Goal: Information Seeking & Learning: Learn about a topic

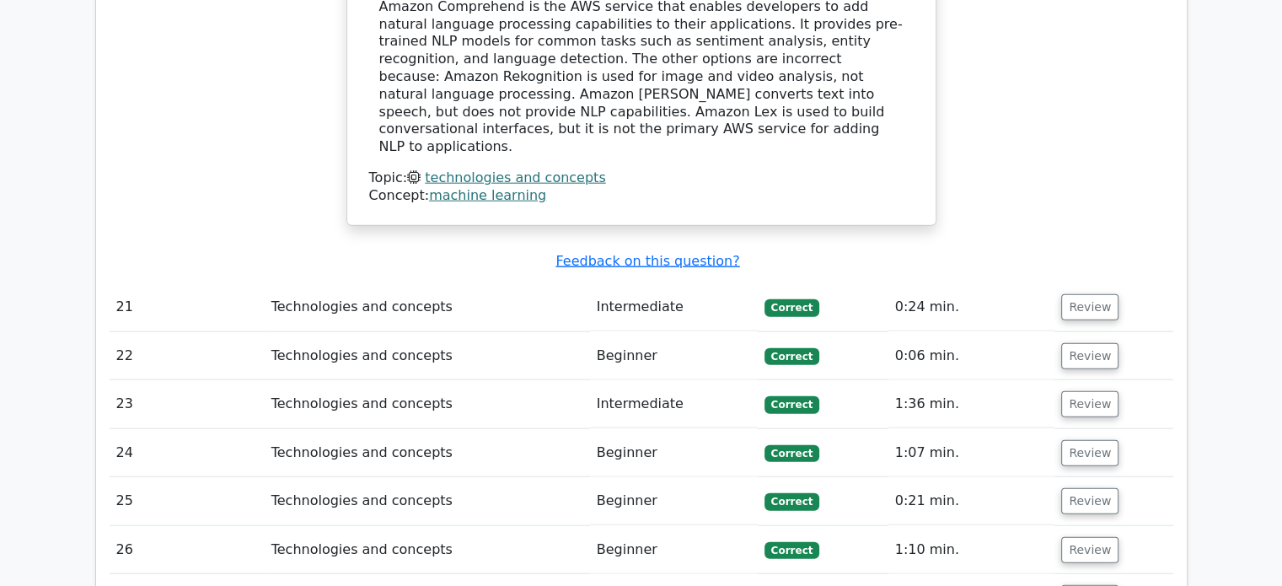
scroll to position [4070, 0]
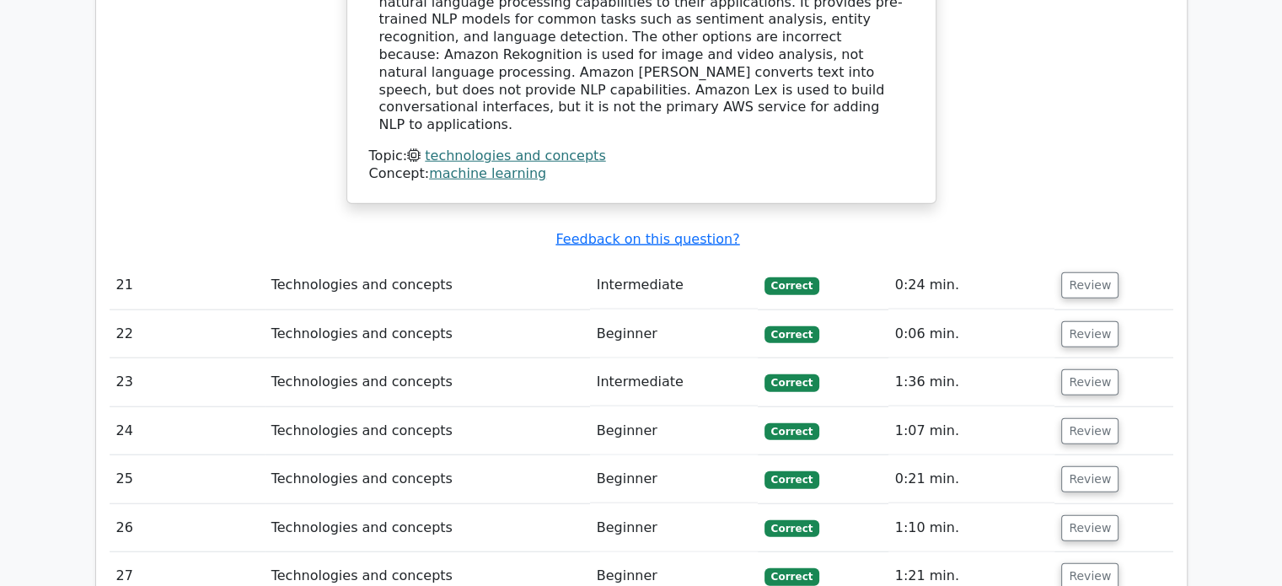
drag, startPoint x: 627, startPoint y: 398, endPoint x: 1074, endPoint y: 100, distance: 537.3
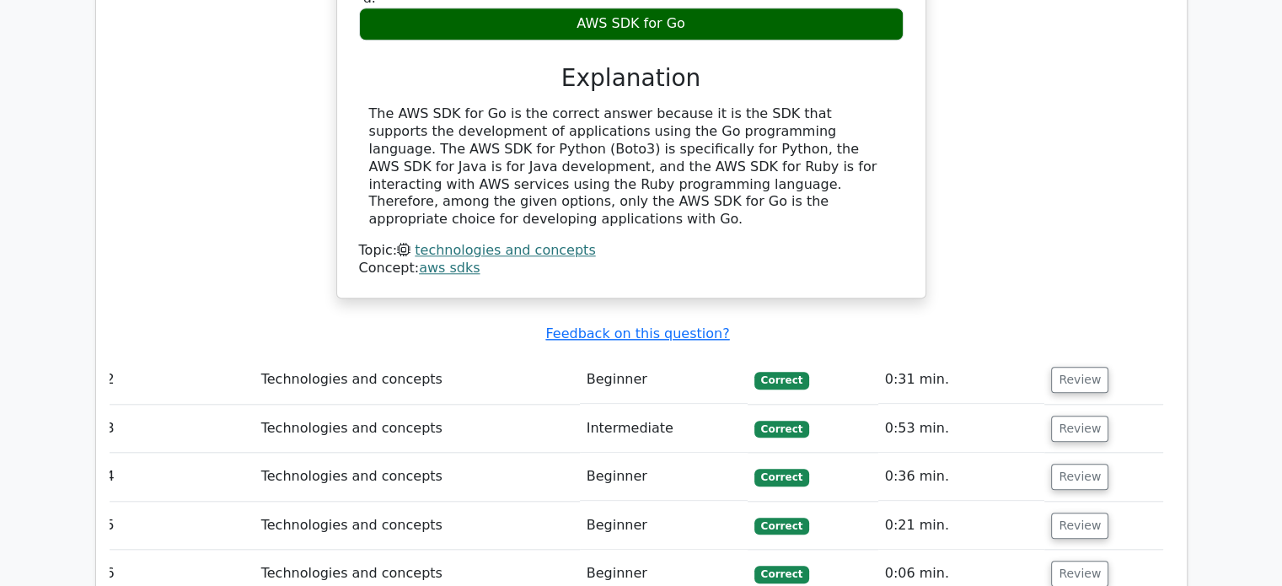
scroll to position [1635, 0]
drag, startPoint x: 961, startPoint y: 367, endPoint x: 965, endPoint y: 277, distance: 89.4
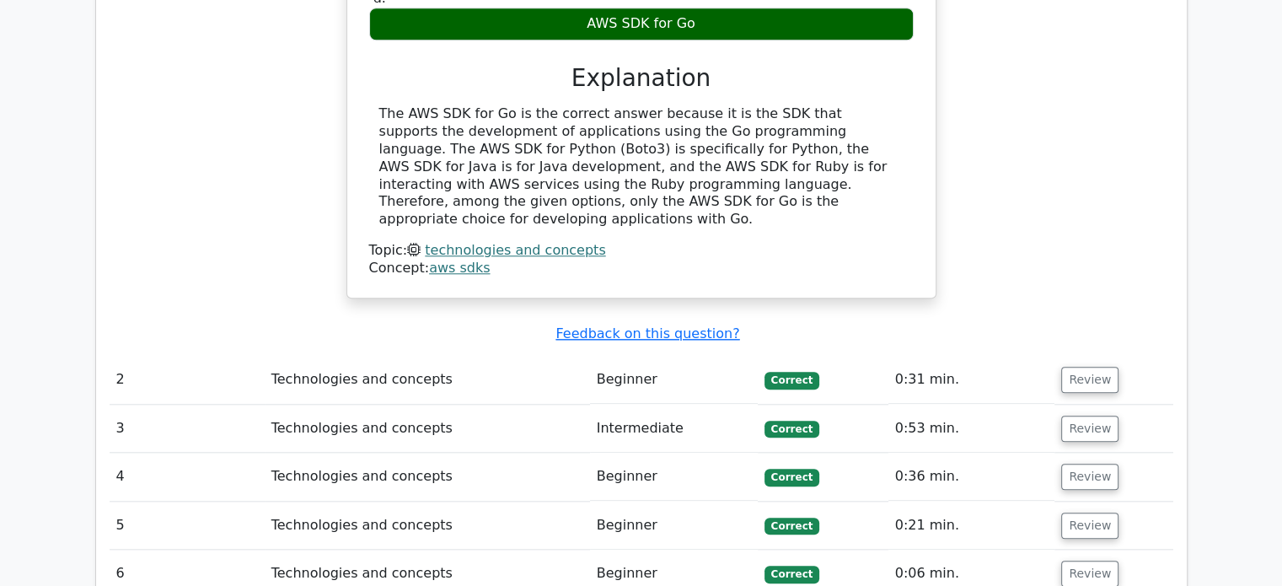
scroll to position [1869, 0]
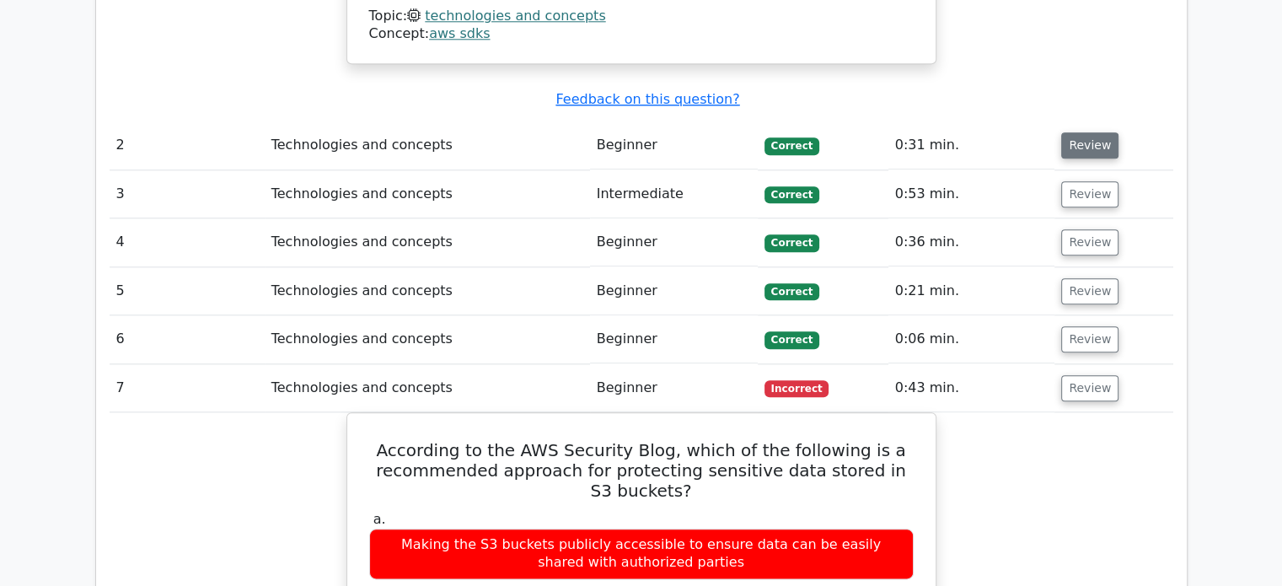
click at [1082, 132] on button "Review" at bounding box center [1089, 145] width 57 height 26
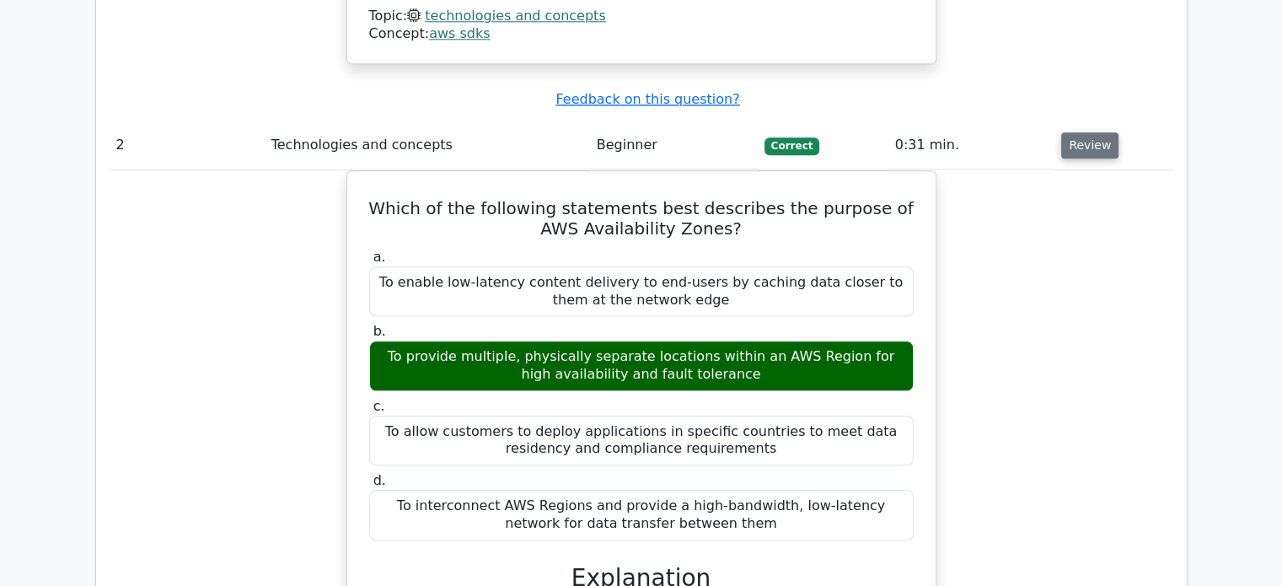
click at [1082, 132] on button "Review" at bounding box center [1089, 145] width 57 height 26
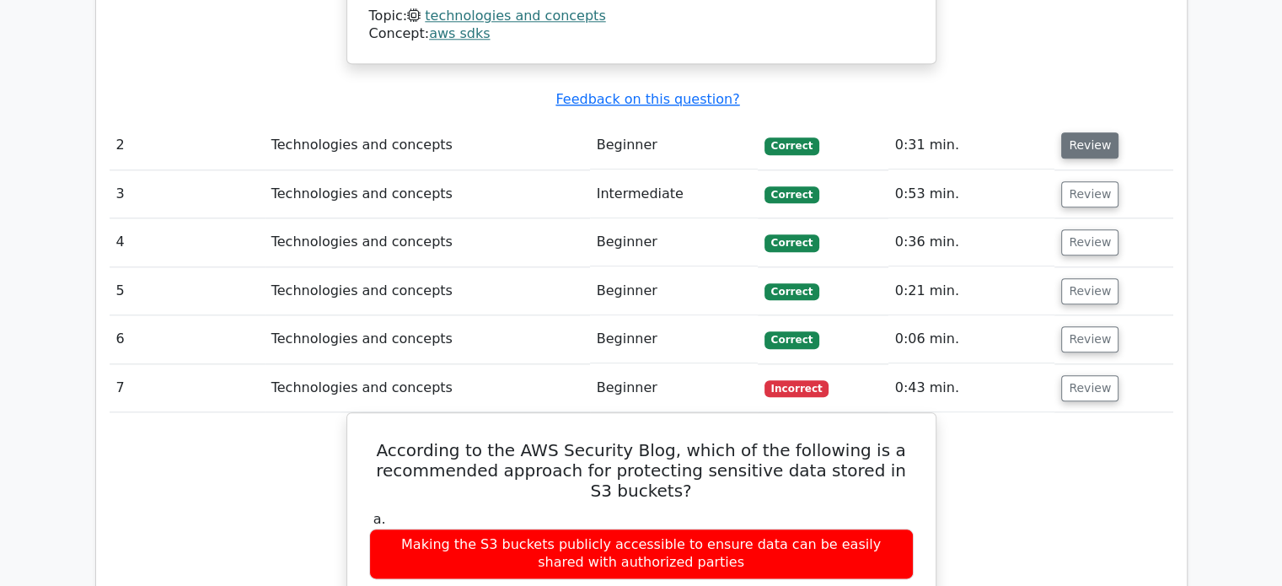
click at [1082, 132] on button "Review" at bounding box center [1089, 145] width 57 height 26
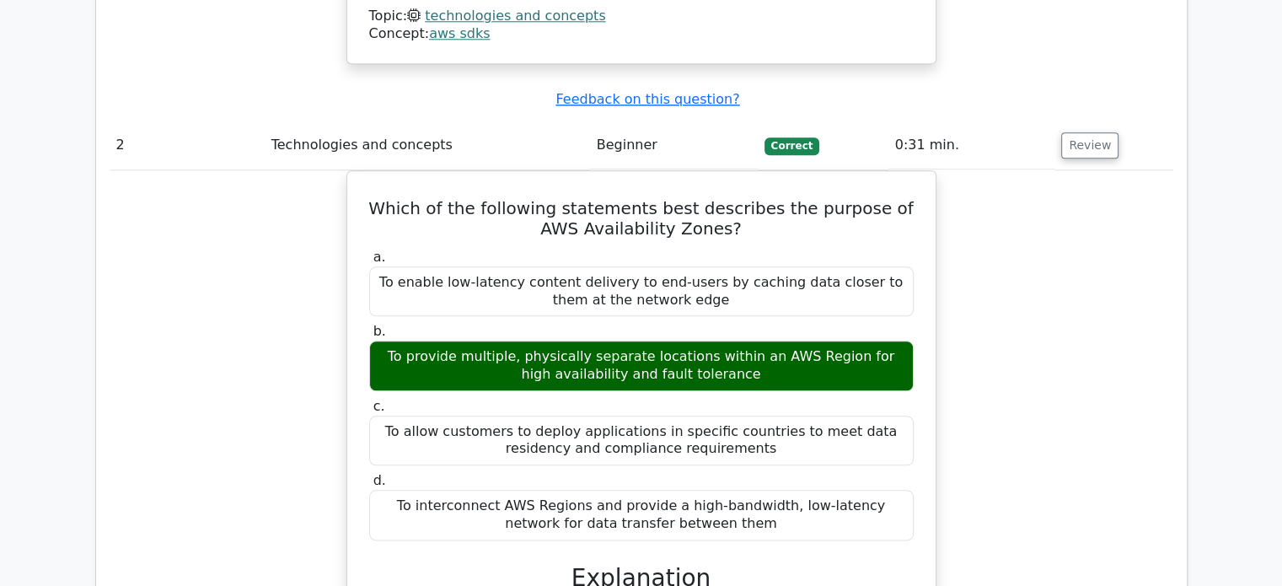
click at [977, 233] on div "Which of the following statements best describes the purpose of AWS Availabilit…" at bounding box center [641, 546] width 1063 height 752
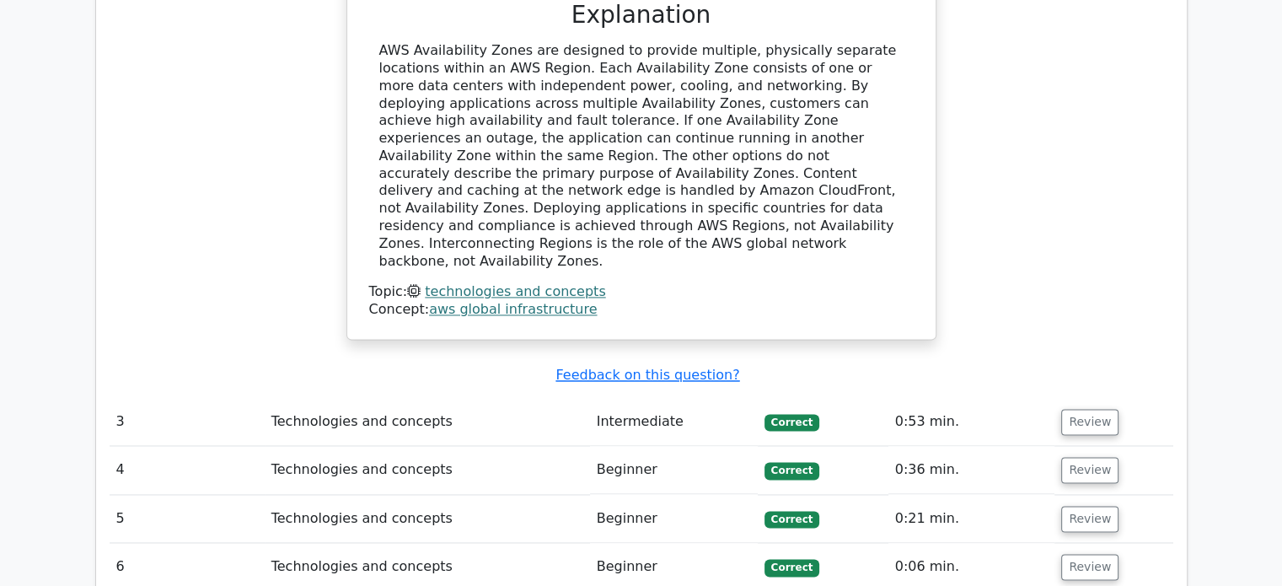
scroll to position [2550, 0]
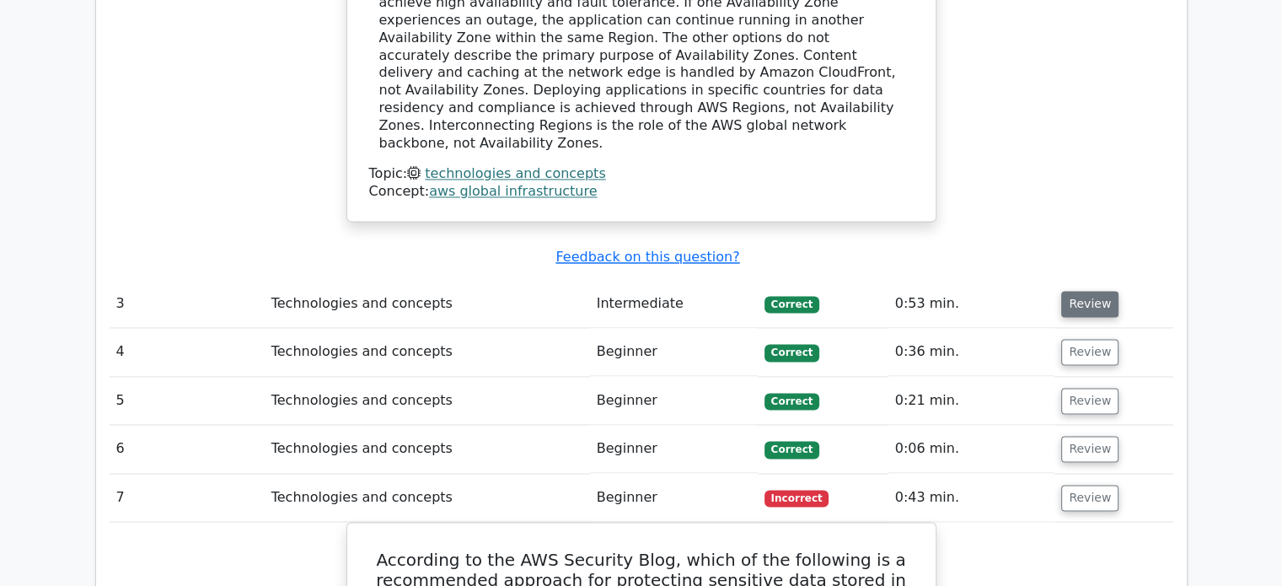
click at [1065, 291] on button "Review" at bounding box center [1089, 304] width 57 height 26
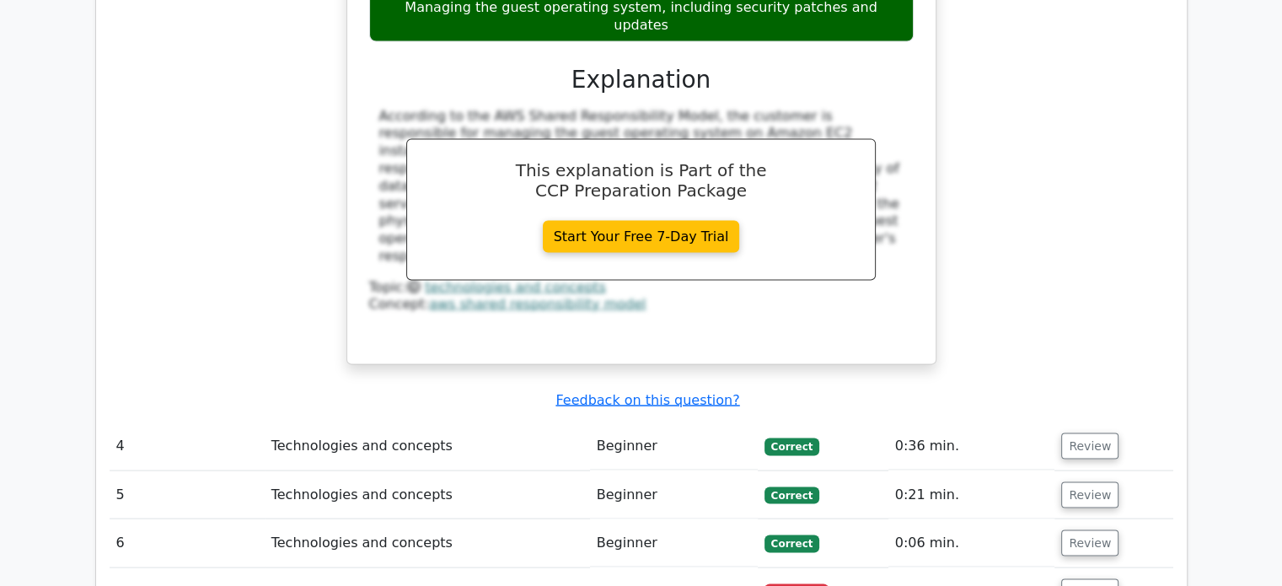
scroll to position [3377, 0]
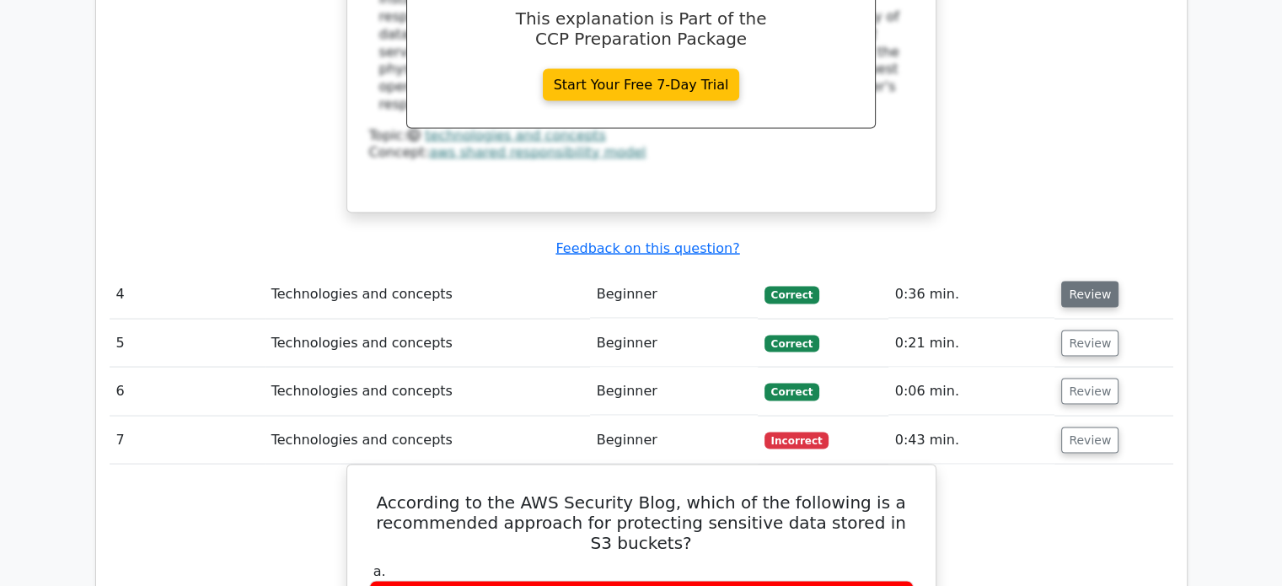
click at [1091, 281] on button "Review" at bounding box center [1089, 294] width 57 height 26
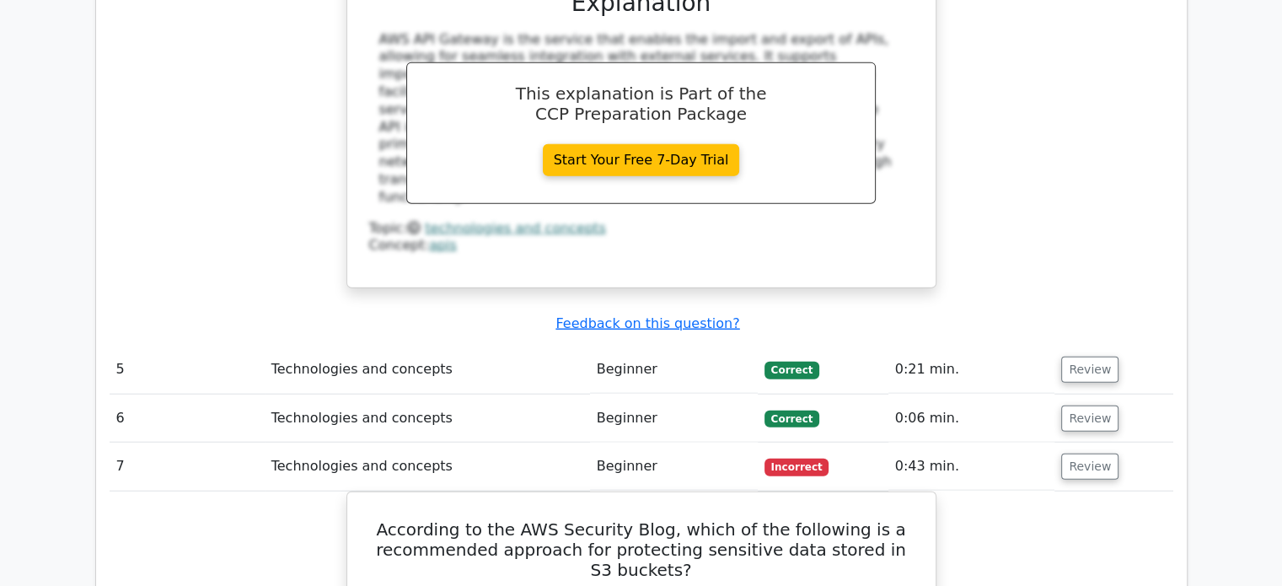
scroll to position [4141, 0]
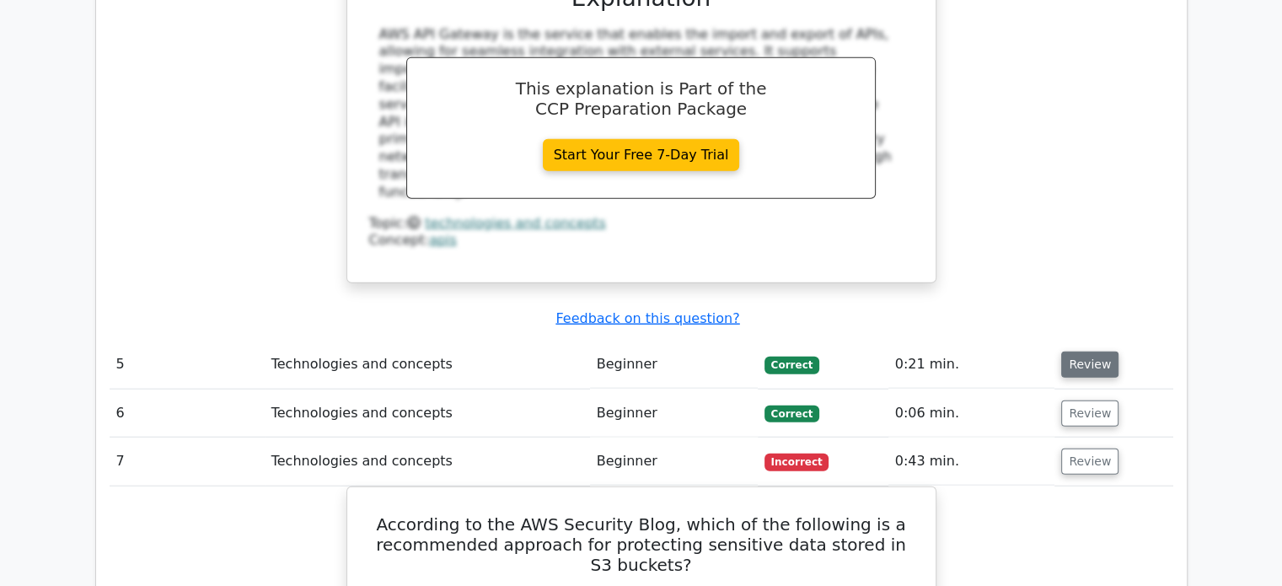
click at [1078, 351] on button "Review" at bounding box center [1089, 364] width 57 height 26
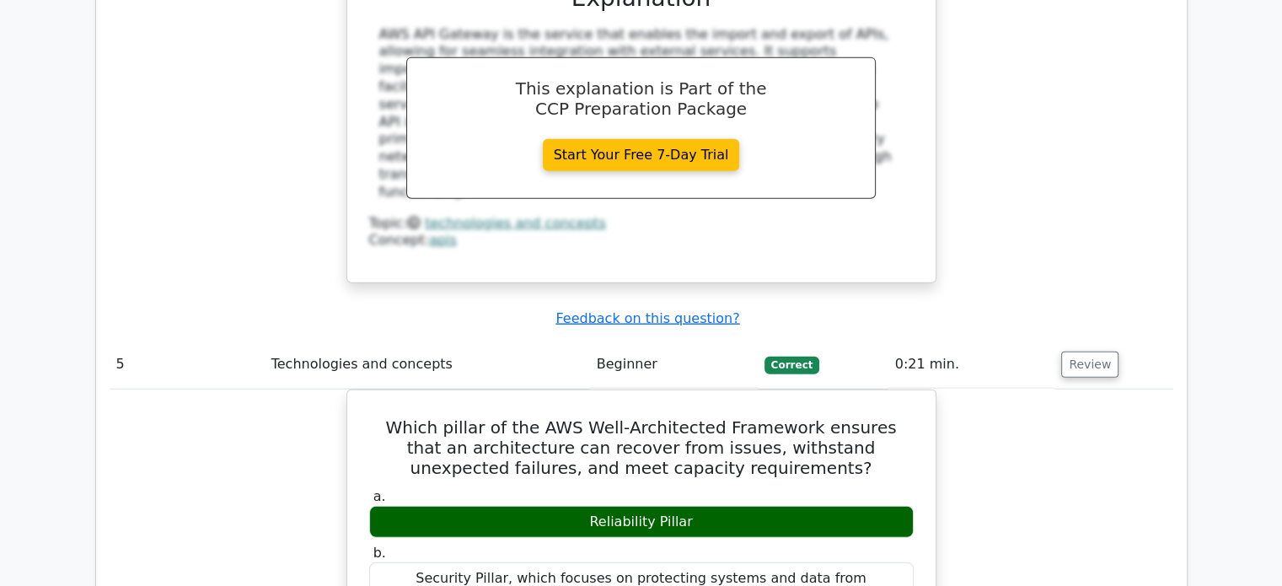
drag, startPoint x: 1078, startPoint y: 150, endPoint x: 998, endPoint y: 97, distance: 96.1
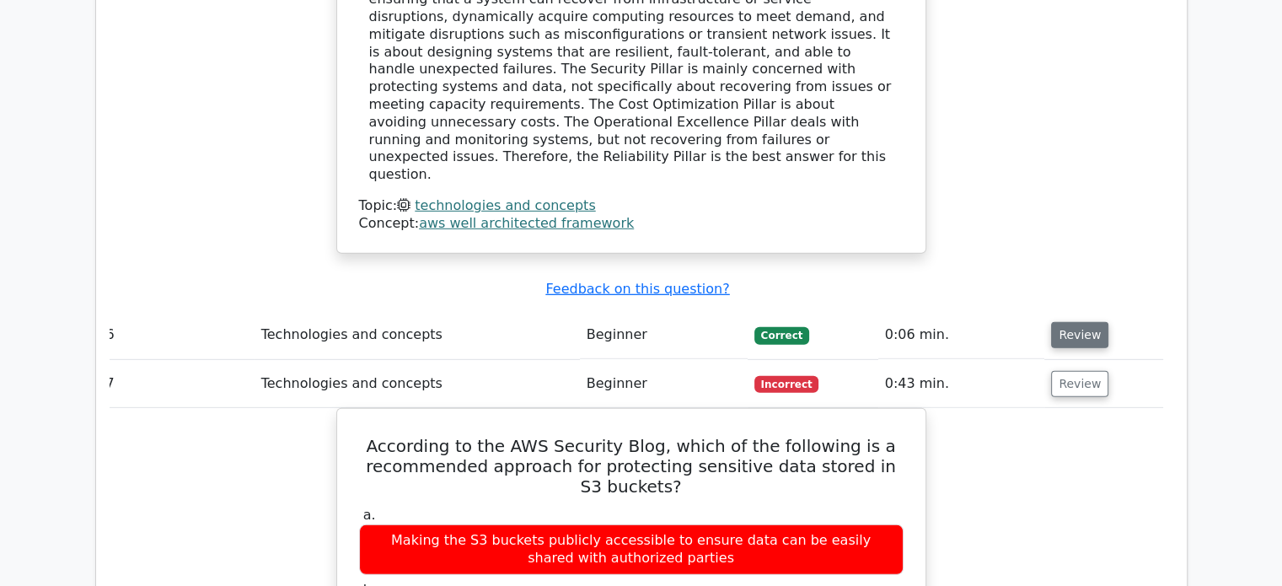
scroll to position [4975, 0]
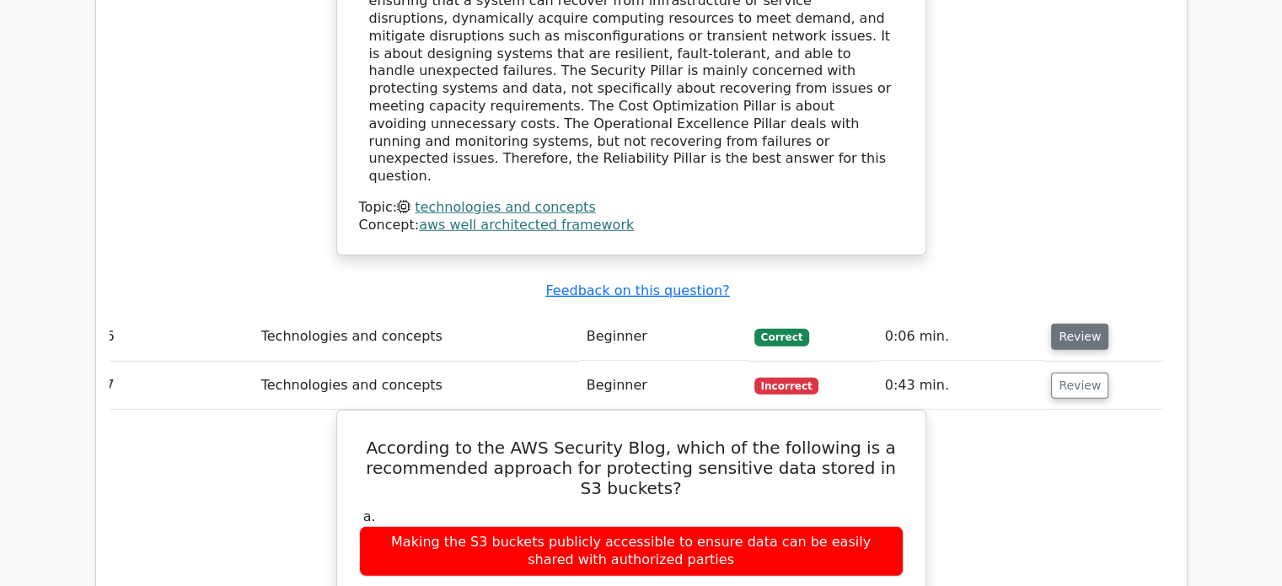
click at [1090, 324] on button "Review" at bounding box center [1079, 337] width 57 height 26
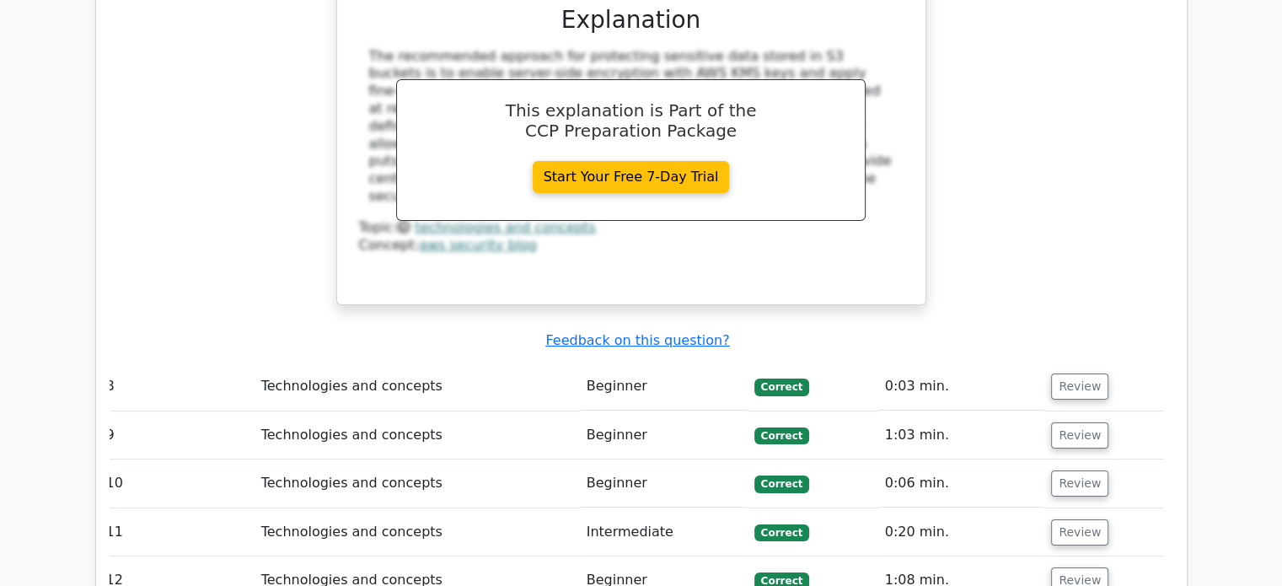
scroll to position [6569, 0]
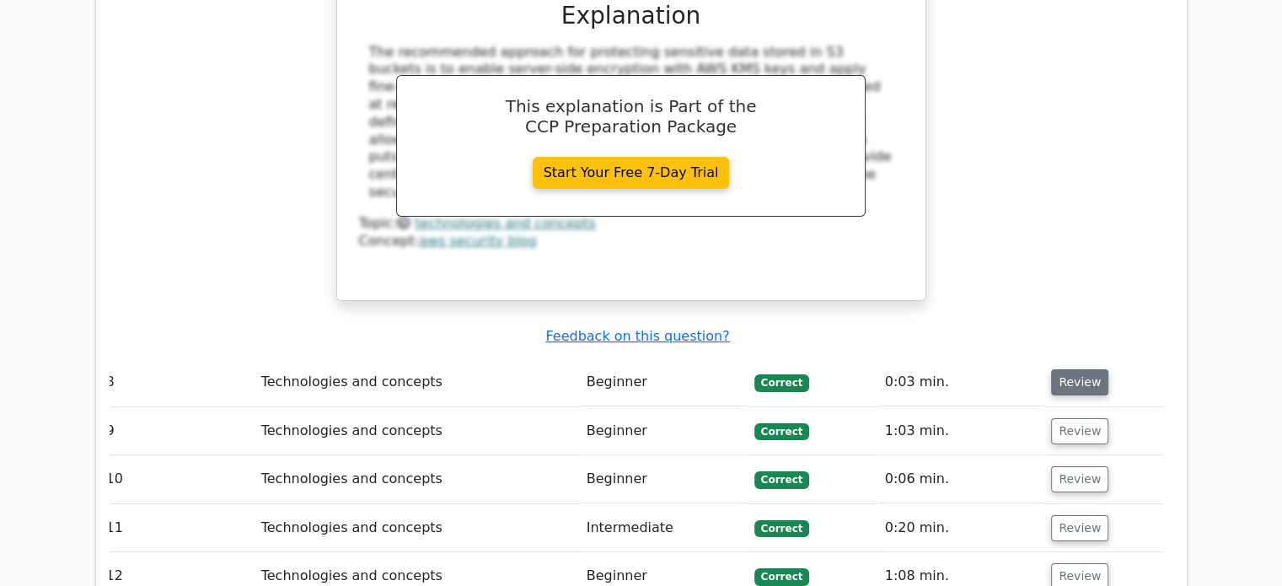
click at [1089, 369] on button "Review" at bounding box center [1079, 382] width 57 height 26
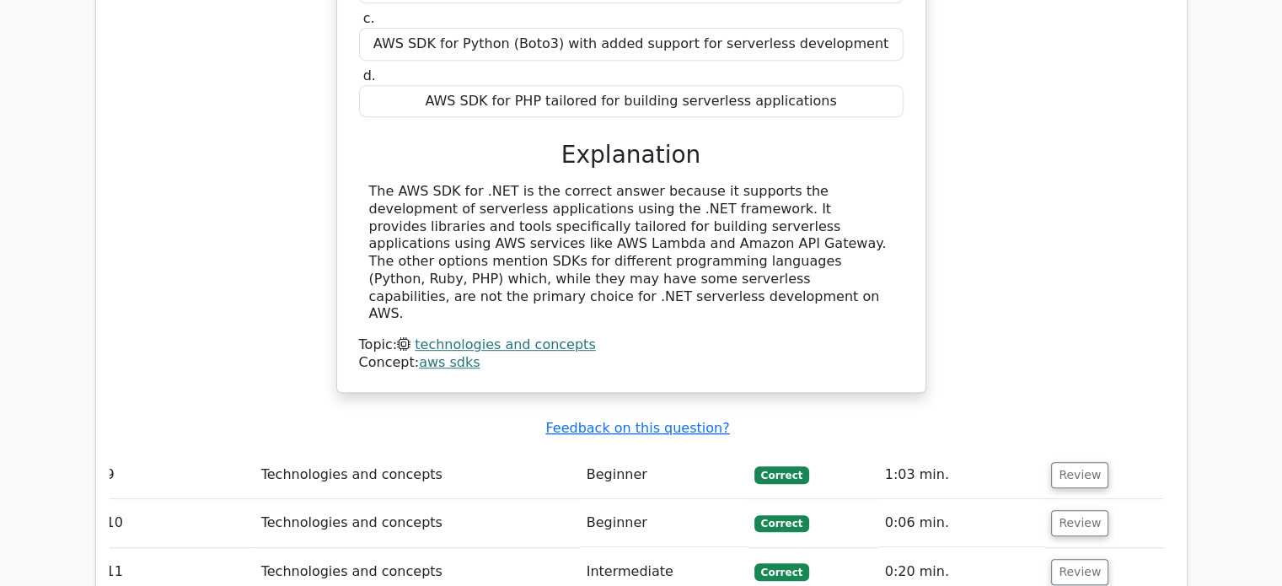
scroll to position [7166, 0]
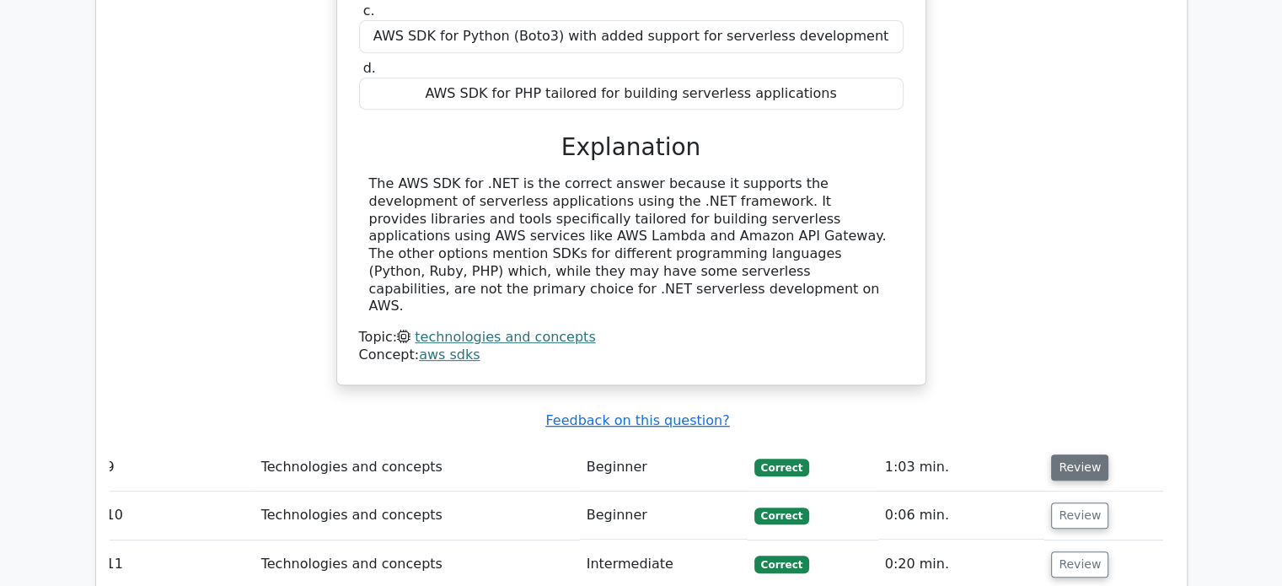
click at [1068, 454] on button "Review" at bounding box center [1079, 467] width 57 height 26
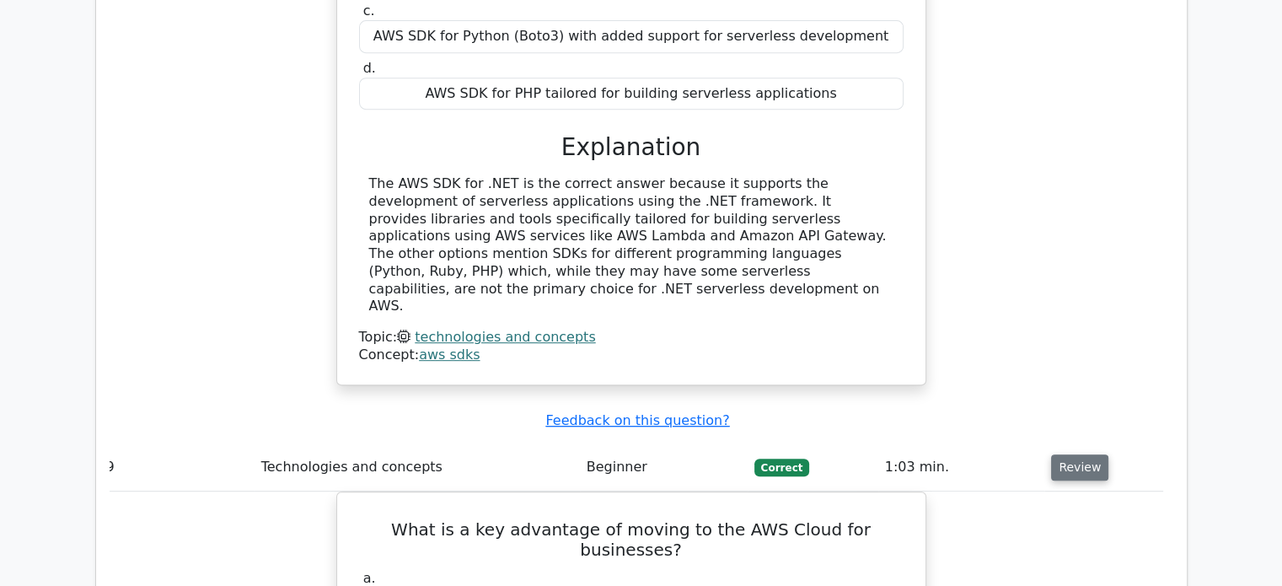
click at [1068, 454] on button "Review" at bounding box center [1079, 467] width 57 height 26
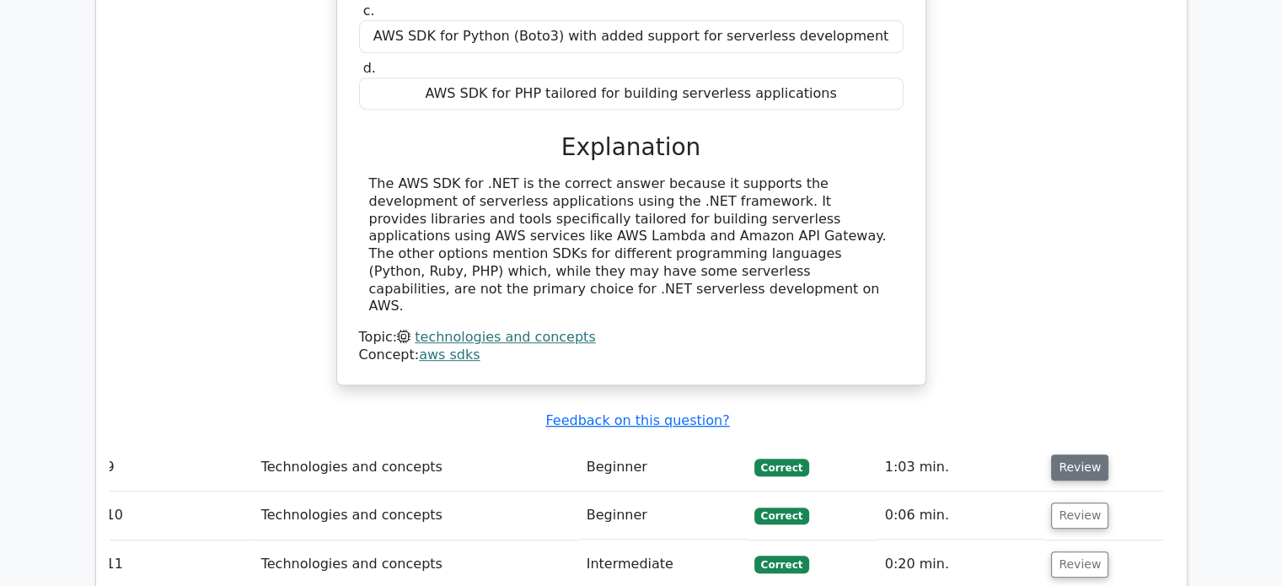
click at [1085, 454] on button "Review" at bounding box center [1079, 467] width 57 height 26
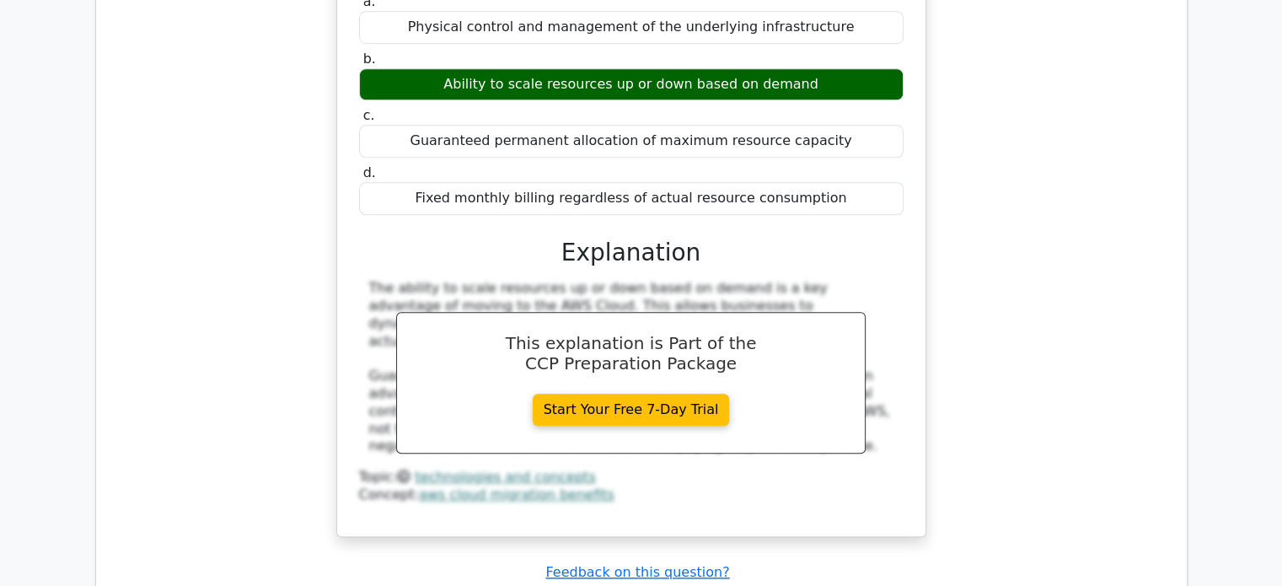
scroll to position [7745, 0]
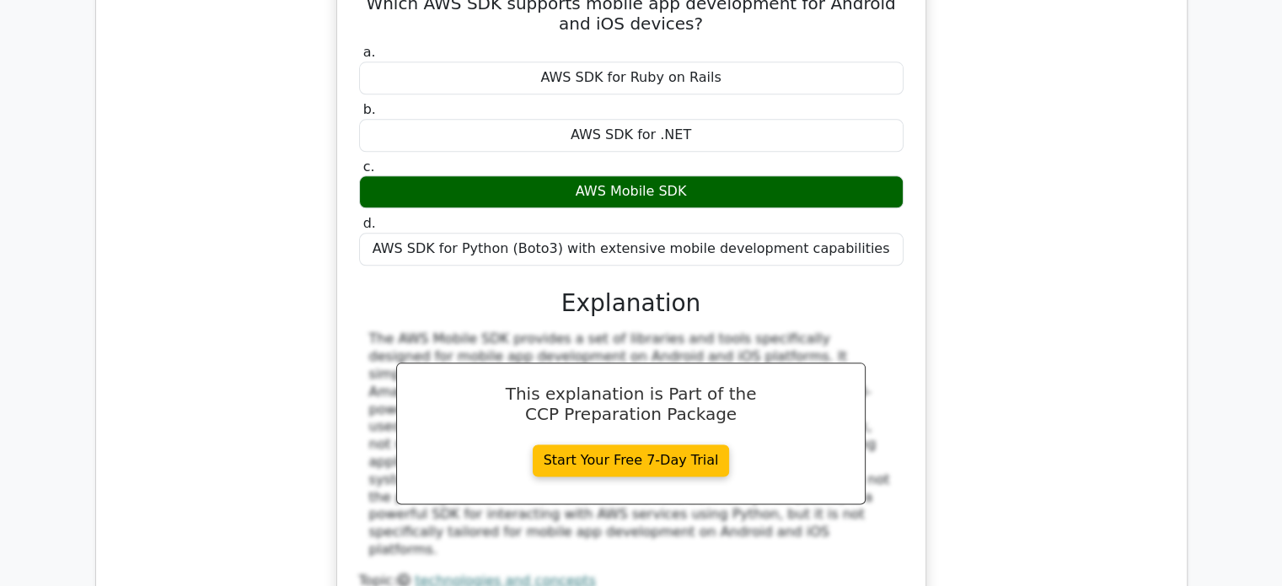
scroll to position [8424, 0]
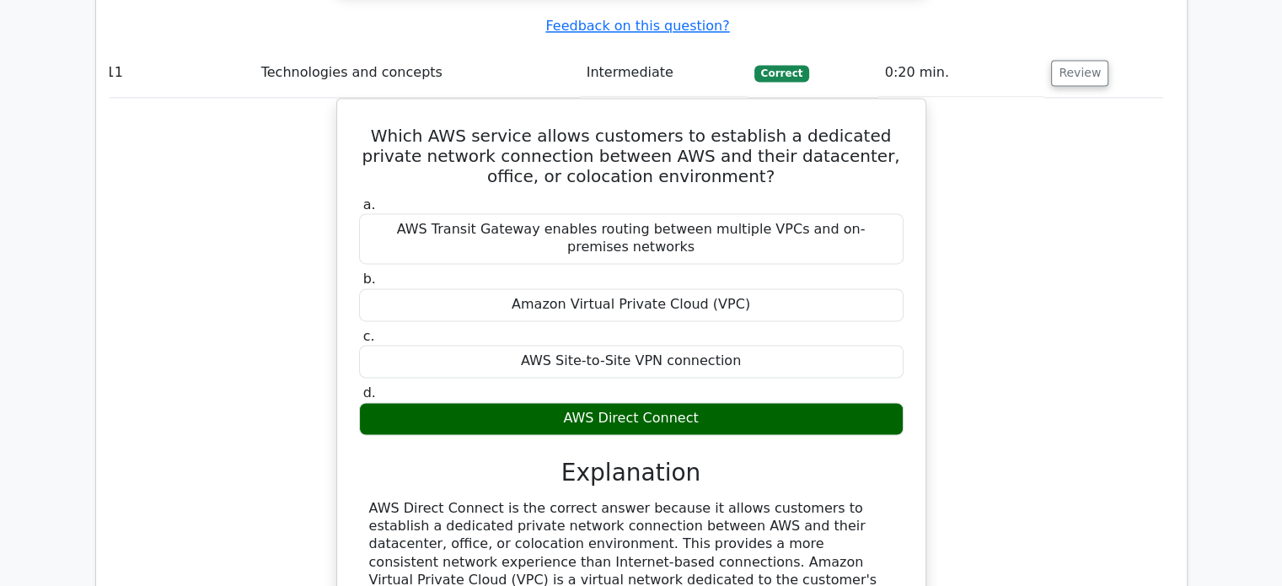
scroll to position [9093, 0]
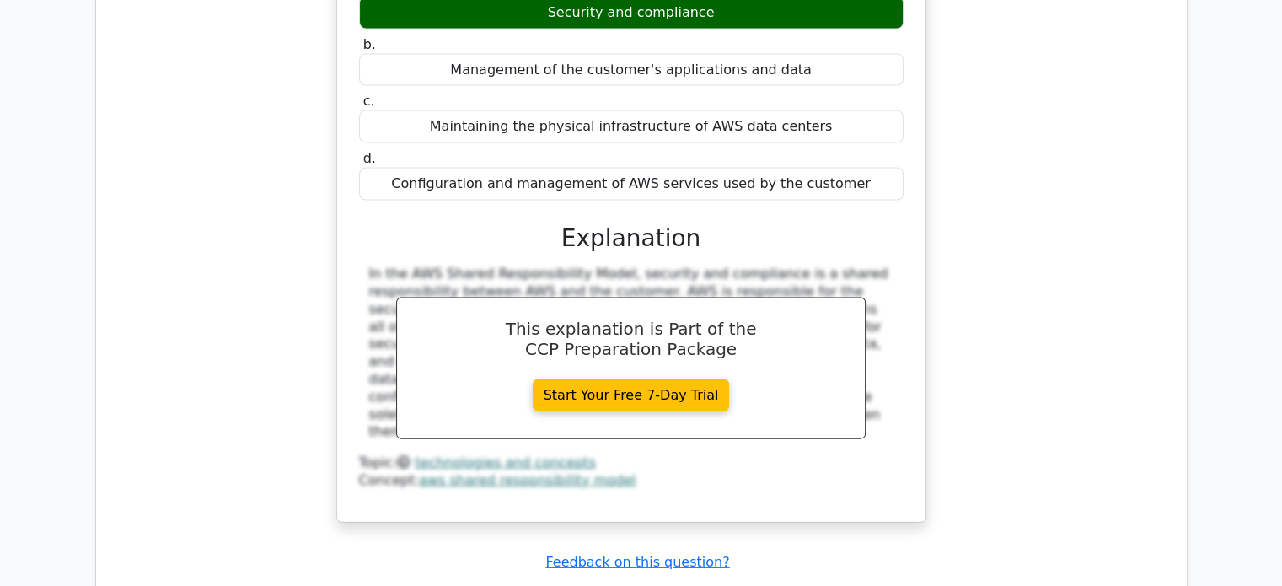
scroll to position [10002, 0]
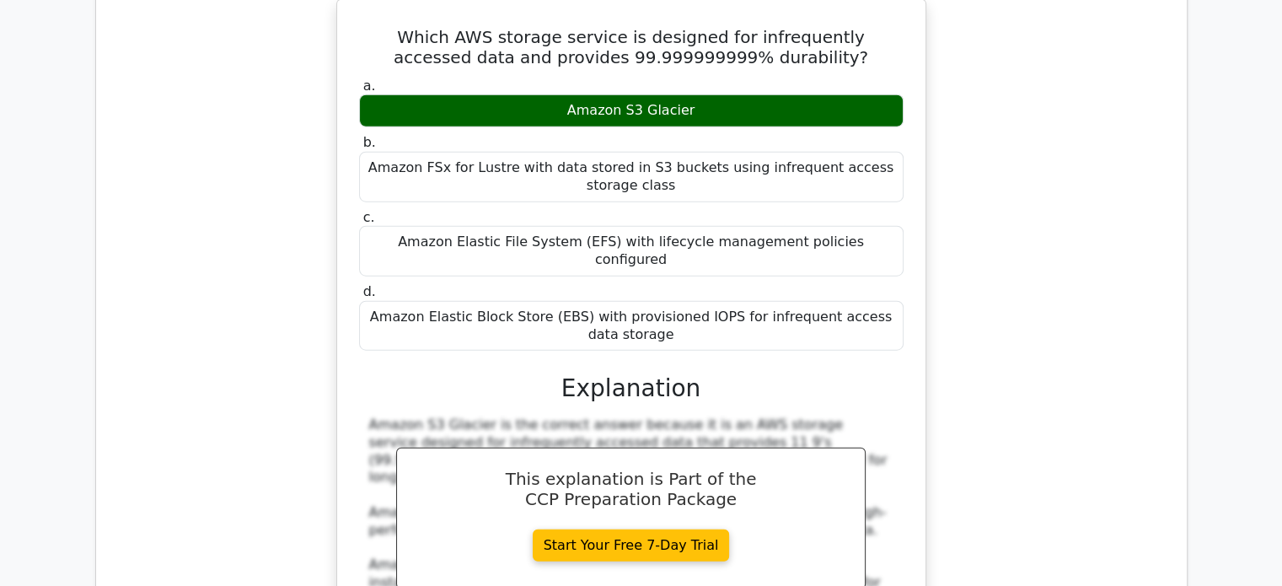
scroll to position [10708, 0]
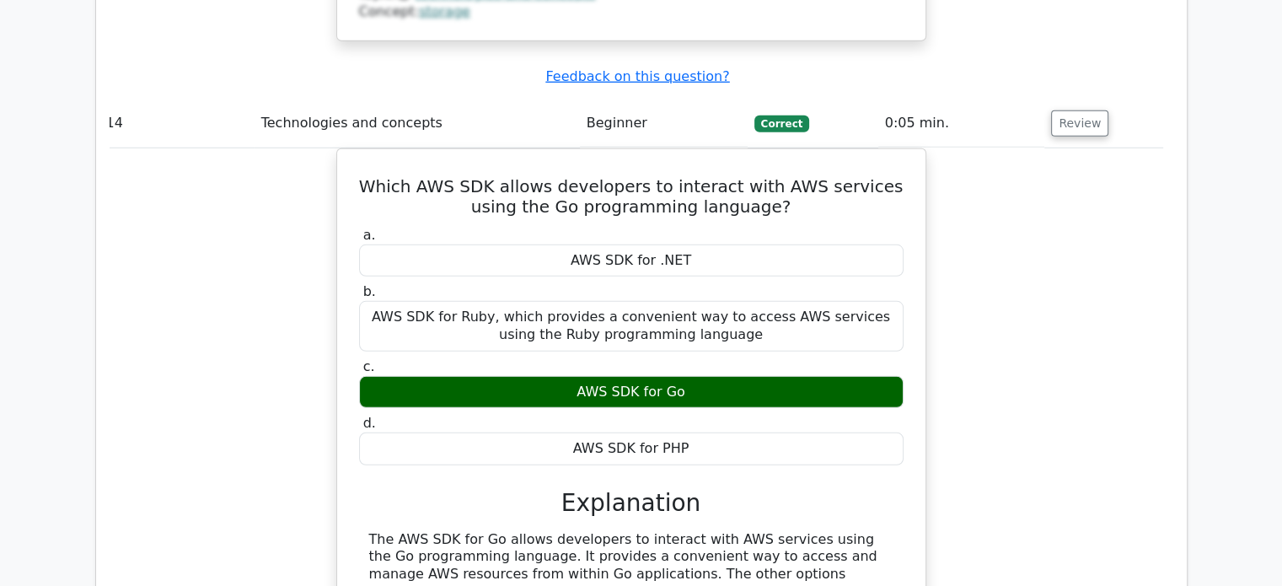
scroll to position [11345, 0]
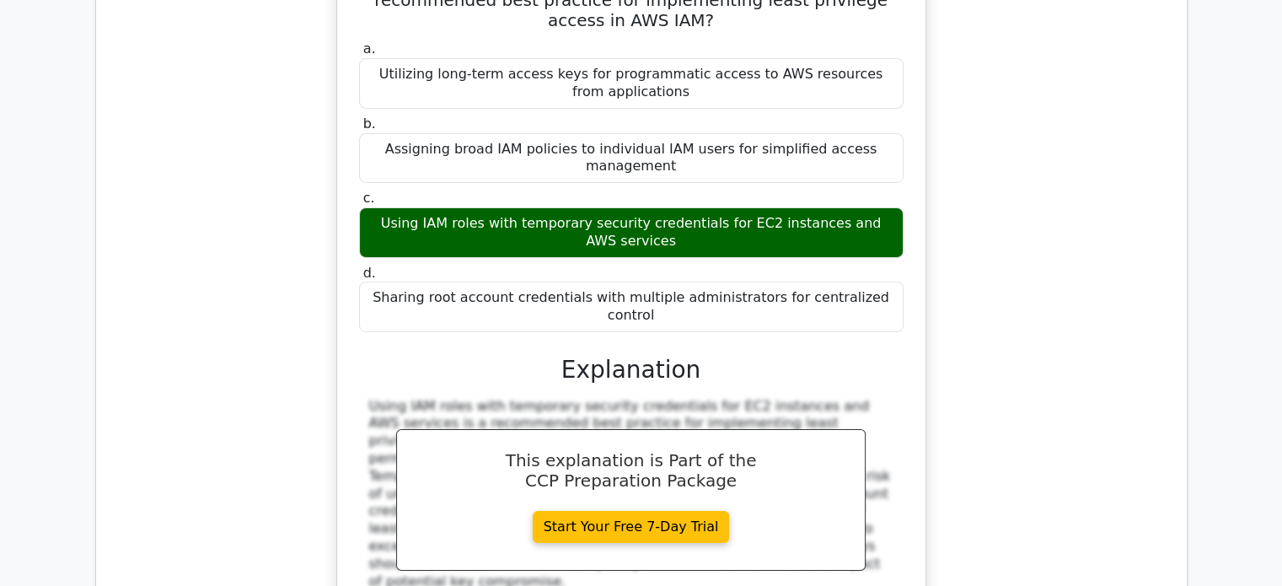
scroll to position [12203, 0]
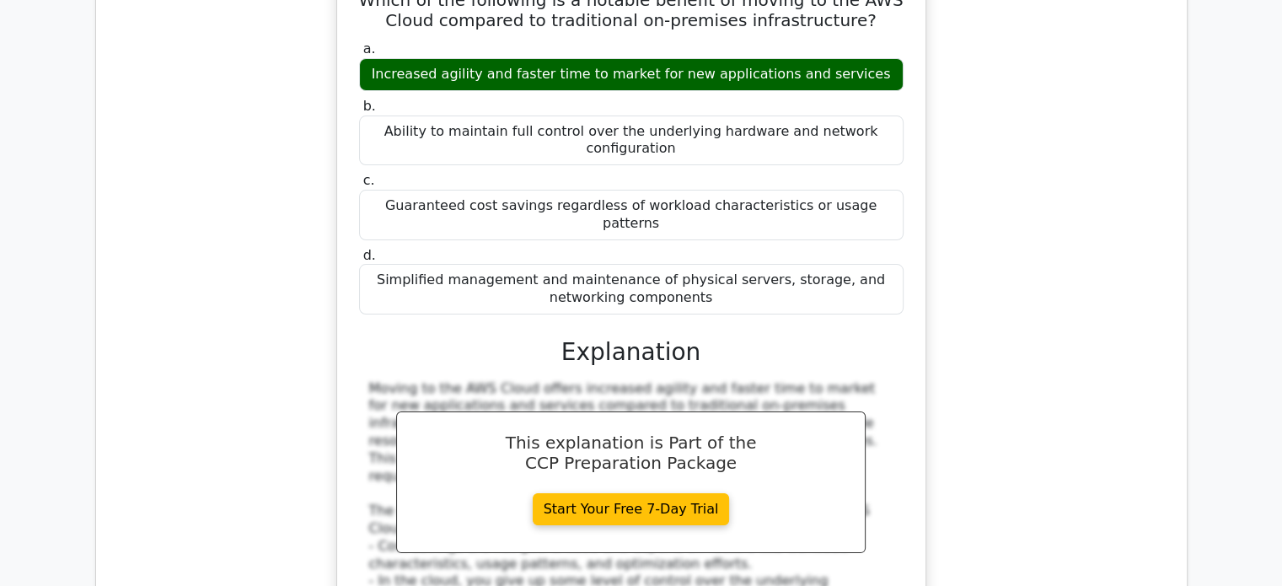
scroll to position [13002, 0]
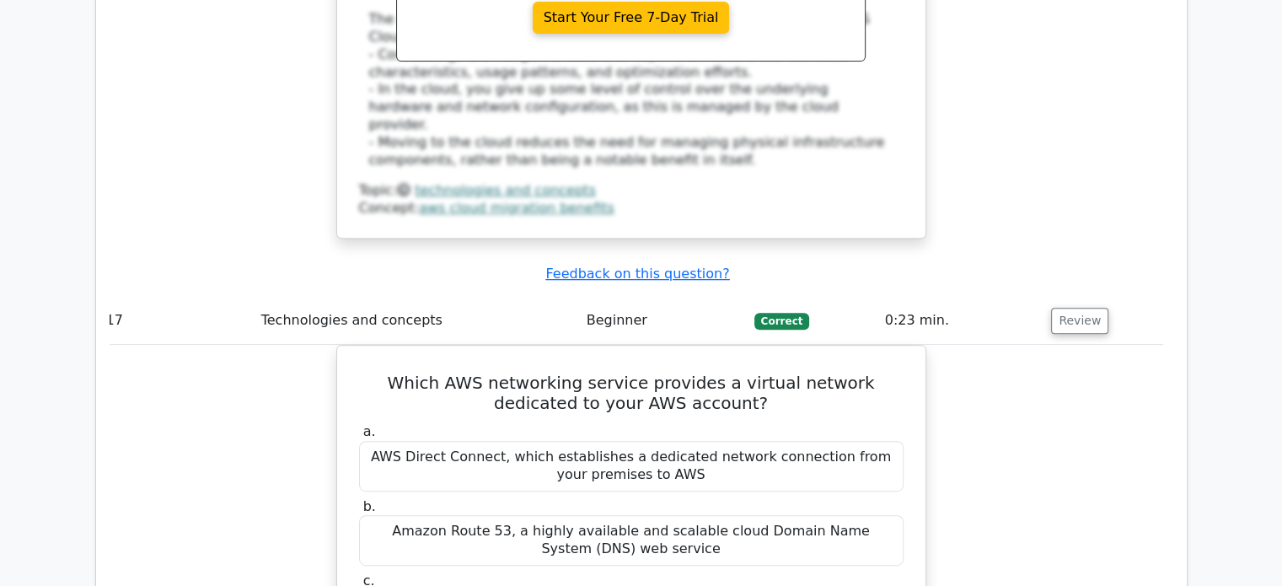
scroll to position [13694, 0]
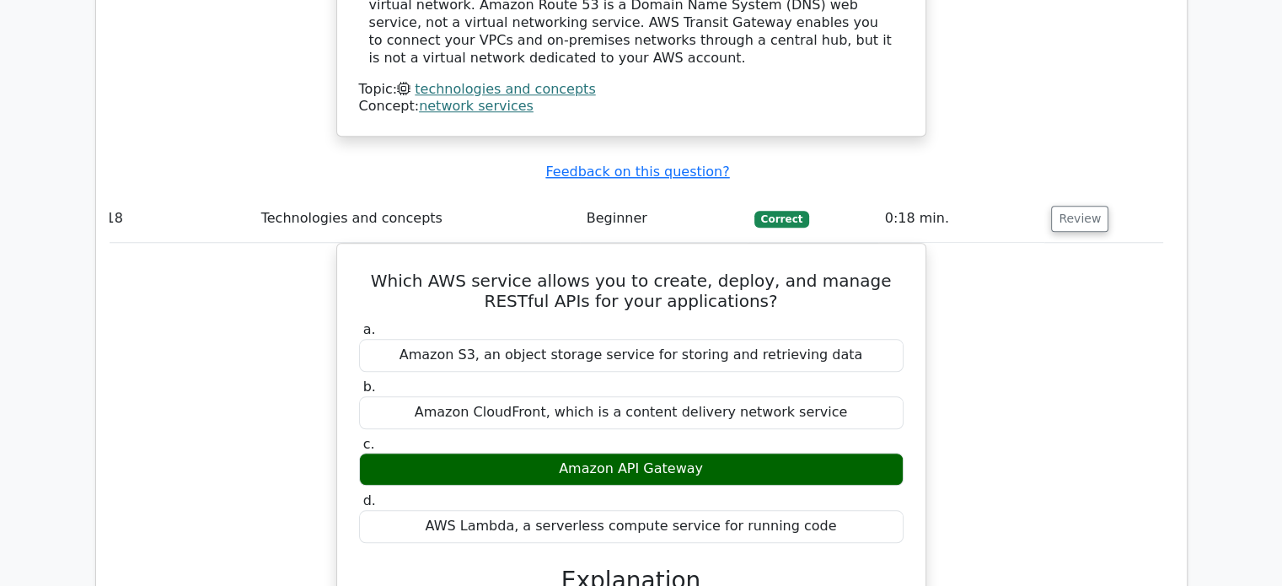
scroll to position [14436, 0]
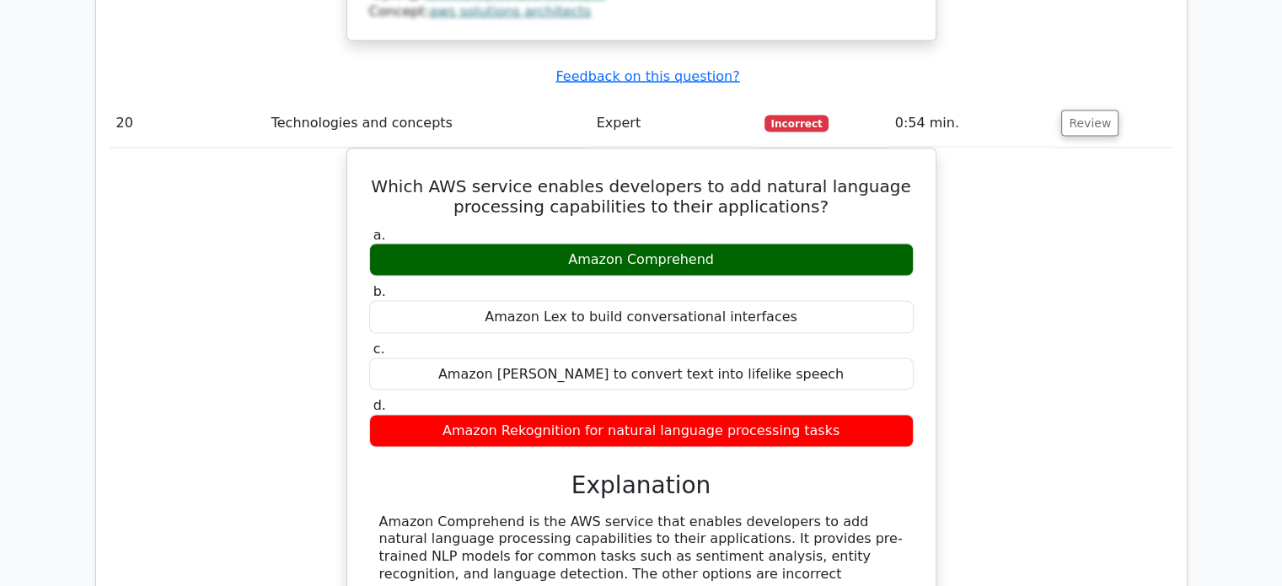
scroll to position [0, 0]
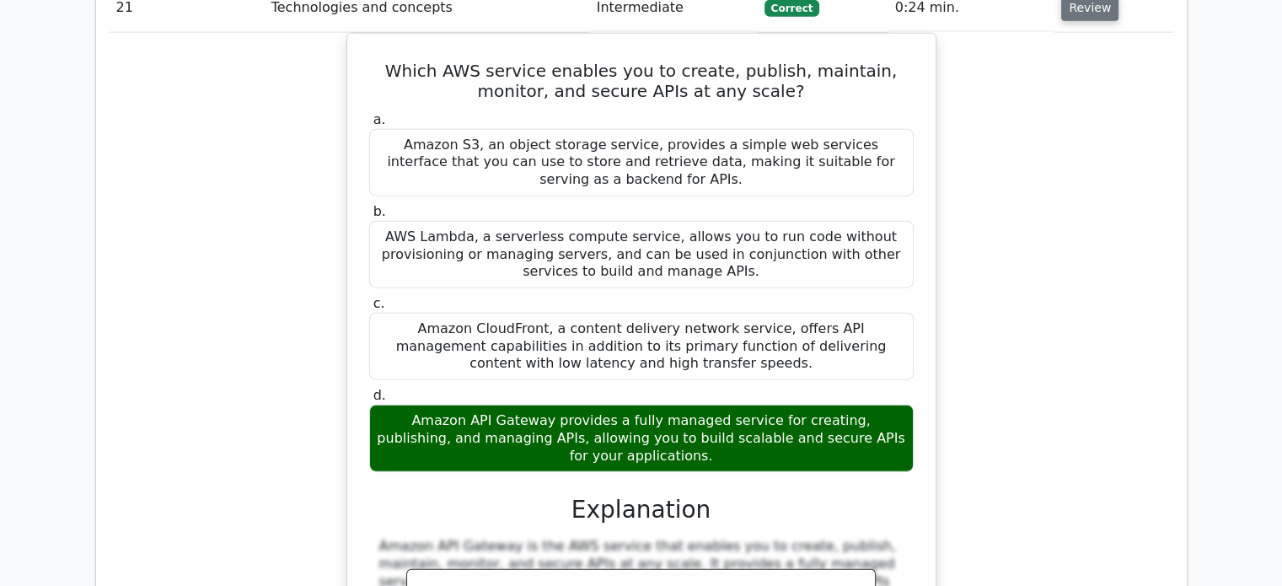
scroll to position [16957, 0]
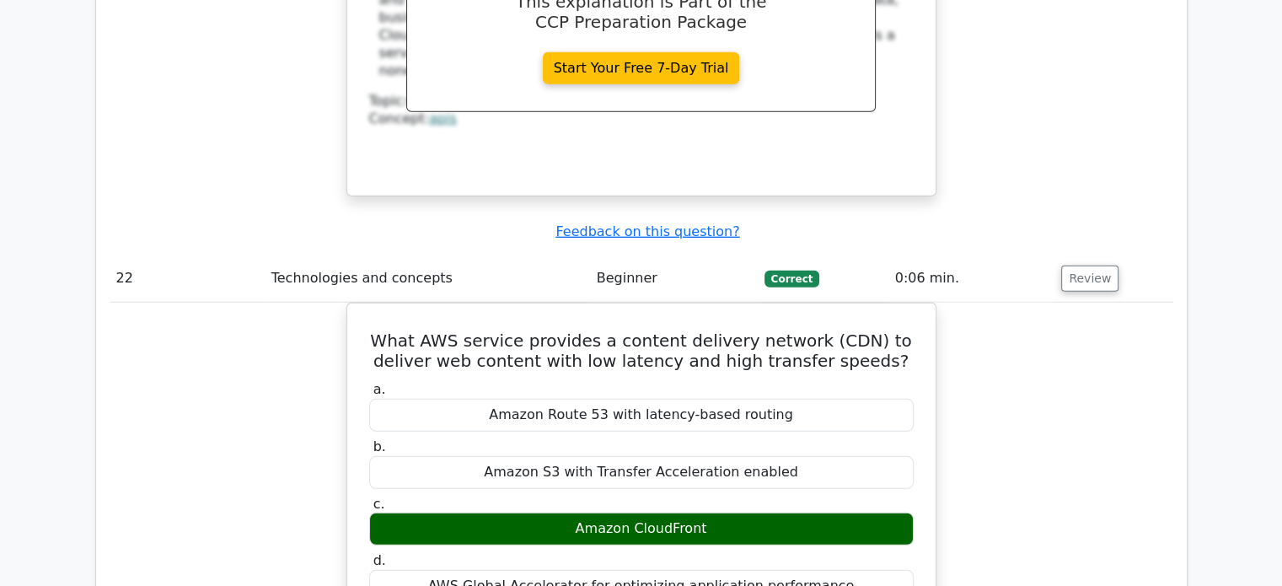
scroll to position [17565, 0]
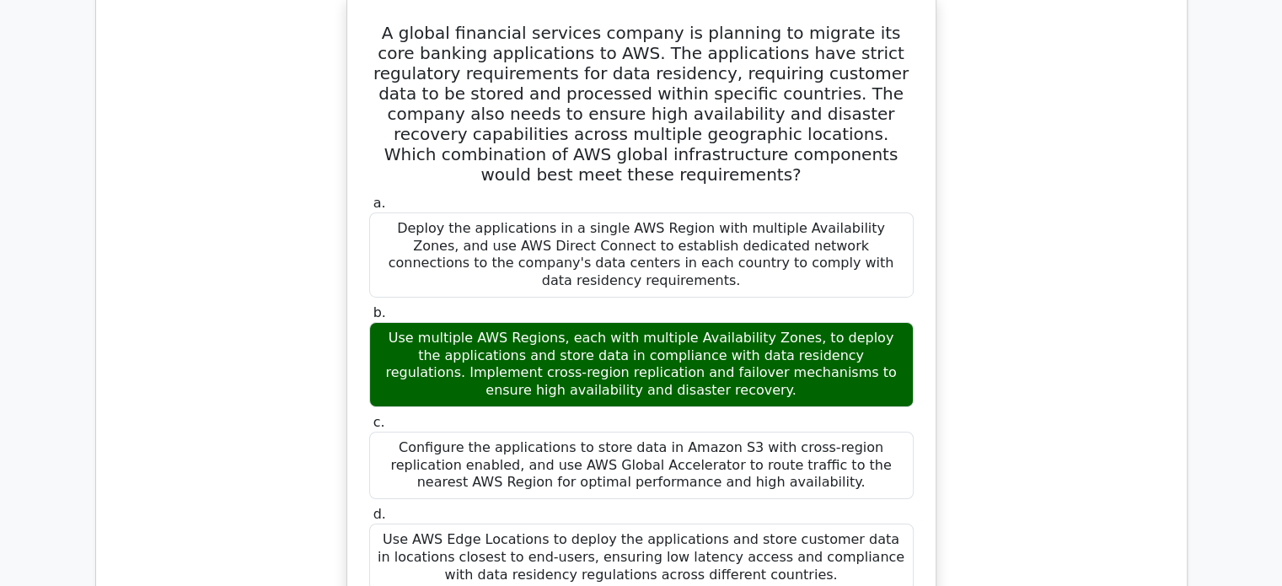
scroll to position [18595, 0]
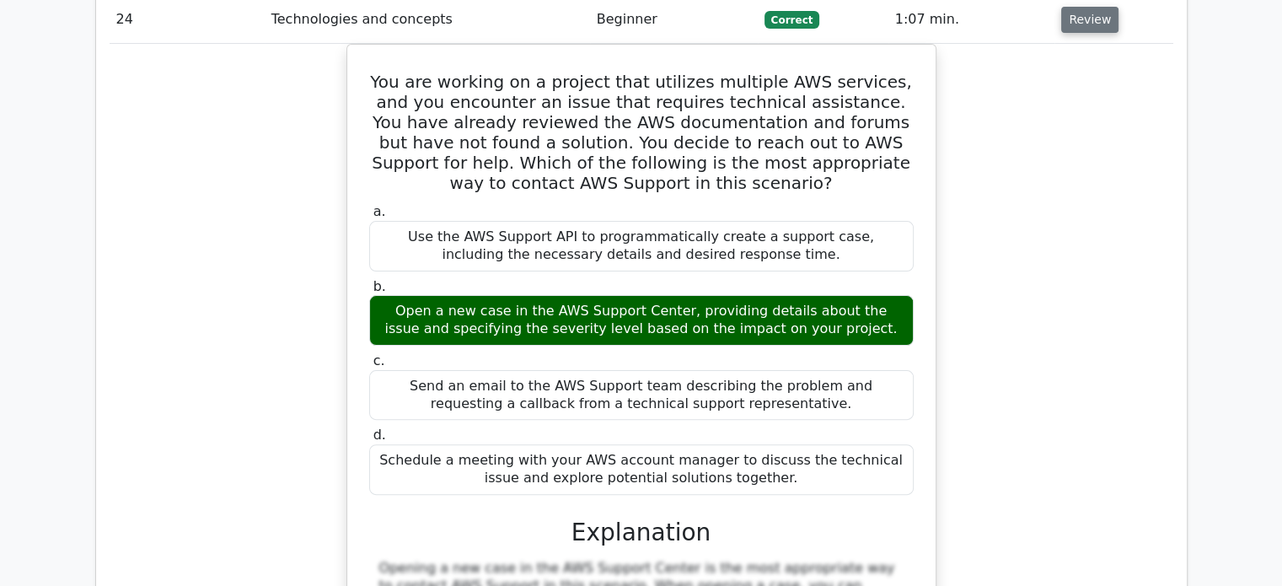
scroll to position [19619, 0]
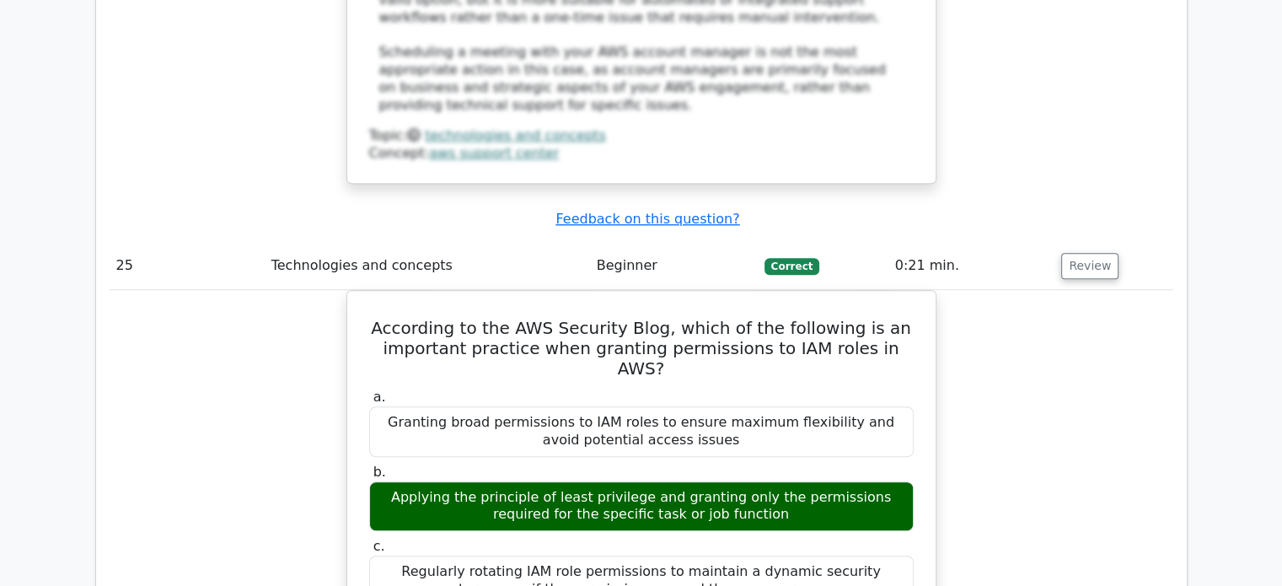
scroll to position [20455, 0]
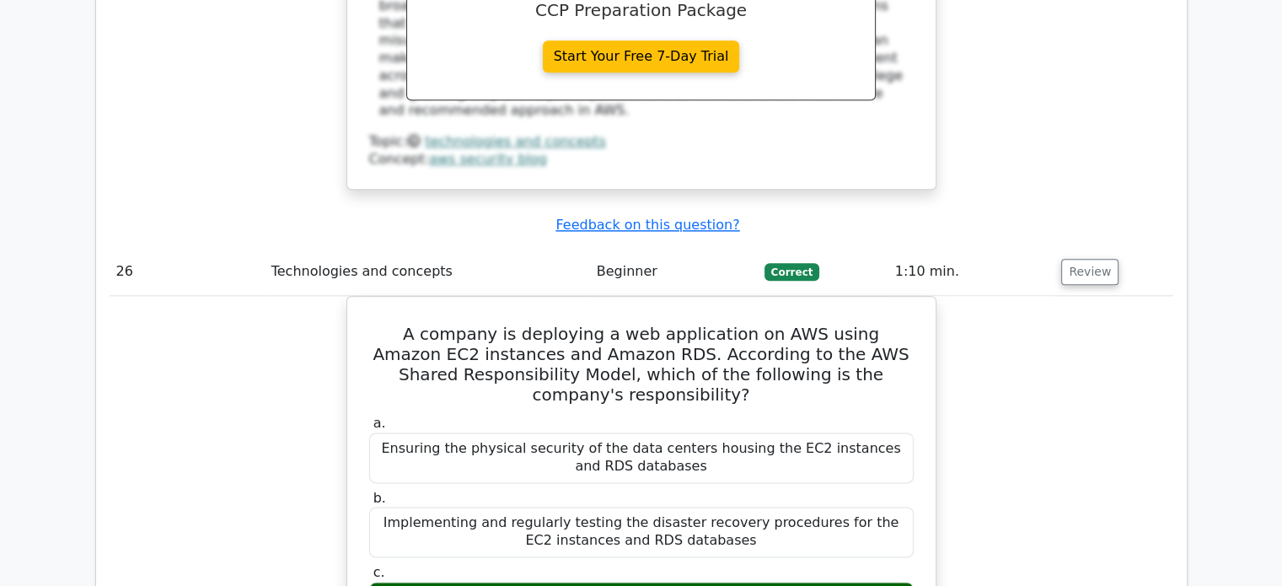
scroll to position [21209, 0]
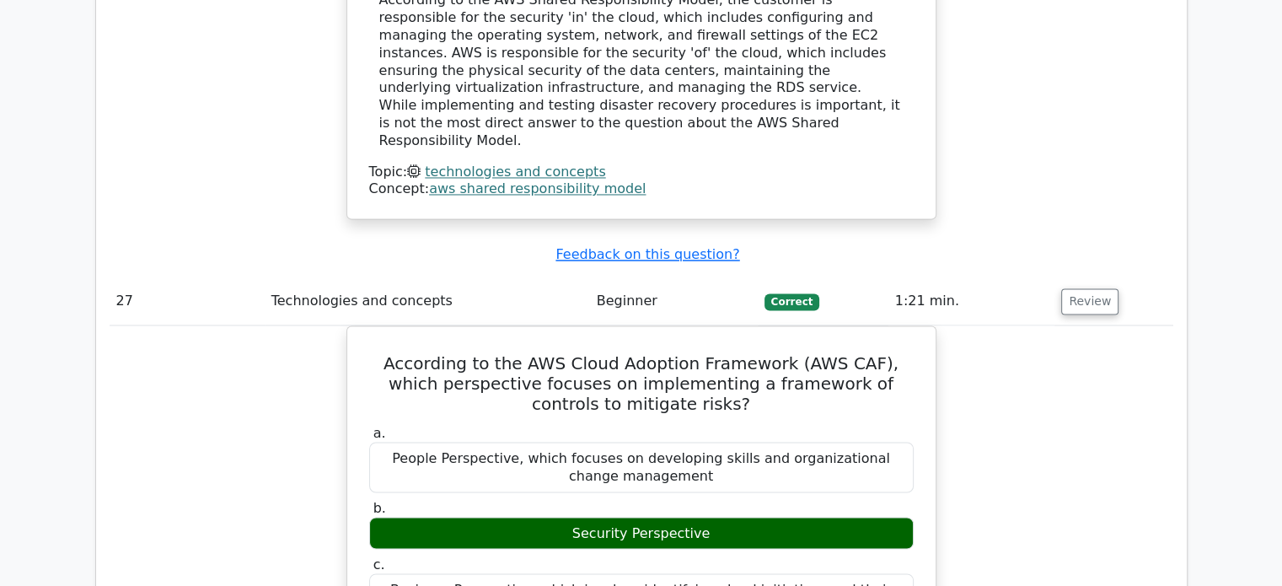
scroll to position [21987, 0]
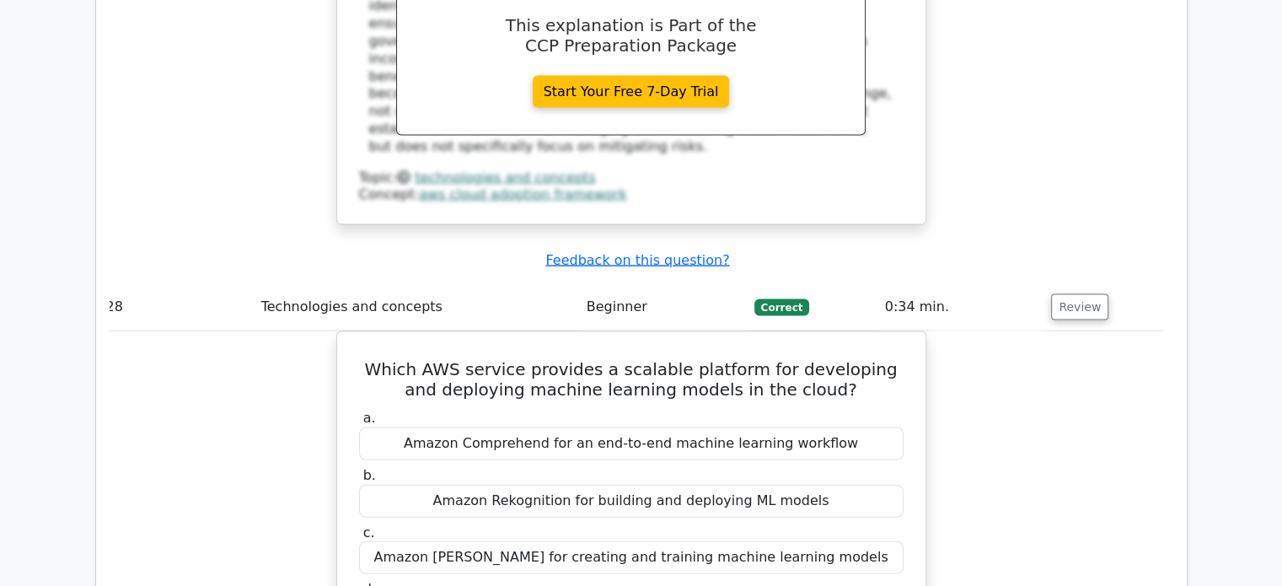
scroll to position [22784, 0]
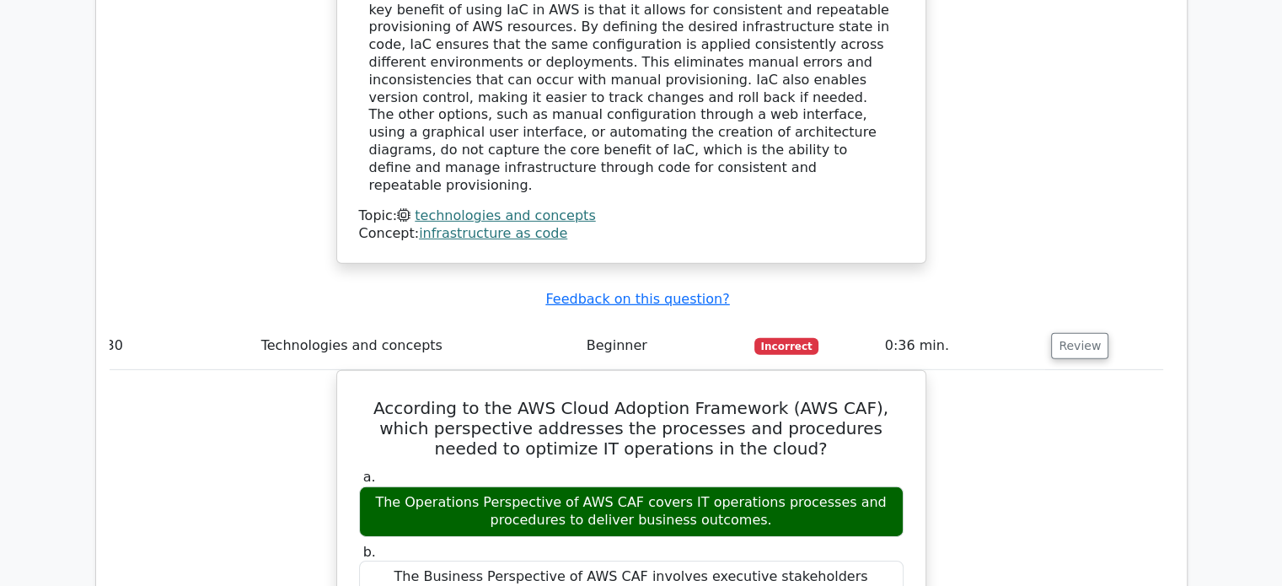
scroll to position [24294, 0]
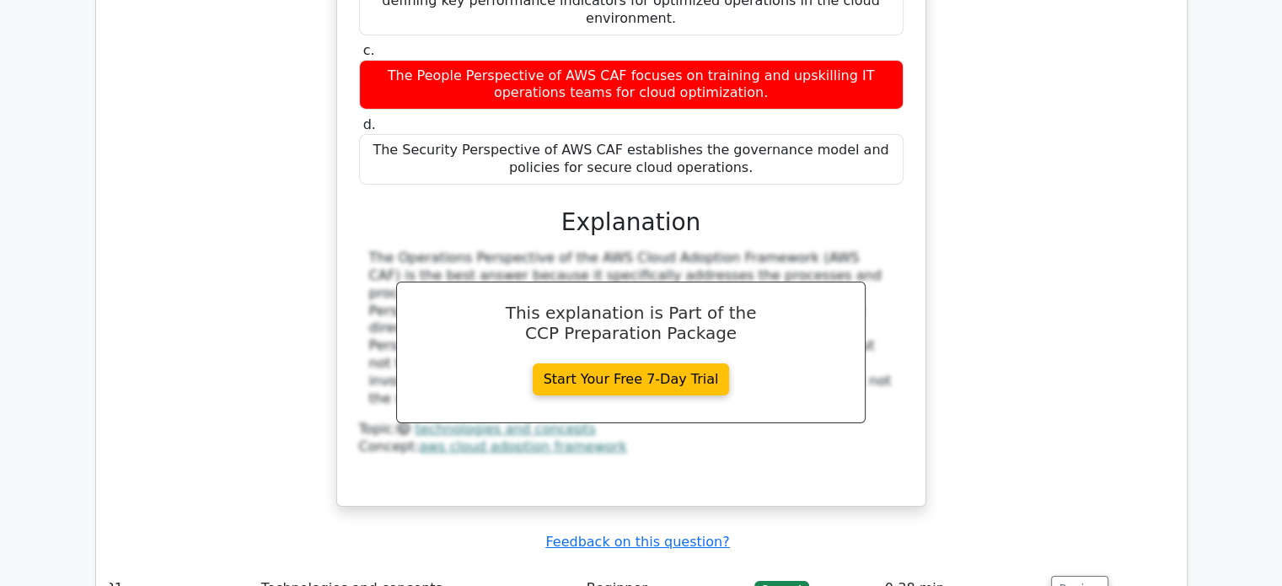
scroll to position [25137, 0]
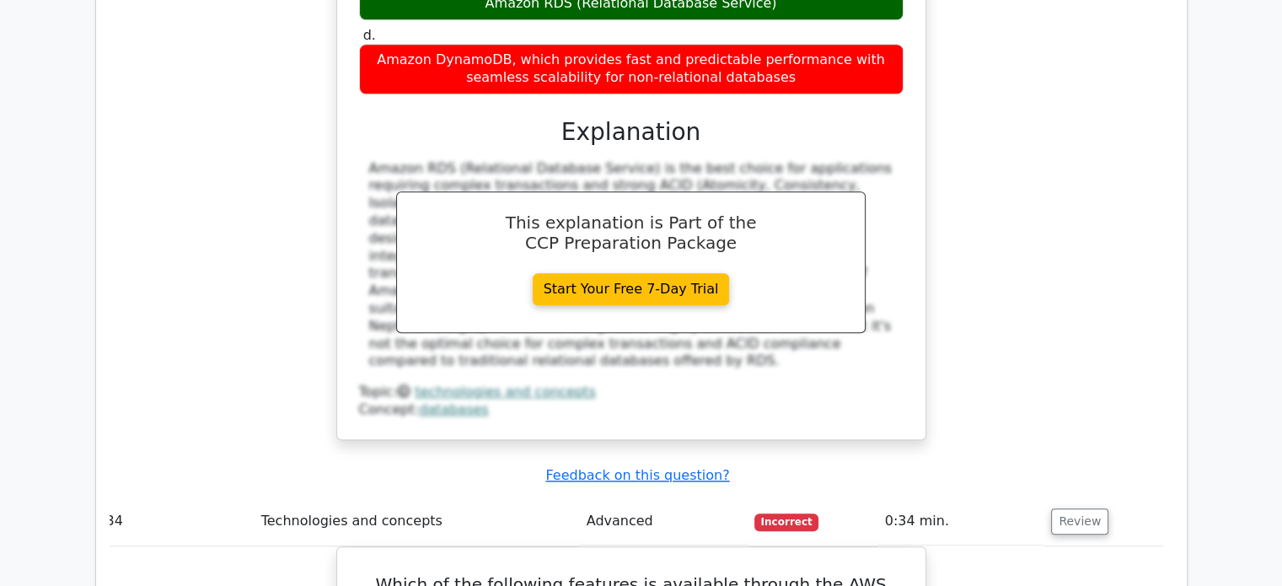
scroll to position [27361, 0]
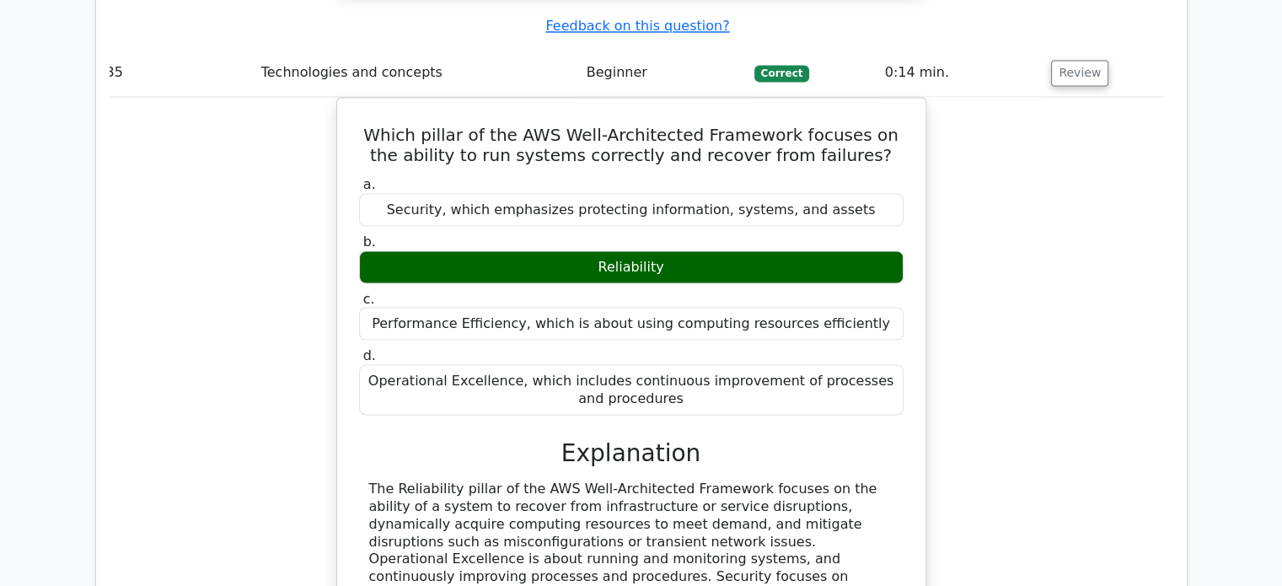
scroll to position [28871, 0]
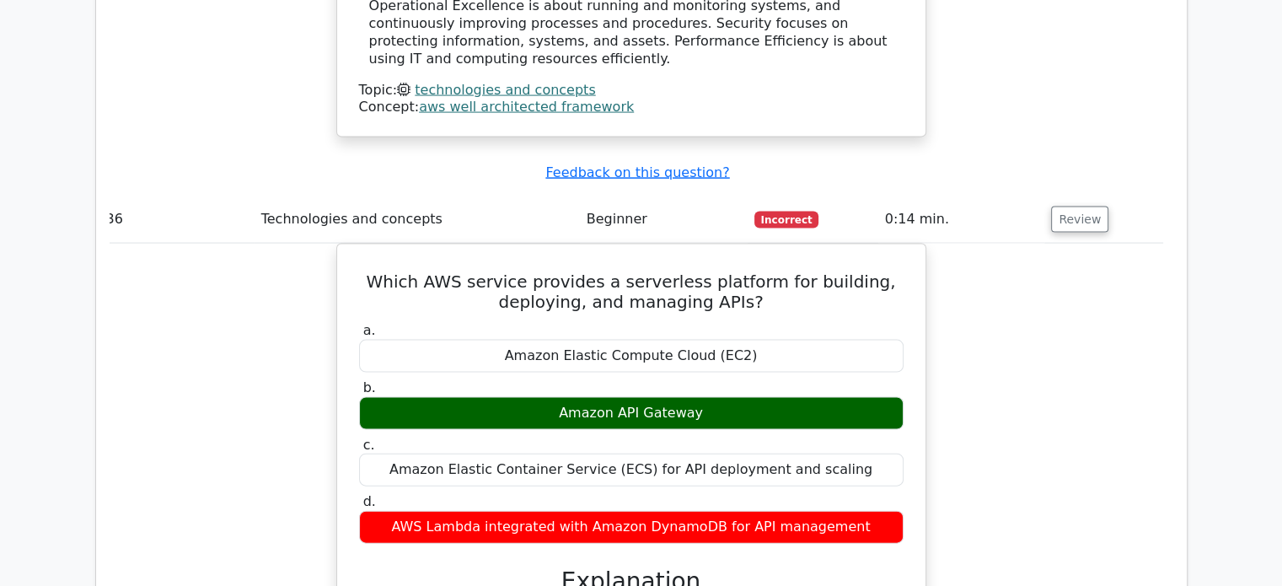
scroll to position [29446, 0]
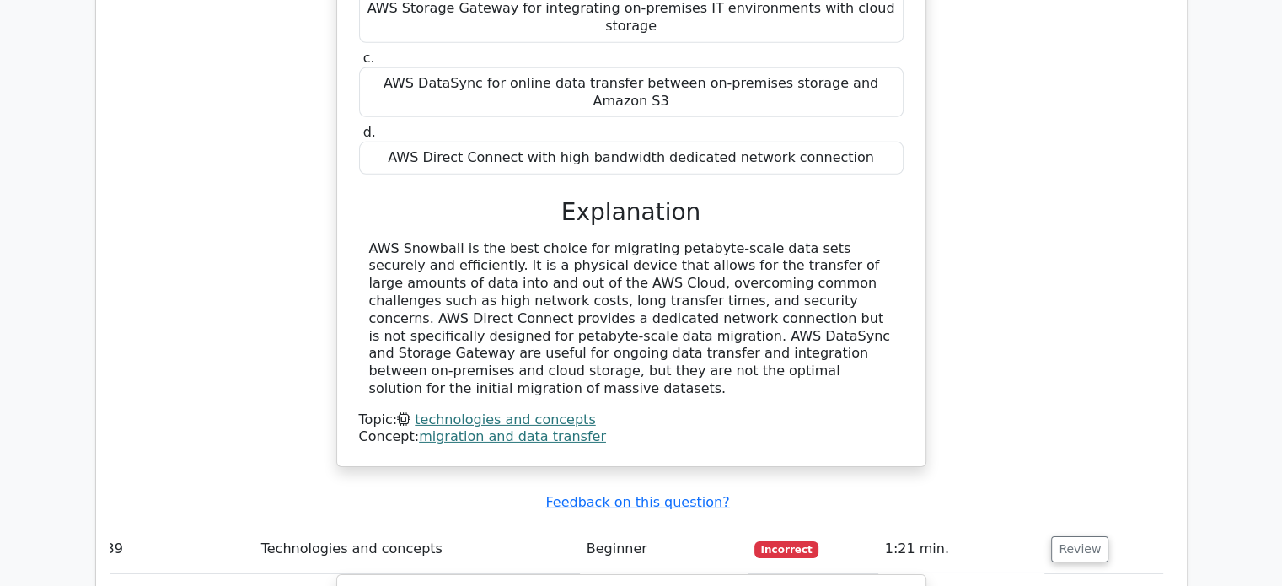
scroll to position [31062, 0]
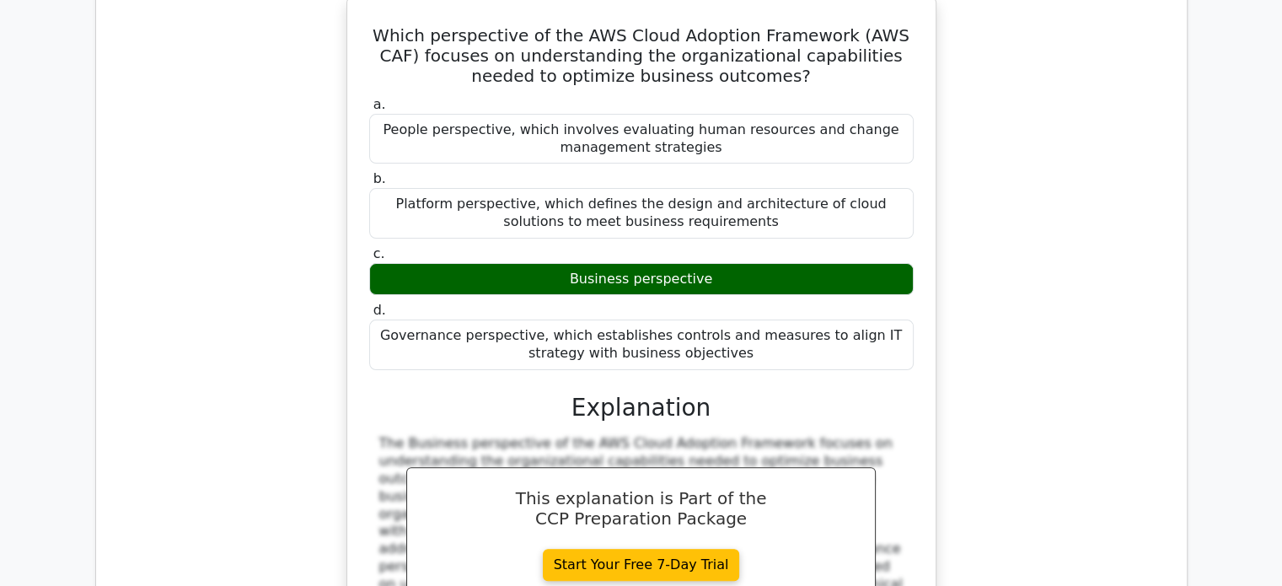
scroll to position [0, 0]
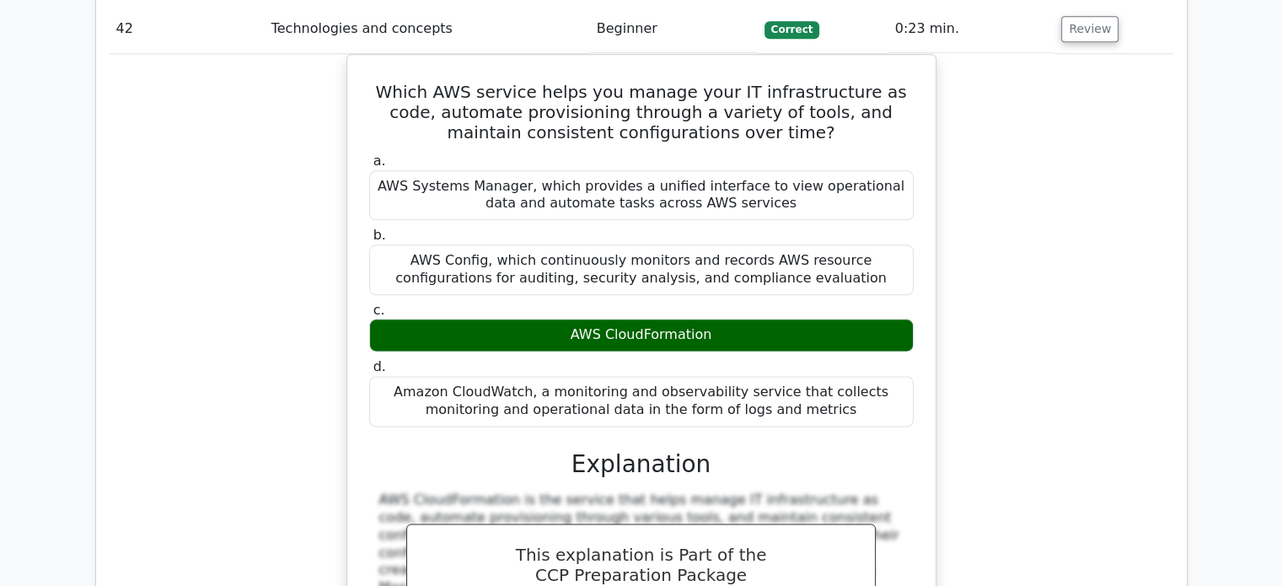
scroll to position [34098, 0]
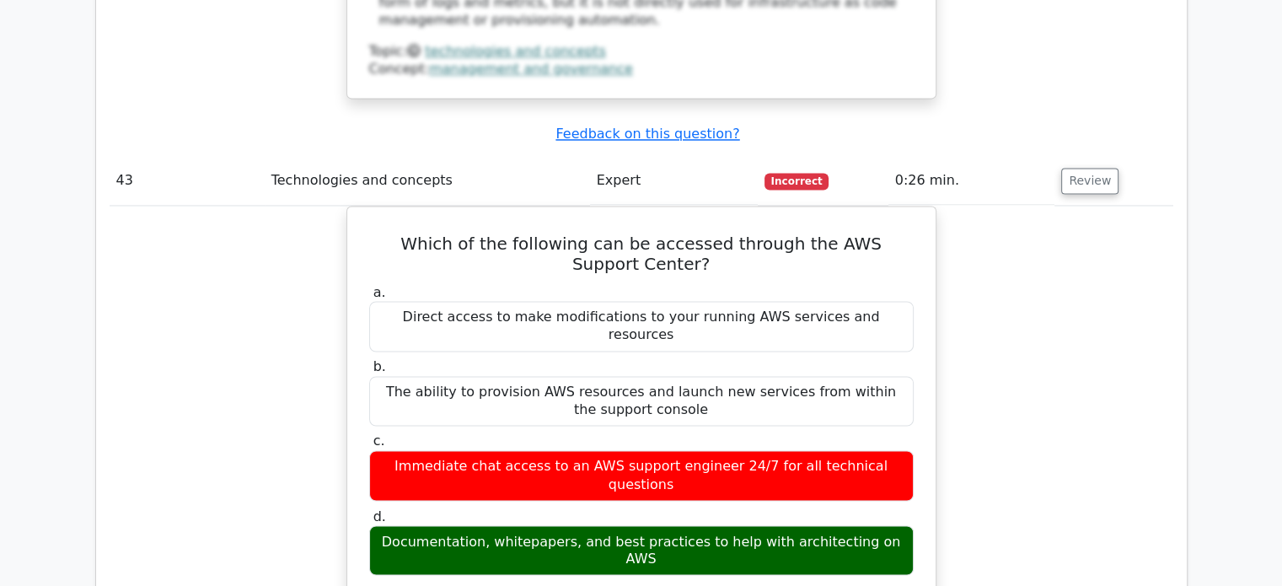
scroll to position [34782, 0]
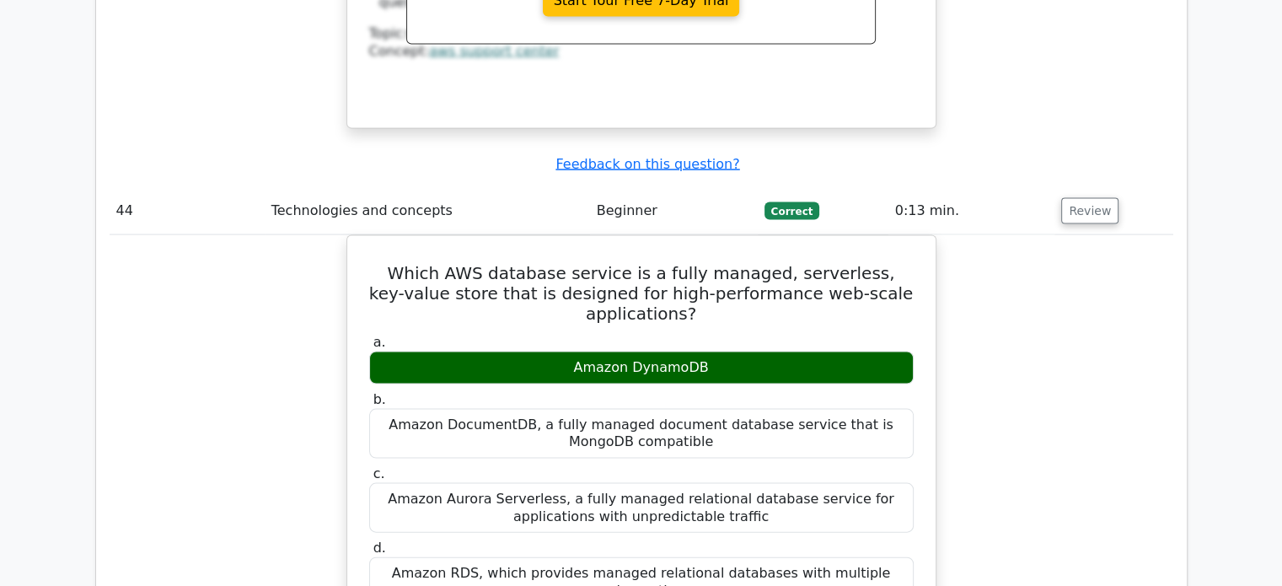
scroll to position [35571, 0]
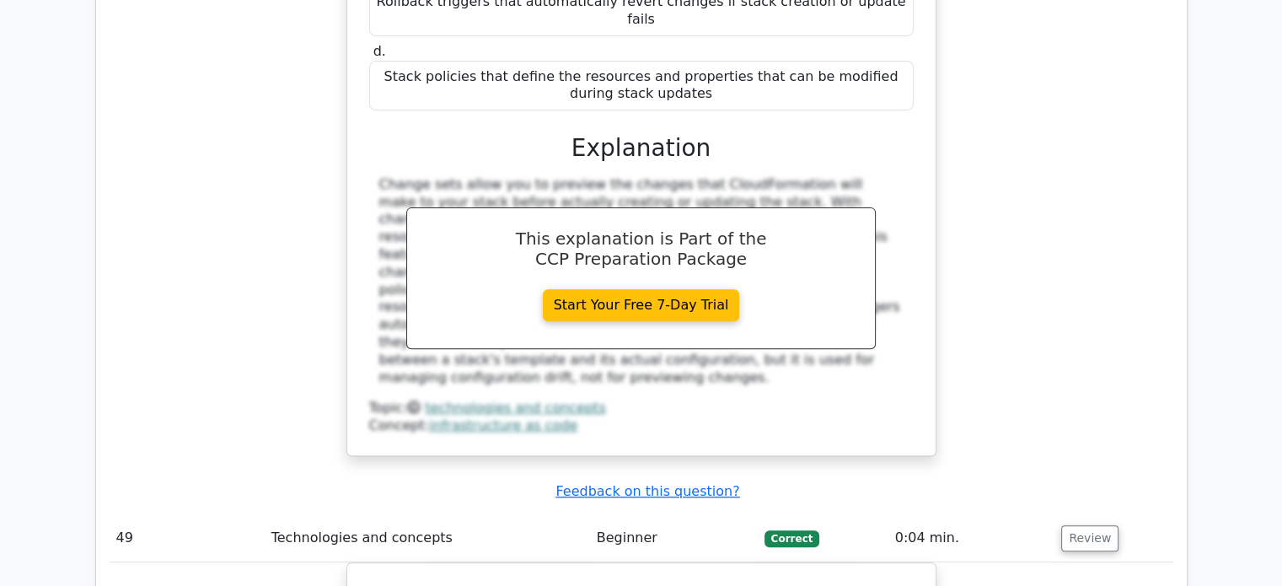
scroll to position [39016, 0]
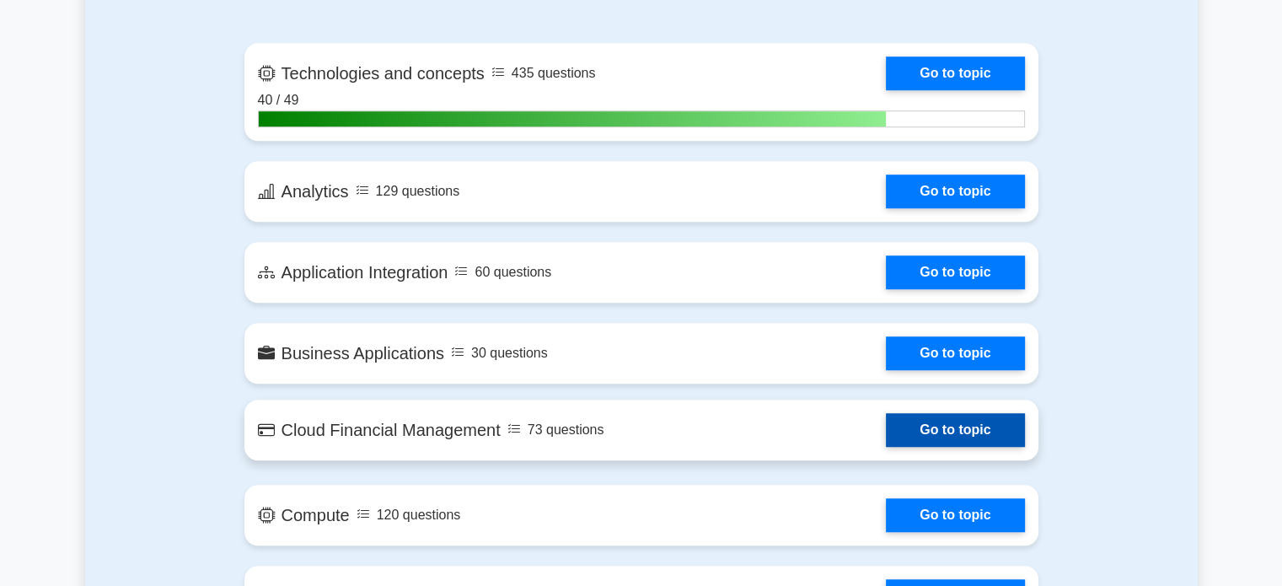
scroll to position [1183, 0]
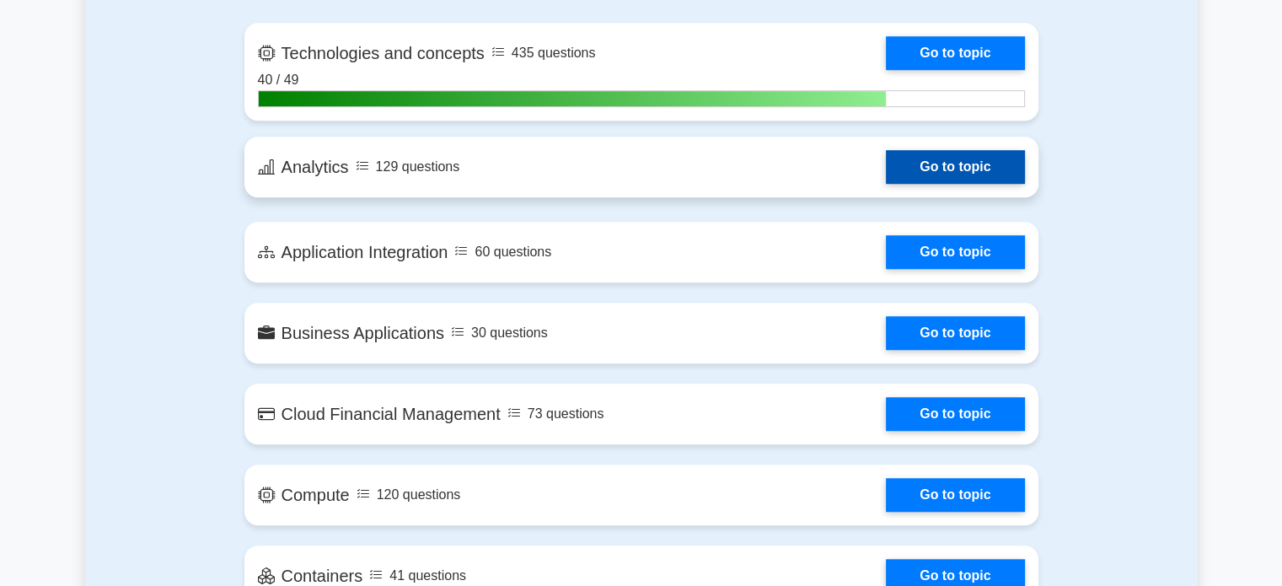
click at [913, 167] on link "Go to topic" at bounding box center [955, 167] width 138 height 34
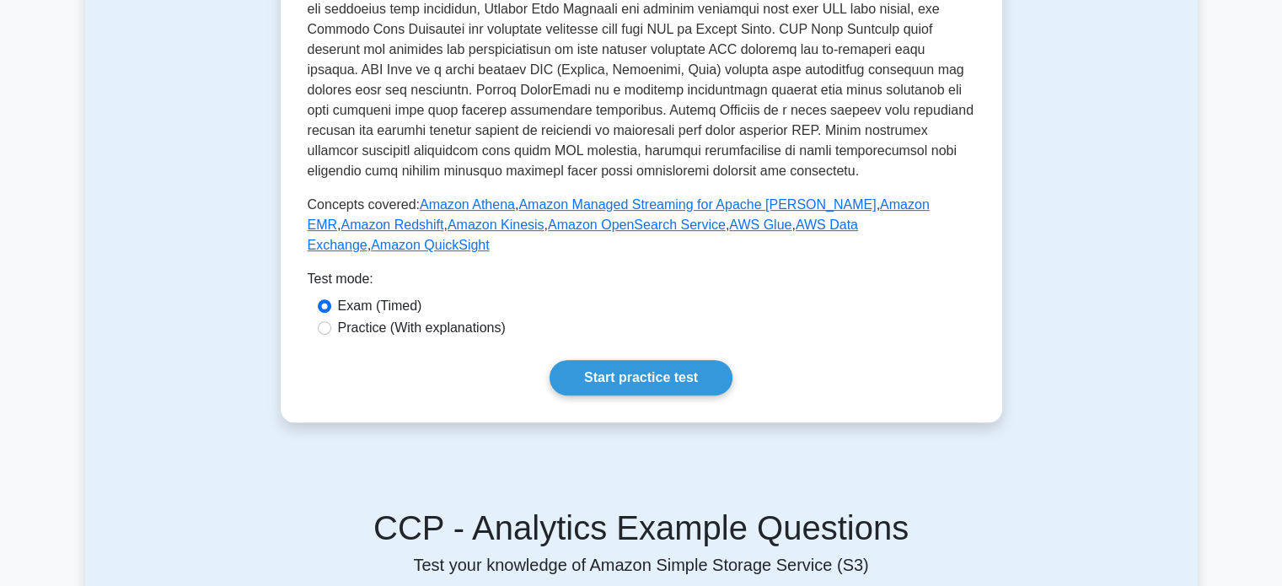
scroll to position [606, 0]
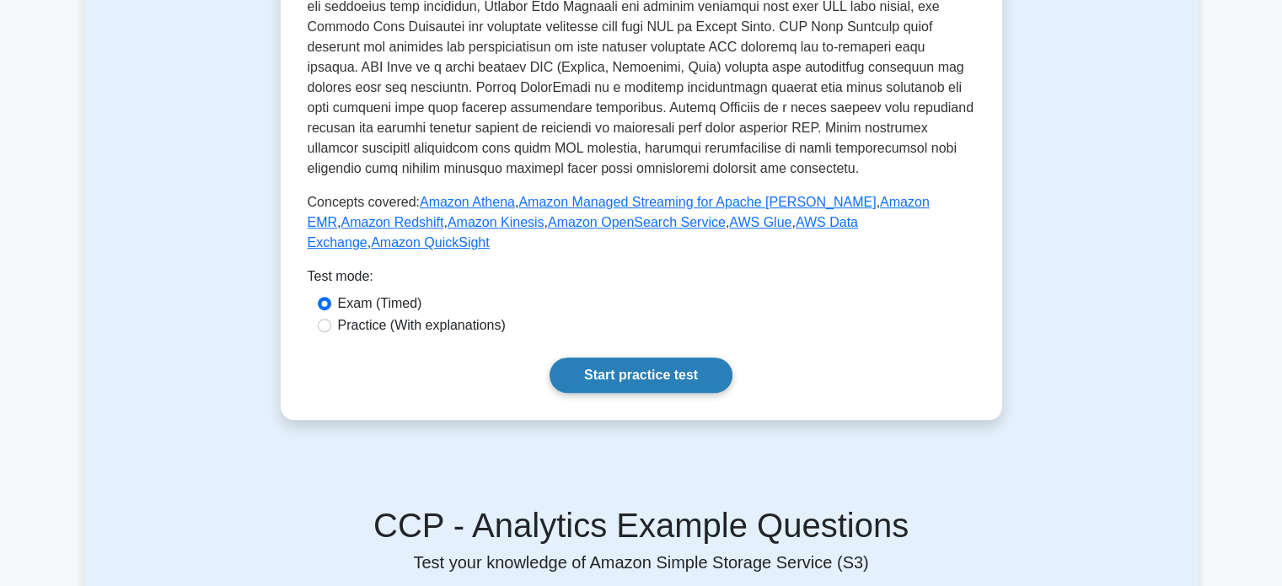
click at [674, 357] on link "Start practice test" at bounding box center [640, 374] width 183 height 35
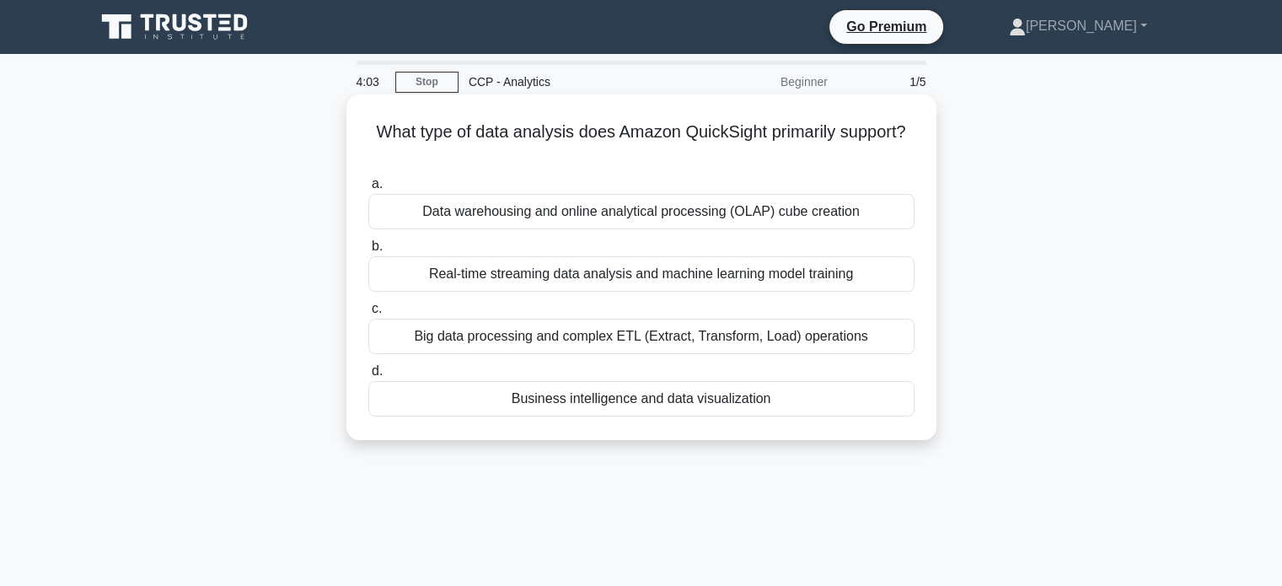
click at [729, 394] on div "Business intelligence and data visualization" at bounding box center [641, 398] width 546 height 35
click at [368, 377] on input "d. Business intelligence and data visualization" at bounding box center [368, 371] width 0 height 11
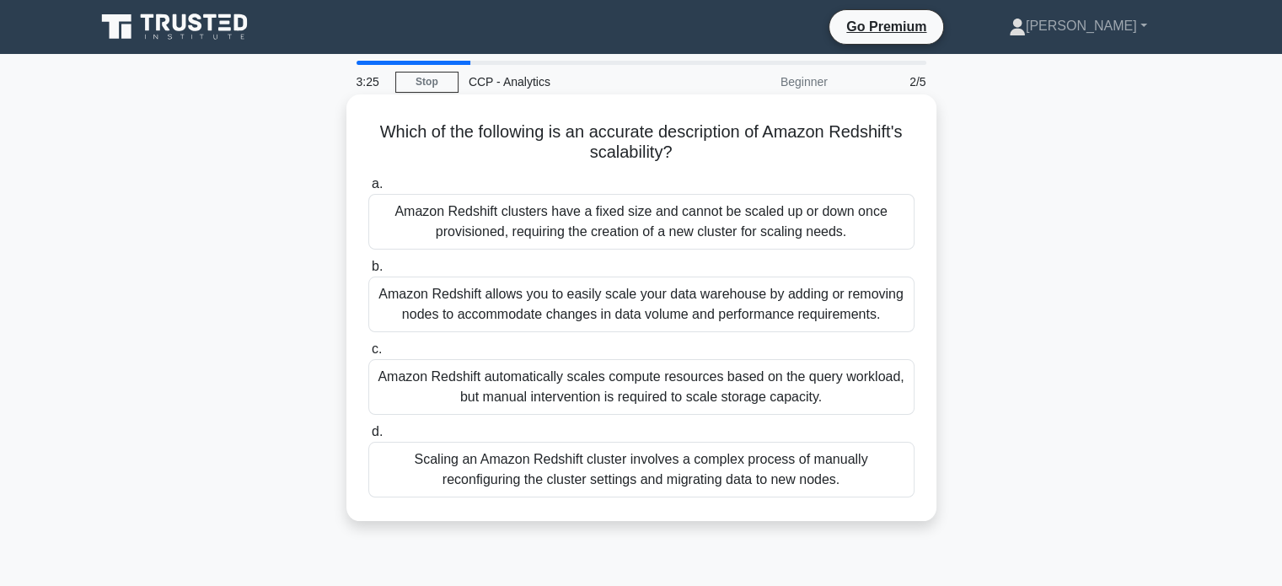
click at [893, 298] on div "Amazon Redshift allows you to easily scale your data warehouse by adding or rem…" at bounding box center [641, 304] width 546 height 56
click at [368, 272] on input "b. Amazon Redshift allows you to easily scale your data warehouse by adding or …" at bounding box center [368, 266] width 0 height 11
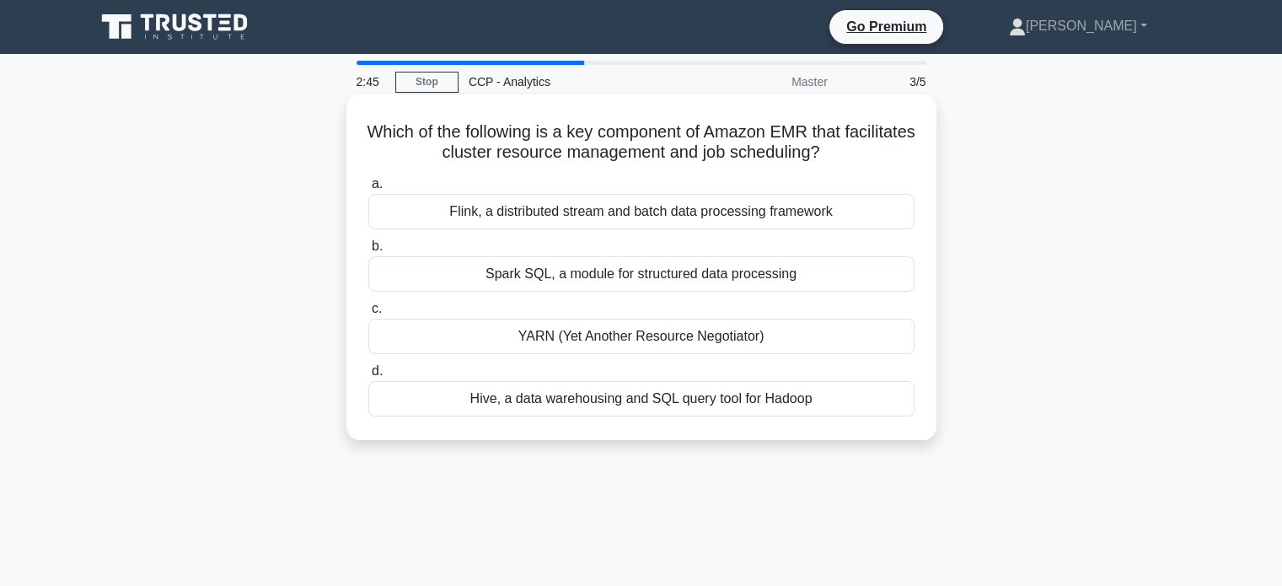
click at [846, 217] on div "Flink, a distributed stream and batch data processing framework" at bounding box center [641, 211] width 546 height 35
click at [368, 190] on input "a. Flink, a distributed stream and batch data processing framework" at bounding box center [368, 184] width 0 height 11
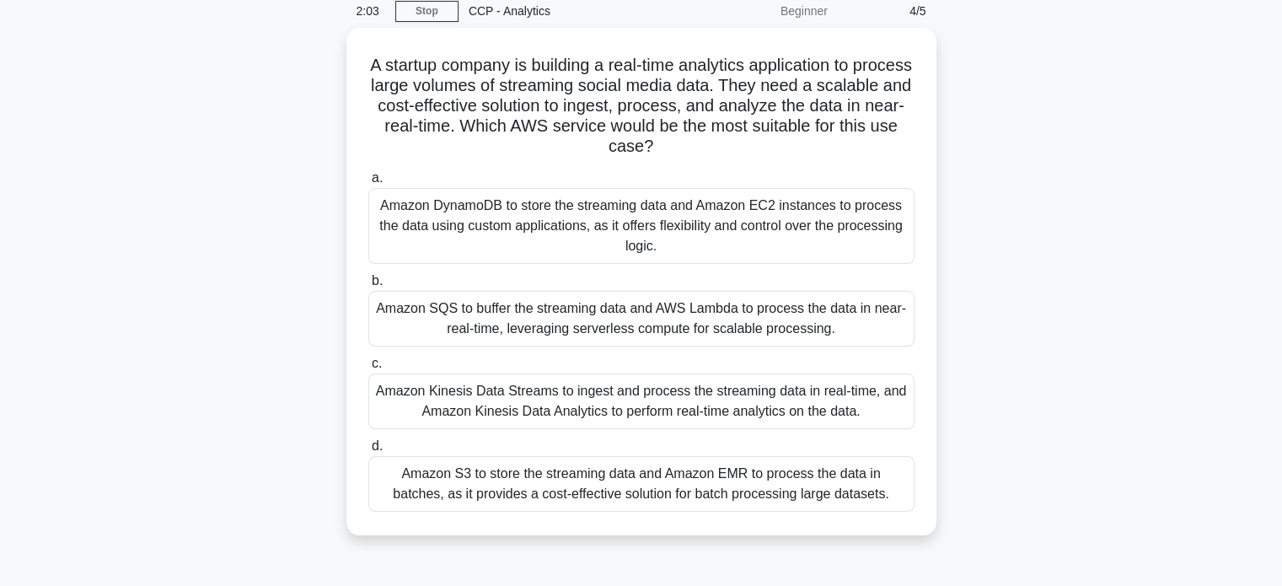
scroll to position [76, 0]
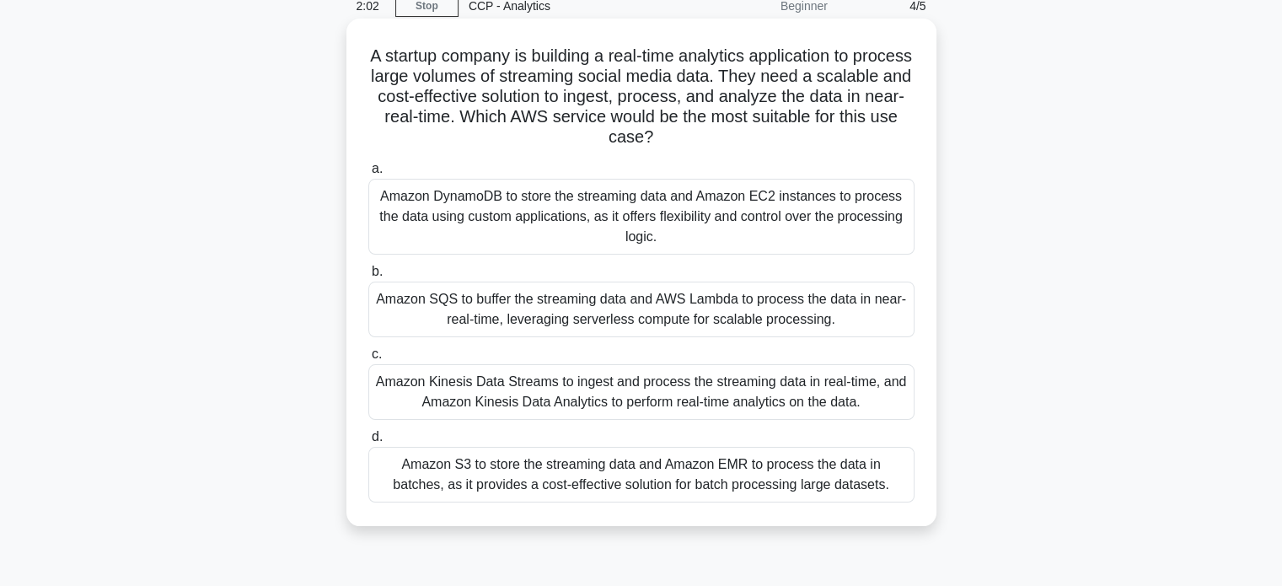
click at [857, 394] on div "Amazon Kinesis Data Streams to ingest and process the streaming data in real-ti…" at bounding box center [641, 392] width 546 height 56
click at [368, 360] on input "c. Amazon Kinesis Data Streams to ingest and process the streaming data in real…" at bounding box center [368, 354] width 0 height 11
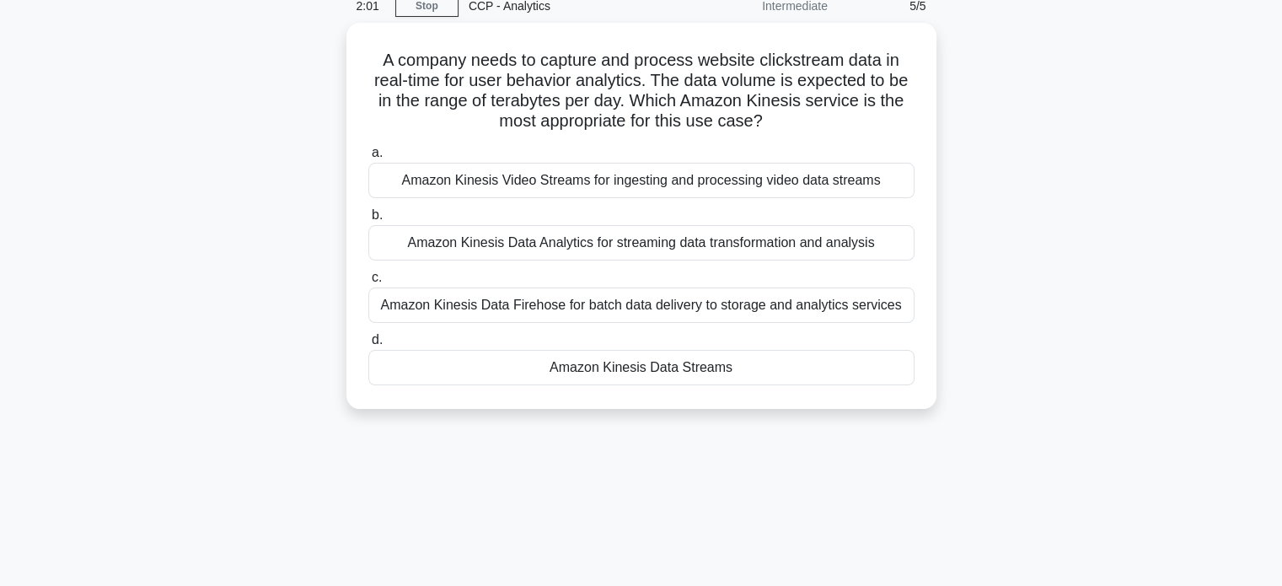
scroll to position [0, 0]
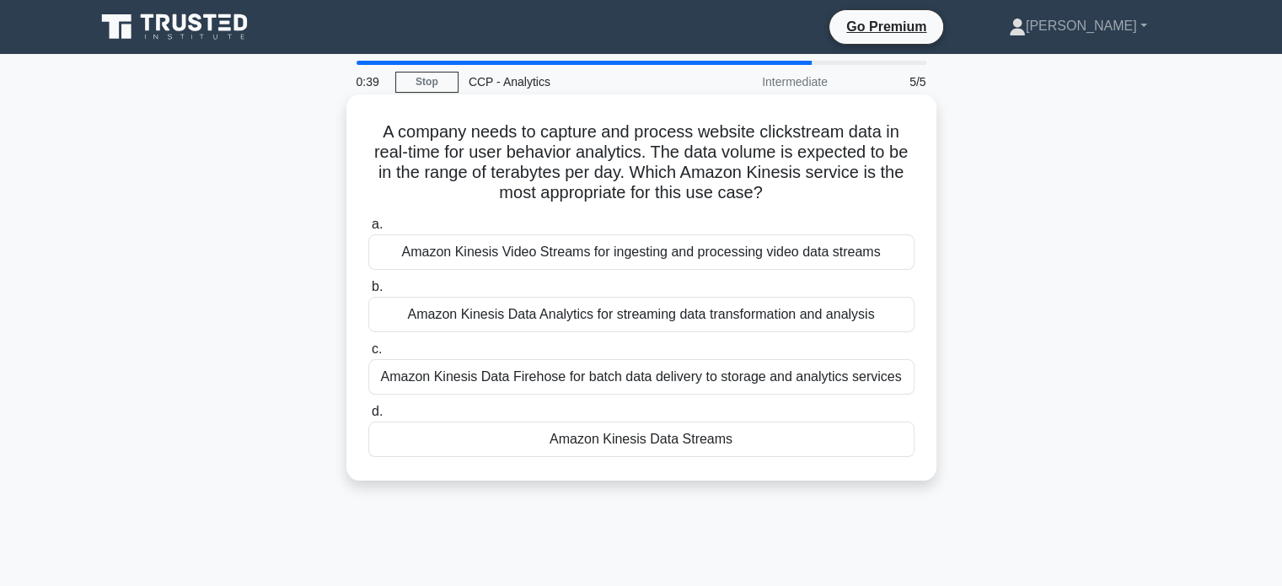
click at [735, 439] on div "Amazon Kinesis Data Streams" at bounding box center [641, 438] width 546 height 35
click at [368, 417] on input "d. Amazon Kinesis Data Streams" at bounding box center [368, 411] width 0 height 11
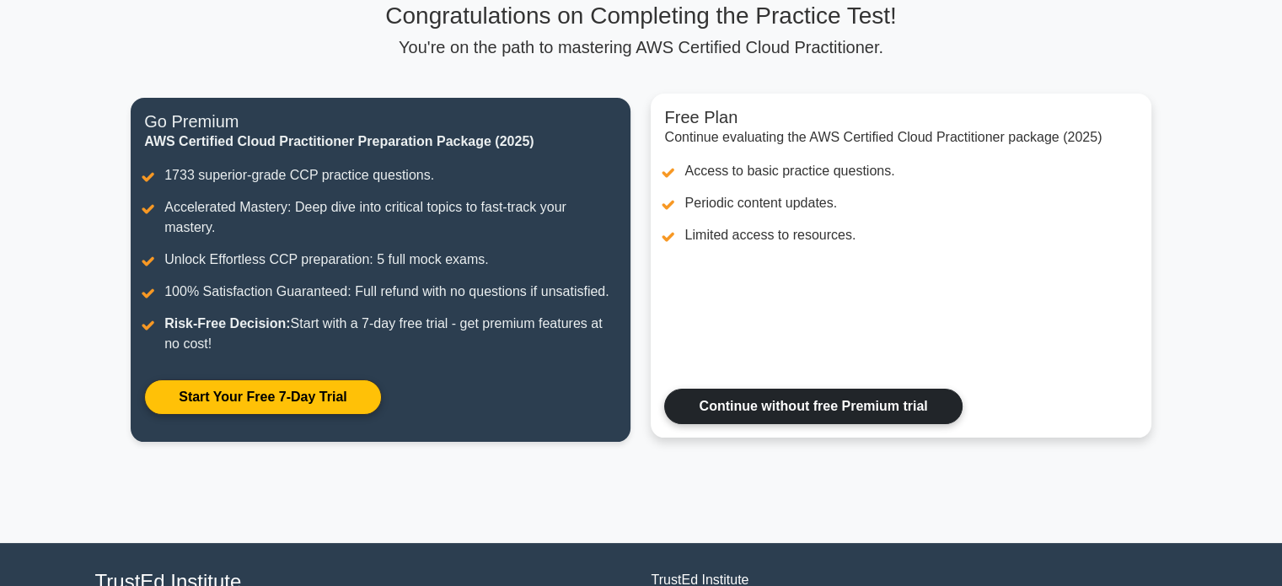
scroll to position [104, 0]
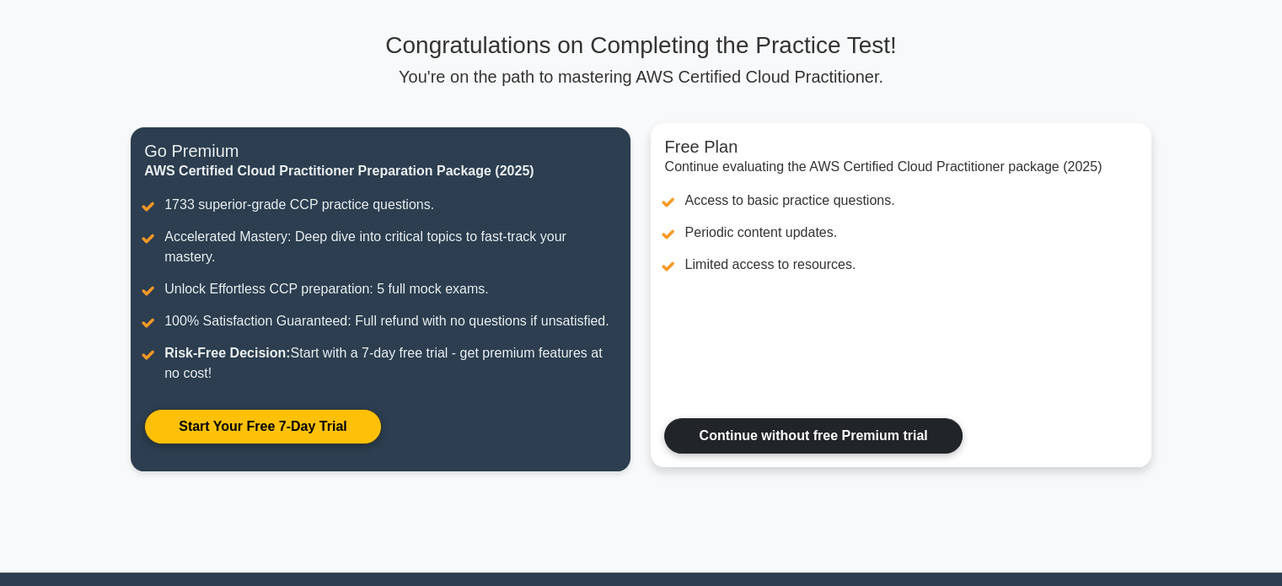
click at [744, 441] on link "Continue without free Premium trial" at bounding box center [812, 435] width 297 height 35
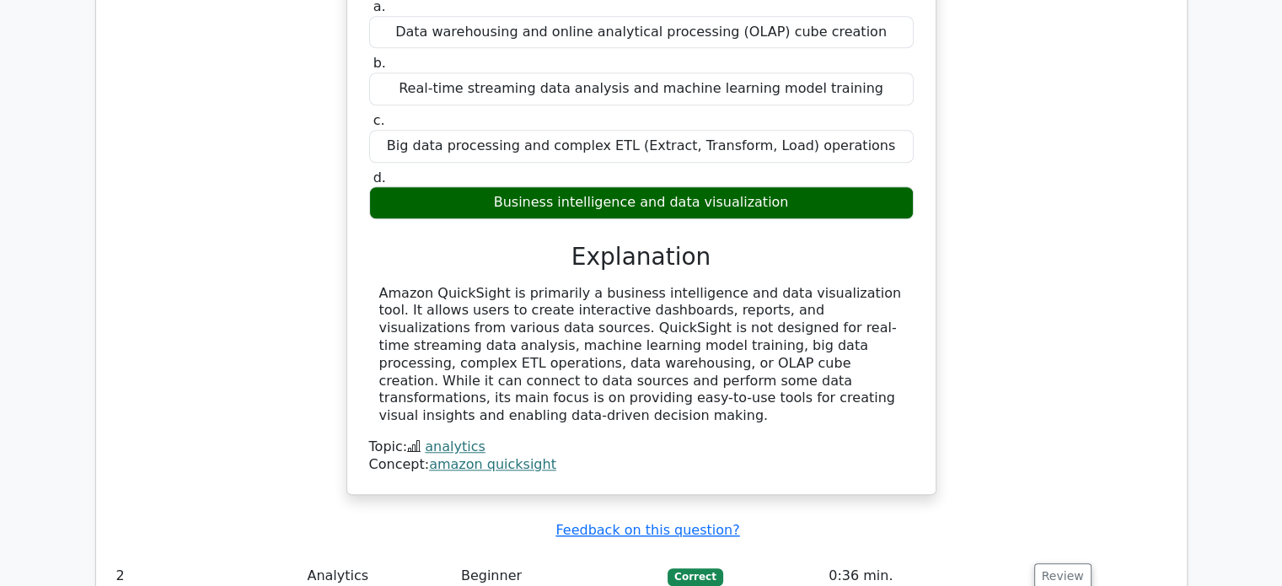
scroll to position [1608, 0]
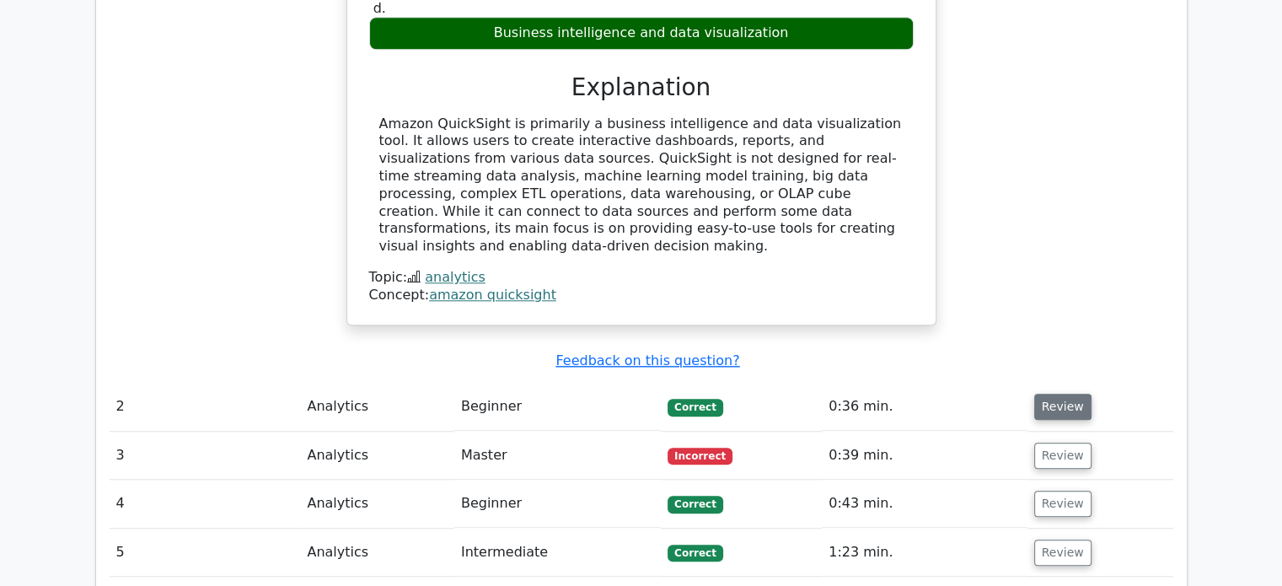
click at [1052, 394] on button "Review" at bounding box center [1062, 407] width 57 height 26
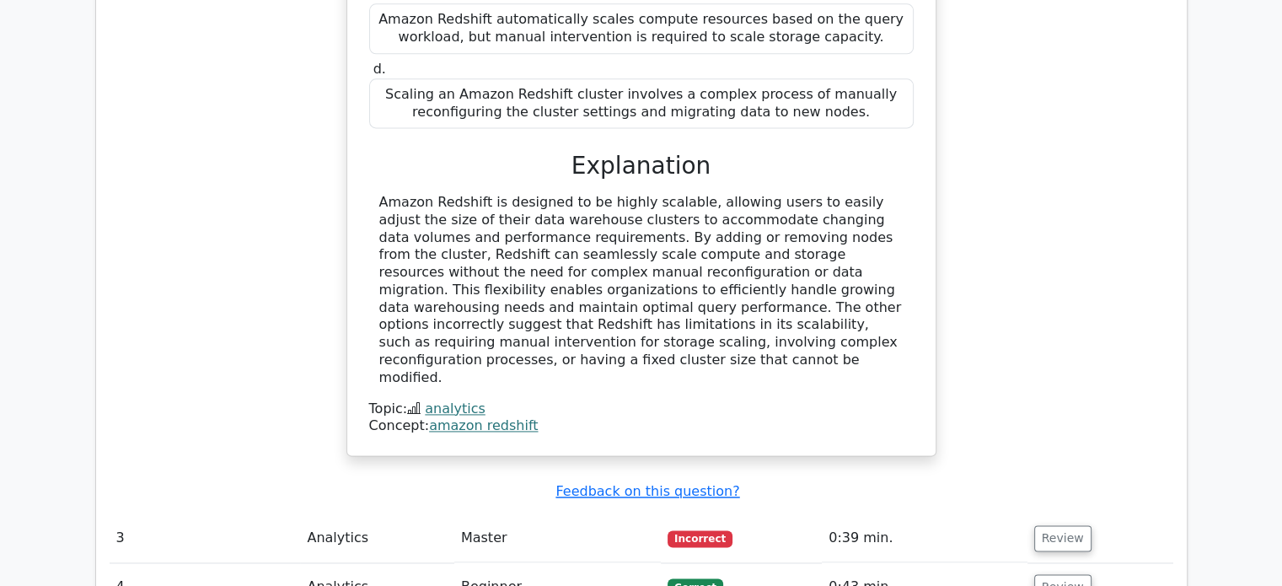
scroll to position [2299, 0]
click at [1046, 524] on button "Review" at bounding box center [1062, 537] width 57 height 26
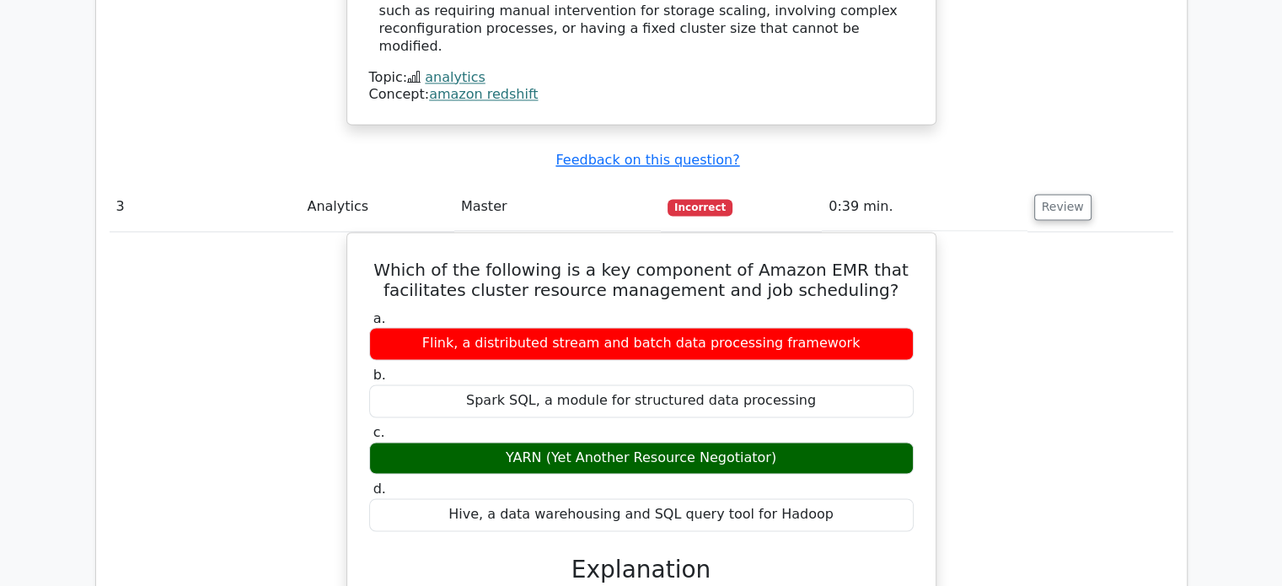
scroll to position [0, 10]
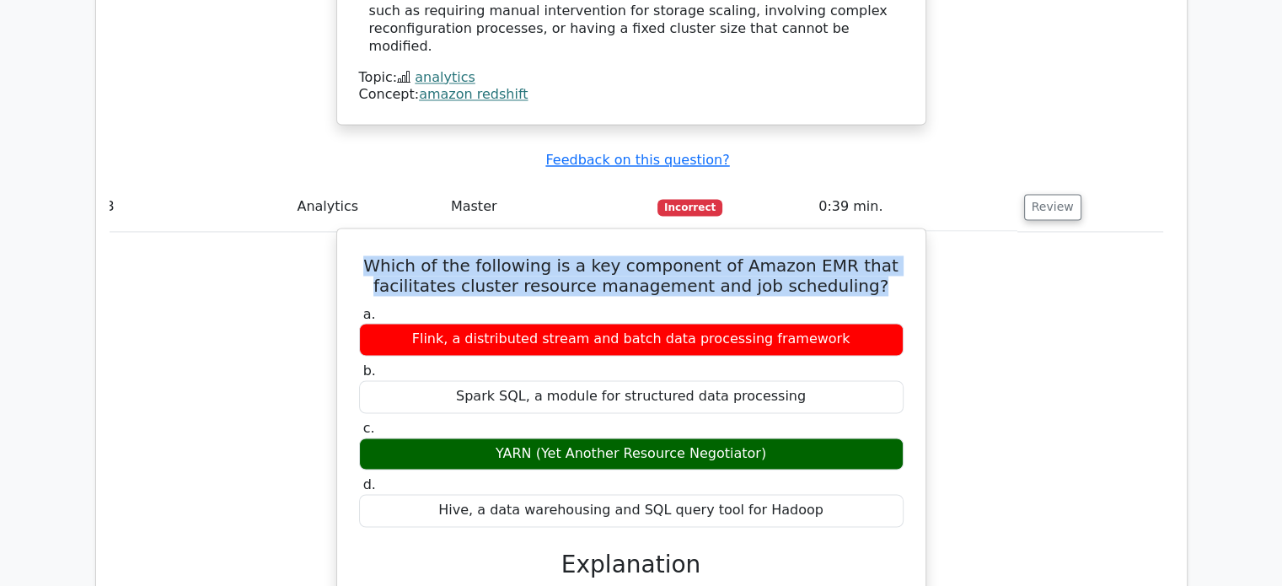
drag, startPoint x: 373, startPoint y: 103, endPoint x: 886, endPoint y: 136, distance: 514.2
click at [886, 235] on div "Which of the following is a key component of Amazon EMR that facilitates cluste…" at bounding box center [631, 538] width 575 height 607
copy h5 "Which of the following is a key component of Amazon EMR that facilitates cluste…"
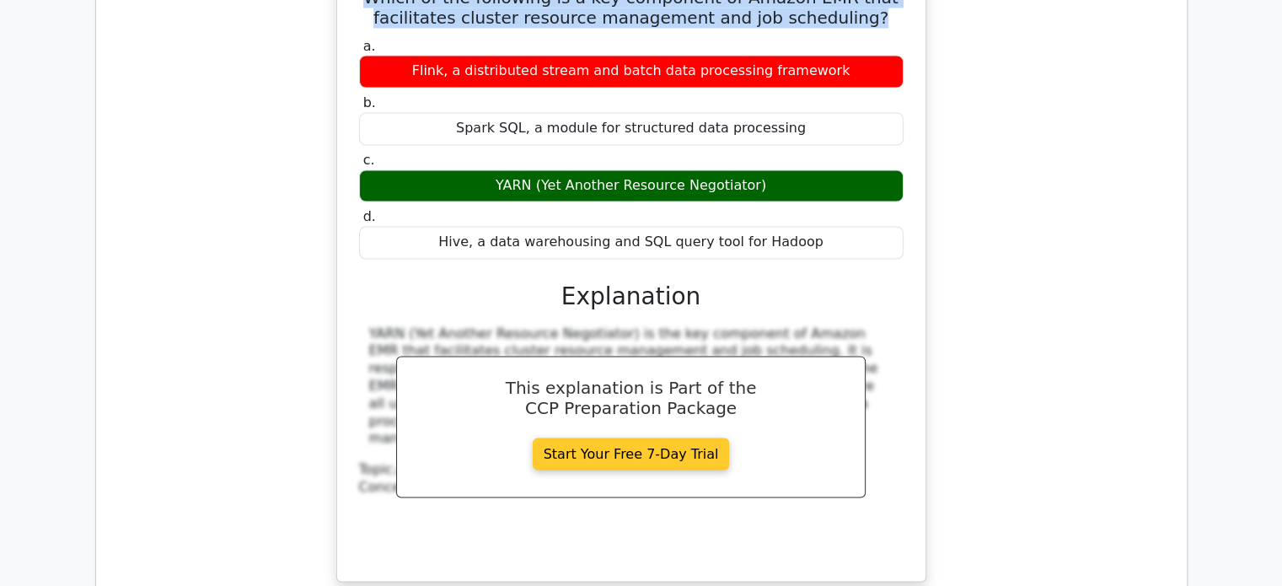
scroll to position [3158, 0]
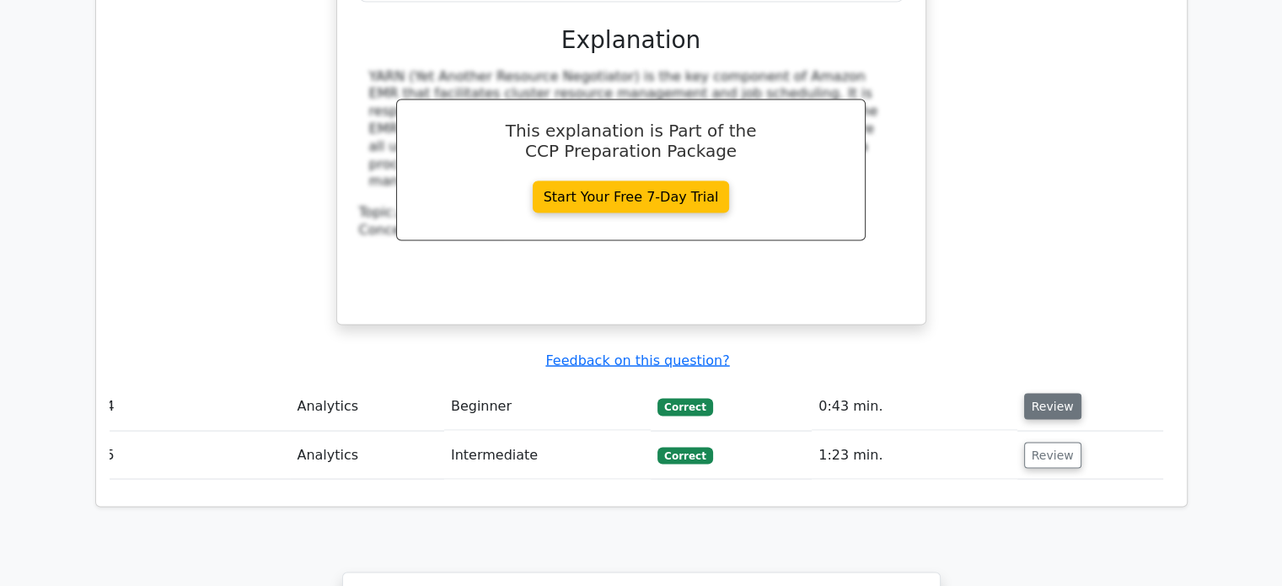
click at [1035, 393] on button "Review" at bounding box center [1052, 406] width 57 height 26
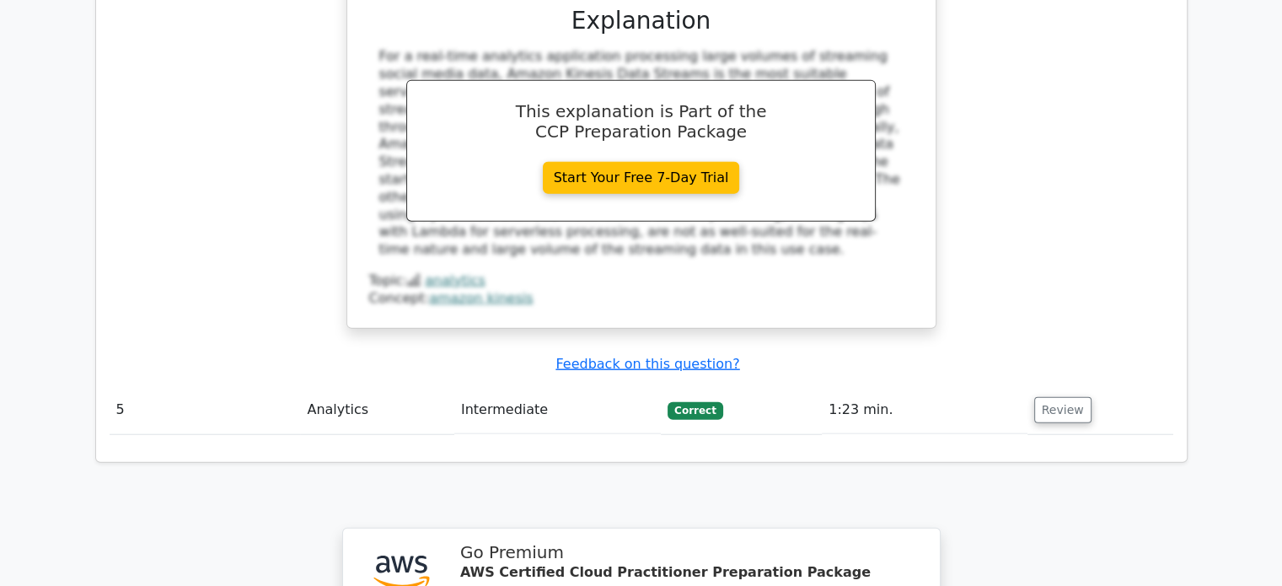
scroll to position [4098, 0]
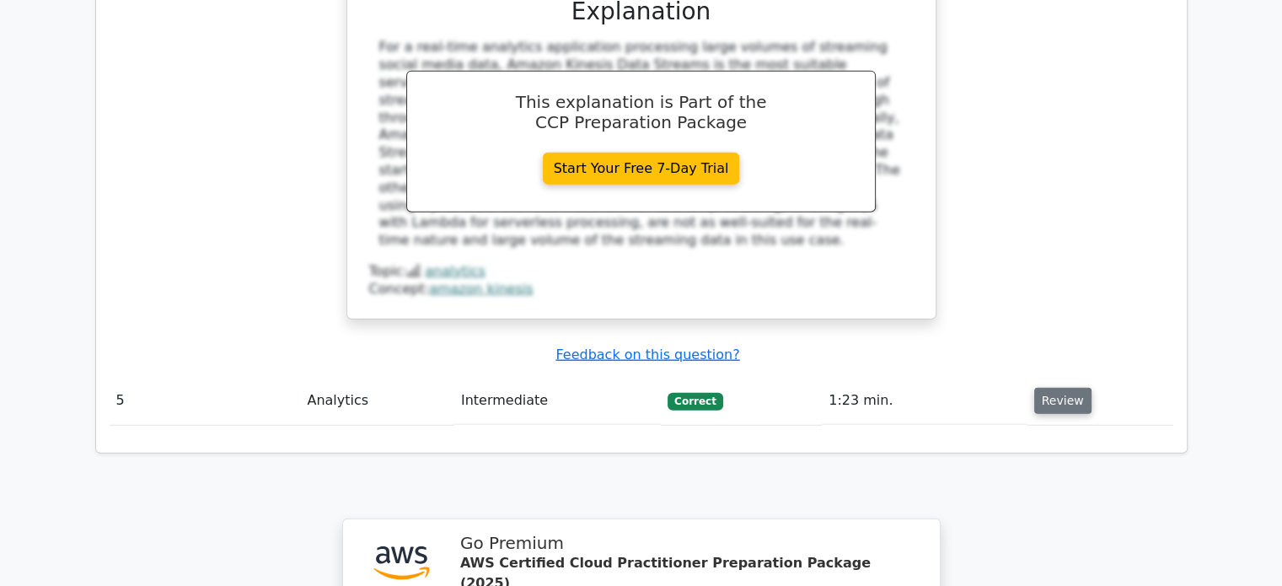
click at [1072, 388] on button "Review" at bounding box center [1062, 401] width 57 height 26
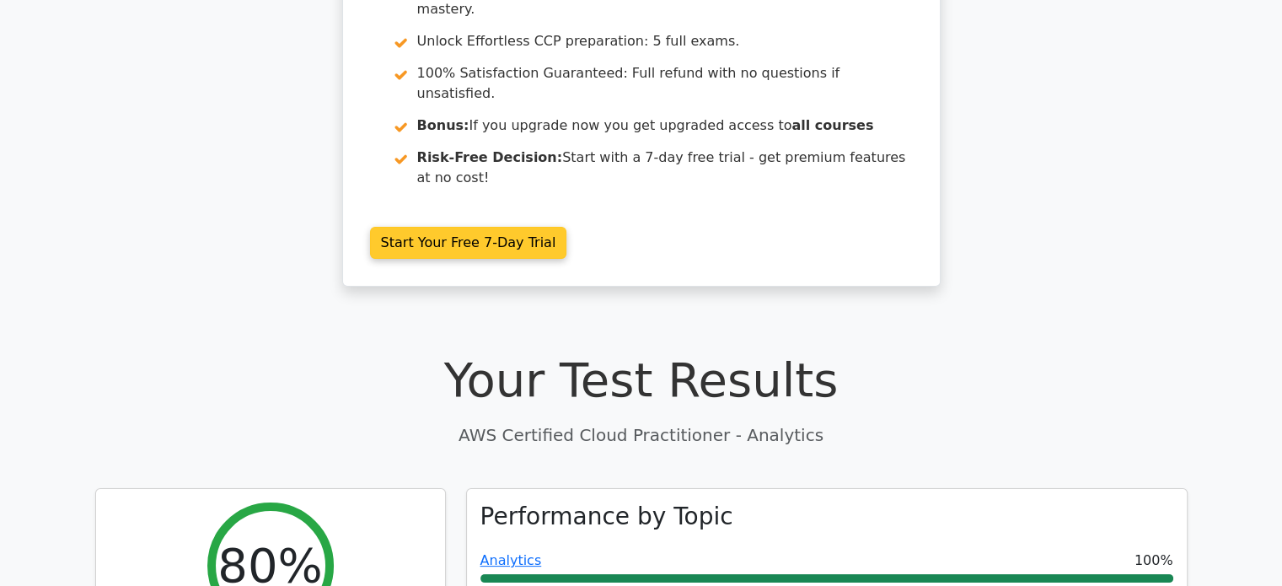
scroll to position [0, 0]
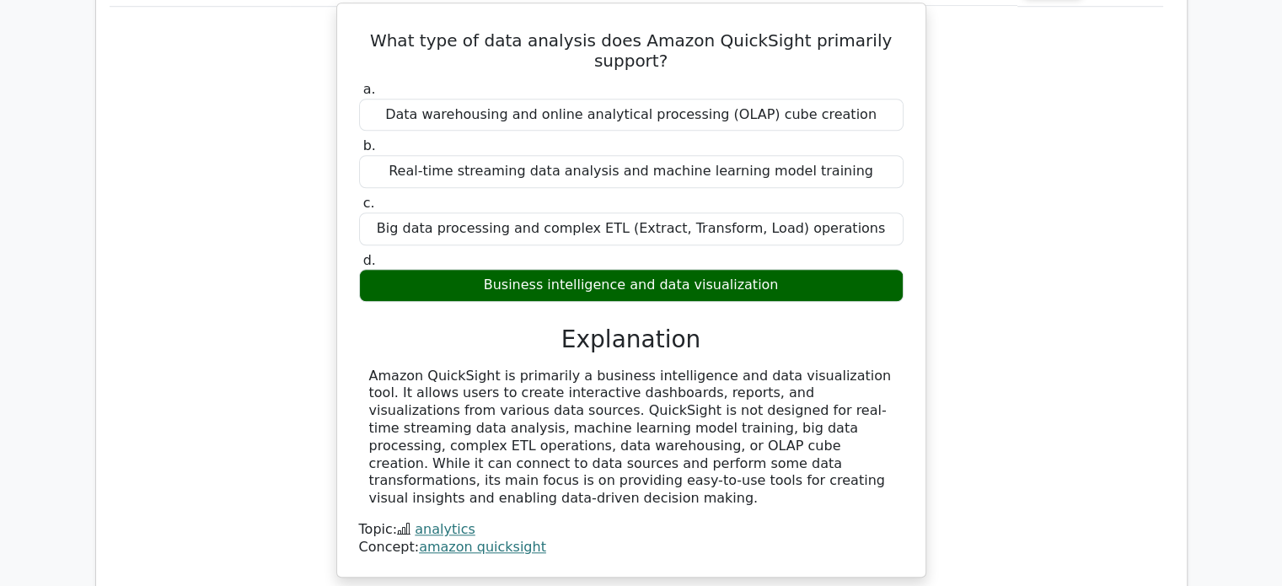
click at [750, 269] on div "Business intelligence and data visualization" at bounding box center [631, 285] width 544 height 33
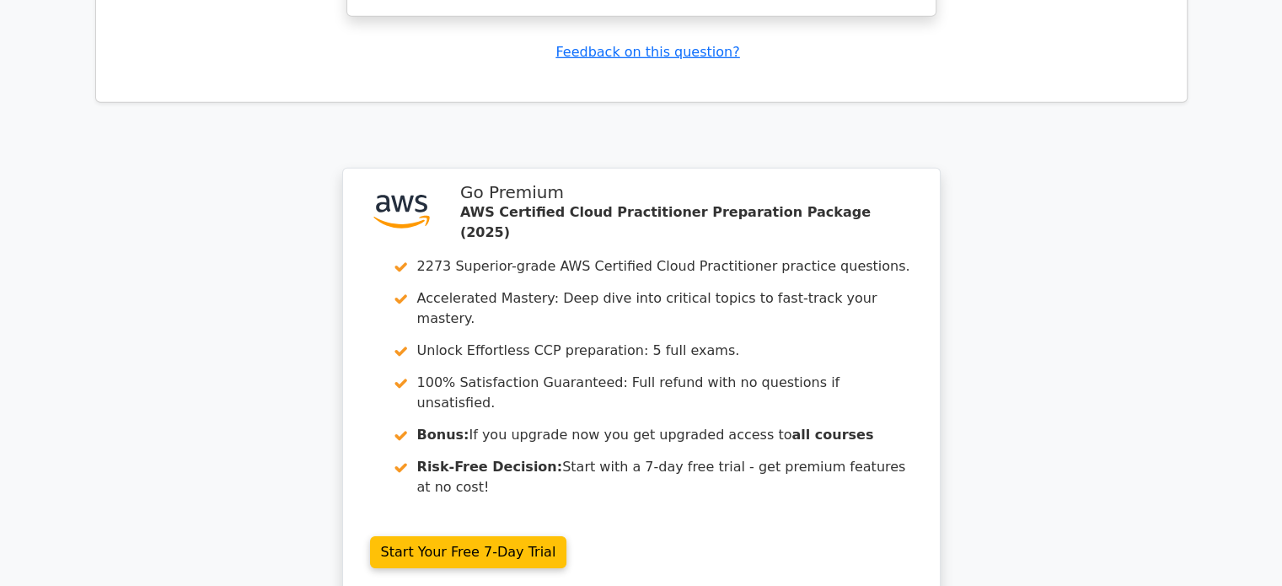
scroll to position [5221, 0]
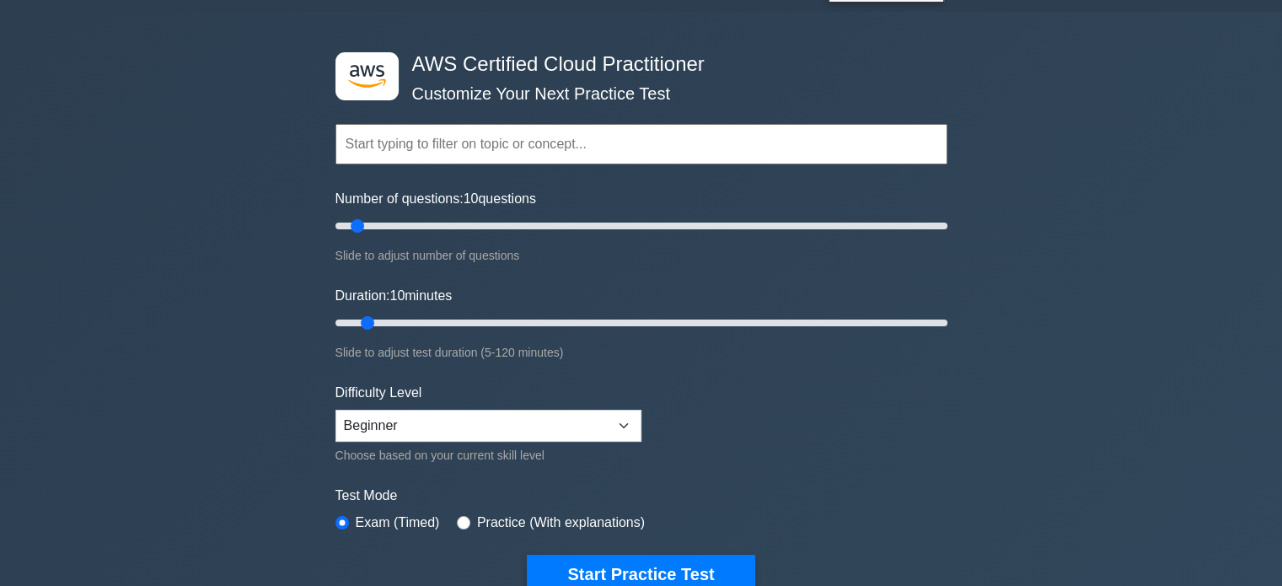
scroll to position [54, 0]
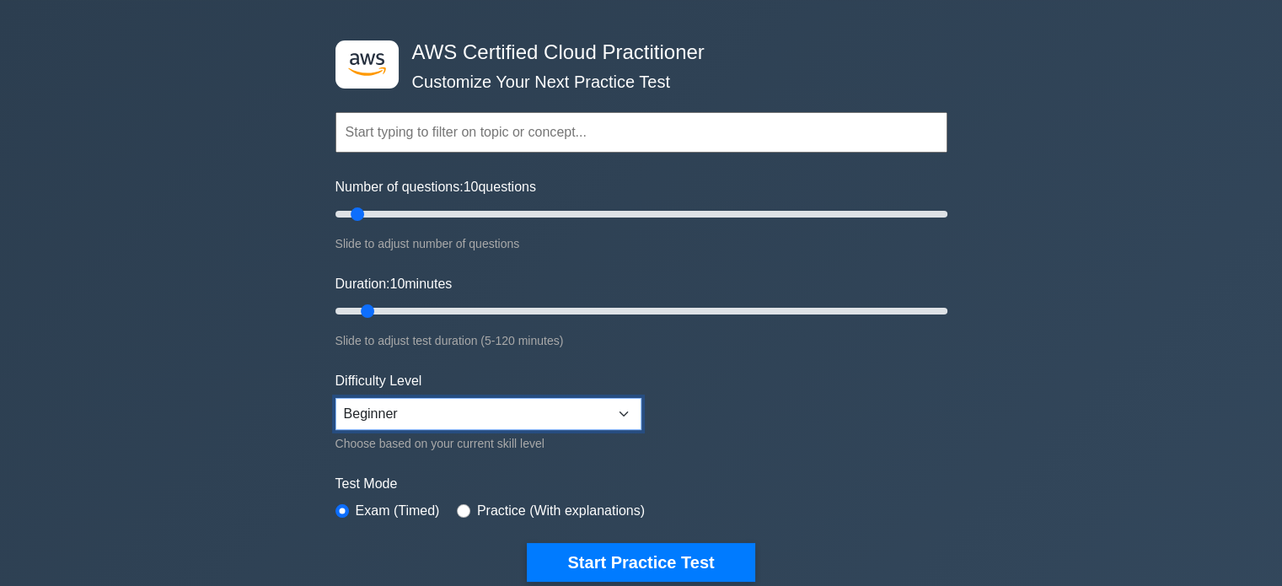
click at [627, 410] on select "Beginner Intermediate Expert" at bounding box center [488, 414] width 306 height 32
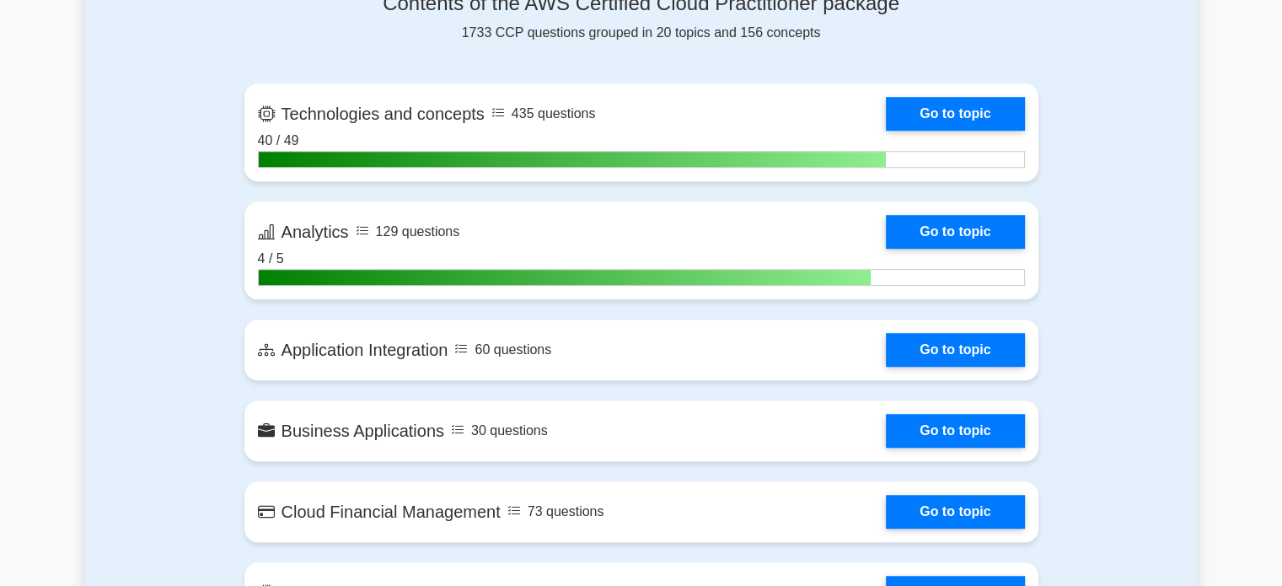
scroll to position [1142, 0]
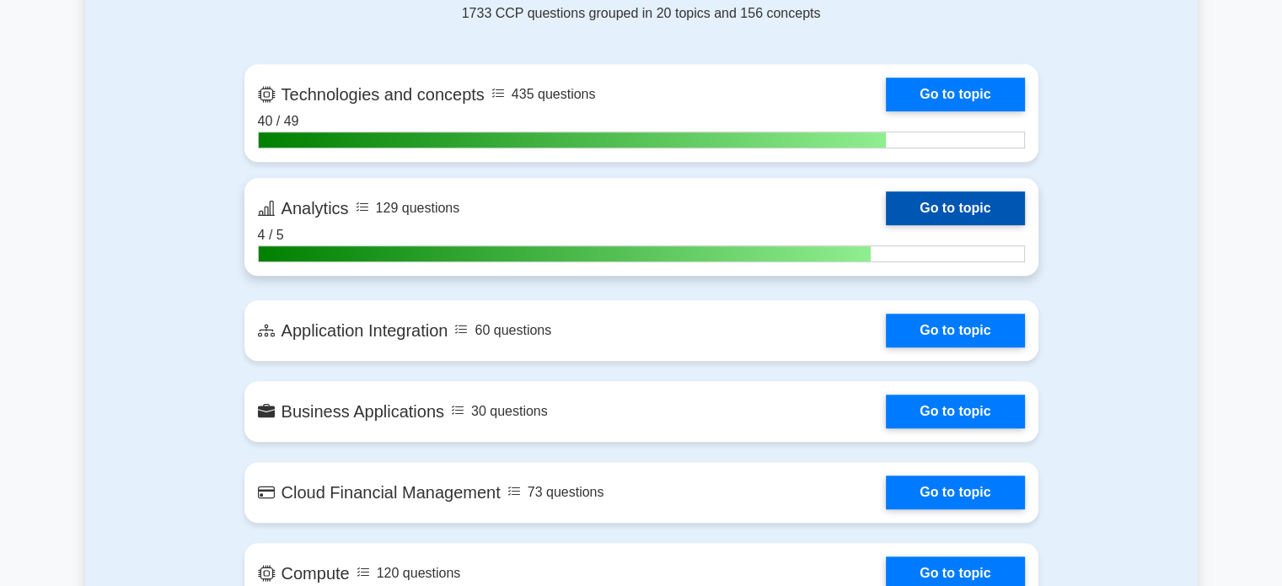
click at [886, 207] on link "Go to topic" at bounding box center [955, 208] width 138 height 34
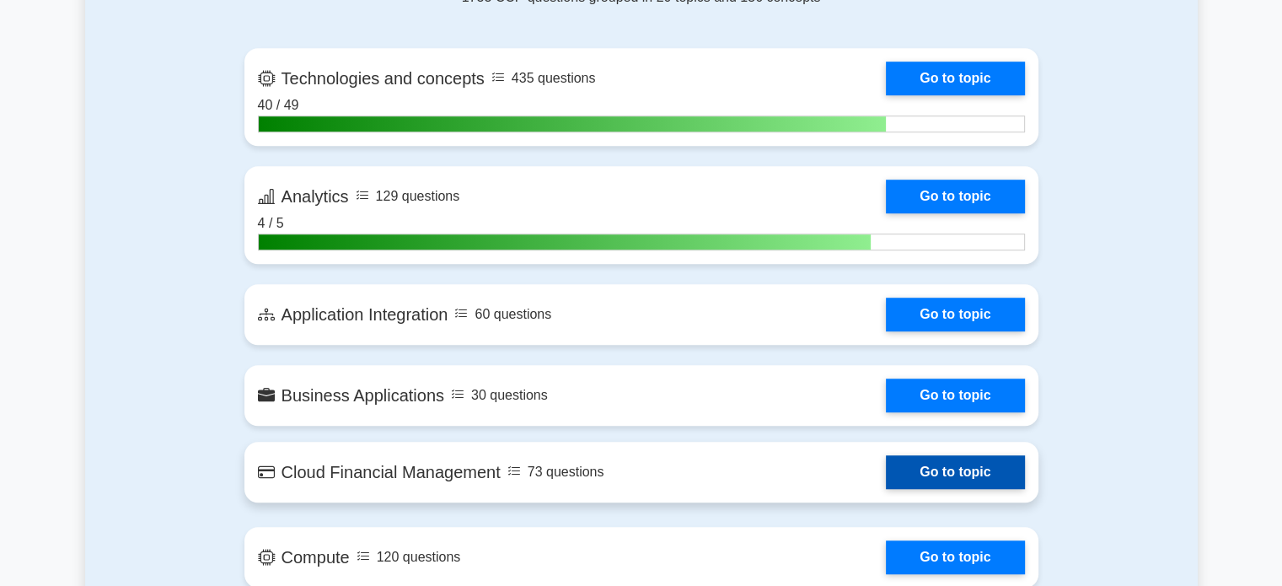
scroll to position [1156, 0]
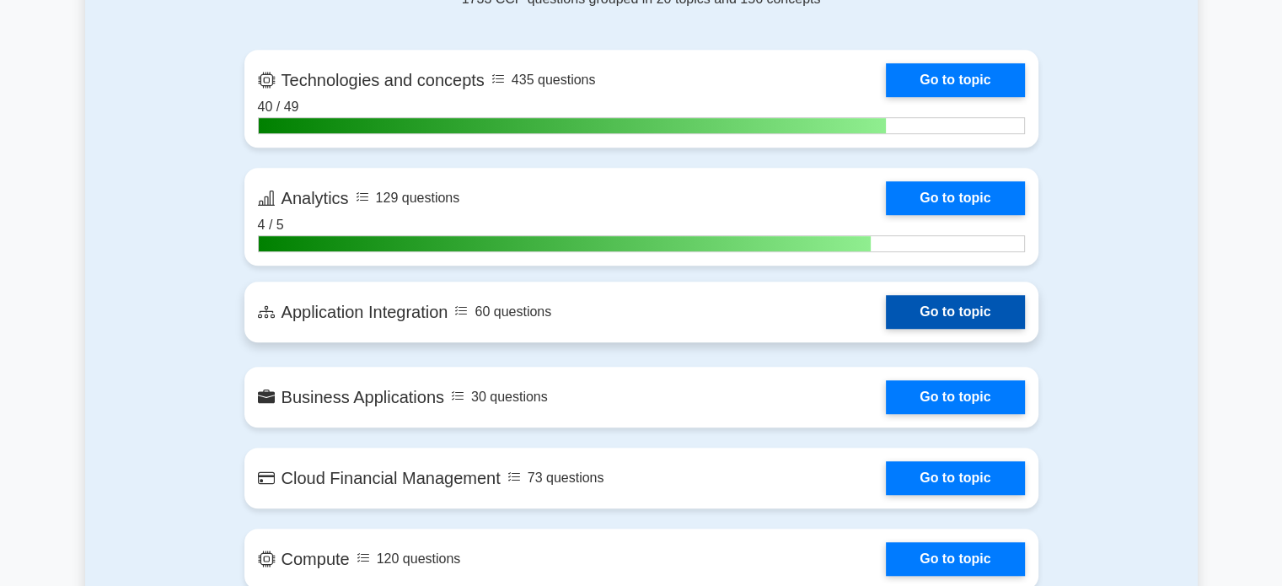
click at [963, 323] on link "Go to topic" at bounding box center [955, 312] width 138 height 34
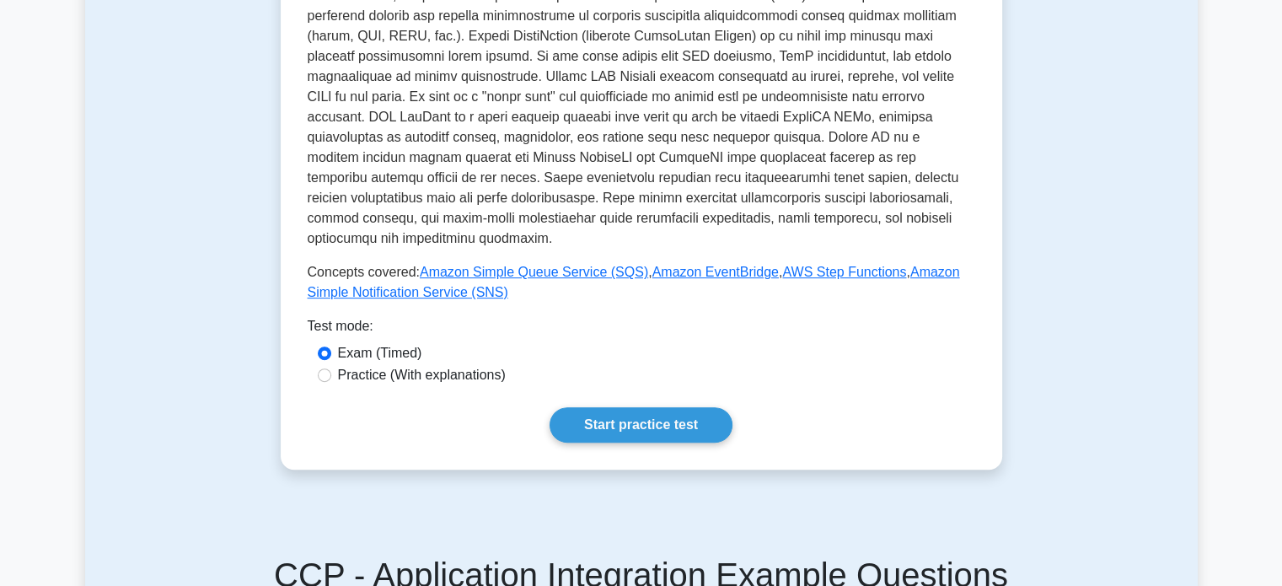
scroll to position [562, 0]
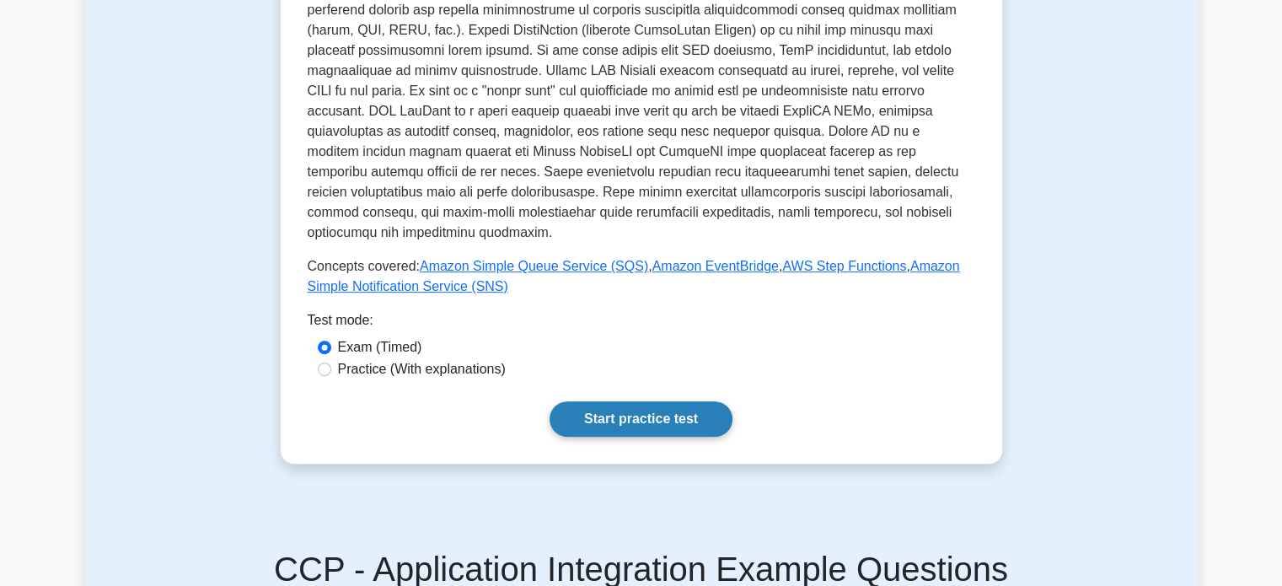
click at [667, 405] on link "Start practice test" at bounding box center [640, 418] width 183 height 35
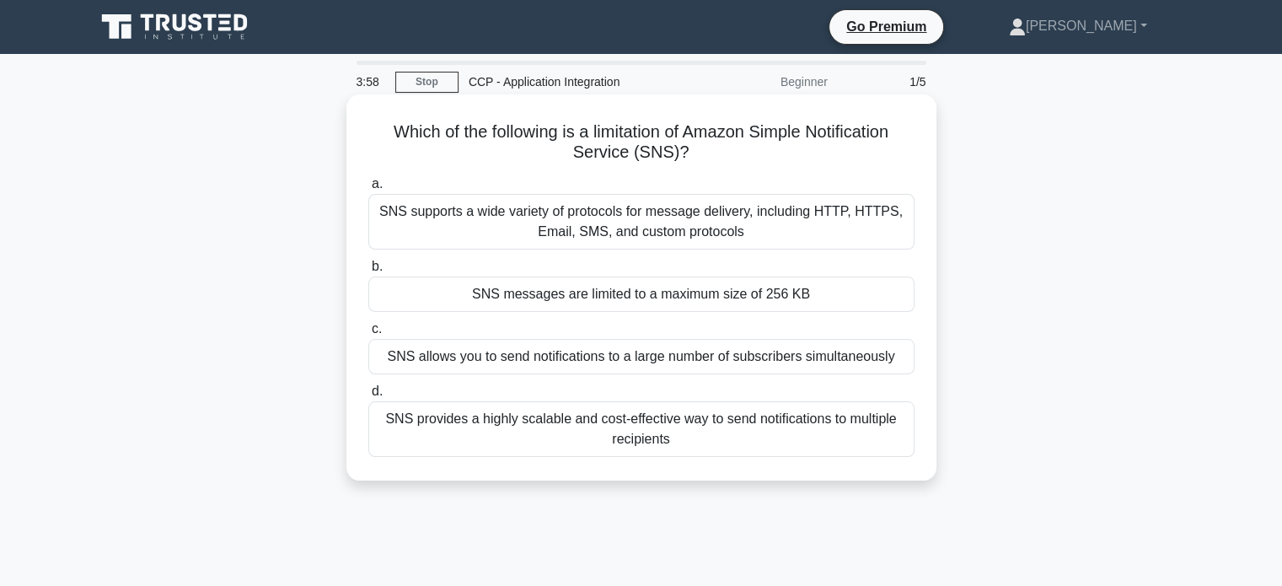
click at [809, 302] on div "SNS messages are limited to a maximum size of 256 KB" at bounding box center [641, 293] width 546 height 35
click at [368, 272] on input "b. SNS messages are limited to a maximum size of 256 KB" at bounding box center [368, 266] width 0 height 11
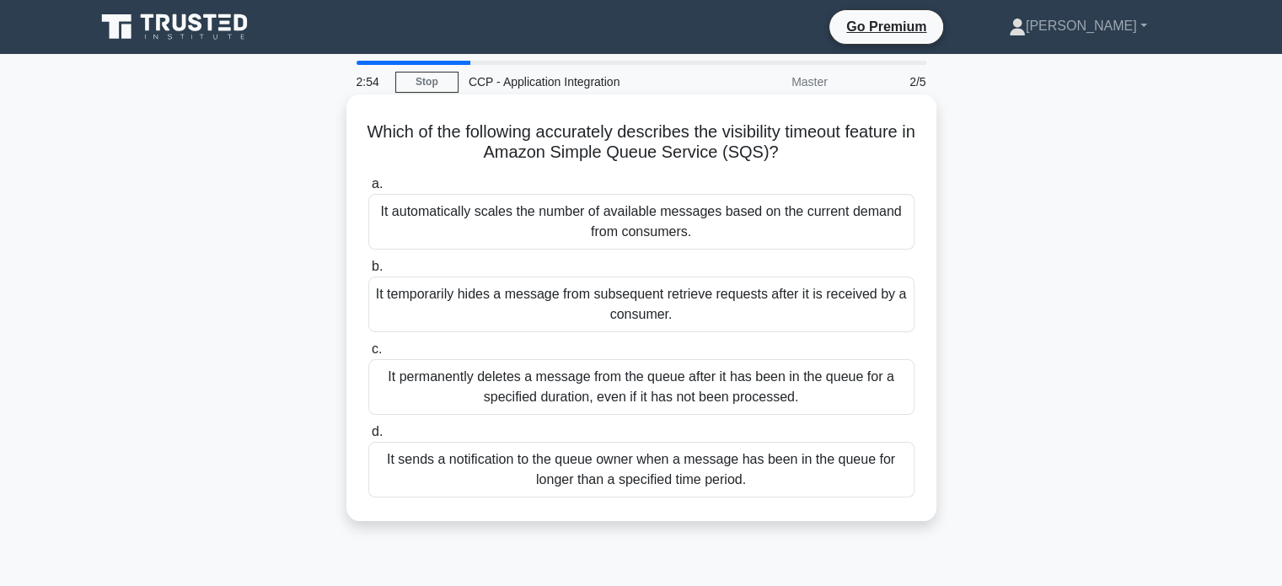
click at [808, 474] on div "It sends a notification to the queue owner when a message has been in the queue…" at bounding box center [641, 470] width 546 height 56
click at [368, 437] on input "d. It sends a notification to the queue owner when a message has been in the qu…" at bounding box center [368, 431] width 0 height 11
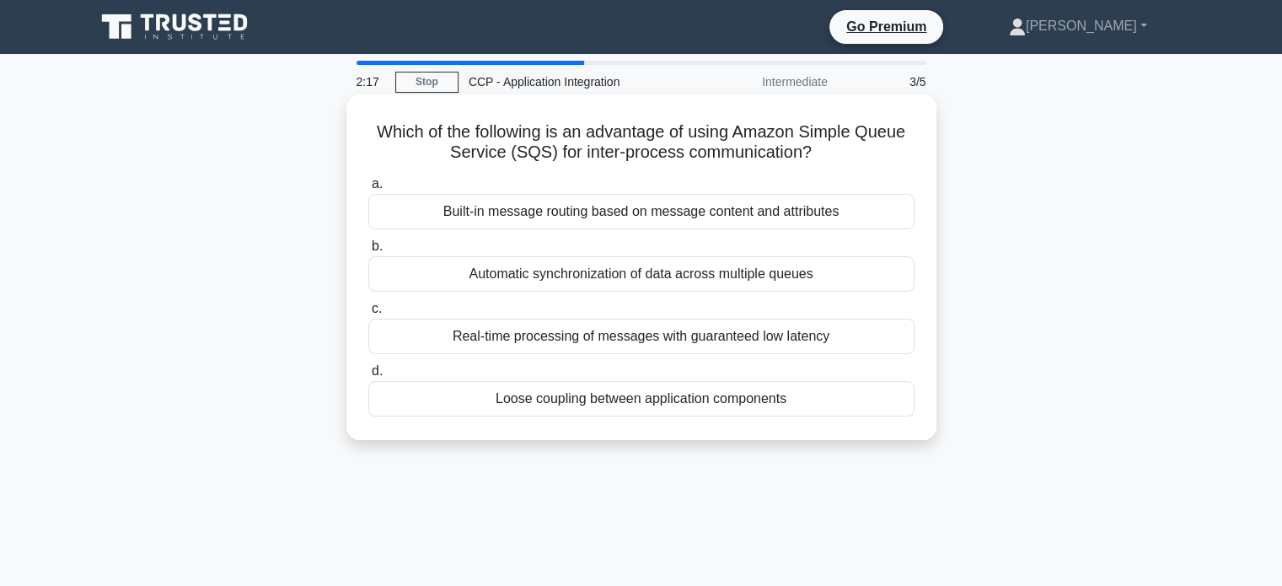
click at [807, 275] on div "Automatic synchronization of data across multiple queues" at bounding box center [641, 273] width 546 height 35
click at [368, 252] on input "b. Automatic synchronization of data across multiple queues" at bounding box center [368, 246] width 0 height 11
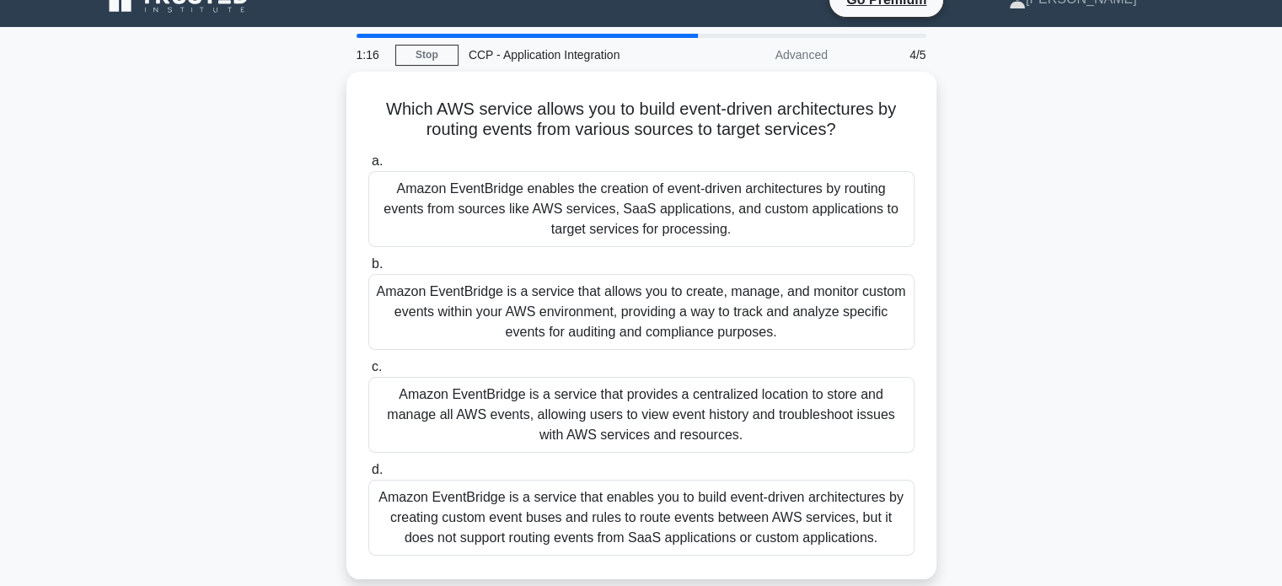
scroll to position [27, 0]
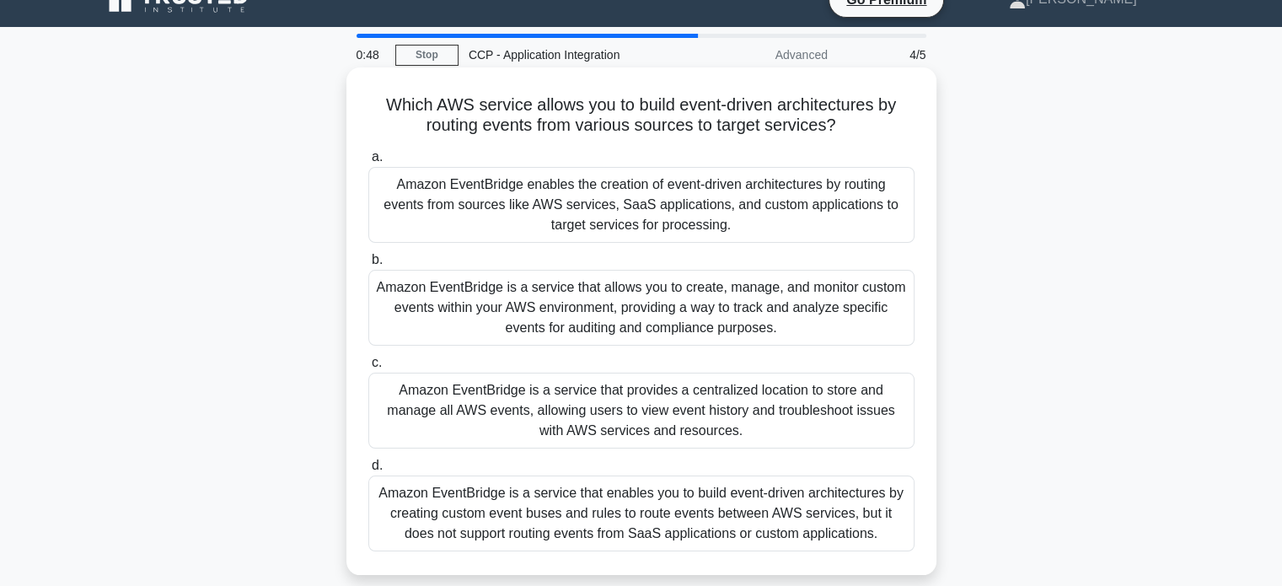
click at [858, 230] on div "Amazon EventBridge enables the creation of event-driven architectures by routin…" at bounding box center [641, 205] width 546 height 76
click at [368, 163] on input "a. Amazon EventBridge enables the creation of event-driven architectures by rou…" at bounding box center [368, 157] width 0 height 11
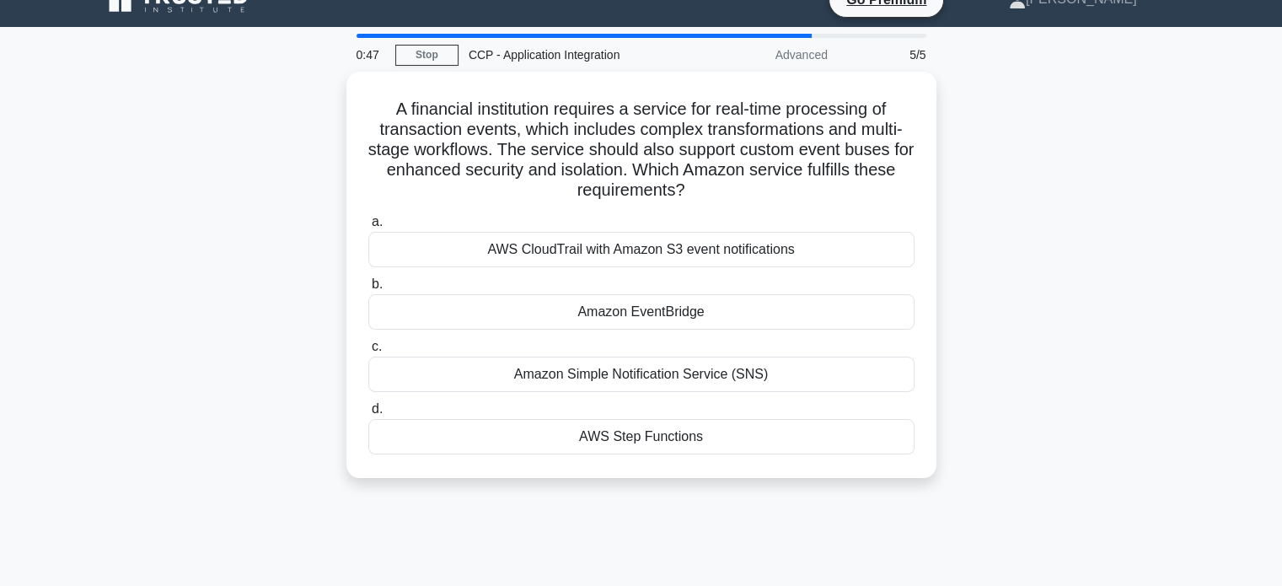
scroll to position [0, 0]
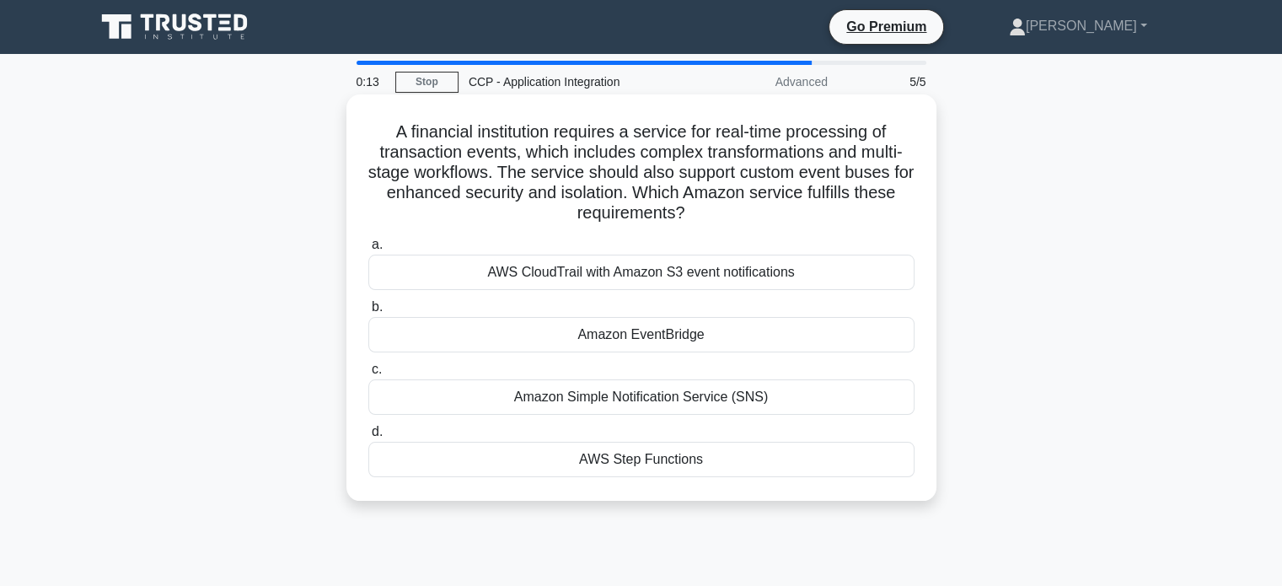
click at [778, 336] on div "Amazon EventBridge" at bounding box center [641, 334] width 546 height 35
click at [368, 313] on input "b. Amazon EventBridge" at bounding box center [368, 307] width 0 height 11
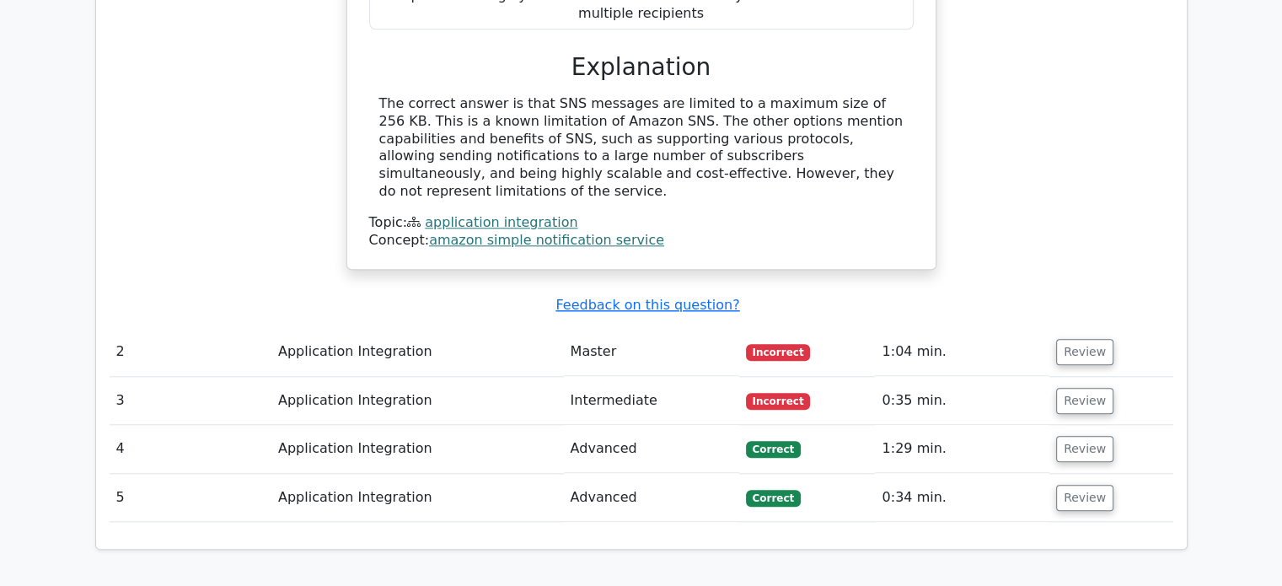
scroll to position [1684, 0]
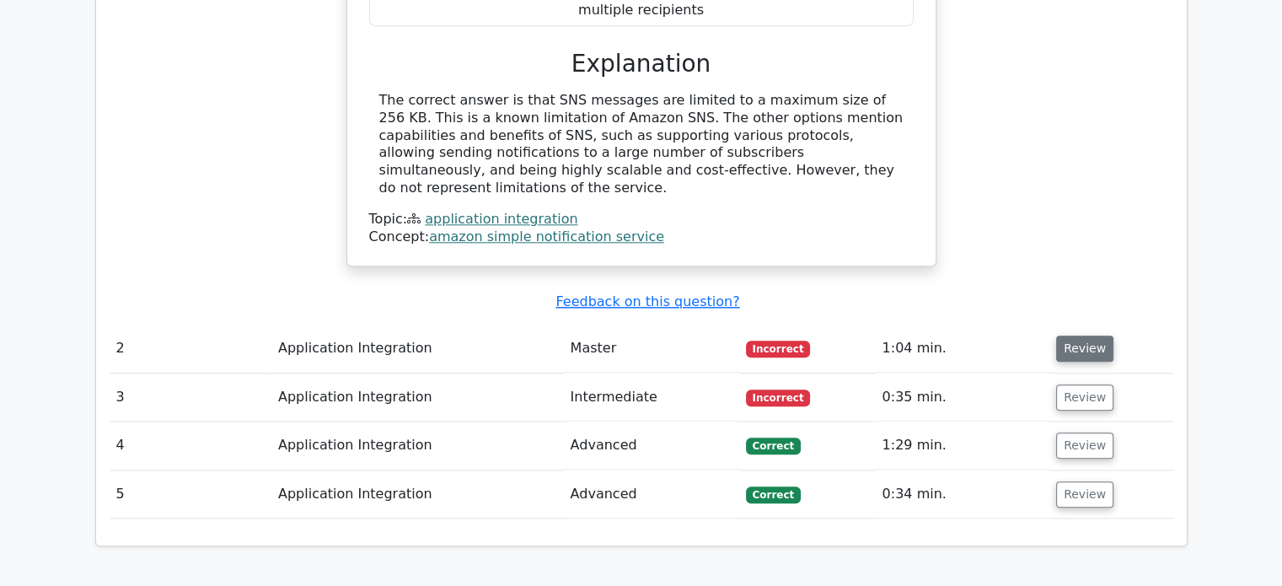
click at [1094, 335] on button "Review" at bounding box center [1084, 348] width 57 height 26
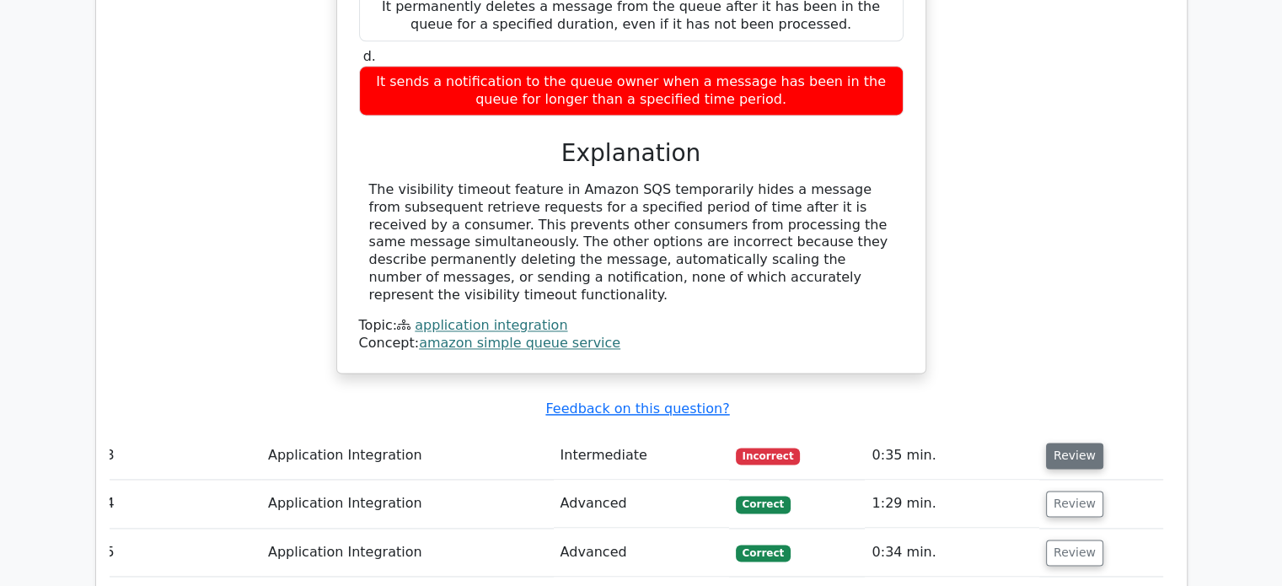
scroll to position [0, 2]
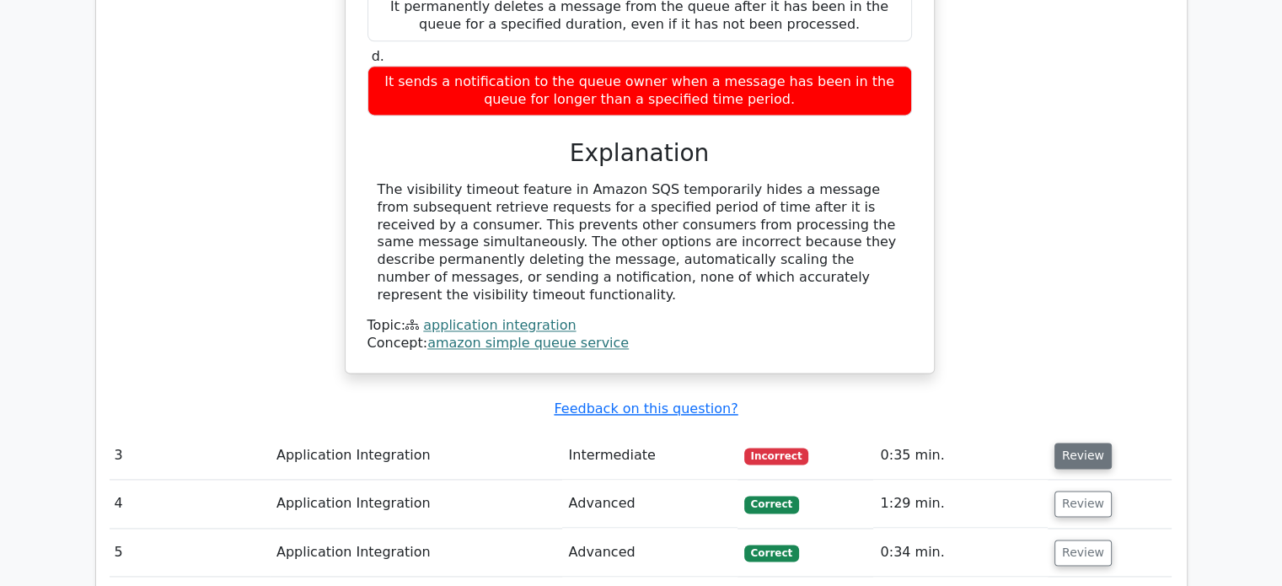
click at [1084, 442] on button "Review" at bounding box center [1082, 455] width 57 height 26
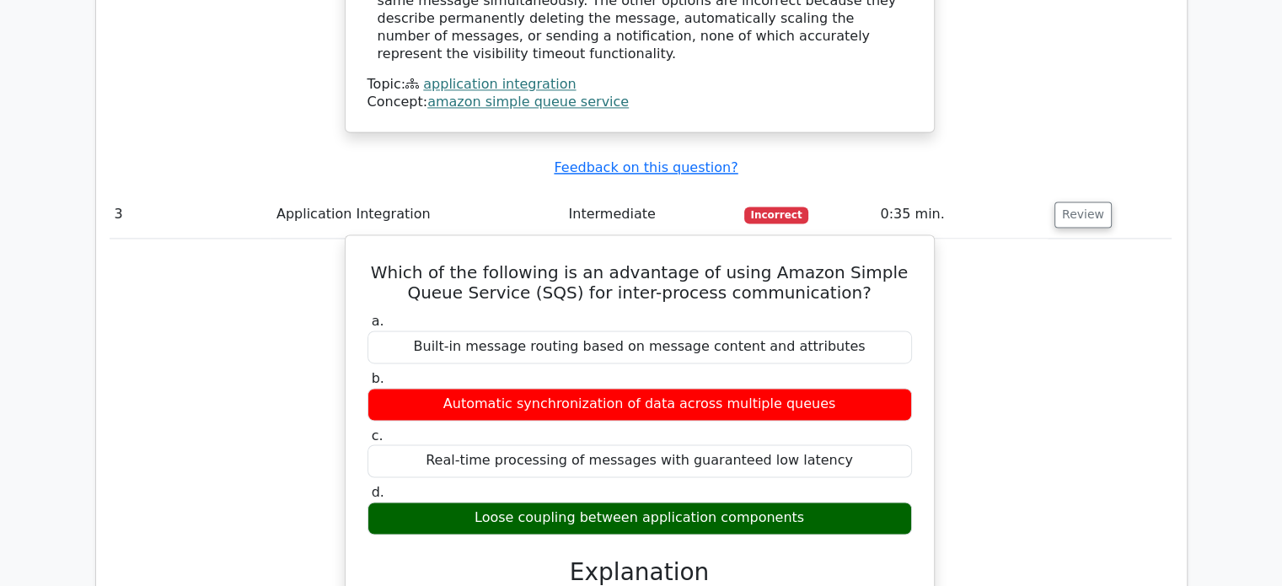
scroll to position [2551, 0]
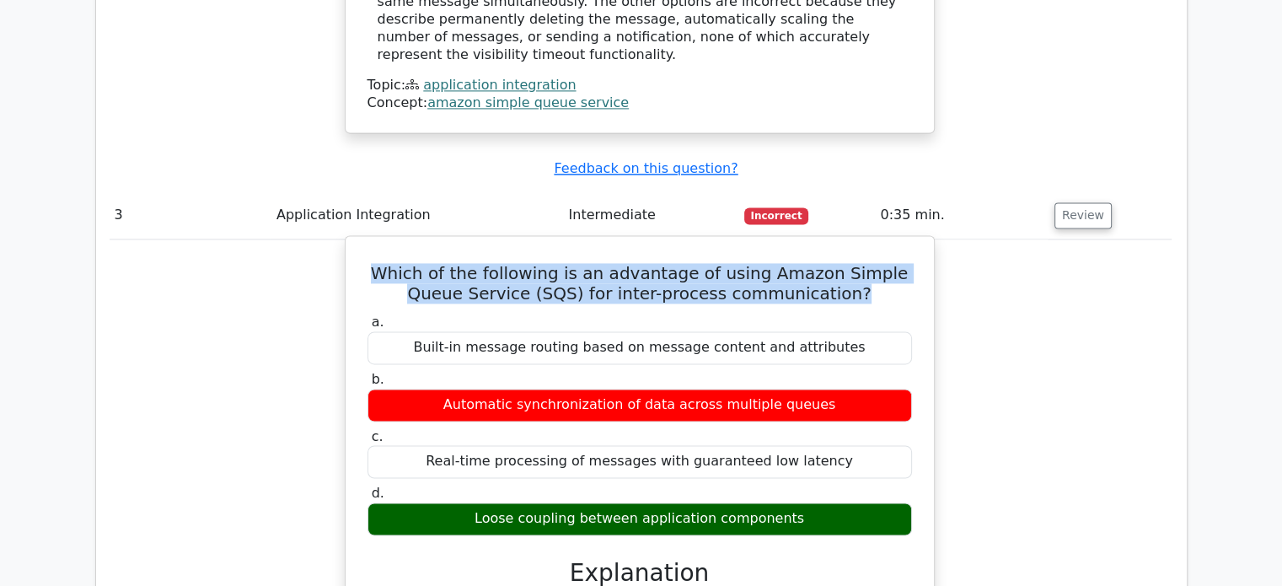
drag, startPoint x: 357, startPoint y: 141, endPoint x: 840, endPoint y: 160, distance: 483.2
click at [840, 243] on div "Which of the following is an advantage of using Amazon Simple Queue Service (SQ…" at bounding box center [639, 557] width 575 height 629
copy h5 "Which of the following is an advantage of using Amazon Simple Queue Service (SQ…"
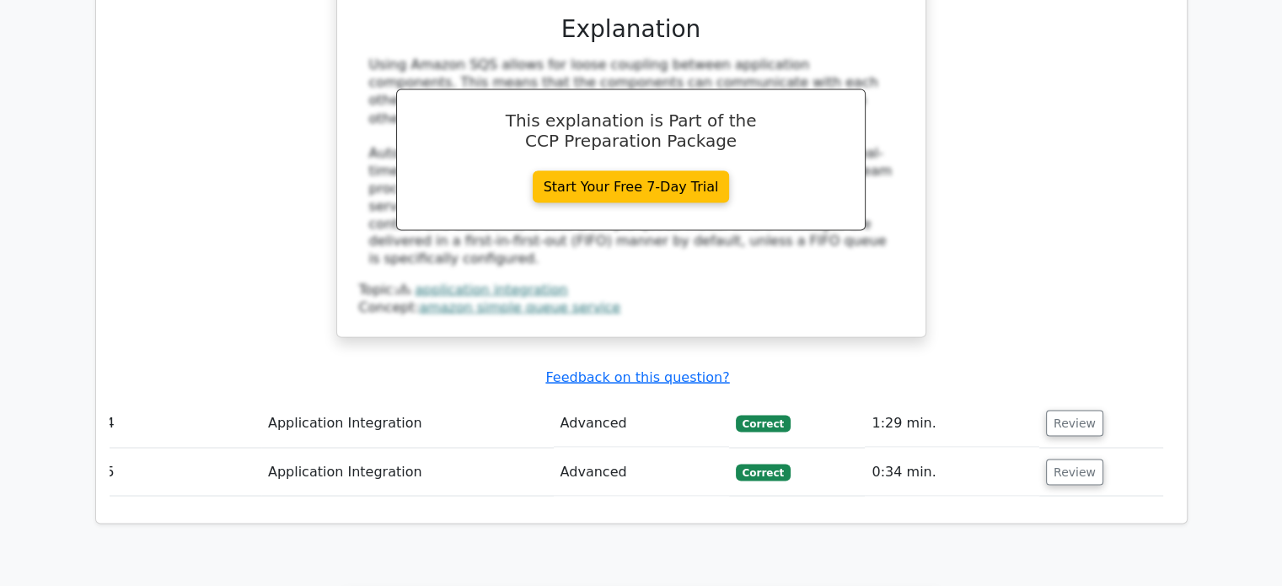
scroll to position [3106, 0]
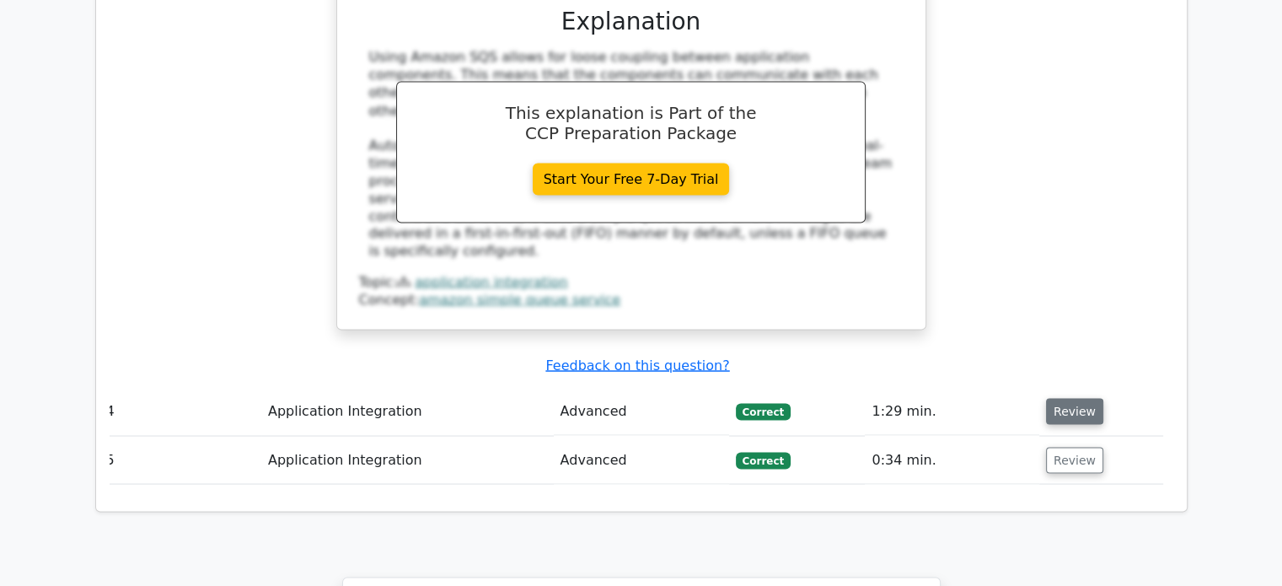
click at [1061, 398] on button "Review" at bounding box center [1074, 411] width 57 height 26
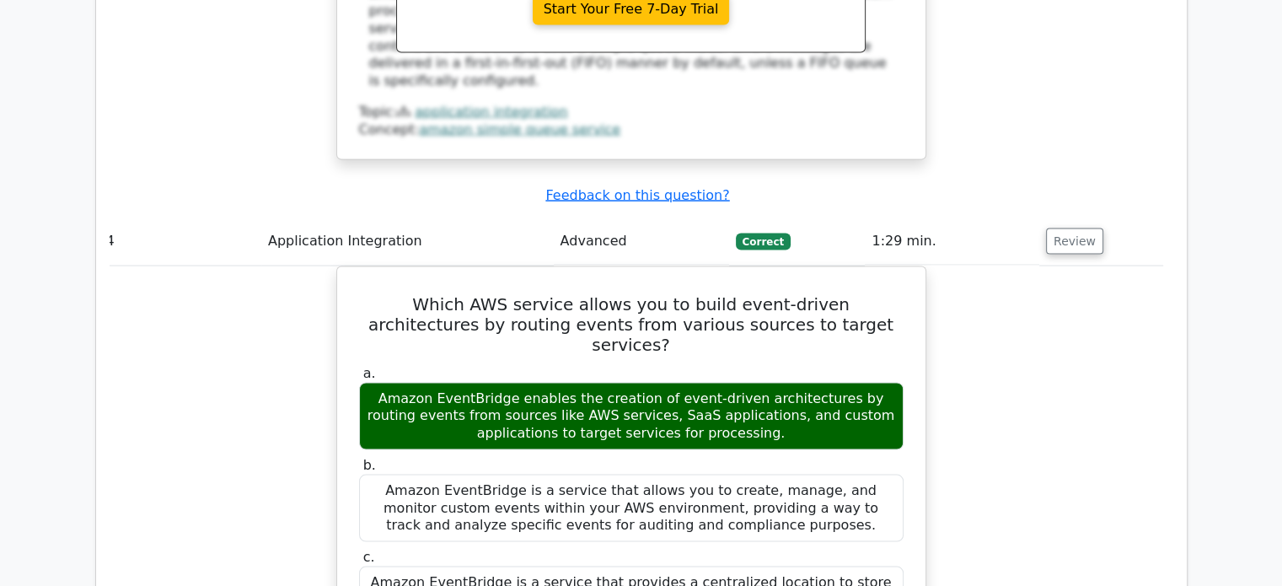
scroll to position [3263, 0]
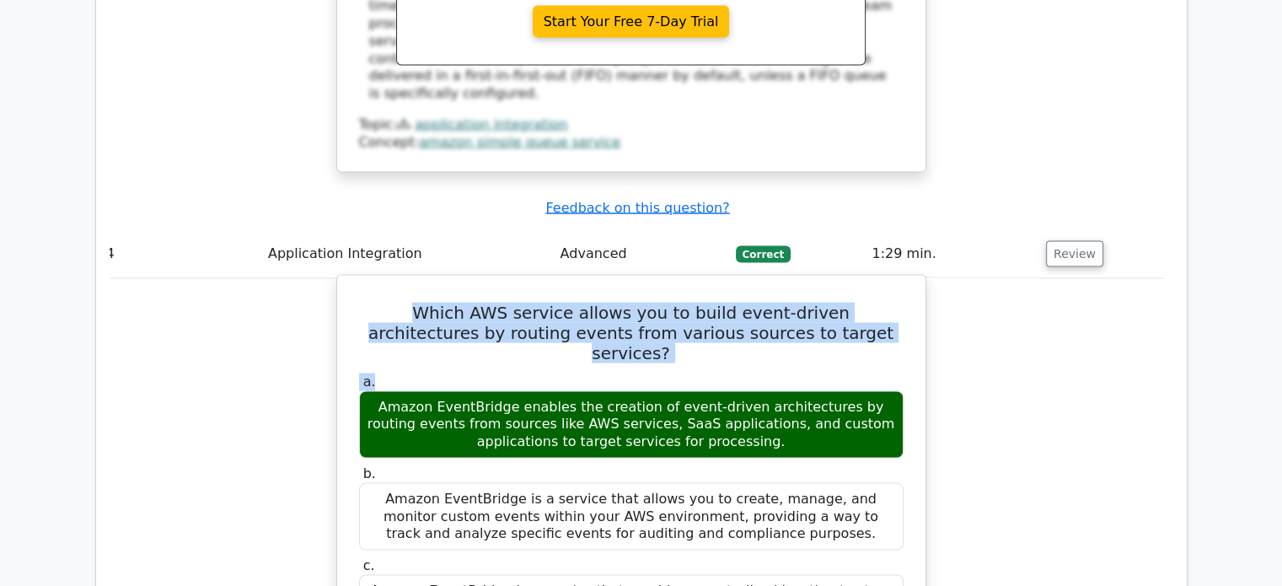
drag, startPoint x: 361, startPoint y: 152, endPoint x: 923, endPoint y: 203, distance: 563.5
click at [873, 302] on h5 "Which AWS service allows you to build event-driven architectures by routing eve…" at bounding box center [631, 332] width 548 height 61
drag, startPoint x: 873, startPoint y: 190, endPoint x: 371, endPoint y: 169, distance: 502.6
click at [371, 302] on h5 "Which AWS service allows you to build event-driven architectures by routing eve…" at bounding box center [631, 332] width 548 height 61
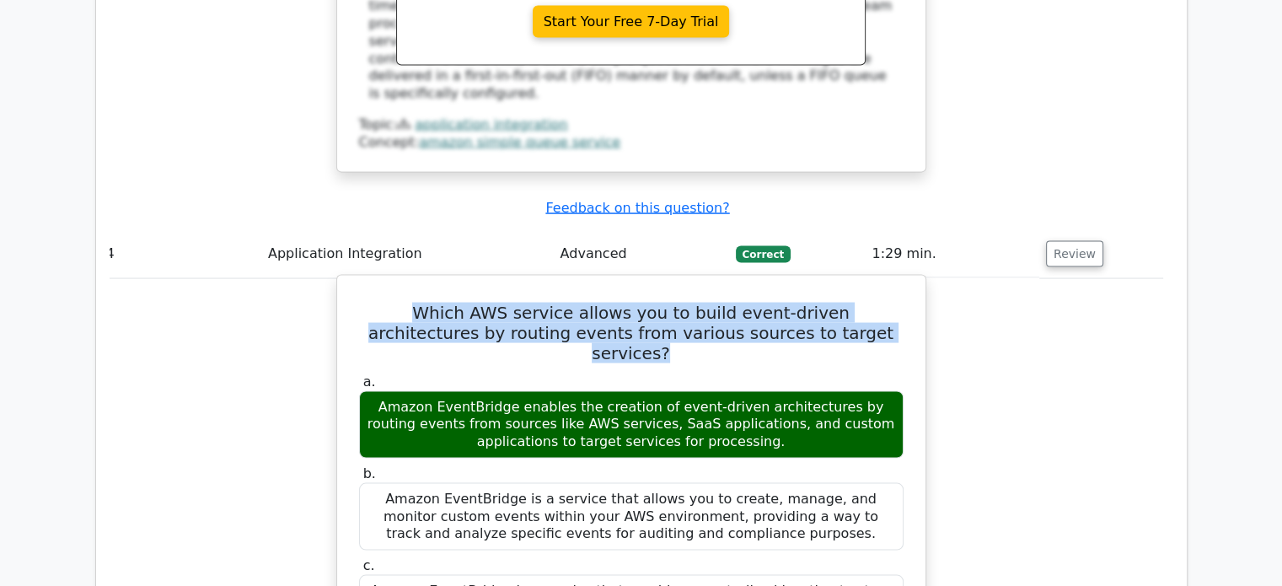
copy h5 "Which AWS service allows you to build event-driven architectures by routing eve…"
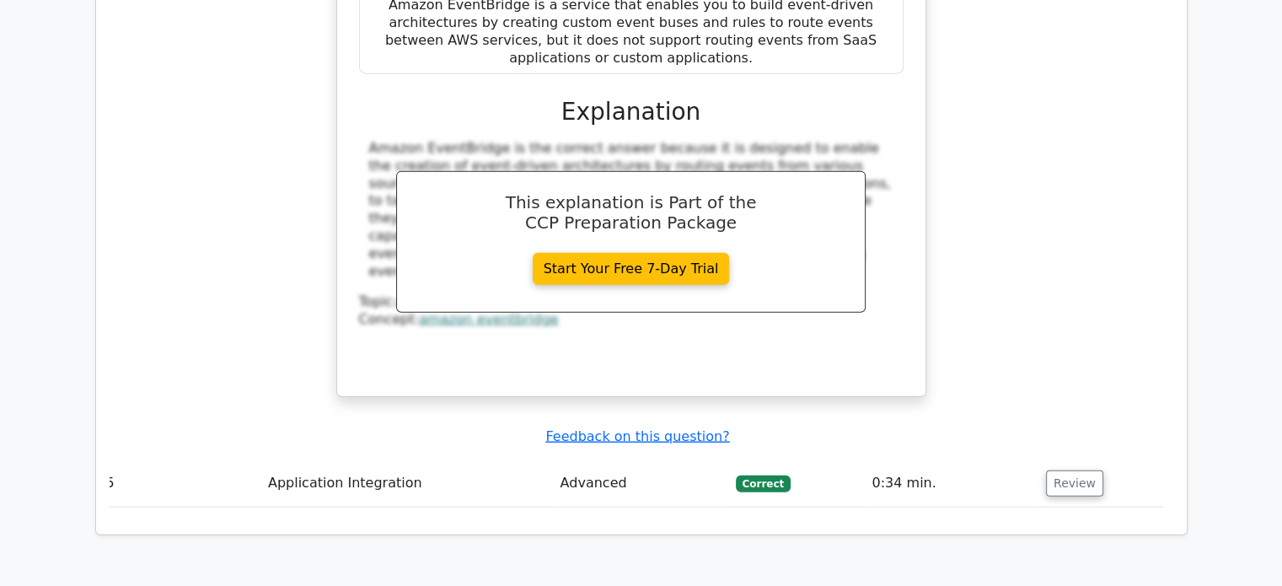
scroll to position [3942, 0]
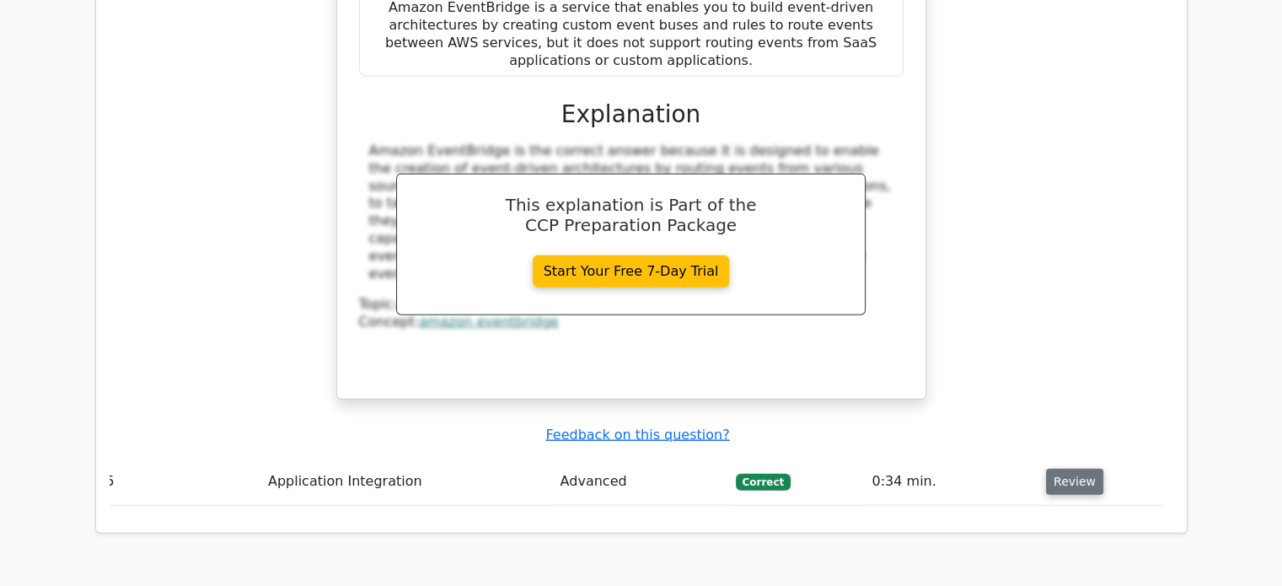
click at [1058, 468] on button "Review" at bounding box center [1074, 481] width 57 height 26
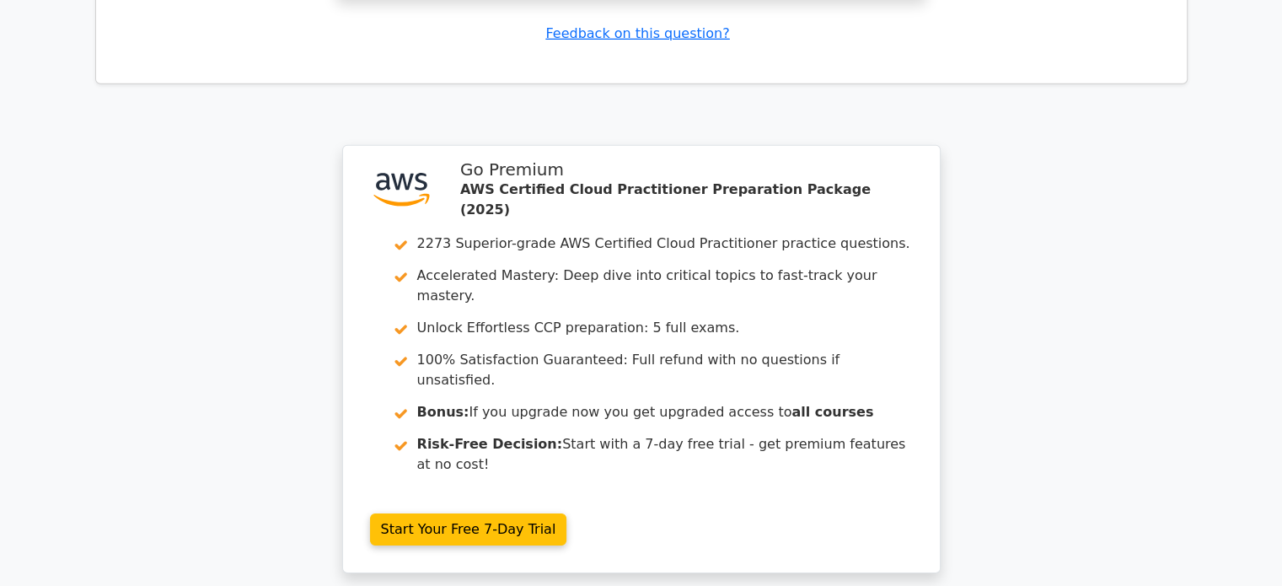
scroll to position [5288, 0]
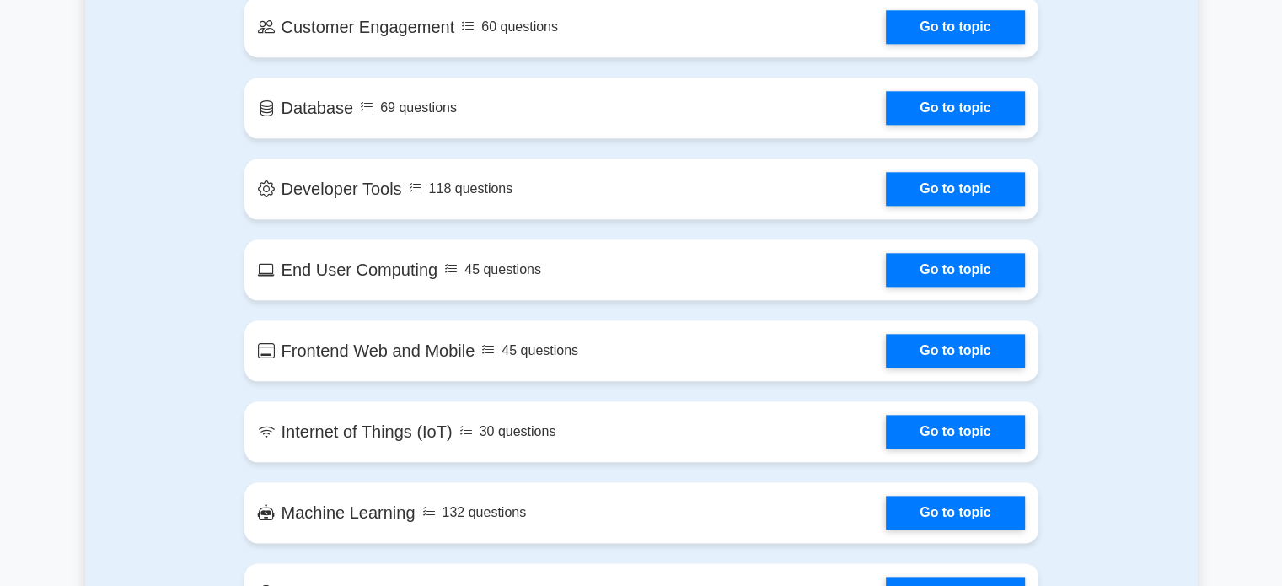
scroll to position [1984, 0]
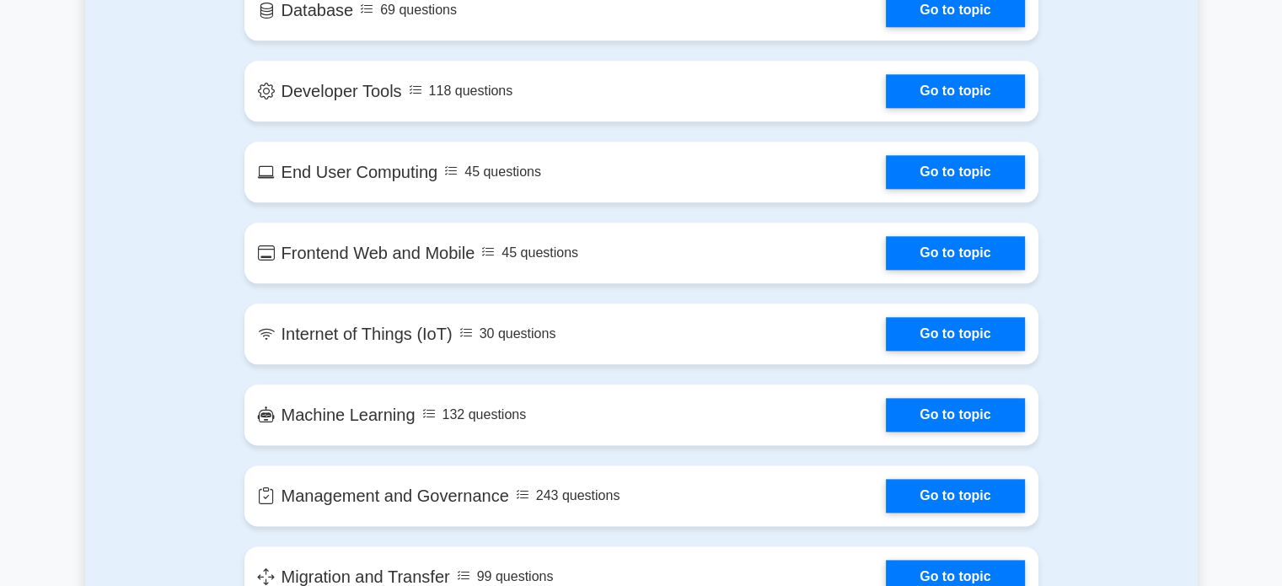
click at [631, 294] on div "Contents of the AWS Certified Cloud Practitioner package 1733 CCP questions gro…" at bounding box center [641, 40] width 814 height 1848
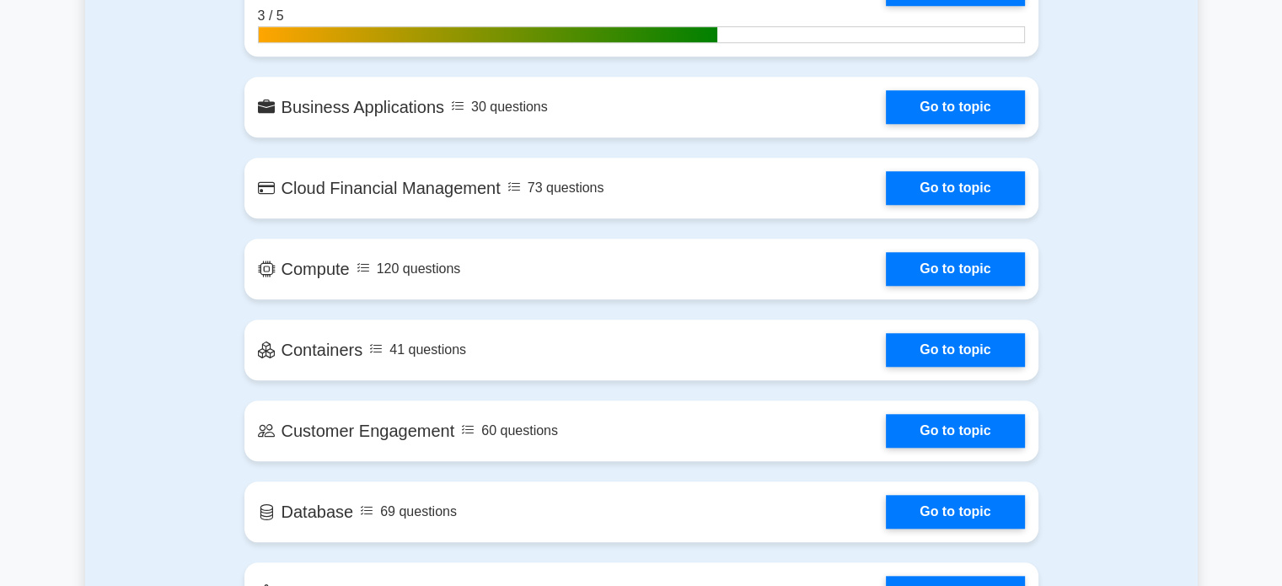
scroll to position [1485, 0]
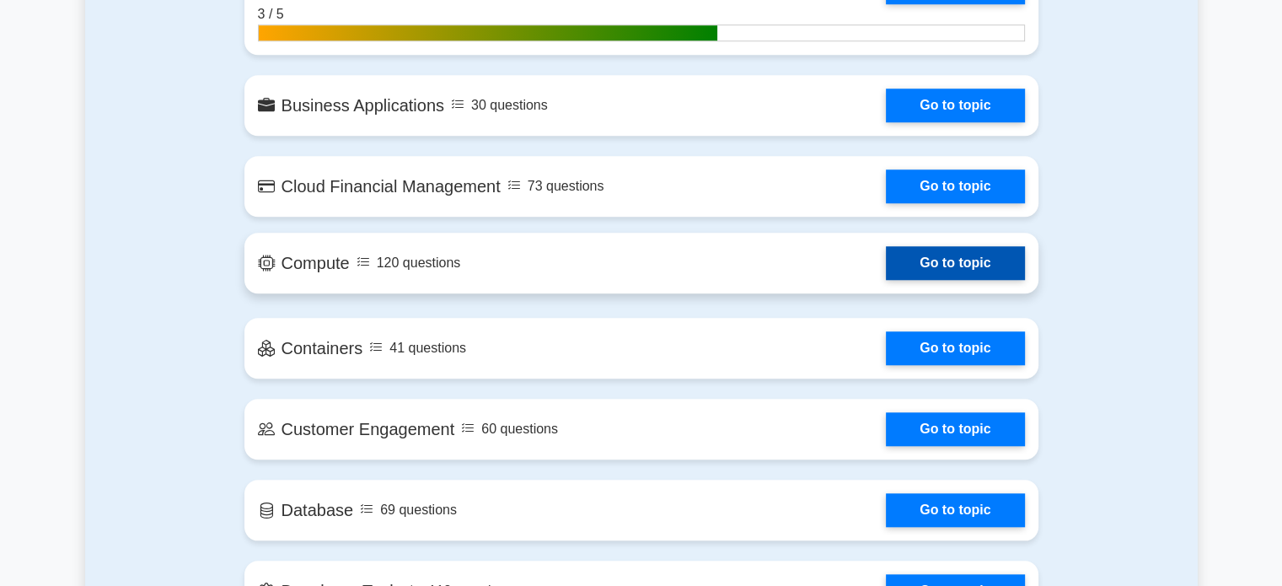
click at [886, 261] on link "Go to topic" at bounding box center [955, 263] width 138 height 34
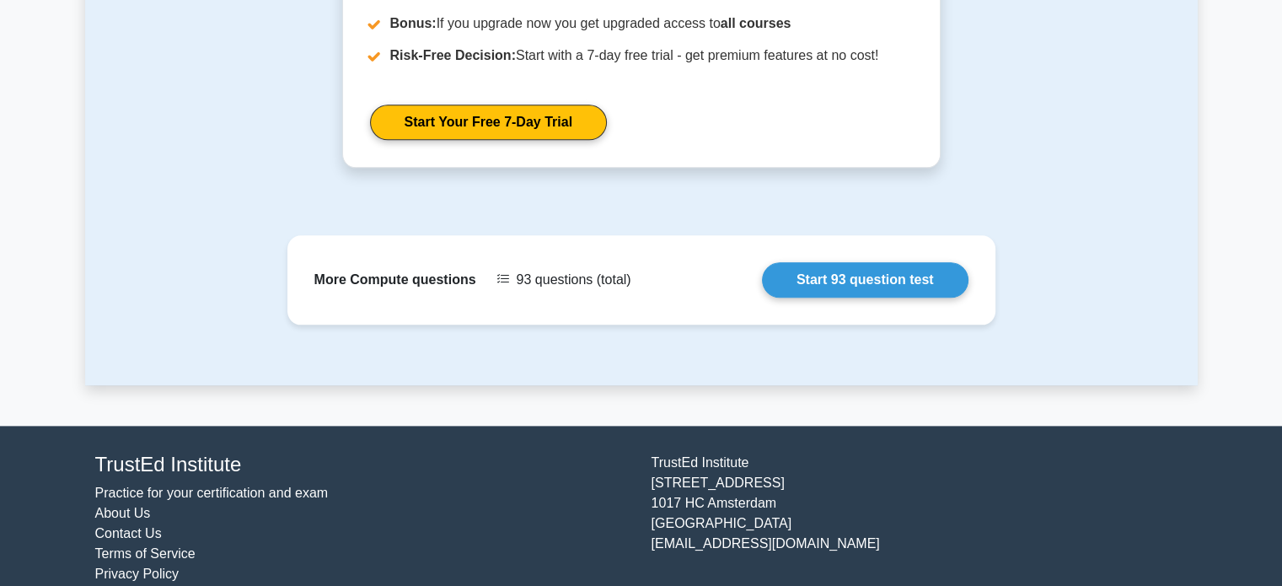
scroll to position [1956, 0]
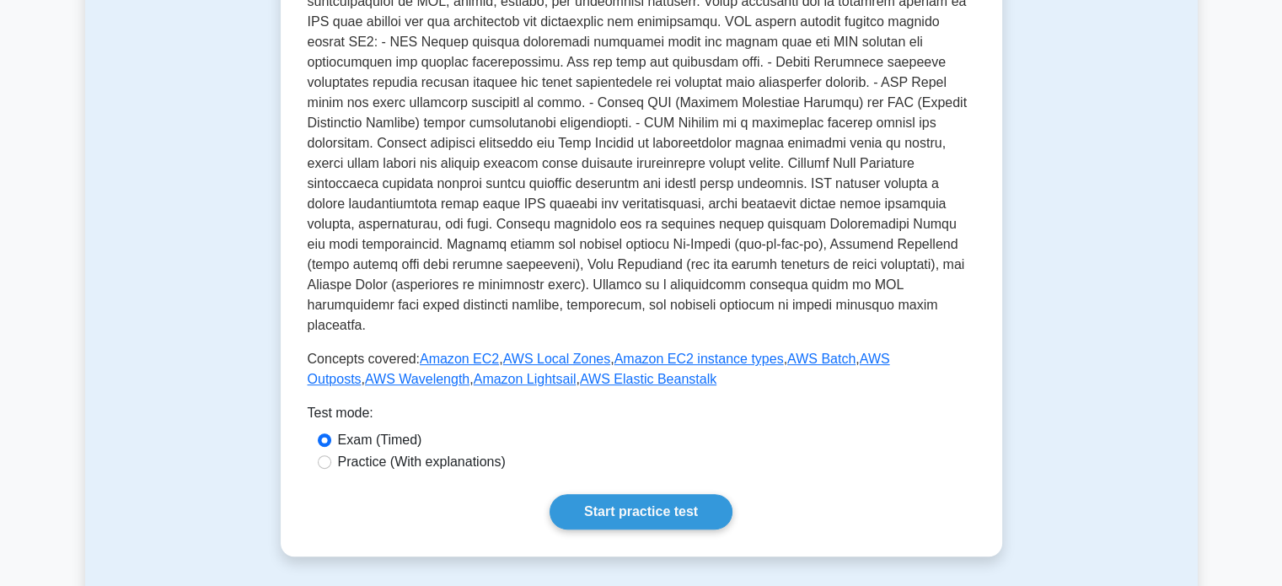
click at [549, 242] on p at bounding box center [641, 143] width 667 height 384
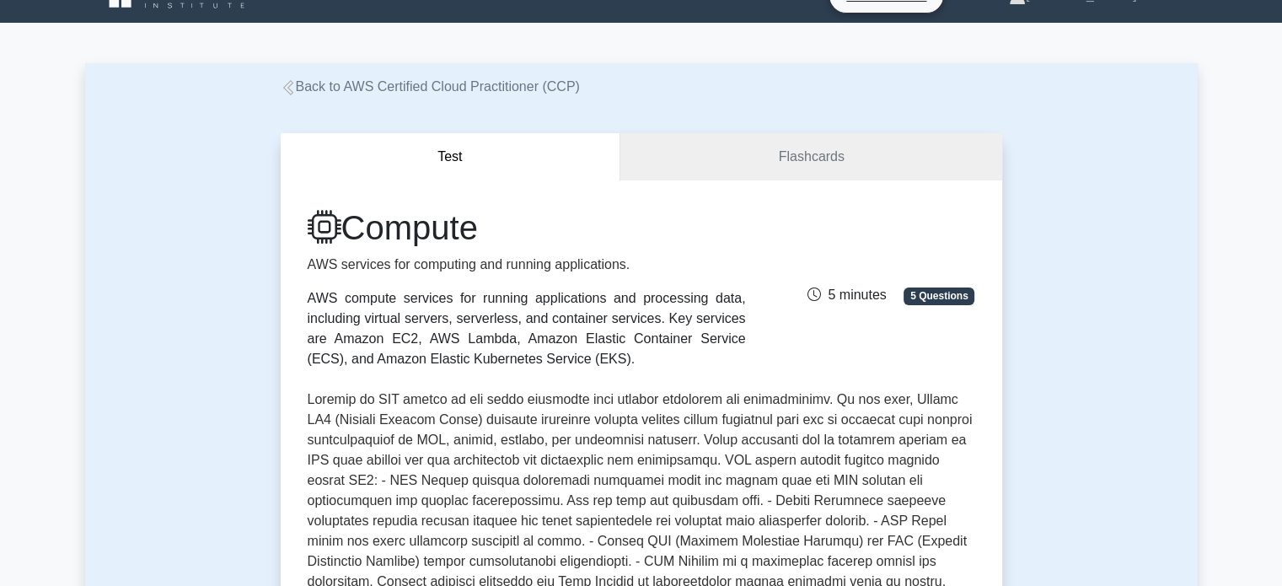
scroll to position [0, 0]
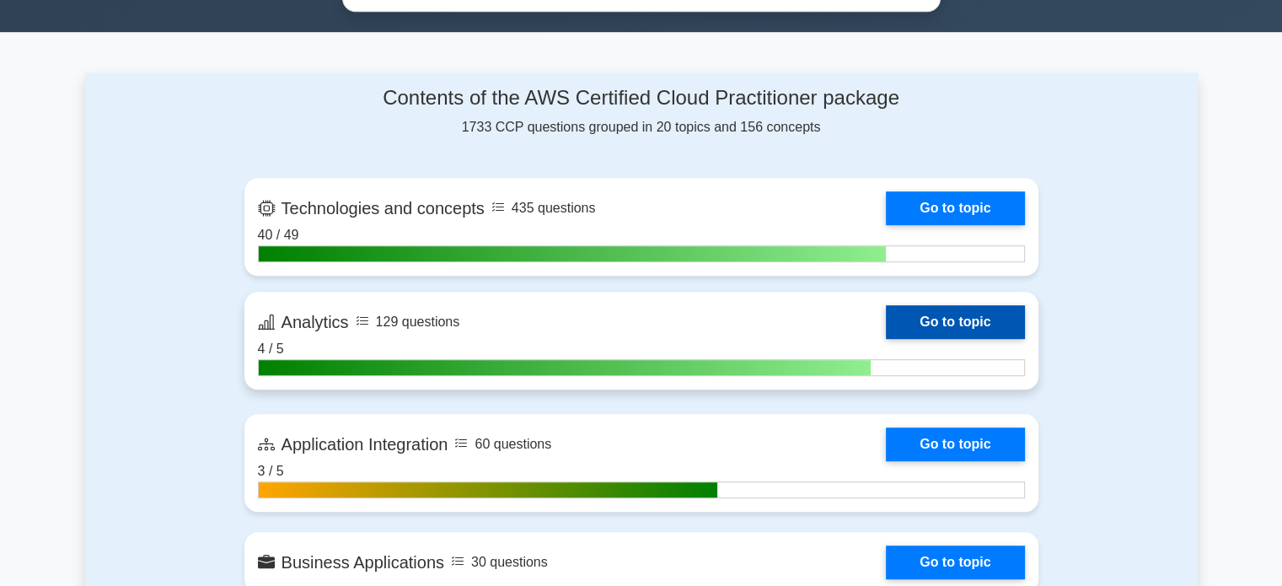
scroll to position [1022, 0]
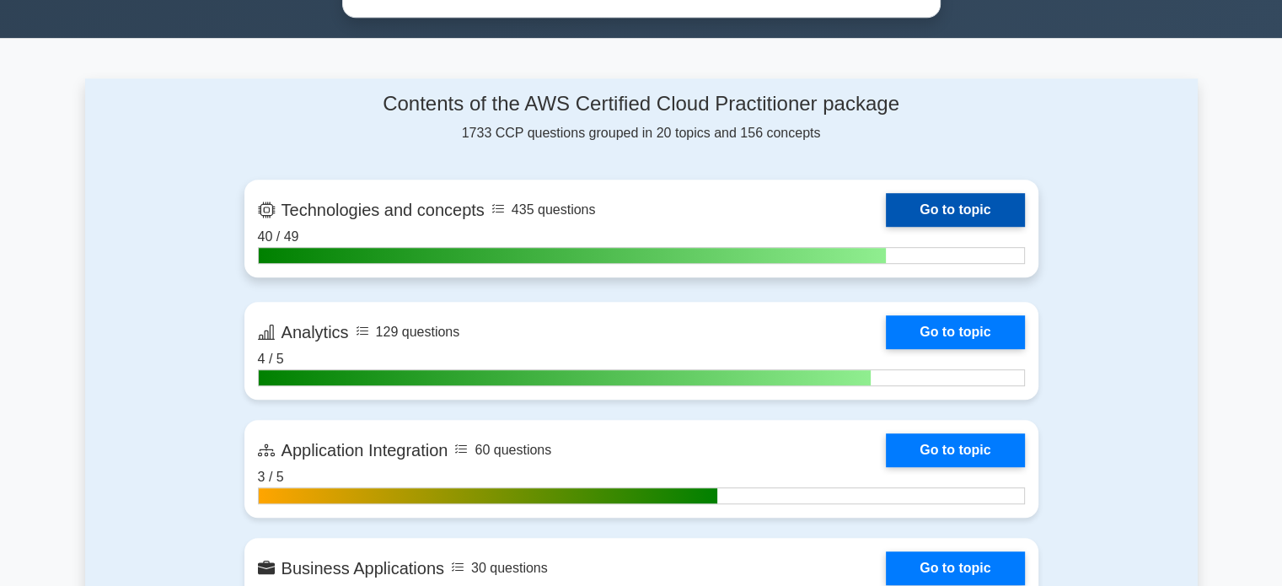
click at [929, 221] on link "Go to topic" at bounding box center [955, 210] width 138 height 34
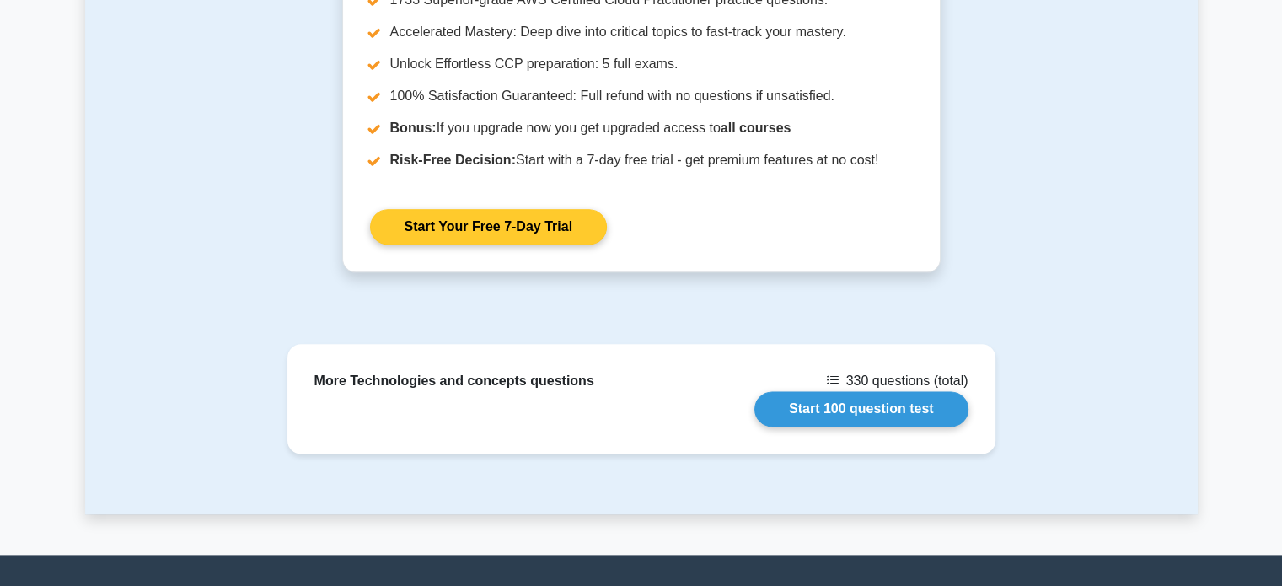
scroll to position [2032, 0]
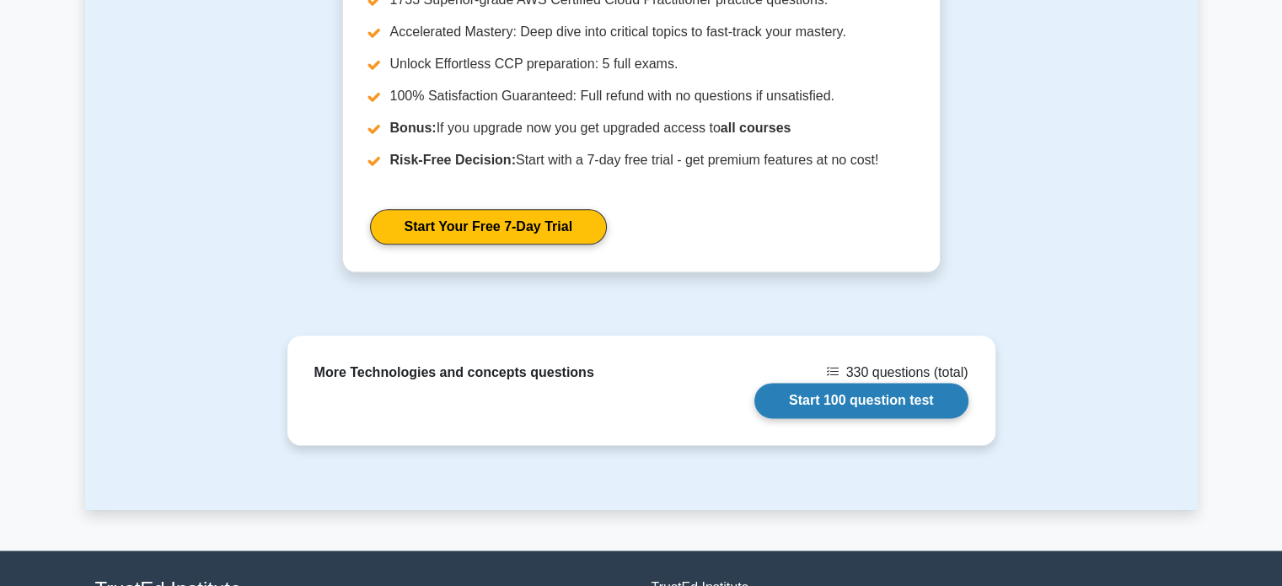
click at [857, 383] on link "Start 100 question test" at bounding box center [861, 400] width 214 height 35
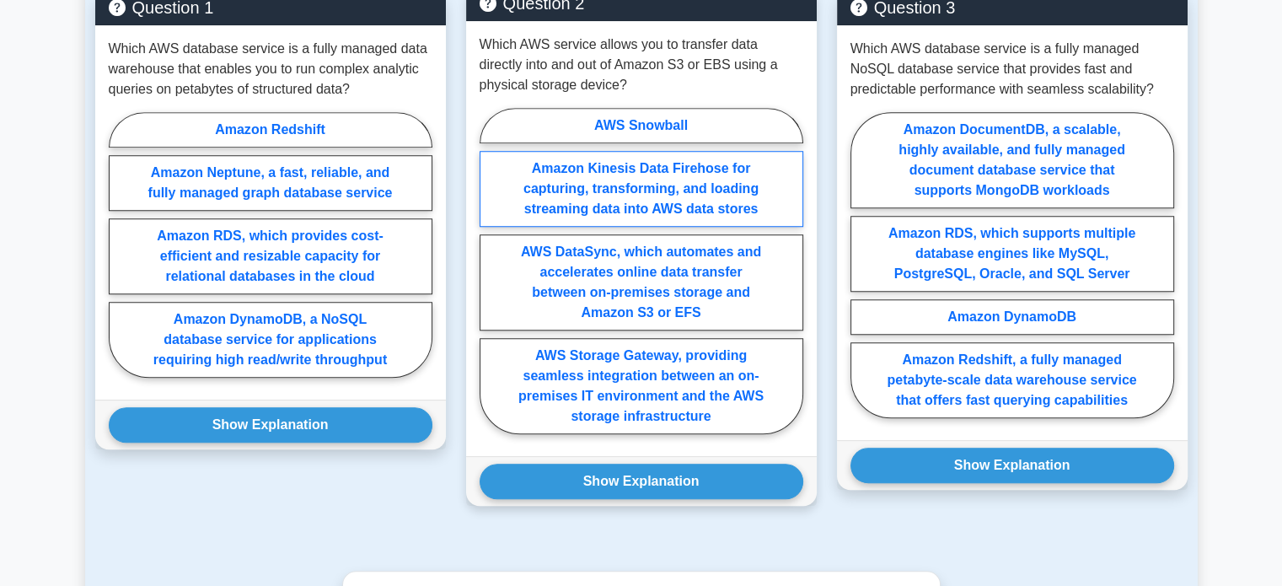
click at [608, 163] on label "Amazon Kinesis Data Firehose for capturing, transforming, and loading streaming…" at bounding box center [641, 189] width 324 height 76
click at [490, 270] on input "Amazon Kinesis Data Firehose for capturing, transforming, and loading streaming…" at bounding box center [484, 275] width 11 height 11
radio input "true"
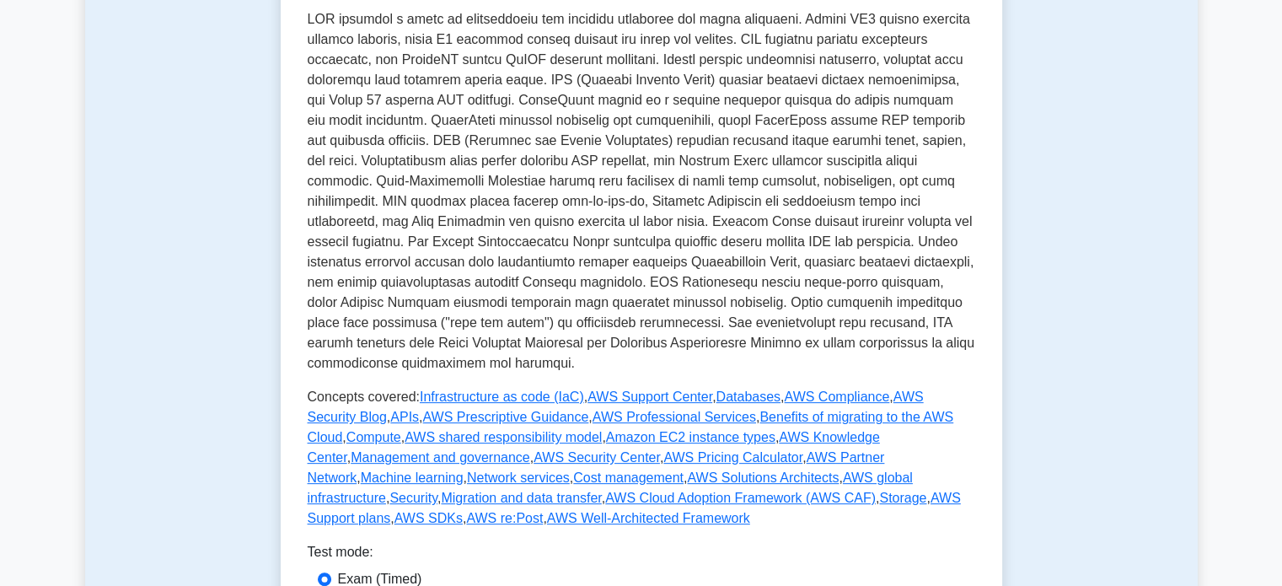
scroll to position [473, 0]
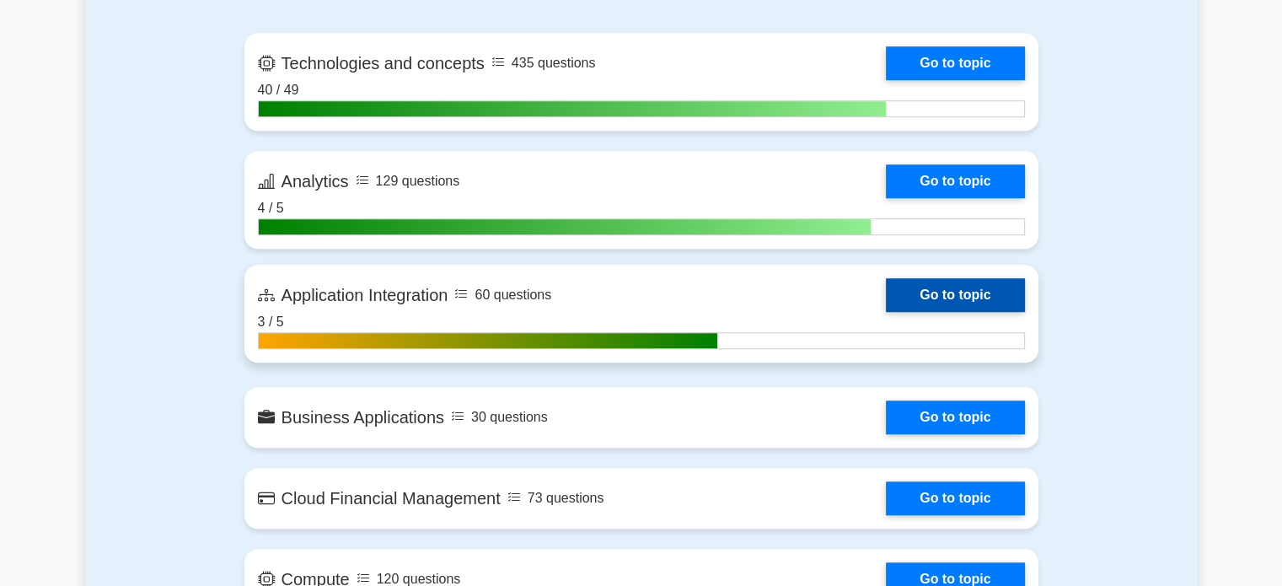
scroll to position [1171, 0]
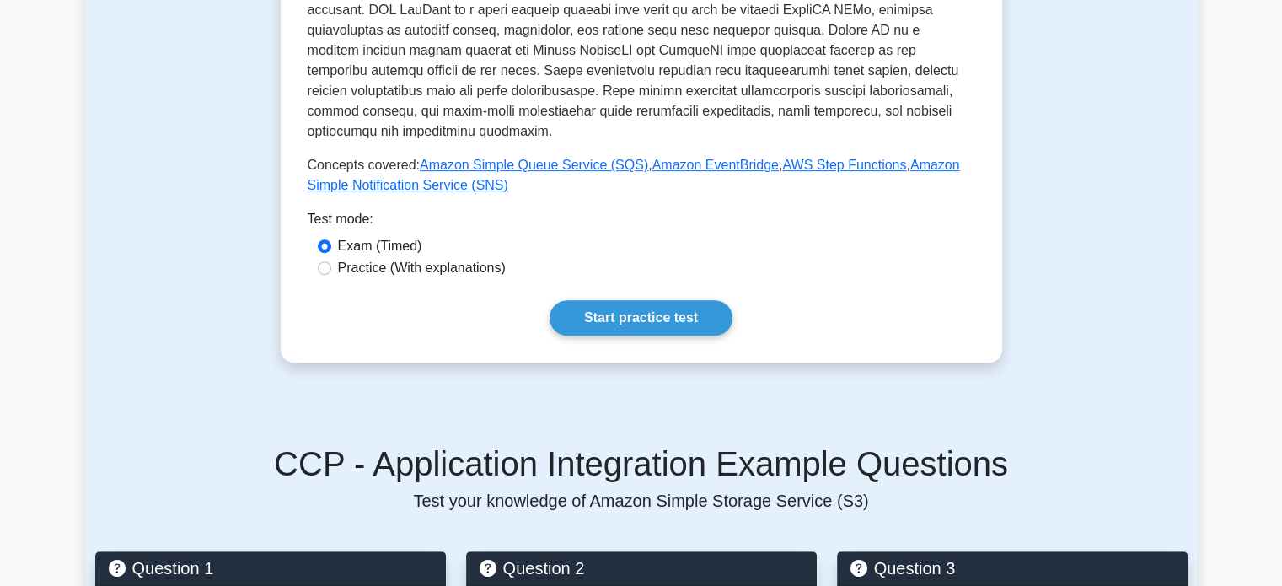
scroll to position [735, 0]
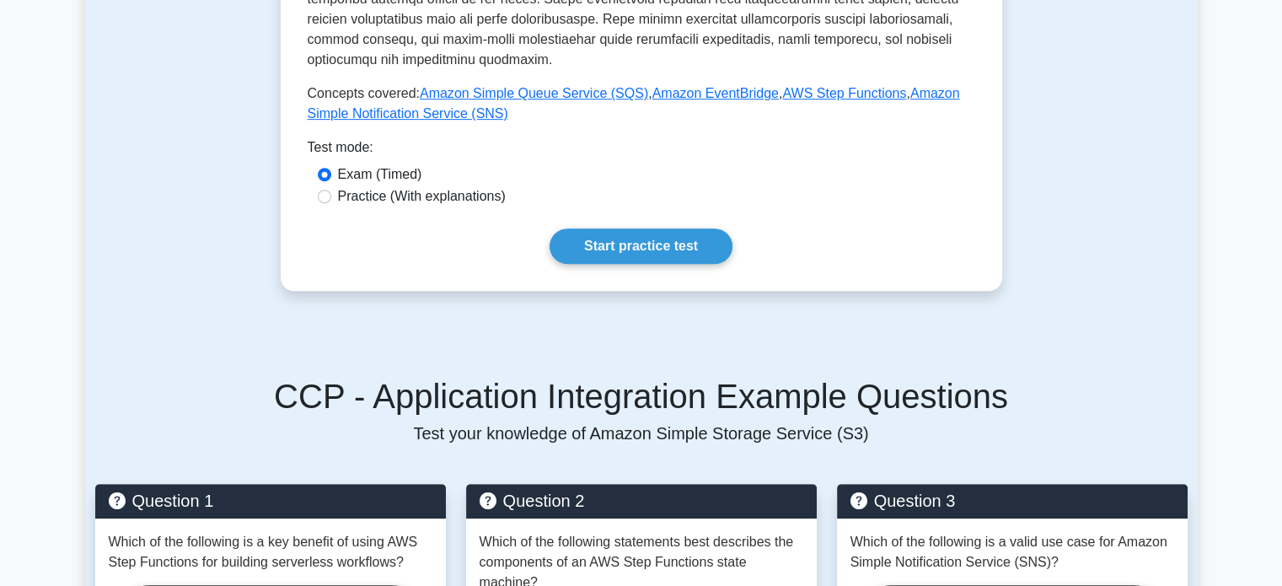
click at [485, 186] on label "Practice (With explanations)" at bounding box center [422, 196] width 168 height 20
click at [331, 190] on input "Practice (With explanations)" at bounding box center [324, 196] width 13 height 13
radio input "true"
click at [692, 237] on link "Start practice test" at bounding box center [640, 245] width 183 height 35
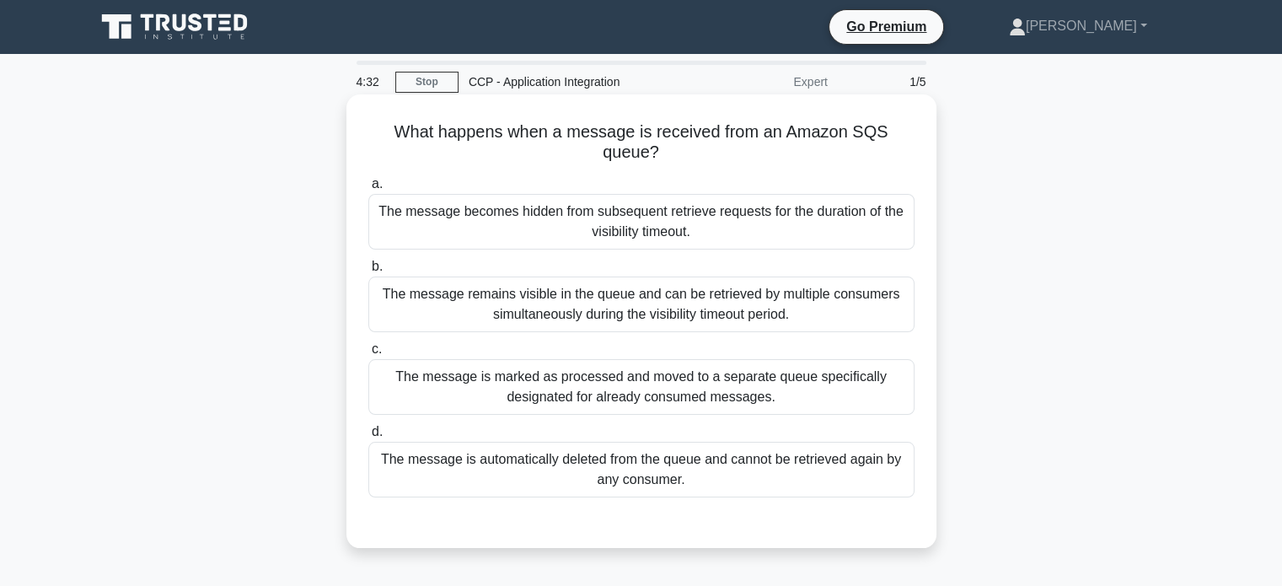
click at [709, 220] on div "The message becomes hidden from subsequent retrieve requests for the duration o…" at bounding box center [641, 222] width 546 height 56
click at [368, 190] on input "a. The message becomes hidden from subsequent retrieve requests for the duratio…" at bounding box center [368, 184] width 0 height 11
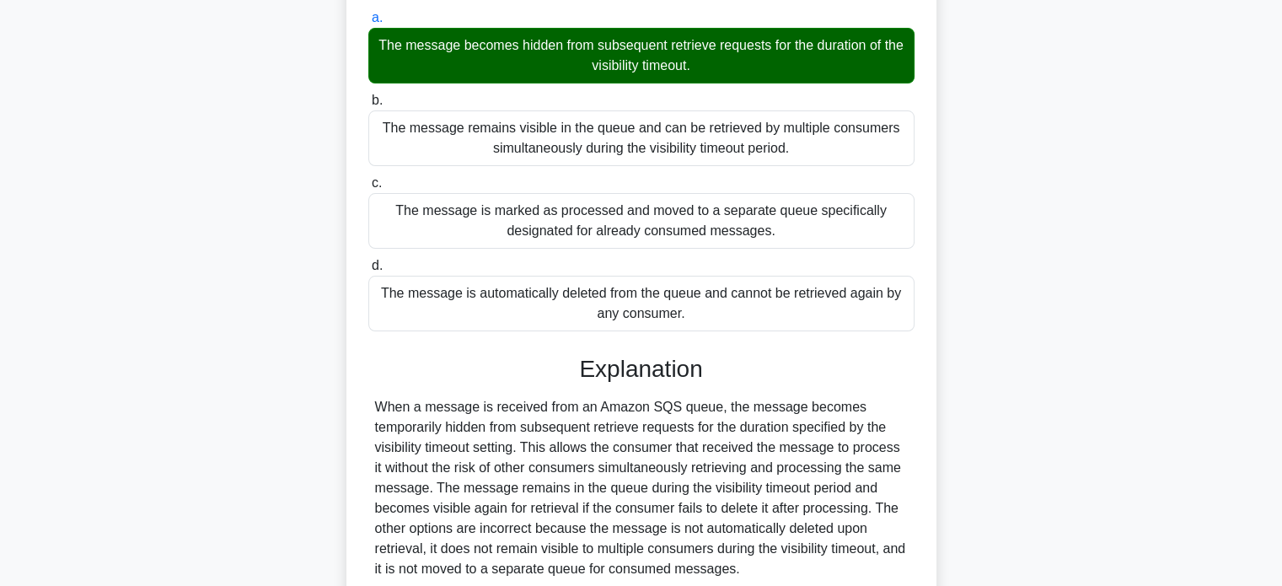
scroll to position [324, 0]
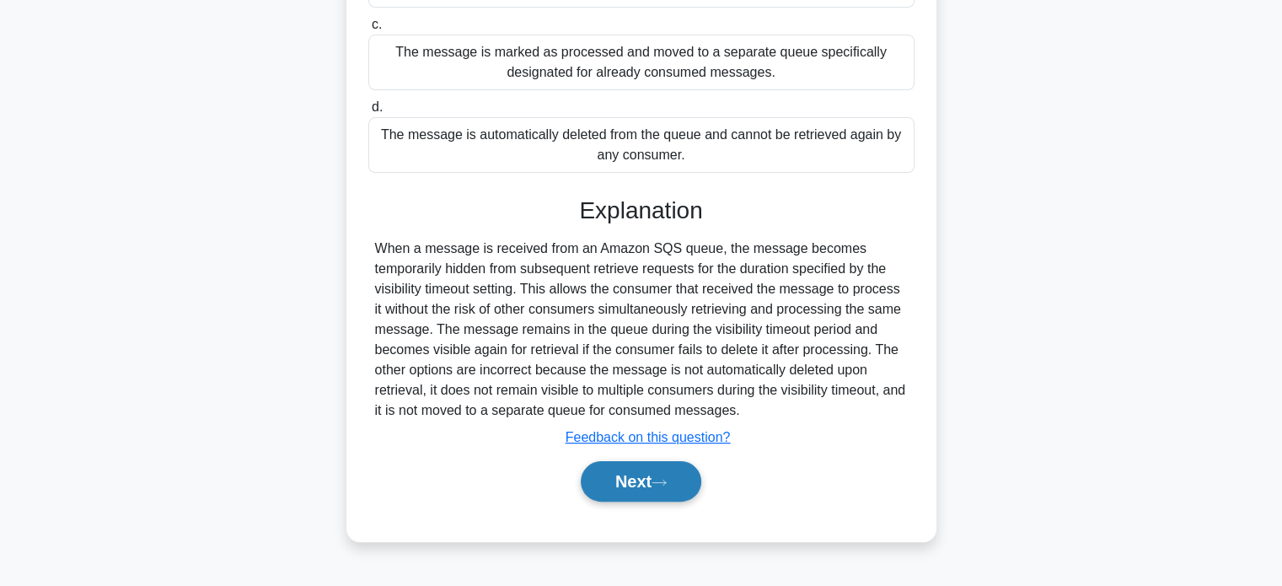
click at [656, 484] on button "Next" at bounding box center [641, 481] width 120 height 40
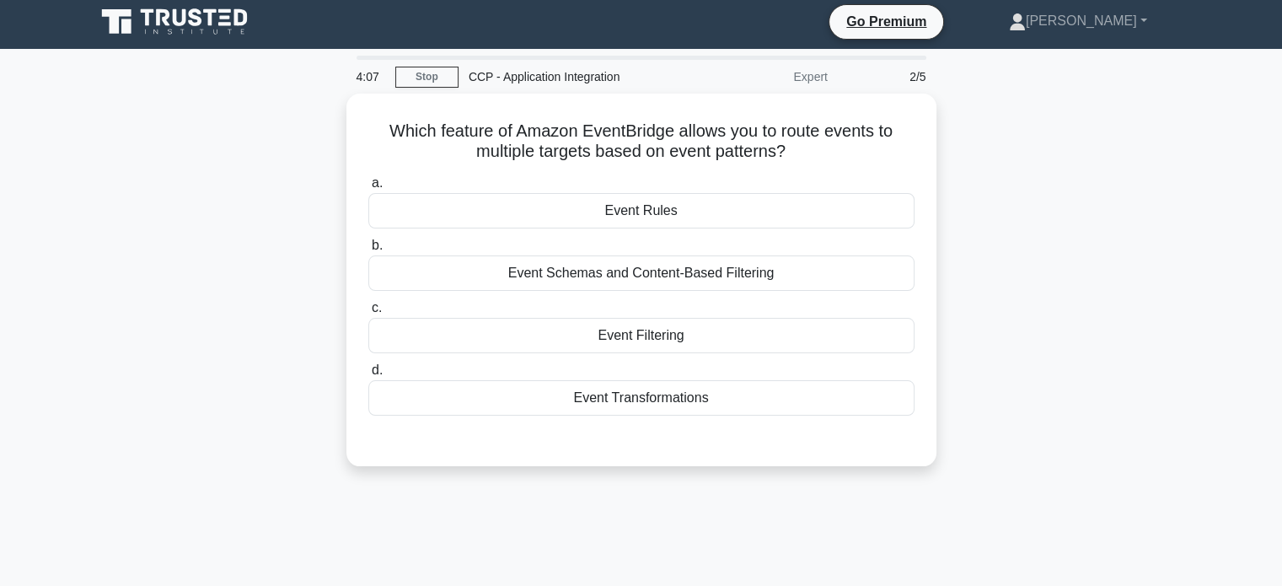
scroll to position [0, 0]
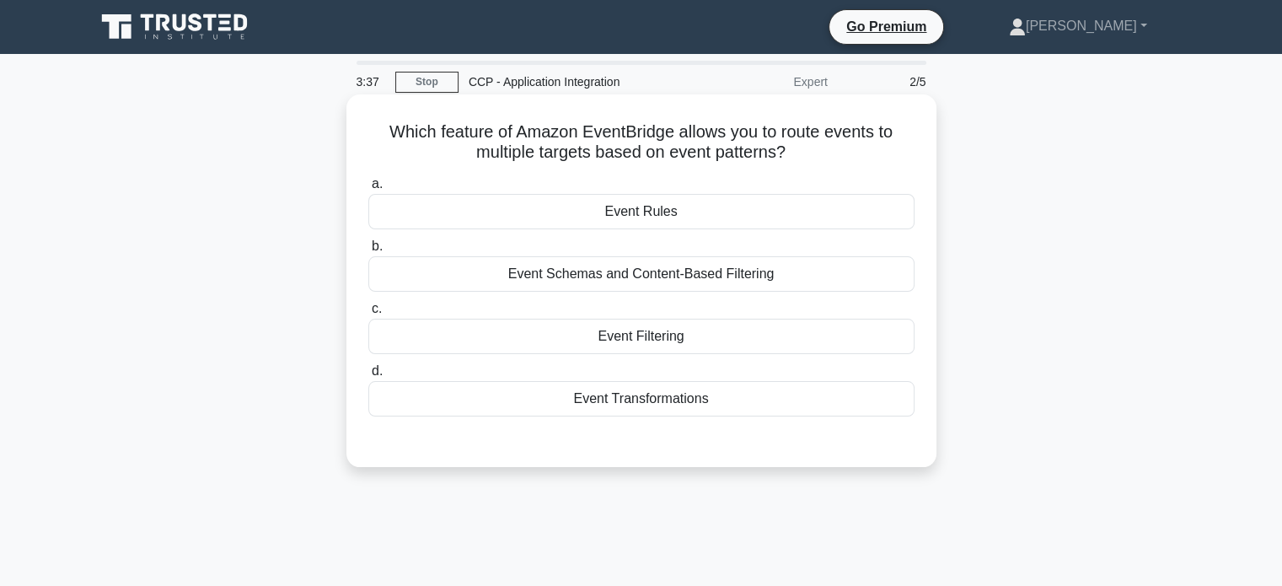
click at [729, 217] on div "Event Rules" at bounding box center [641, 211] width 546 height 35
click at [368, 190] on input "a. Event Rules" at bounding box center [368, 184] width 0 height 11
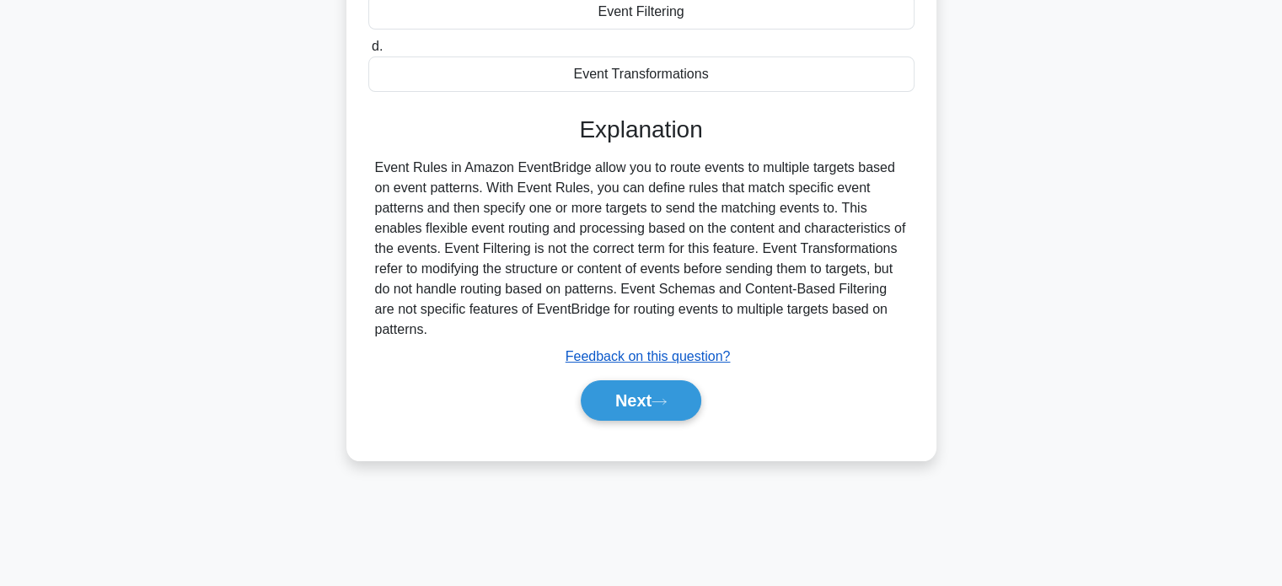
scroll to position [324, 0]
click at [657, 400] on icon at bounding box center [658, 402] width 15 height 9
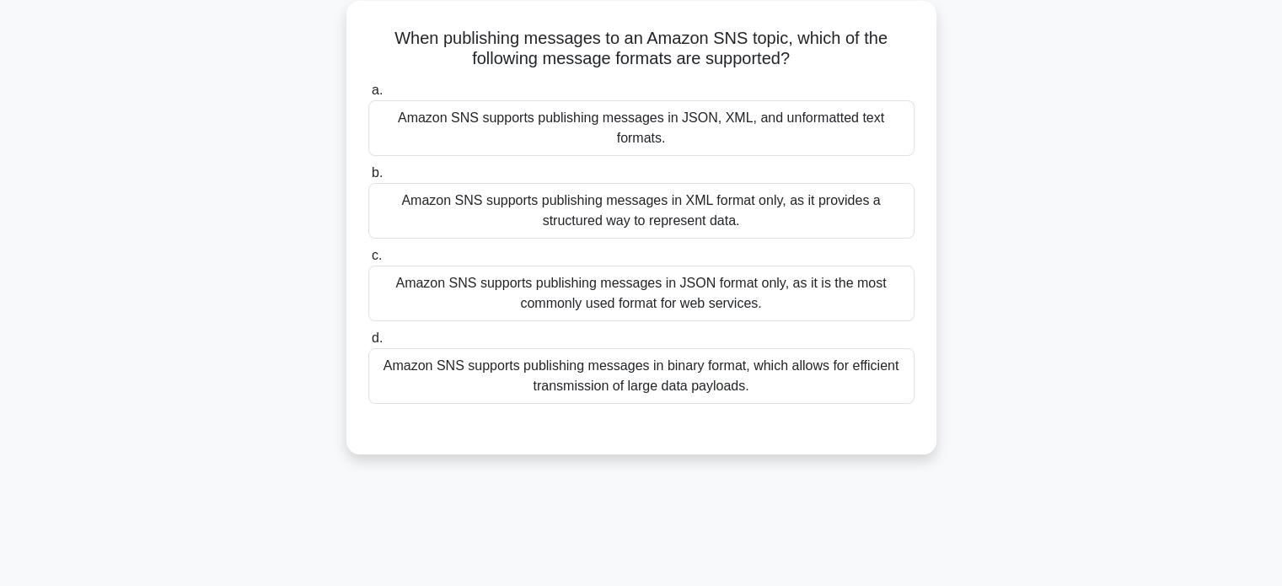
scroll to position [0, 0]
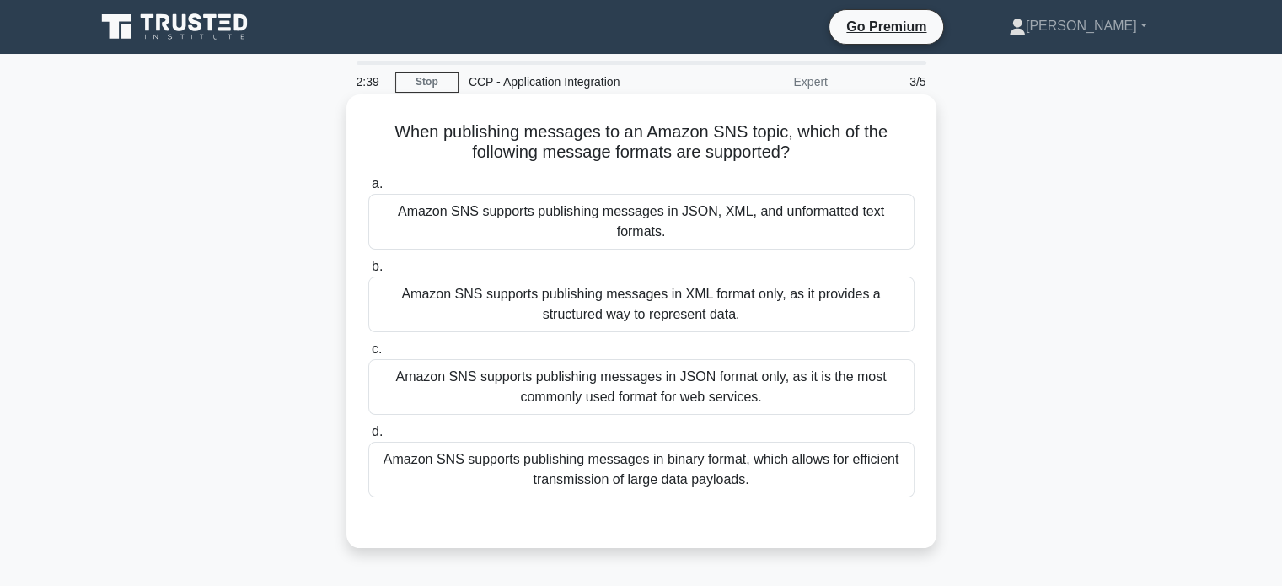
click at [865, 367] on div "Amazon SNS supports publishing messages in JSON format only, as it is the most …" at bounding box center [641, 387] width 546 height 56
click at [368, 355] on input "c. Amazon SNS supports publishing messages in JSON format only, as it is the mo…" at bounding box center [368, 349] width 0 height 11
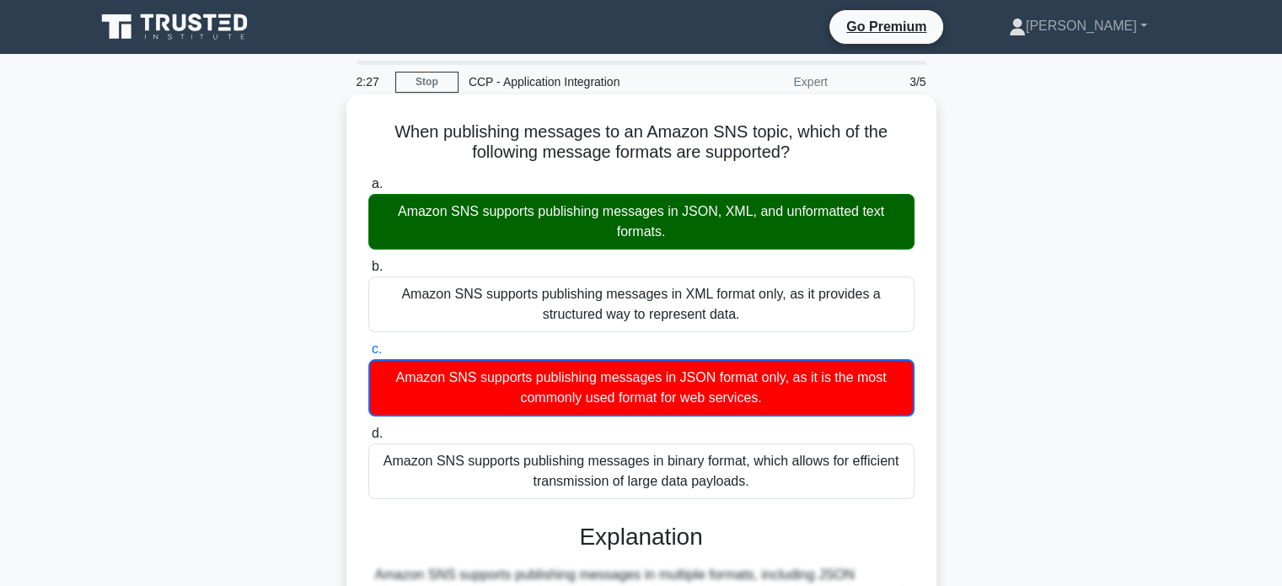
drag, startPoint x: 797, startPoint y: 153, endPoint x: 376, endPoint y: 106, distance: 423.9
click at [376, 106] on div "When publishing messages to an Amazon SNS topic, which of the following message…" at bounding box center [641, 490] width 576 height 779
copy h5 "When publishing messages to an Amazon SNS topic, which of the following message…"
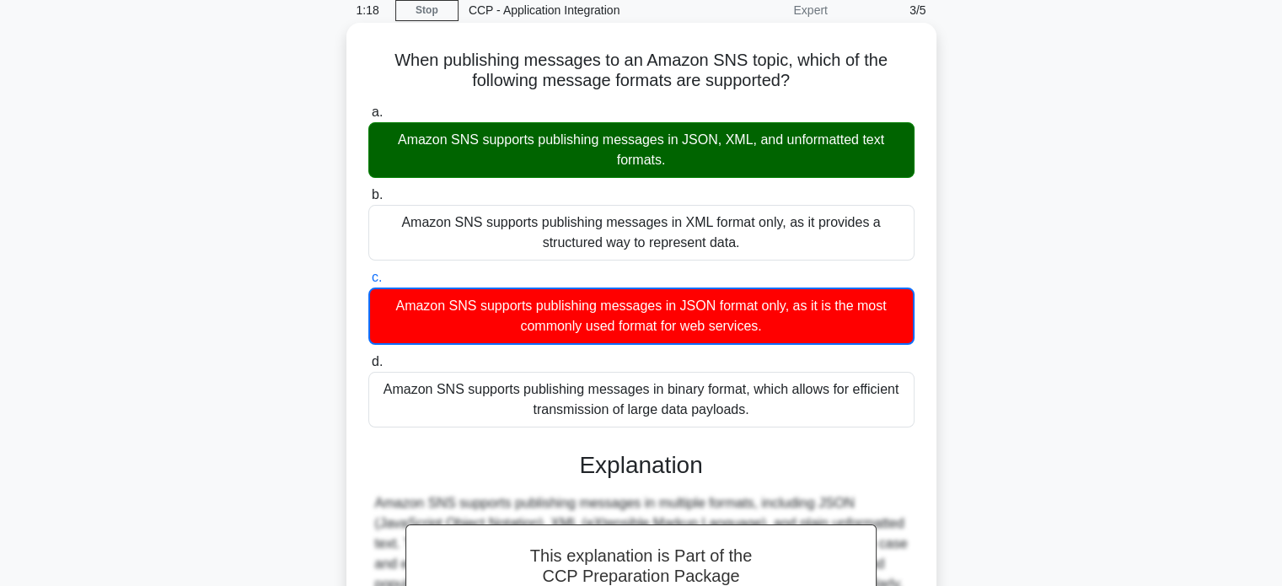
scroll to position [332, 0]
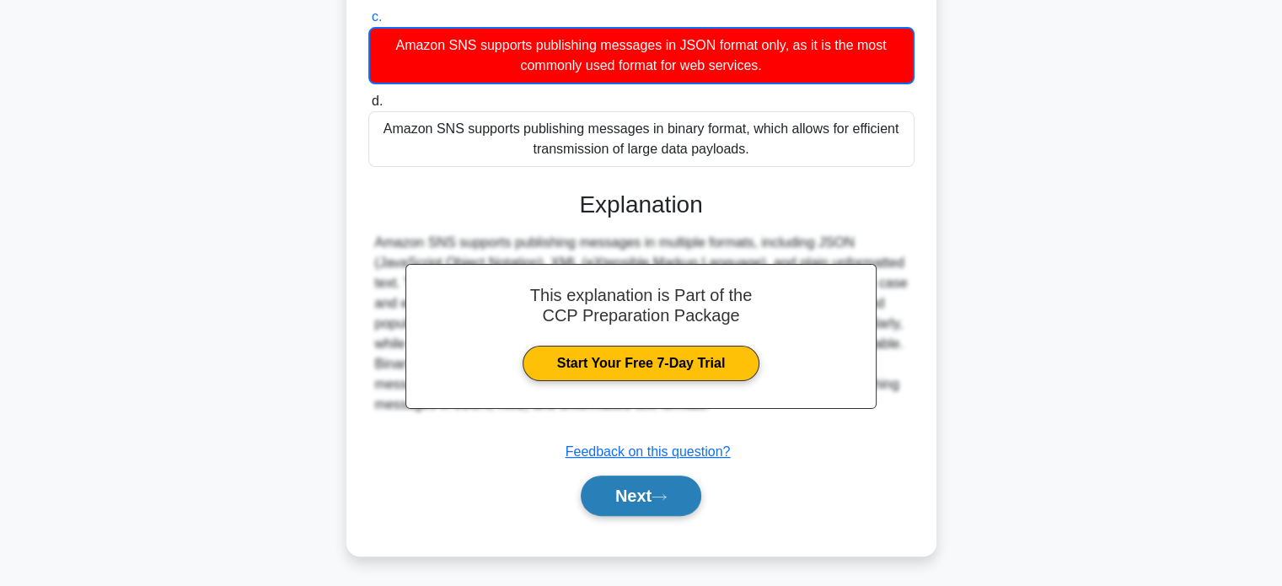
click at [655, 491] on button "Next" at bounding box center [641, 495] width 120 height 40
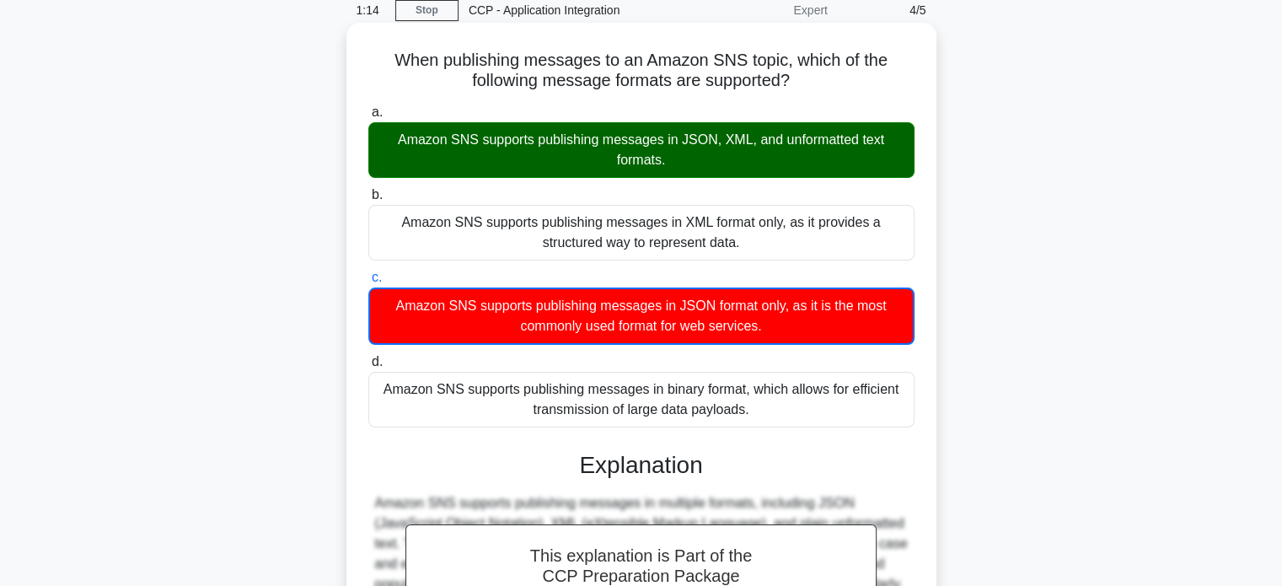
scroll to position [64, 0]
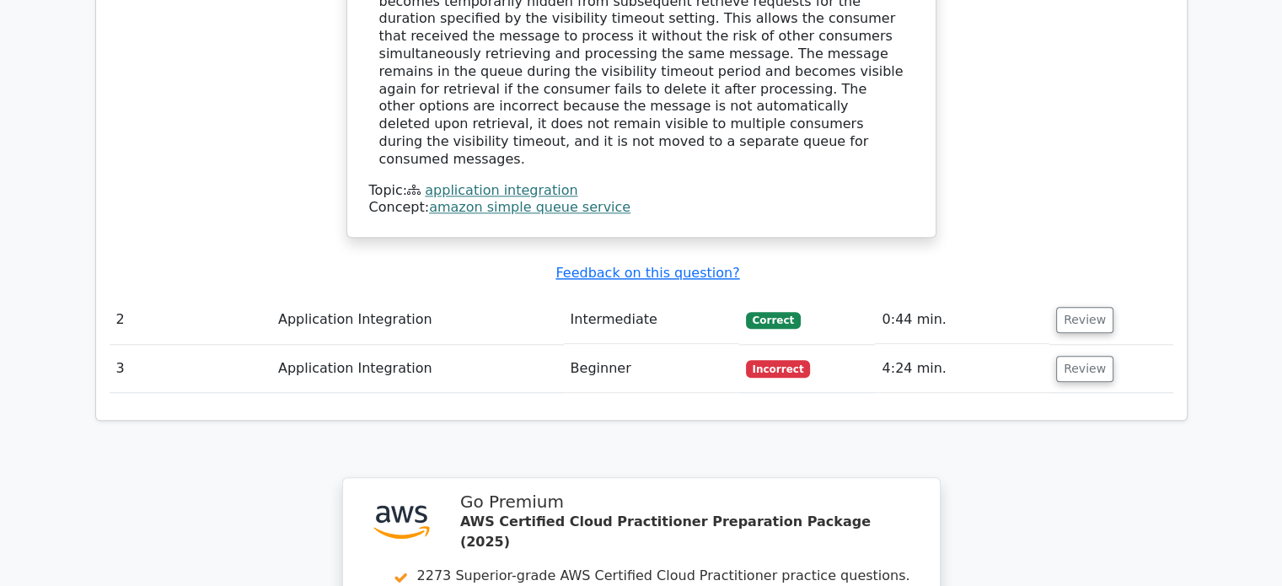
scroll to position [1811, 0]
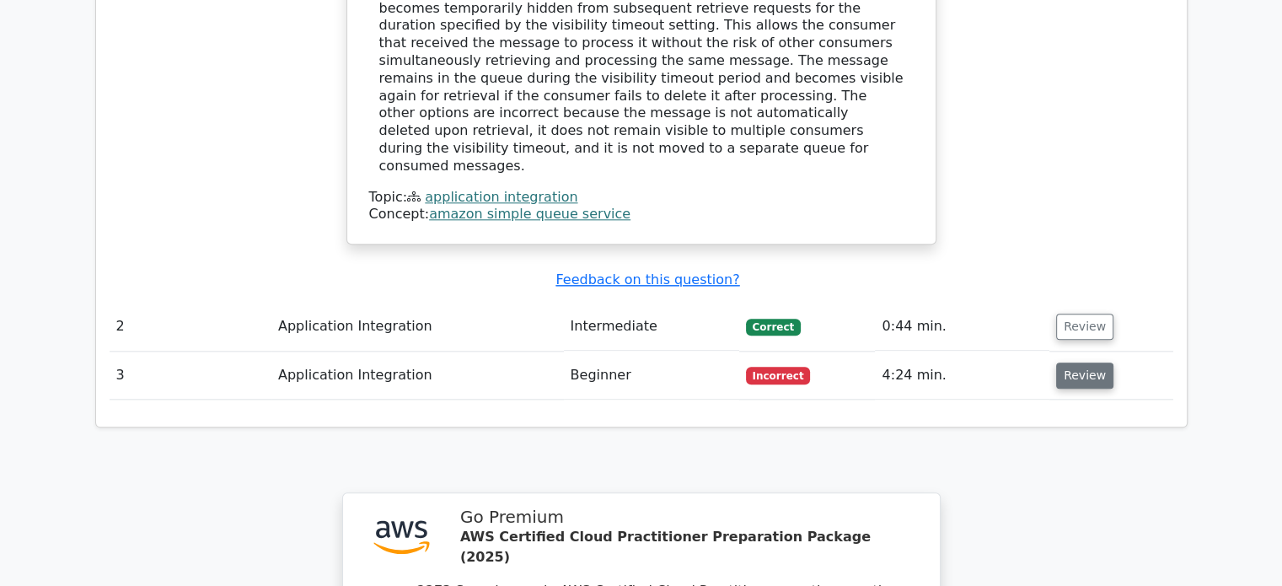
click at [1060, 362] on button "Review" at bounding box center [1084, 375] width 57 height 26
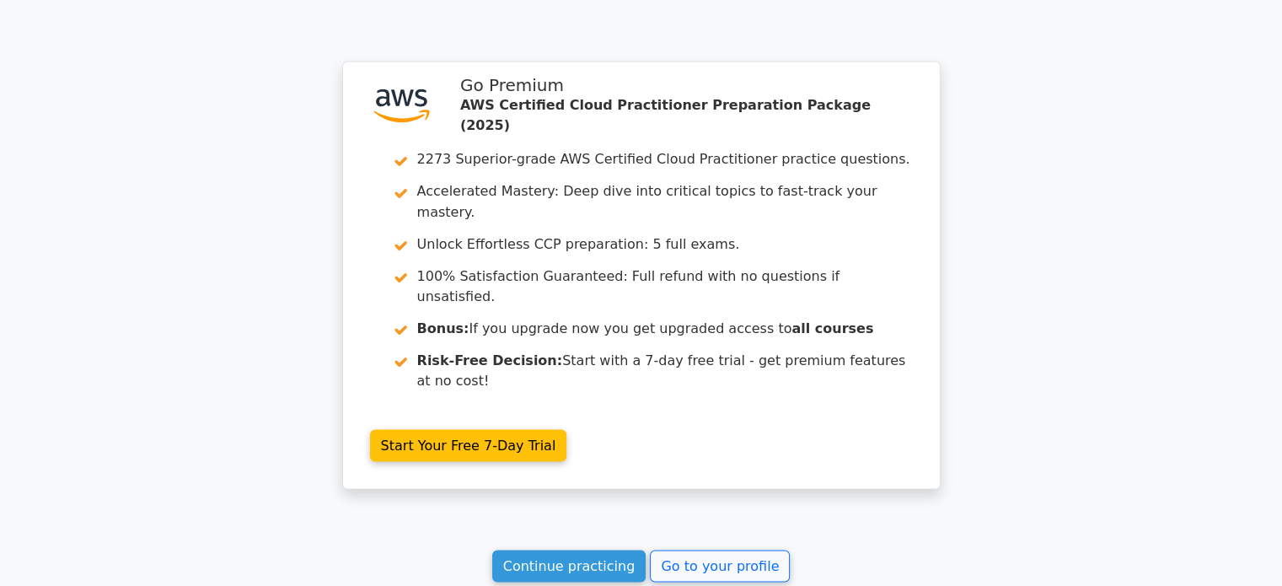
scroll to position [3063, 0]
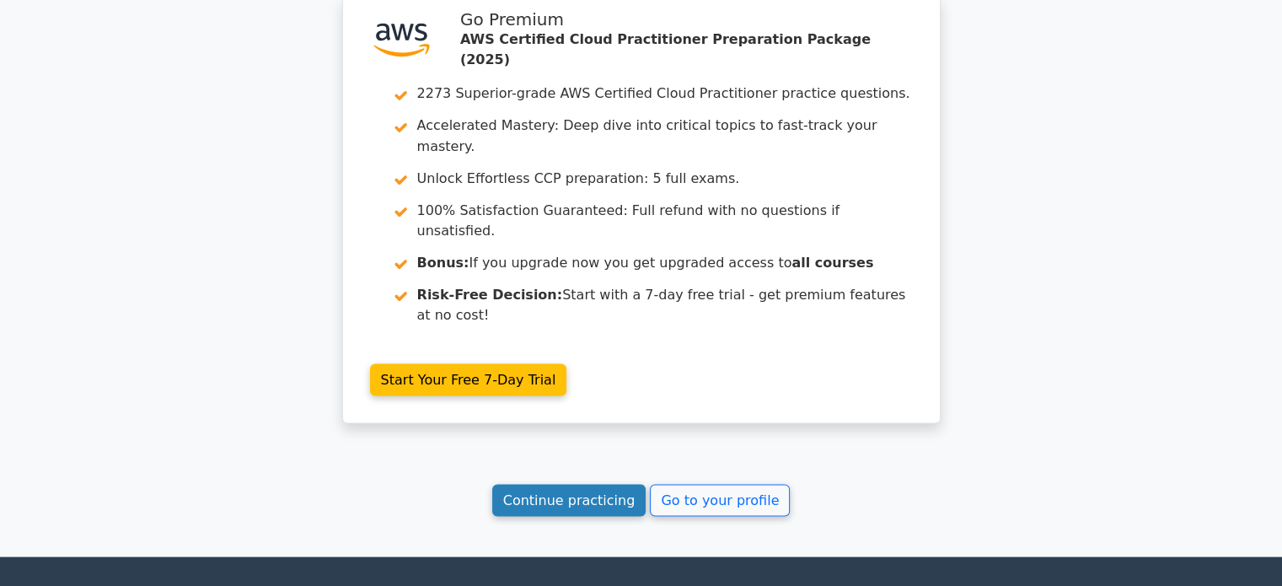
click at [608, 484] on link "Continue practicing" at bounding box center [569, 500] width 154 height 32
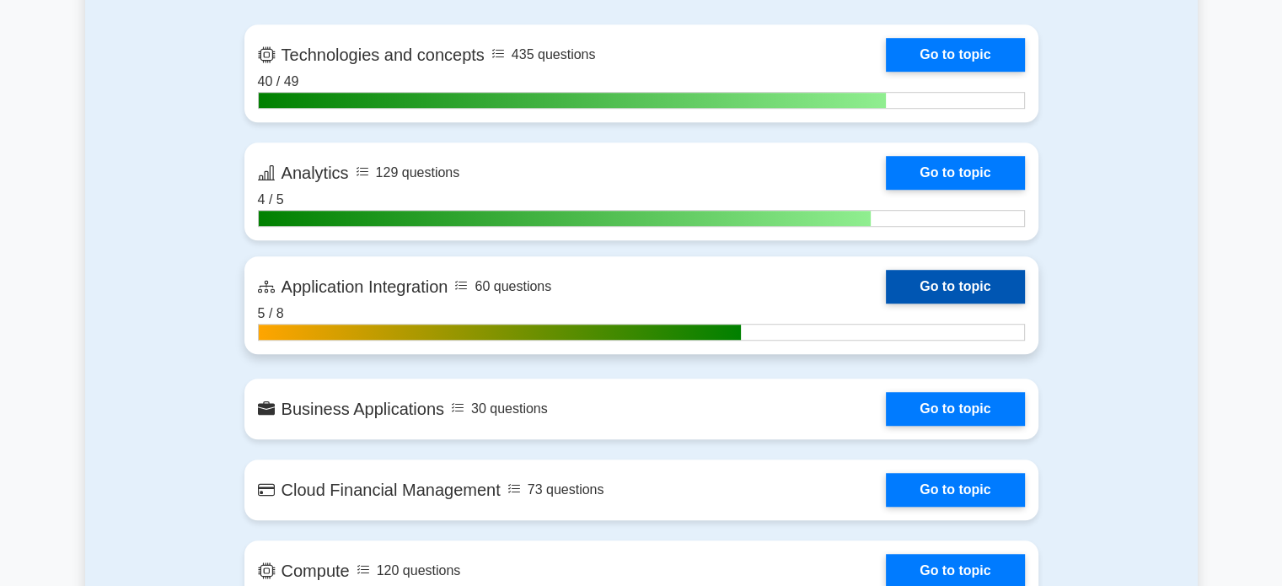
scroll to position [1182, 0]
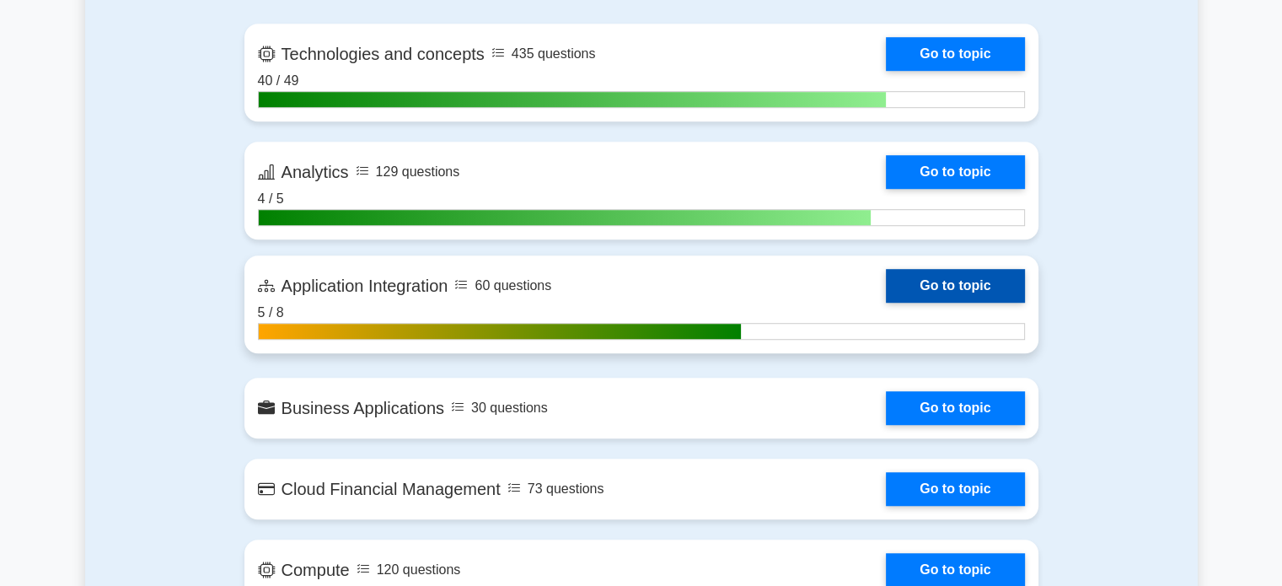
click at [915, 269] on link "Go to topic" at bounding box center [955, 286] width 138 height 34
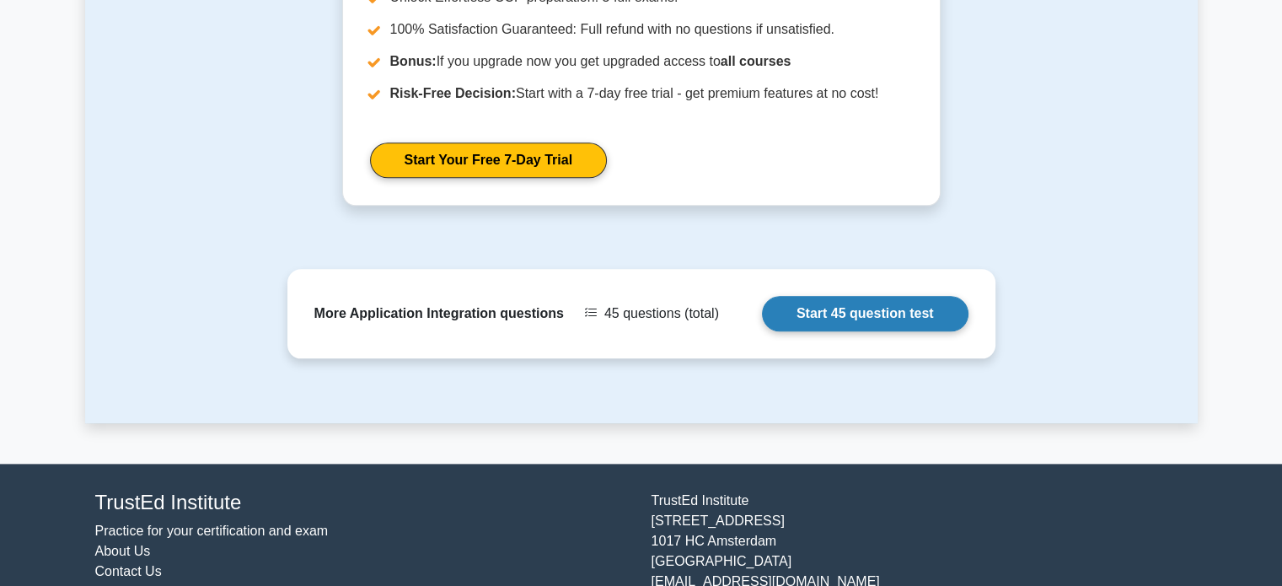
scroll to position [1996, 0]
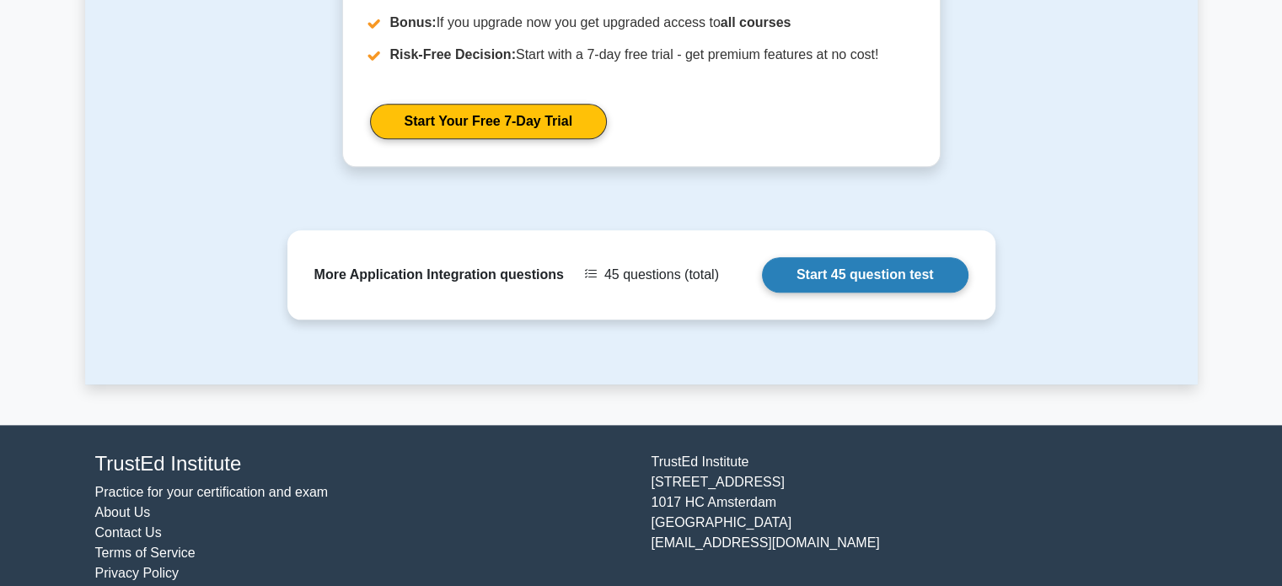
click at [822, 264] on link "Start 45 question test" at bounding box center [865, 274] width 206 height 35
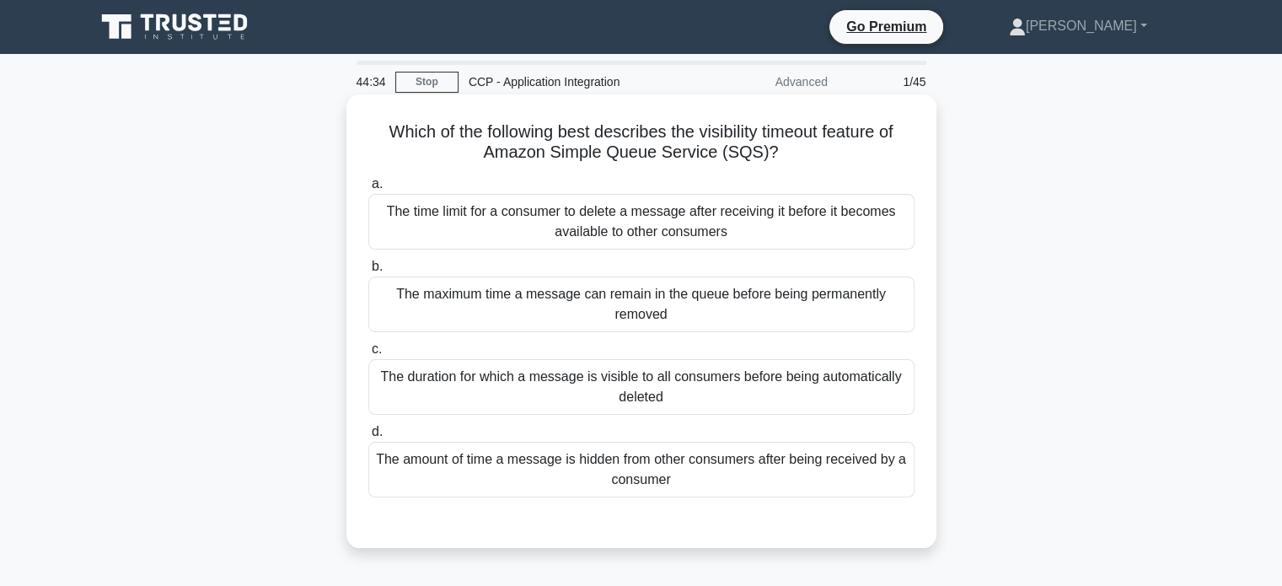
click at [688, 488] on div "The amount of time a message is hidden from other consumers after being receive…" at bounding box center [641, 470] width 546 height 56
click at [368, 437] on input "d. The amount of time a message is hidden from other consumers after being rece…" at bounding box center [368, 431] width 0 height 11
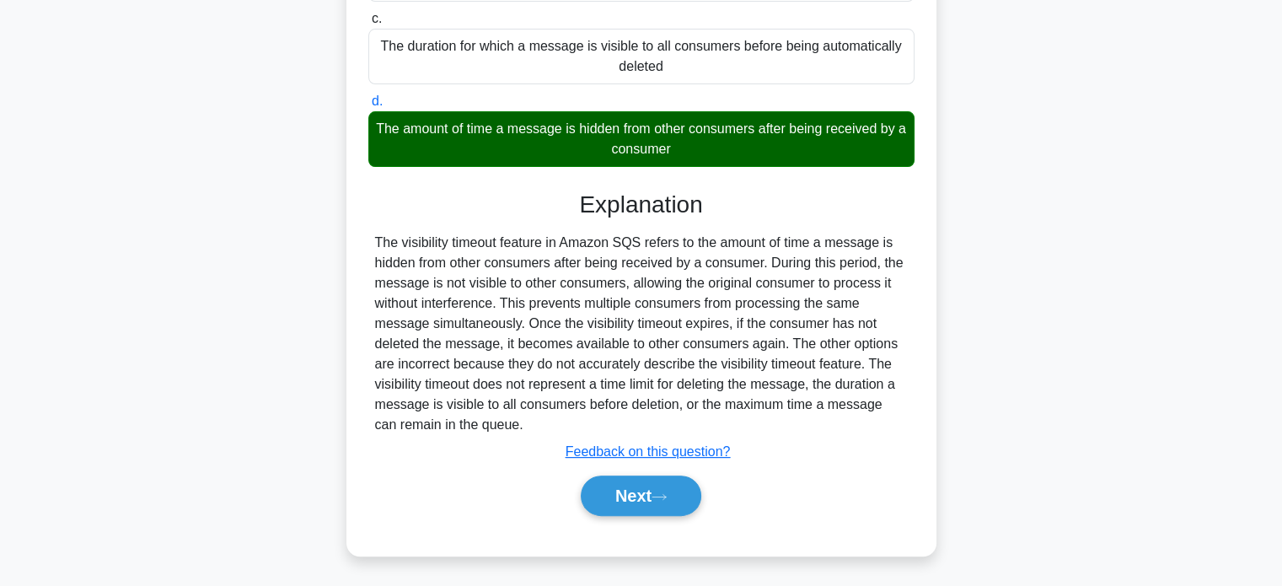
scroll to position [330, 0]
click at [667, 492] on icon at bounding box center [658, 496] width 15 height 9
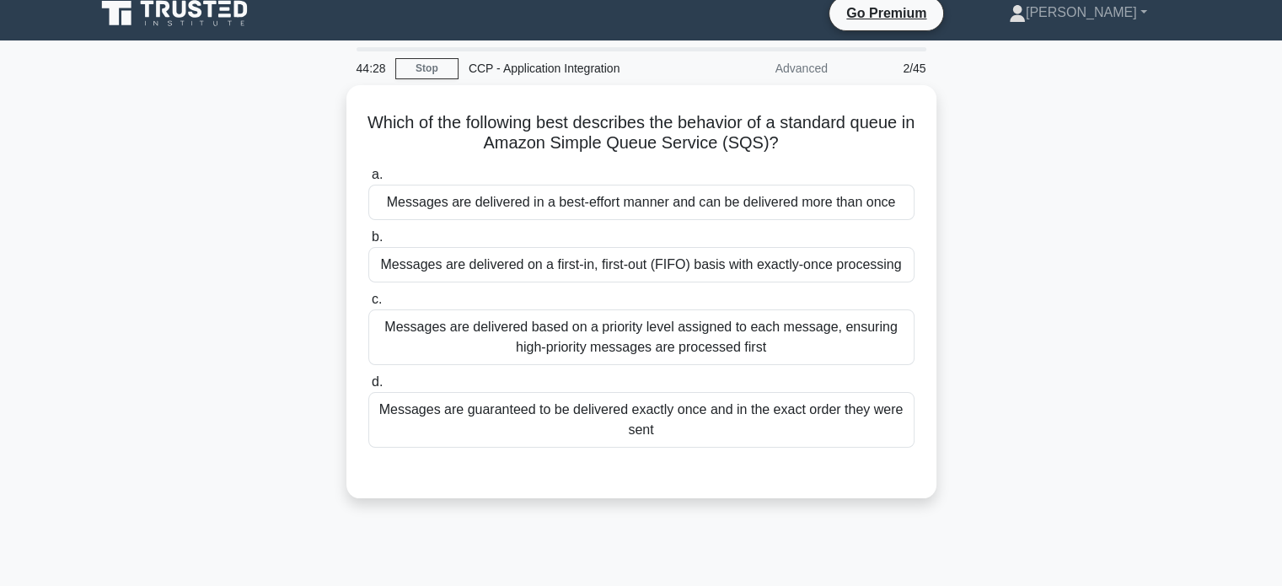
scroll to position [0, 0]
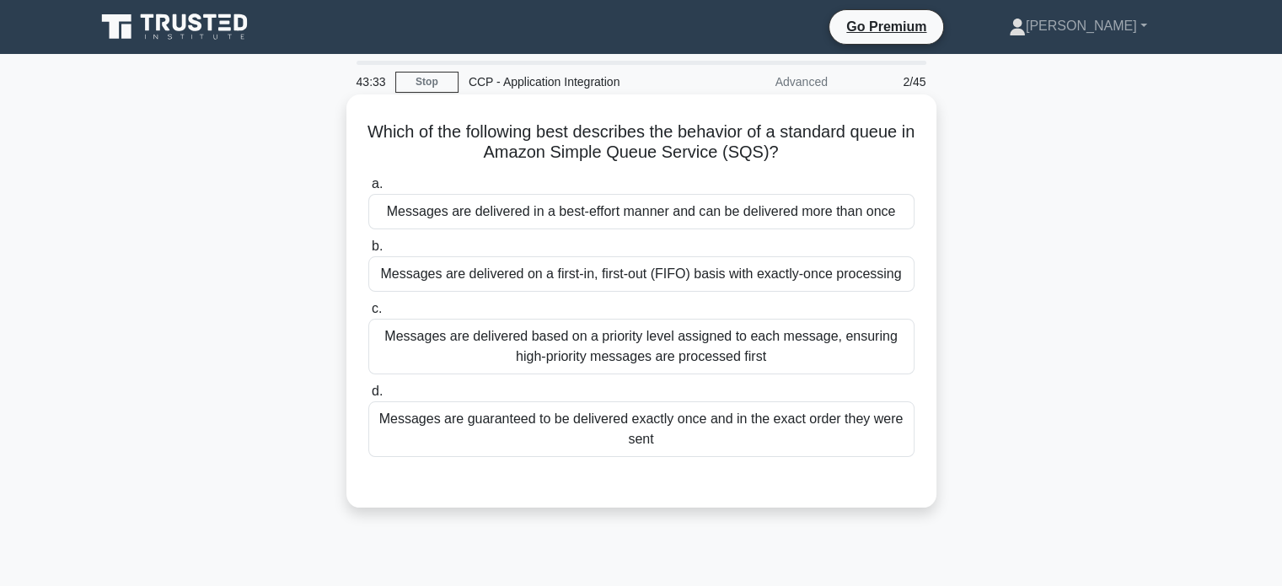
click at [816, 419] on div "Messages are guaranteed to be delivered exactly once and in the exact order the…" at bounding box center [641, 429] width 546 height 56
click at [368, 397] on input "d. Messages are guaranteed to be delivered exactly once and in the exact order …" at bounding box center [368, 391] width 0 height 11
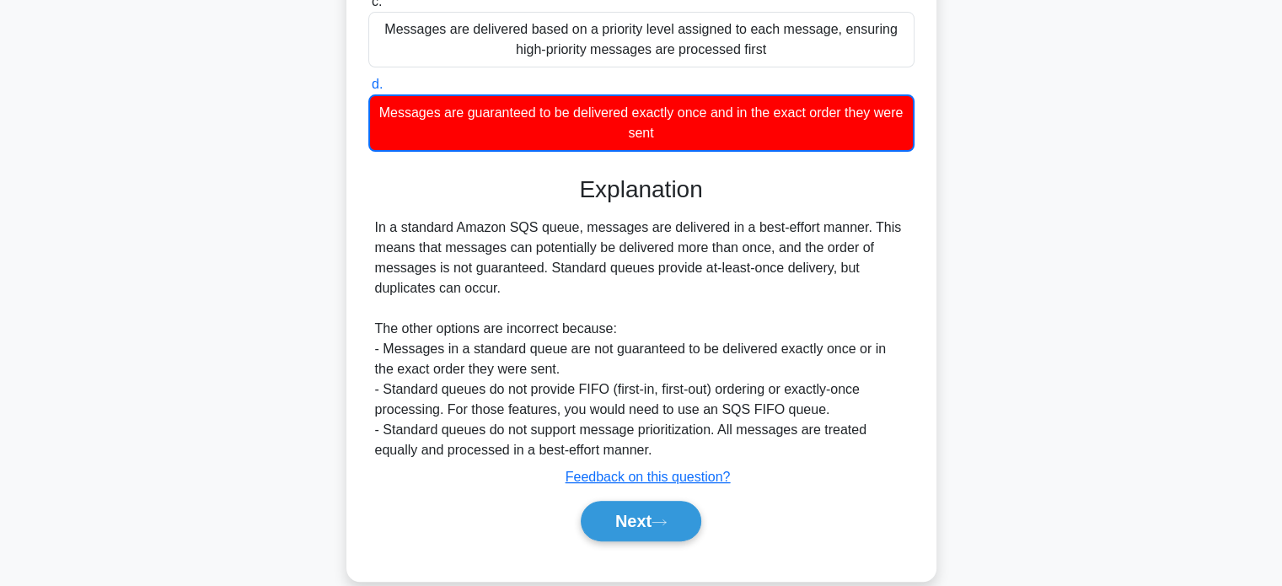
scroll to position [308, 0]
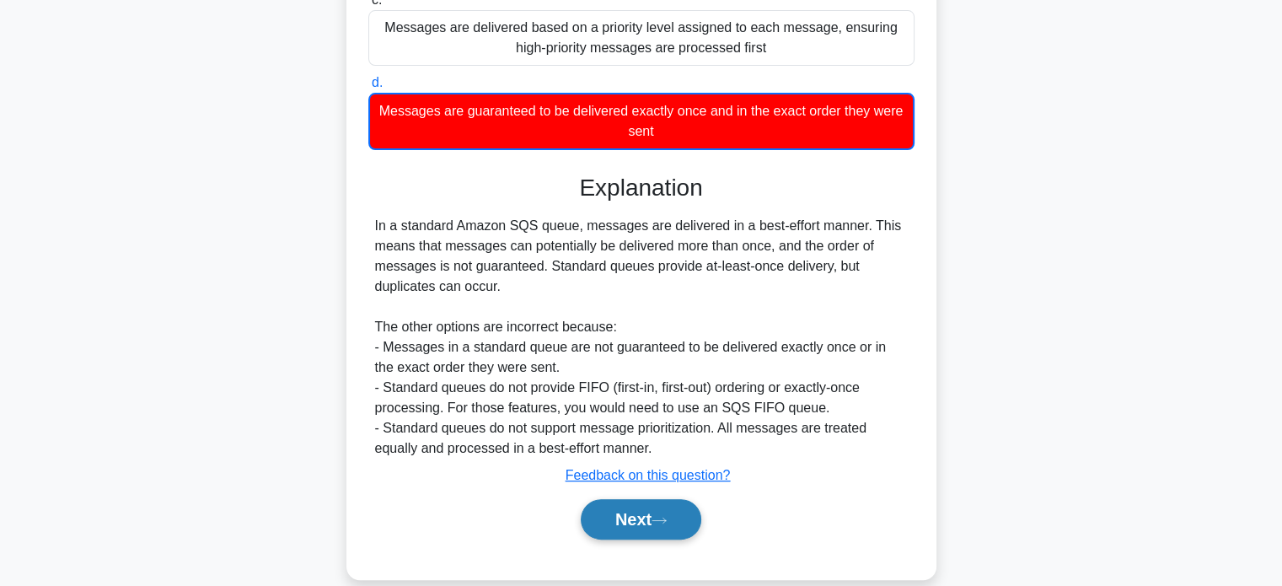
click at [658, 516] on icon at bounding box center [658, 520] width 15 height 9
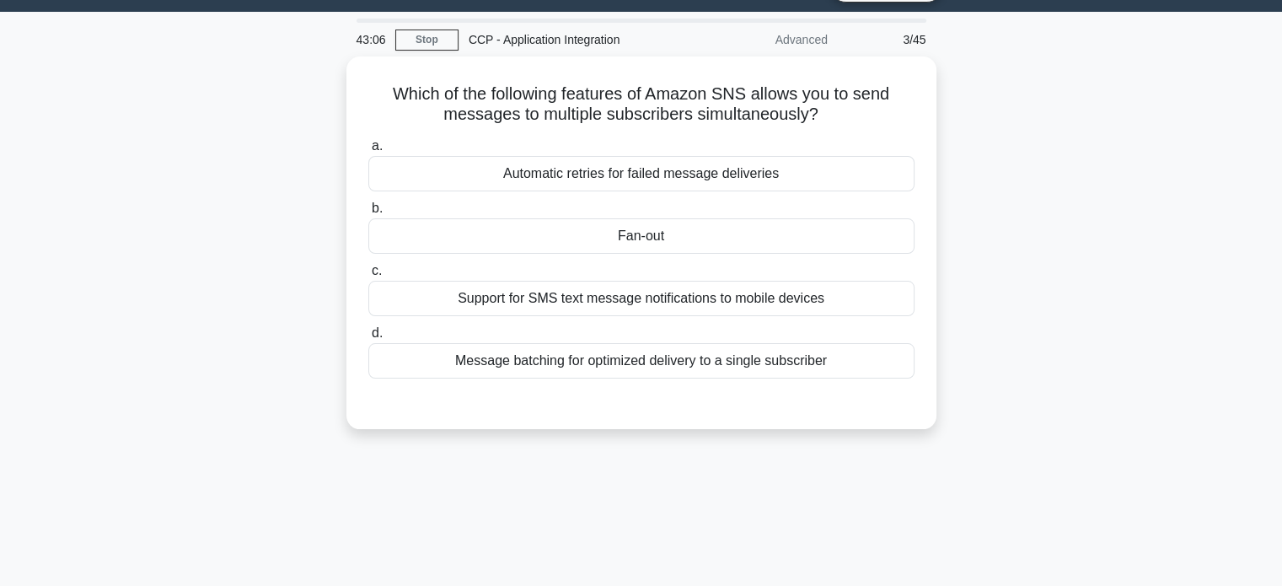
scroll to position [0, 0]
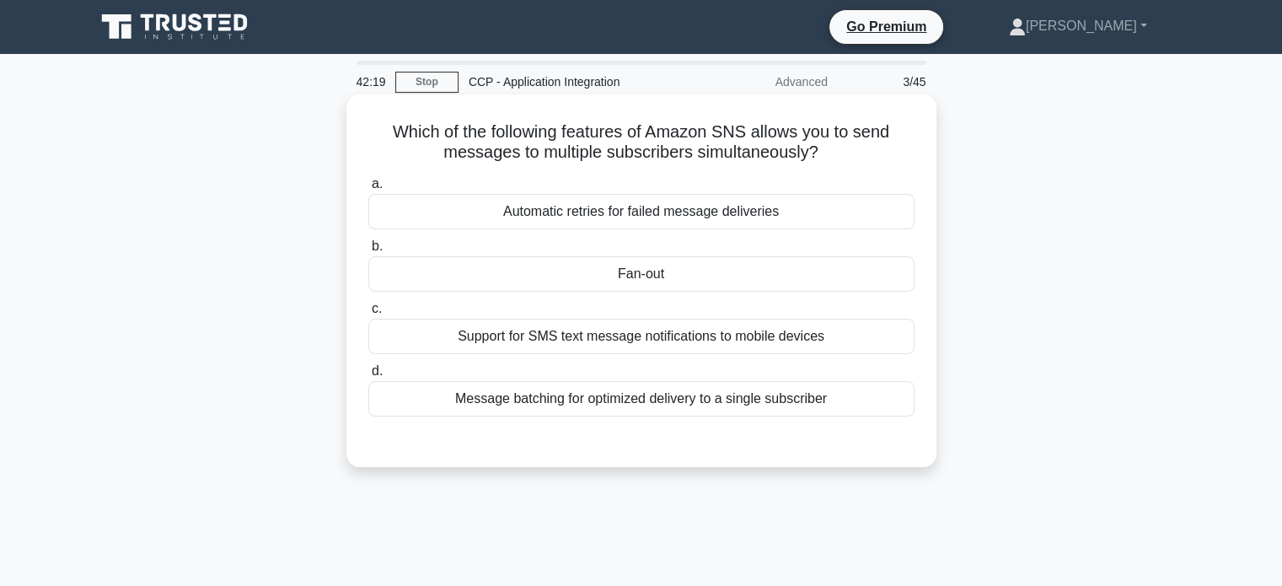
click at [778, 340] on div "Support for SMS text message notifications to mobile devices" at bounding box center [641, 336] width 546 height 35
click at [368, 314] on input "c. Support for SMS text message notifications to mobile devices" at bounding box center [368, 308] width 0 height 11
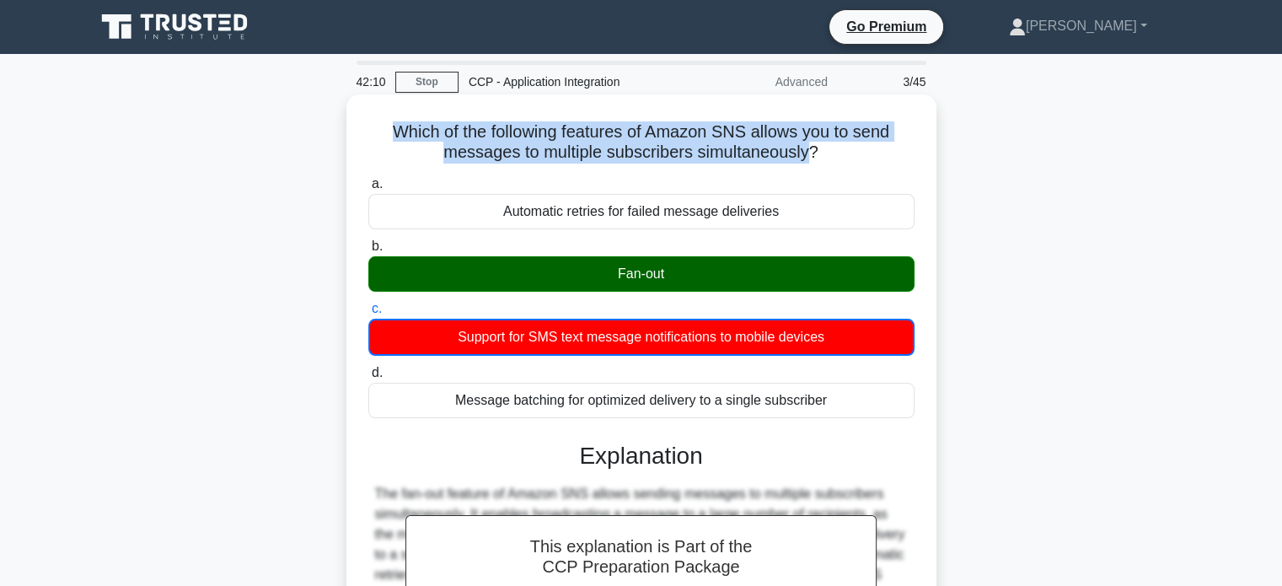
drag, startPoint x: 809, startPoint y: 146, endPoint x: 375, endPoint y: 123, distance: 434.5
click at [375, 123] on h5 "Which of the following features of Amazon SNS allows you to send messages to mu…" at bounding box center [641, 142] width 549 height 42
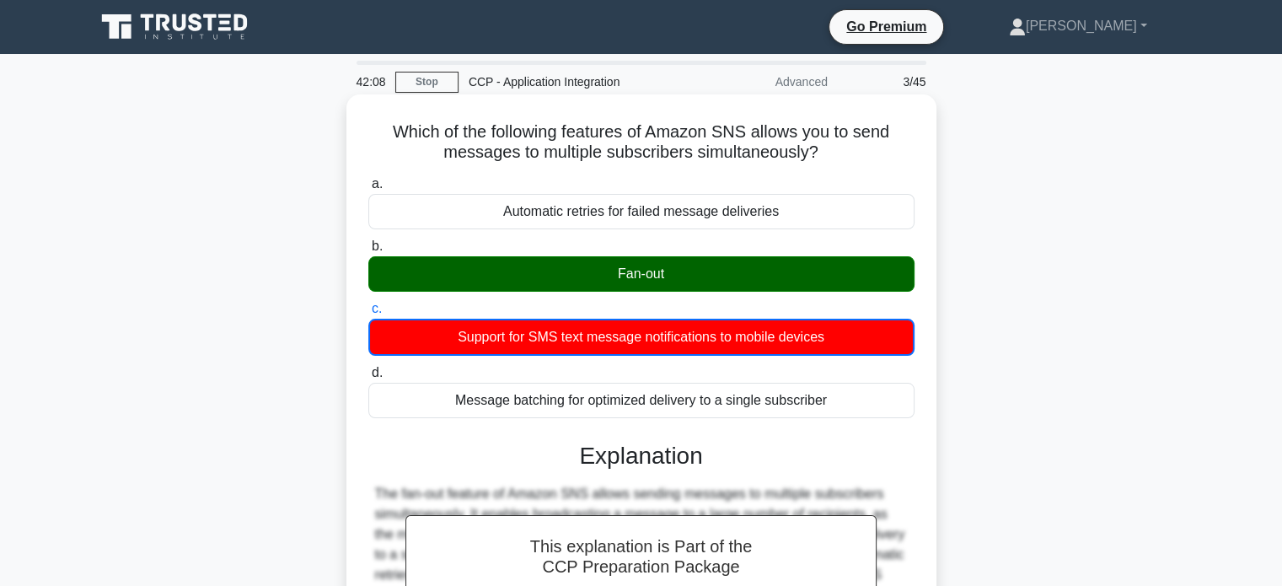
click at [858, 154] on h5 "Which of the following features of Amazon SNS allows you to send messages to mu…" at bounding box center [641, 142] width 549 height 42
drag, startPoint x: 845, startPoint y: 151, endPoint x: 351, endPoint y: 139, distance: 494.8
click at [351, 139] on div "Which of the following features of Amazon SNS allows you to send messages to mu…" at bounding box center [641, 450] width 590 height 712
copy h5 "Which of the following features of Amazon SNS allows you to send messages to mu…"
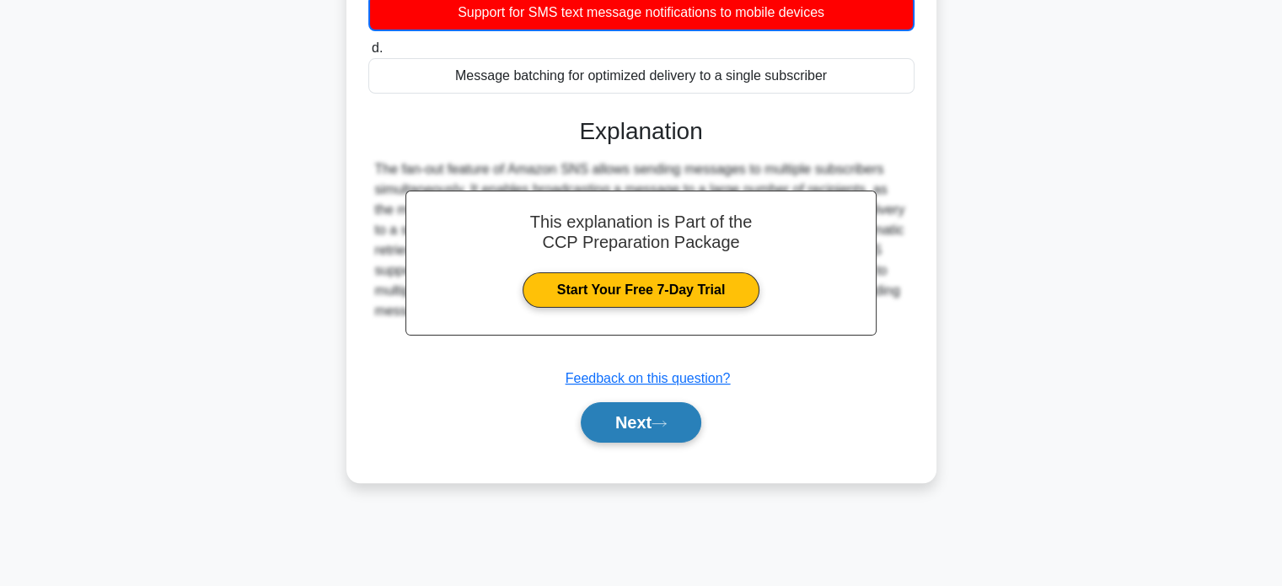
click at [641, 428] on button "Next" at bounding box center [641, 422] width 120 height 40
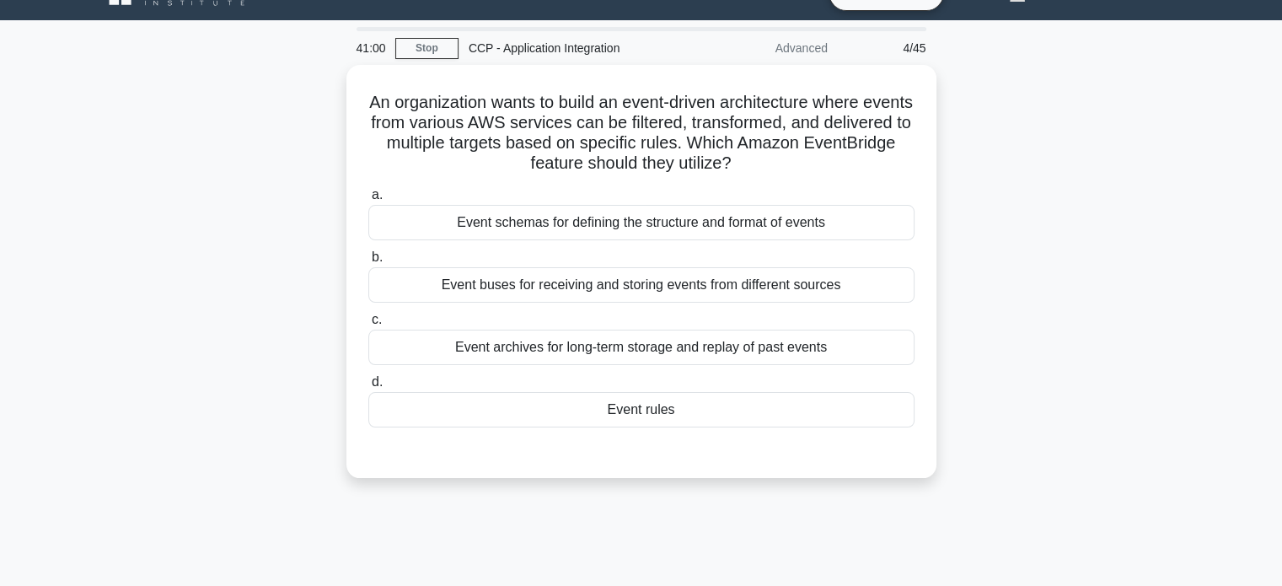
scroll to position [0, 0]
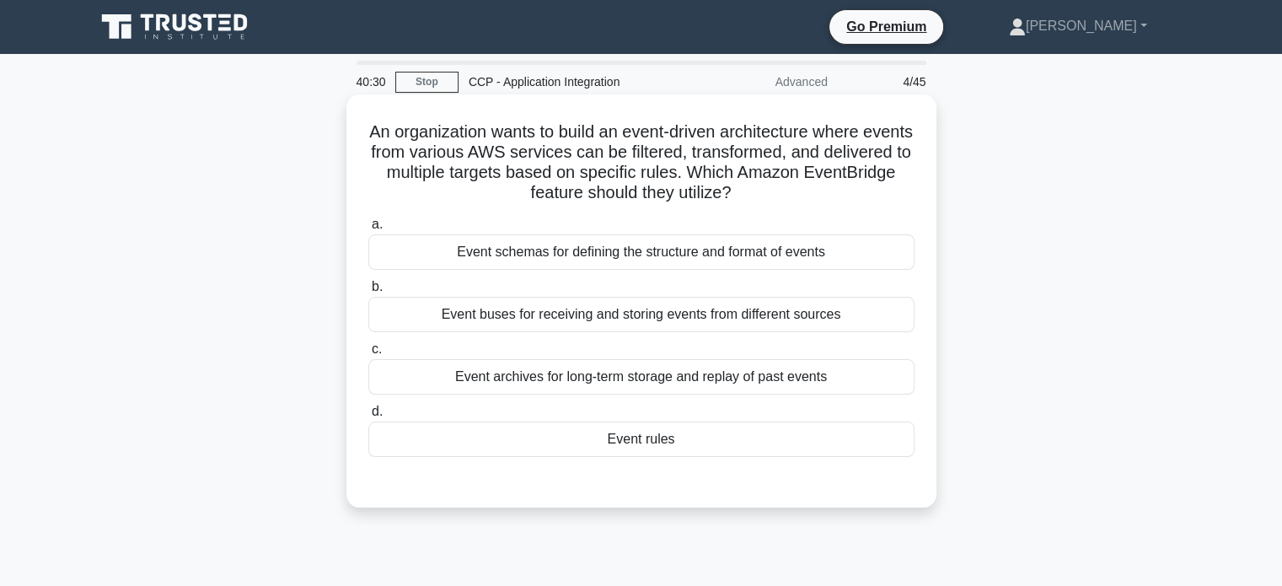
click at [635, 431] on div "Event rules" at bounding box center [641, 438] width 546 height 35
click at [368, 417] on input "d. Event rules" at bounding box center [368, 411] width 0 height 11
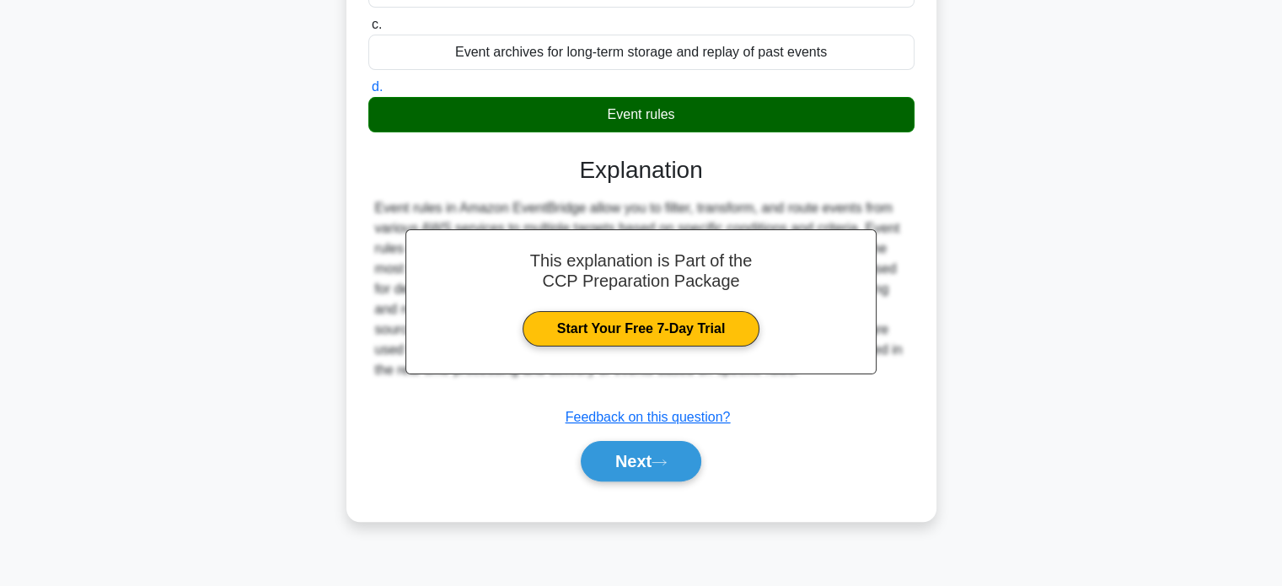
scroll to position [324, 0]
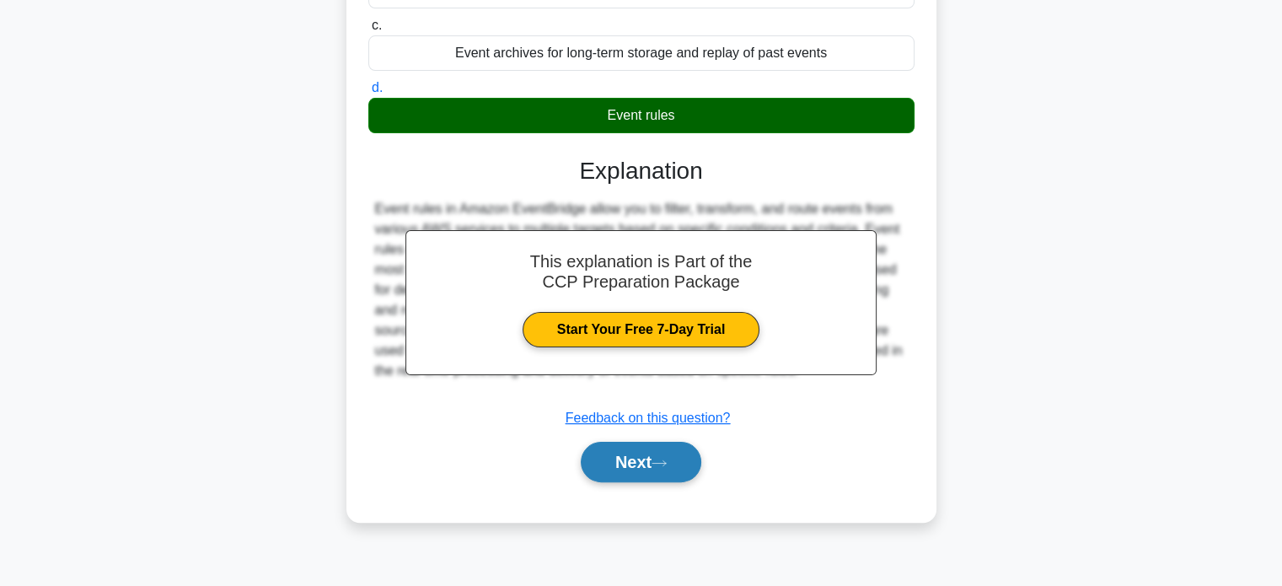
click at [641, 476] on button "Next" at bounding box center [641, 462] width 120 height 40
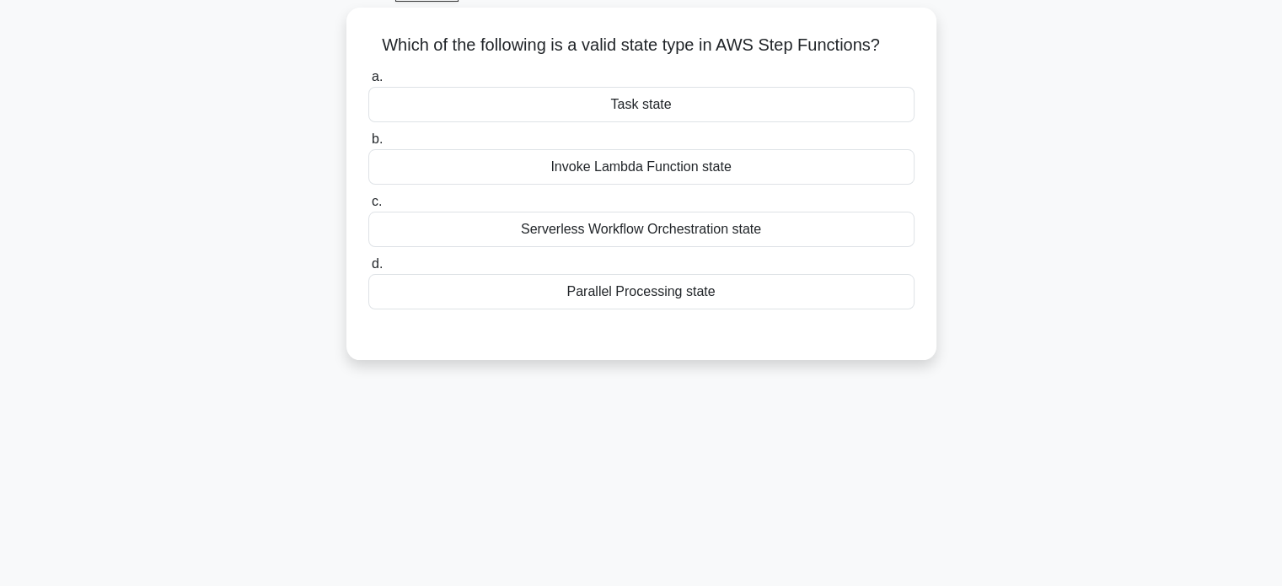
scroll to position [0, 0]
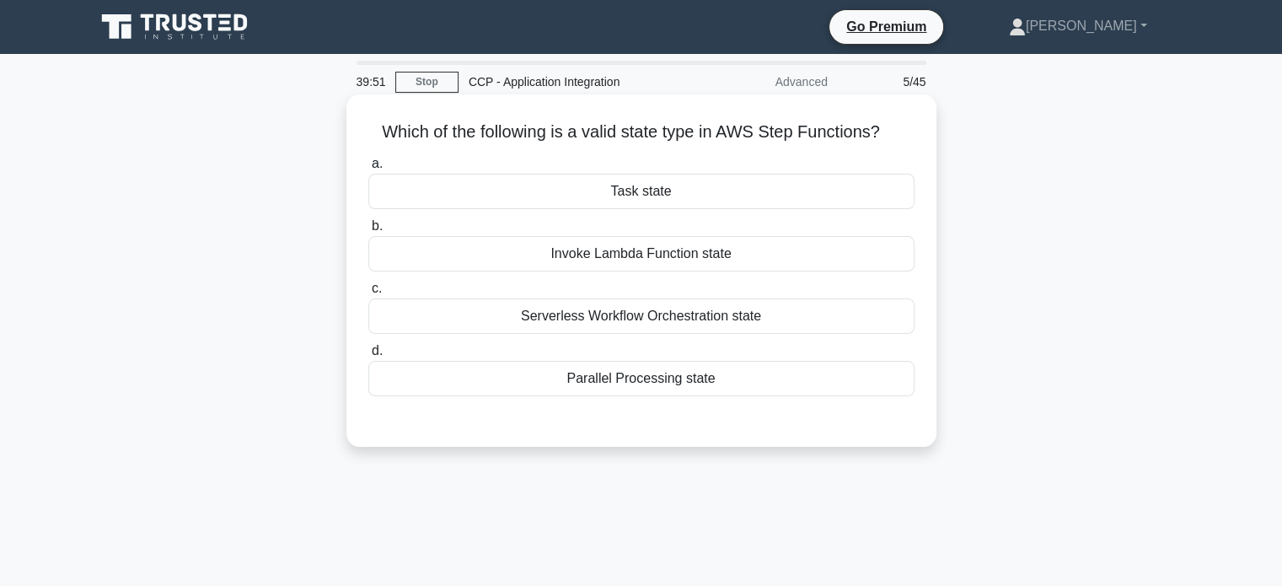
click at [666, 204] on div "Task state" at bounding box center [641, 191] width 546 height 35
click at [368, 169] on input "a. Task state" at bounding box center [368, 163] width 0 height 11
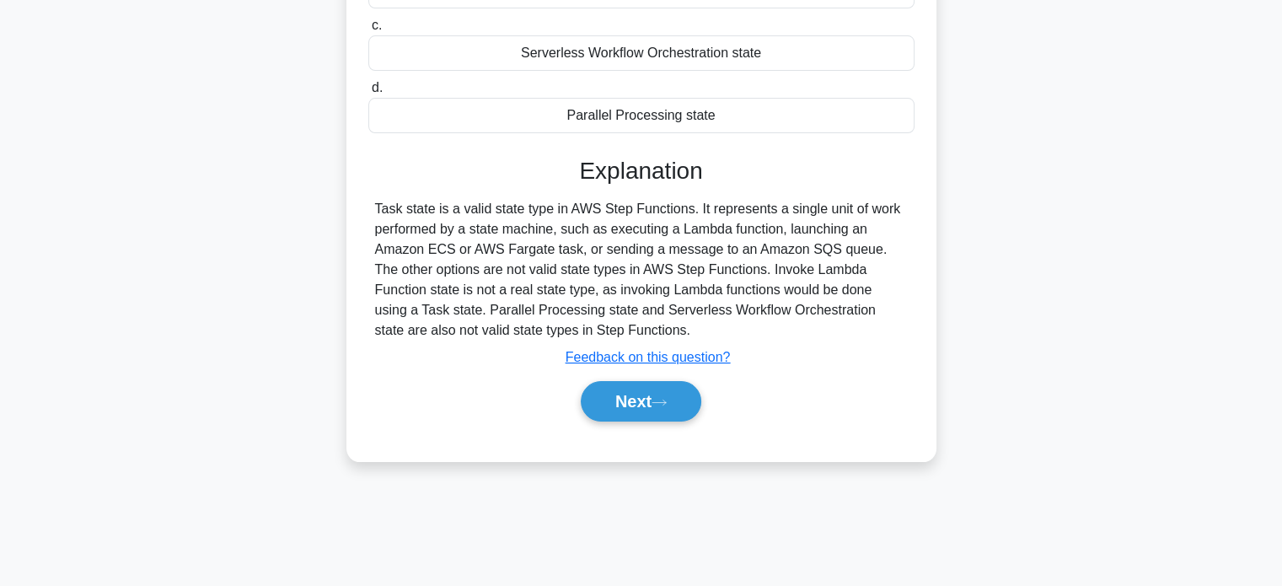
scroll to position [263, 0]
click at [674, 404] on button "Next" at bounding box center [641, 401] width 120 height 40
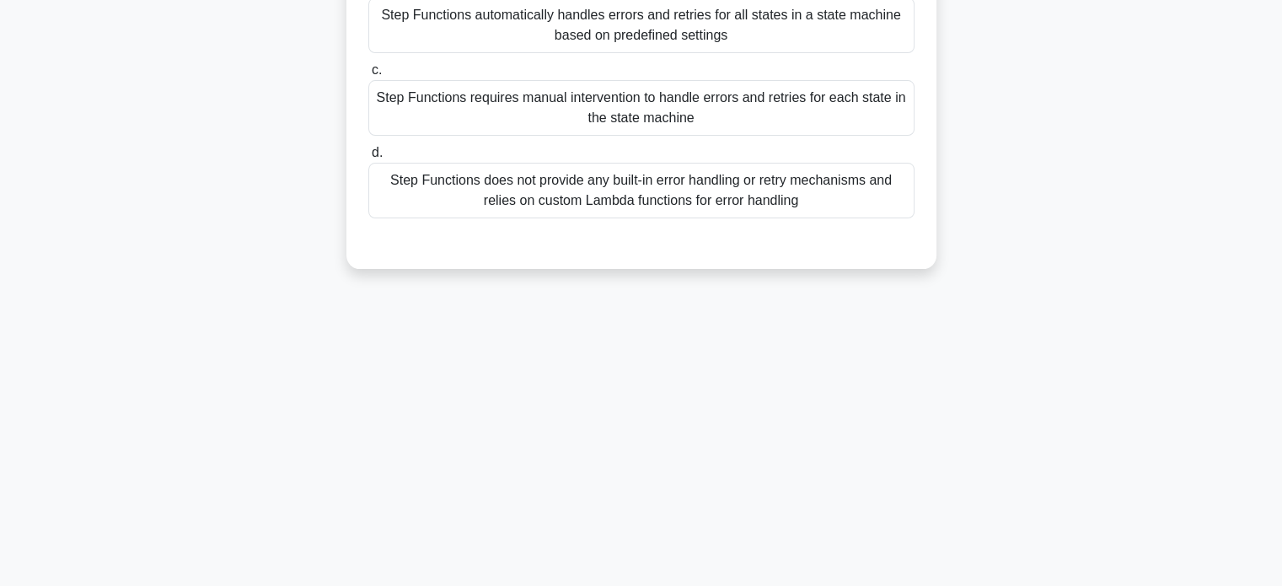
scroll to position [0, 0]
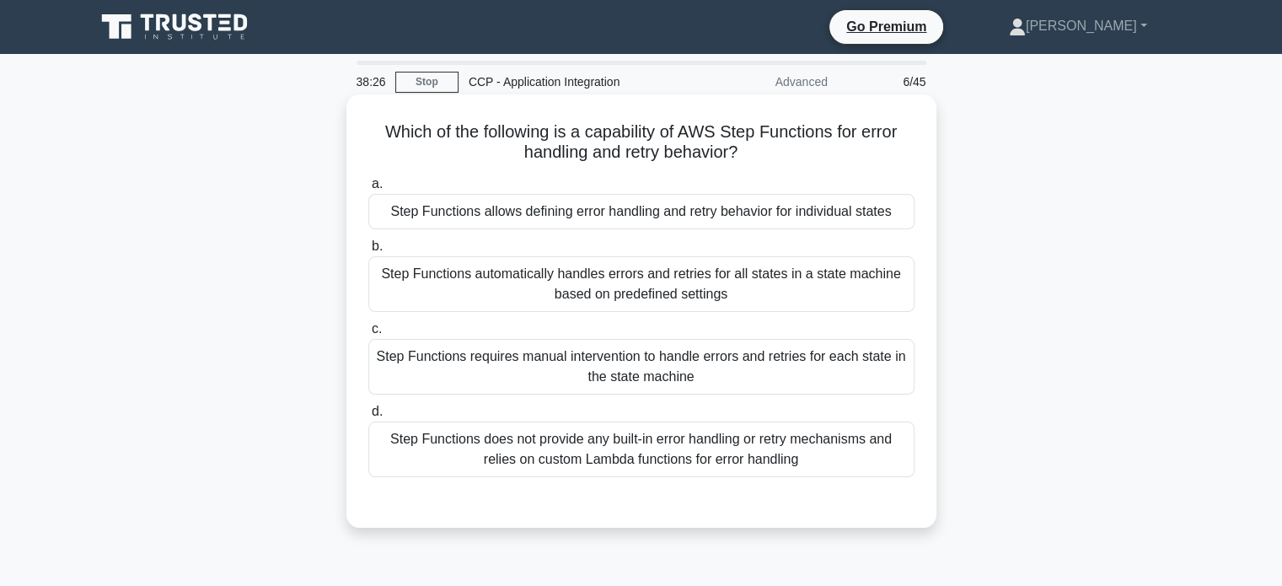
click at [872, 215] on div "Step Functions allows defining error handling and retry behavior for individual…" at bounding box center [641, 211] width 546 height 35
click at [368, 190] on input "a. Step Functions allows defining error handling and retry behavior for individ…" at bounding box center [368, 184] width 0 height 11
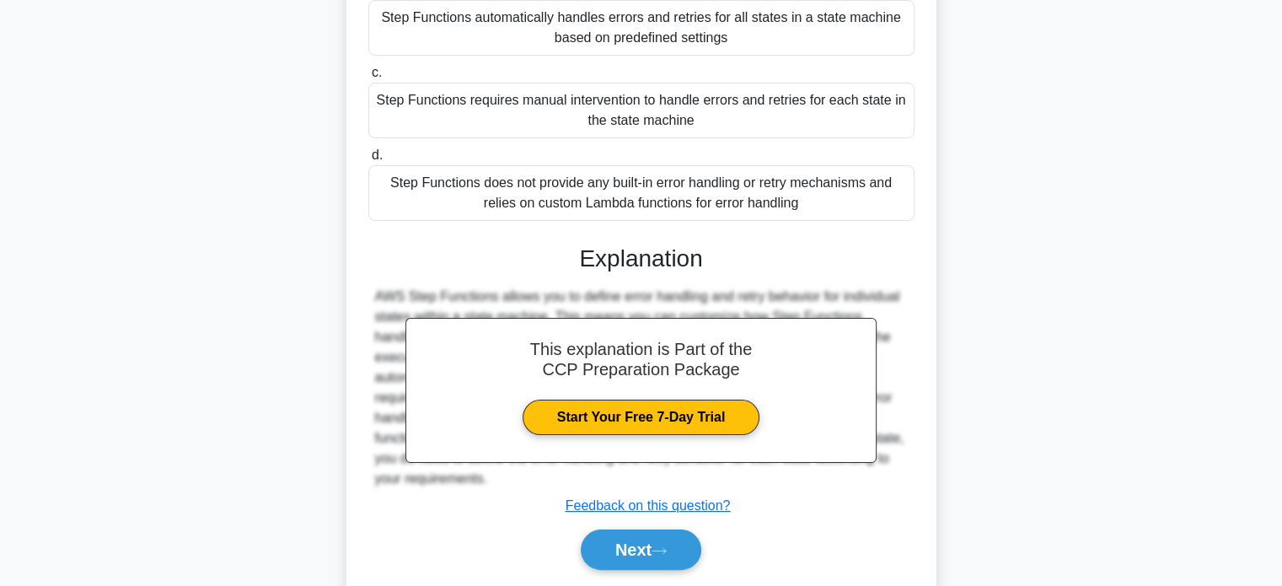
scroll to position [262, 0]
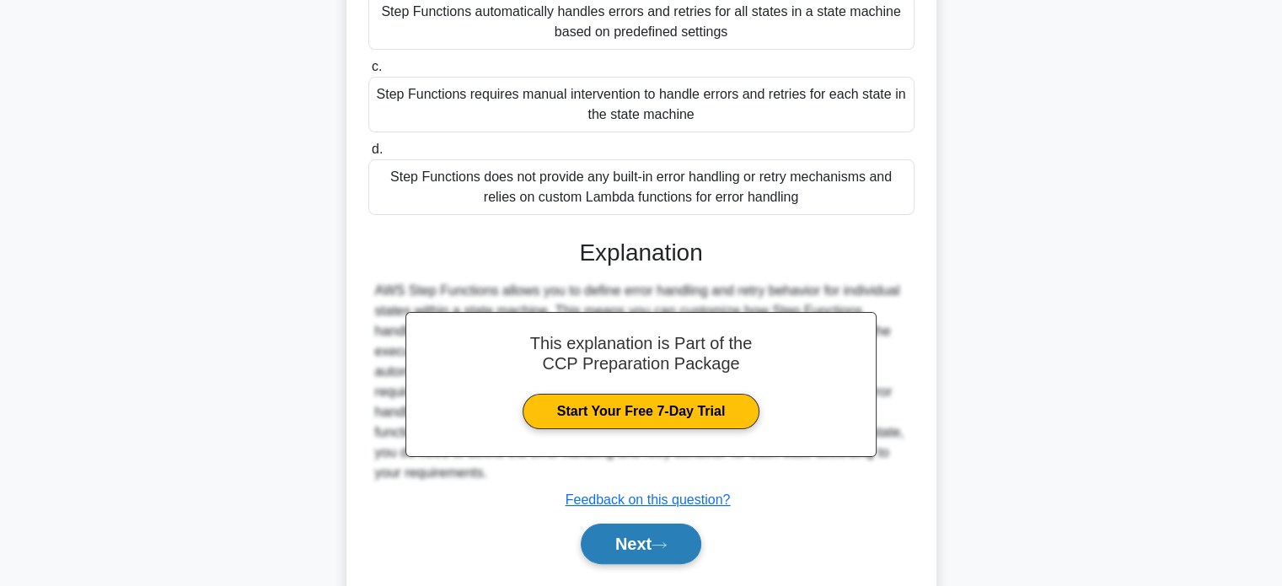
click at [677, 545] on button "Next" at bounding box center [641, 543] width 120 height 40
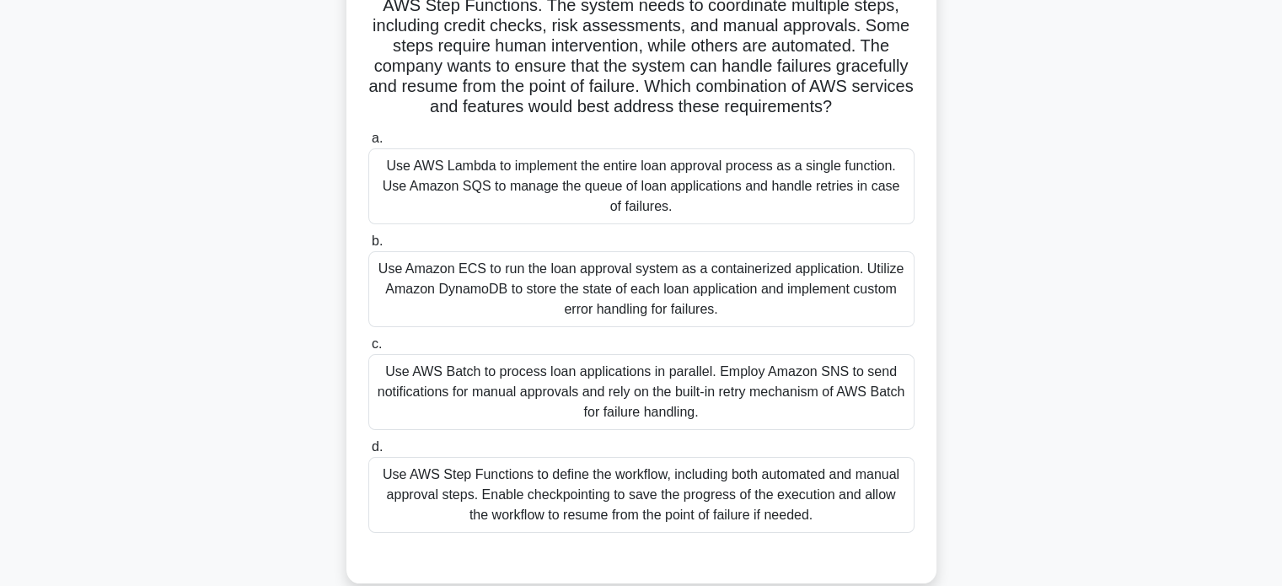
scroll to position [147, 0]
click at [839, 400] on div "Use AWS Batch to process loan applications in parallel. Employ Amazon SNS to se…" at bounding box center [641, 391] width 546 height 76
click at [368, 349] on input "c. Use AWS Batch to process loan applications in parallel. Employ Amazon SNS to…" at bounding box center [368, 343] width 0 height 11
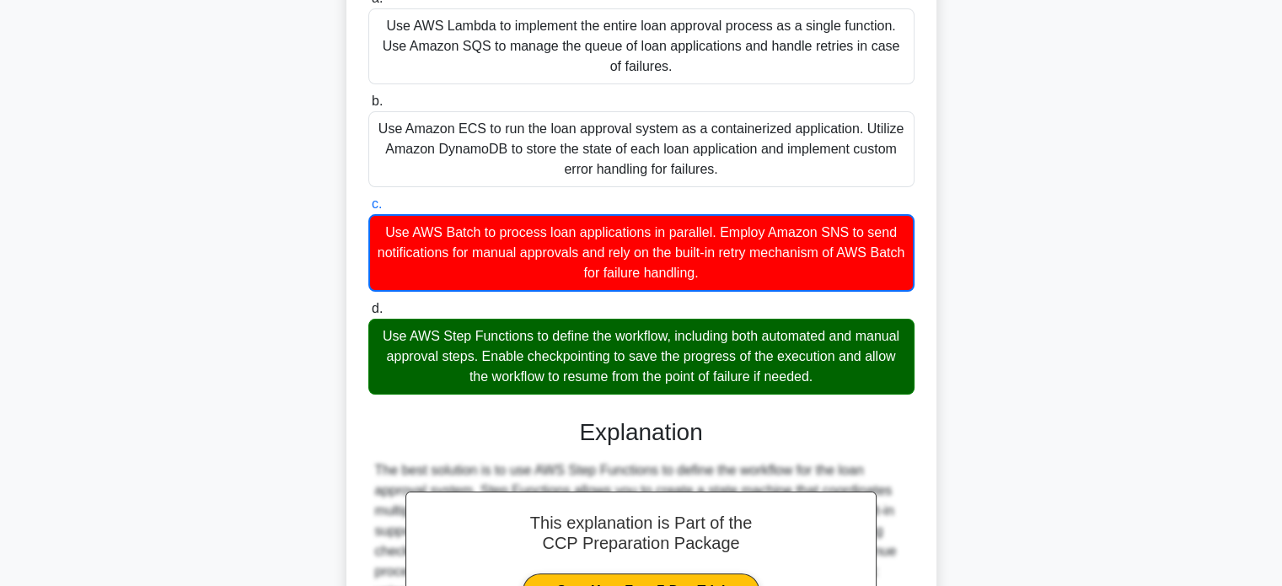
scroll to position [534, 0]
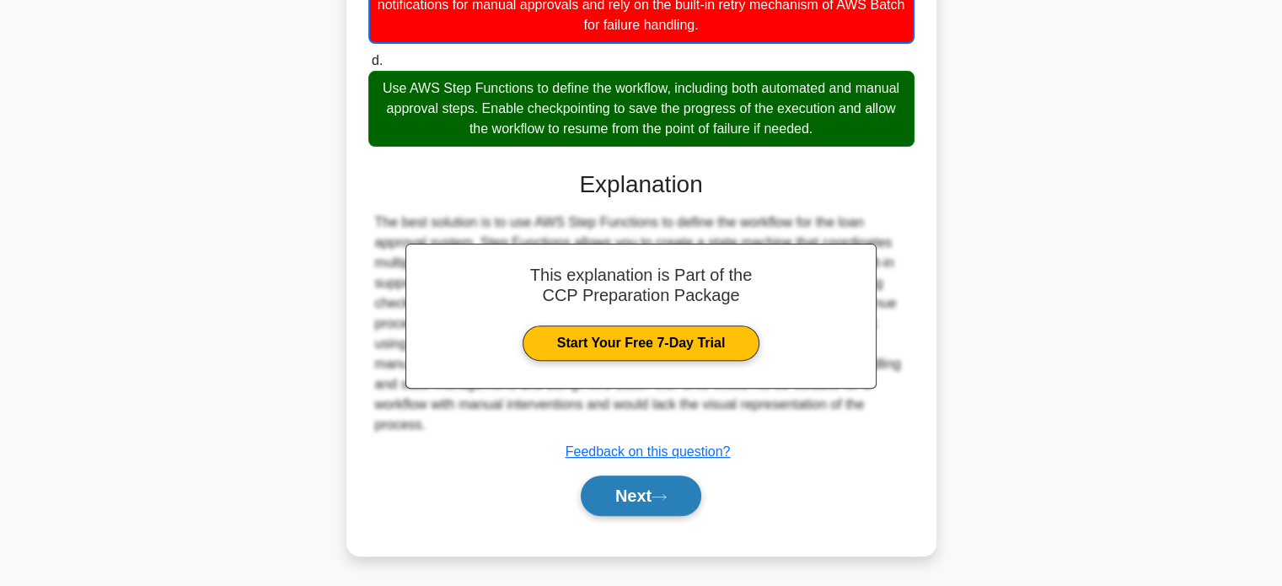
click at [661, 488] on button "Next" at bounding box center [641, 495] width 120 height 40
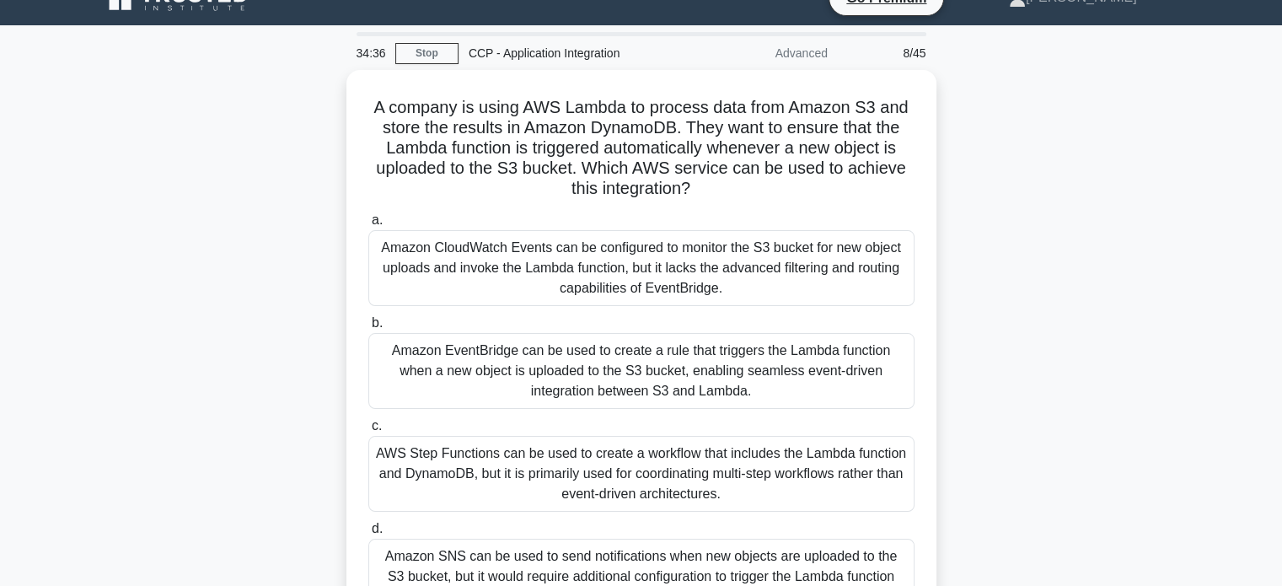
scroll to position [23, 0]
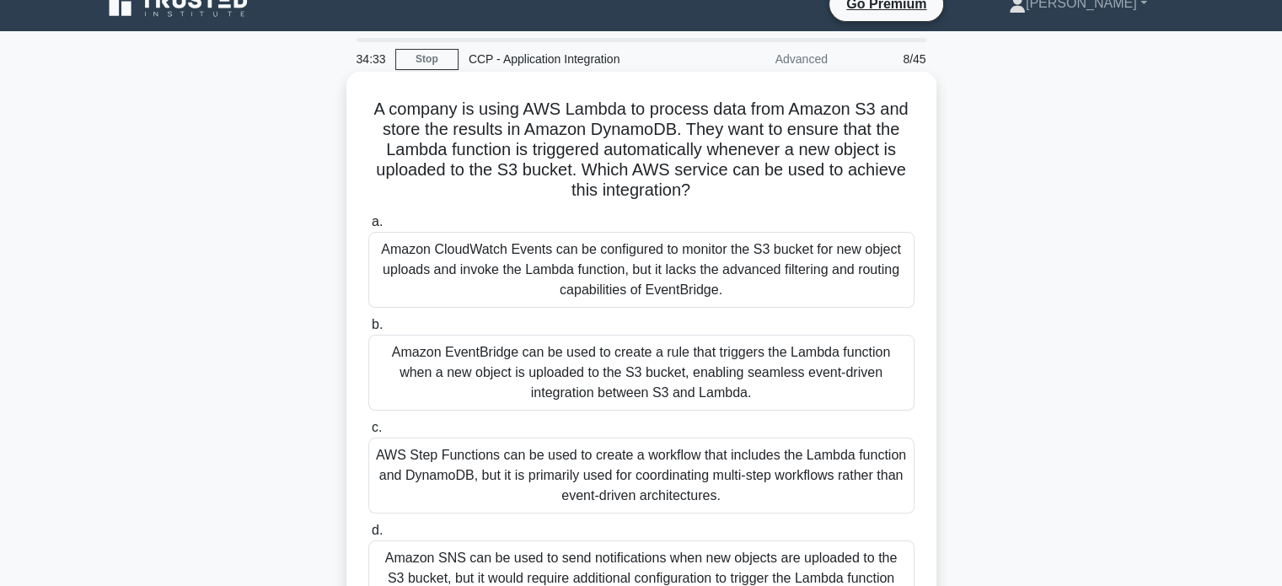
click at [887, 282] on div "Amazon CloudWatch Events can be configured to monitor the S3 bucket for new obj…" at bounding box center [641, 270] width 546 height 76
click at [368, 228] on input "a. Amazon CloudWatch Events can be configured to monitor the S3 bucket for new …" at bounding box center [368, 222] width 0 height 11
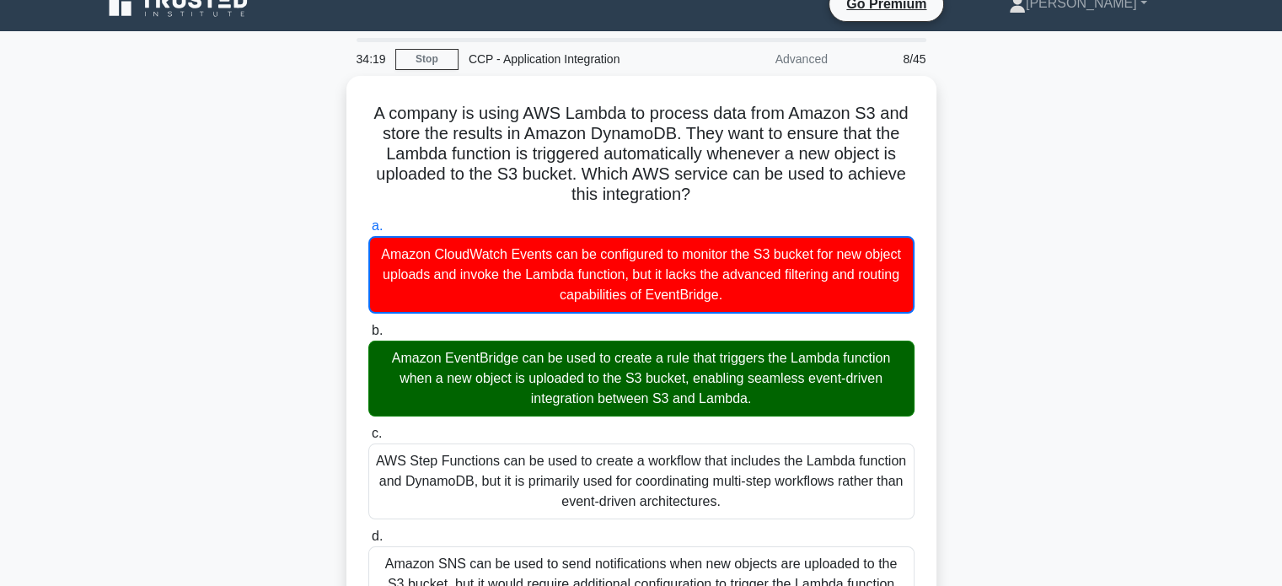
scroll to position [433, 0]
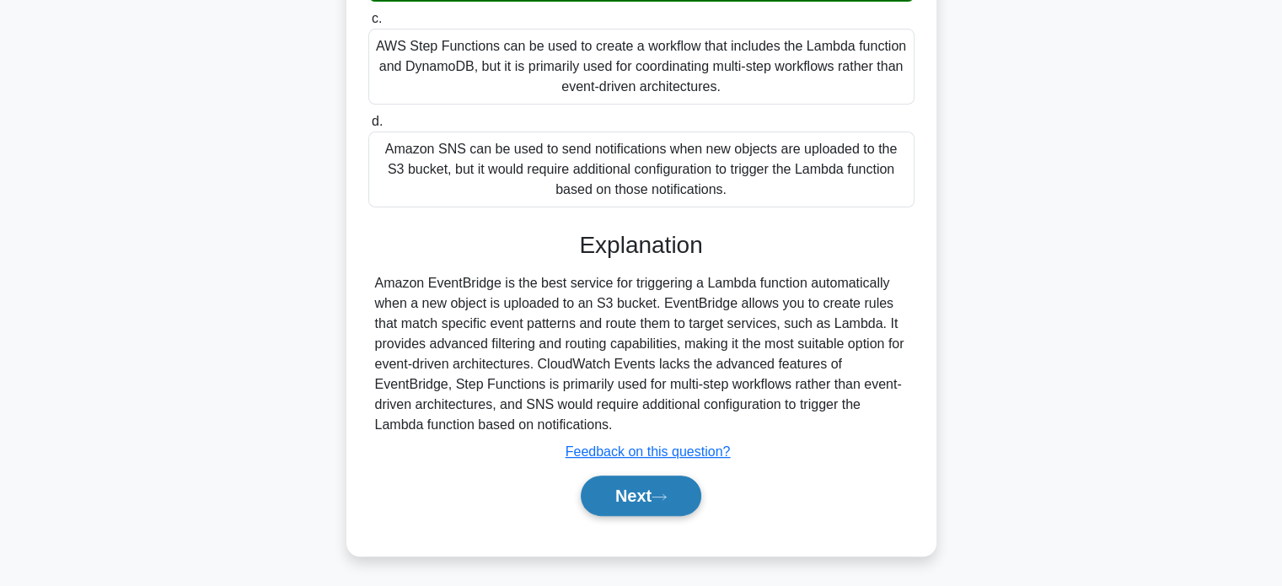
click at [680, 506] on button "Next" at bounding box center [641, 495] width 120 height 40
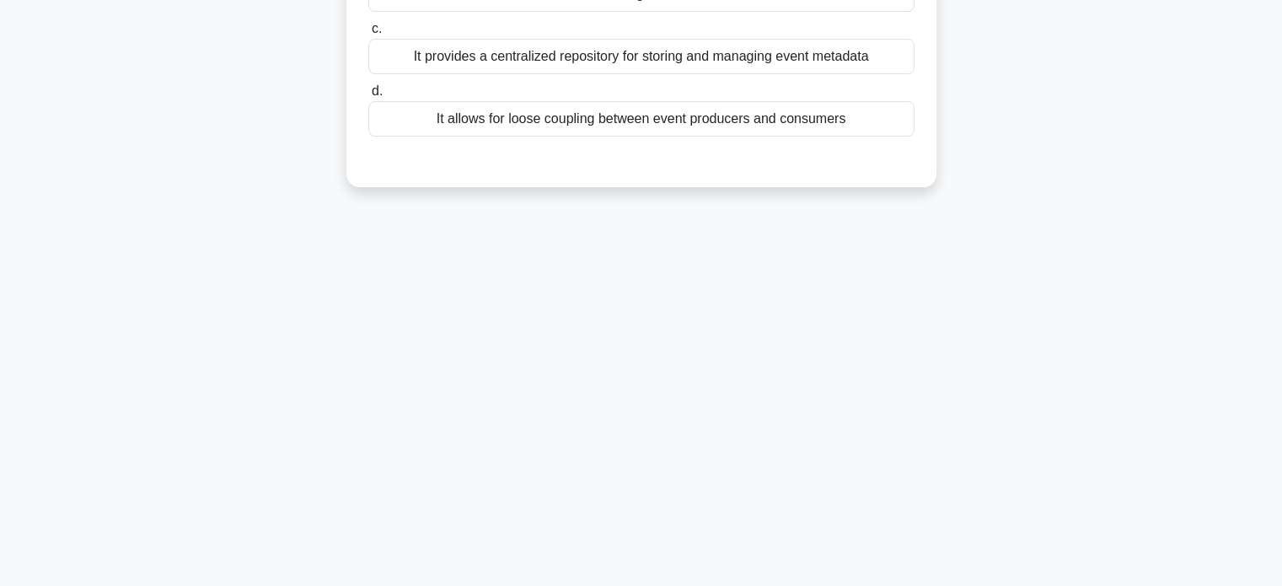
scroll to position [0, 0]
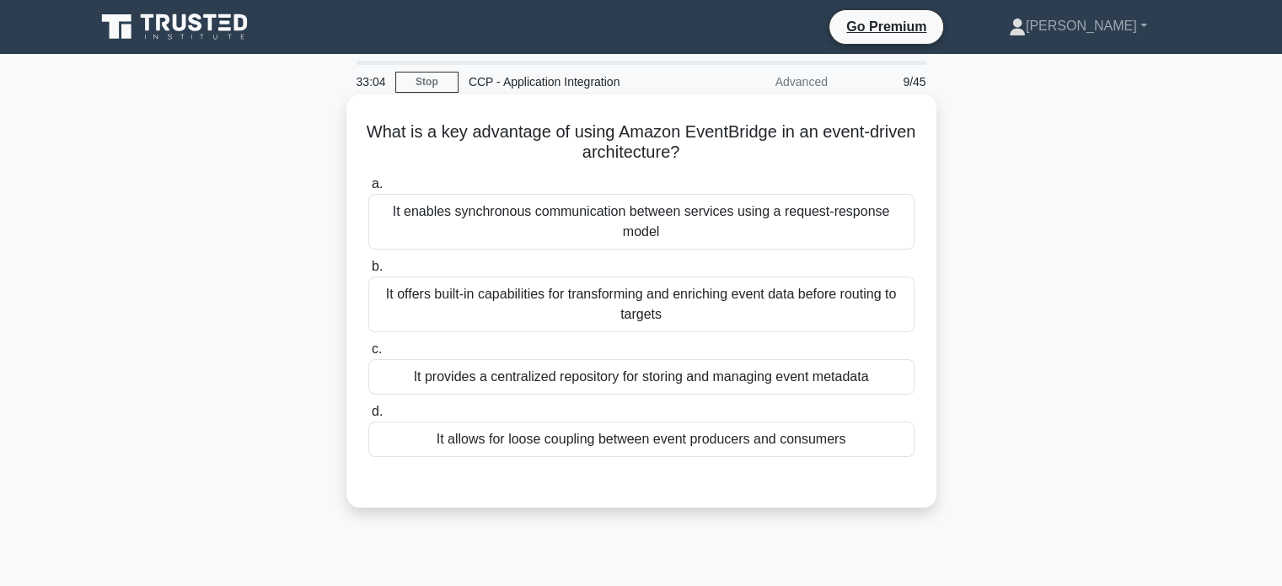
click at [869, 307] on div "It offers built-in capabilities for transforming and enriching event data befor…" at bounding box center [641, 304] width 546 height 56
click at [368, 272] on input "b. It offers built-in capabilities for transforming and enriching event data be…" at bounding box center [368, 266] width 0 height 11
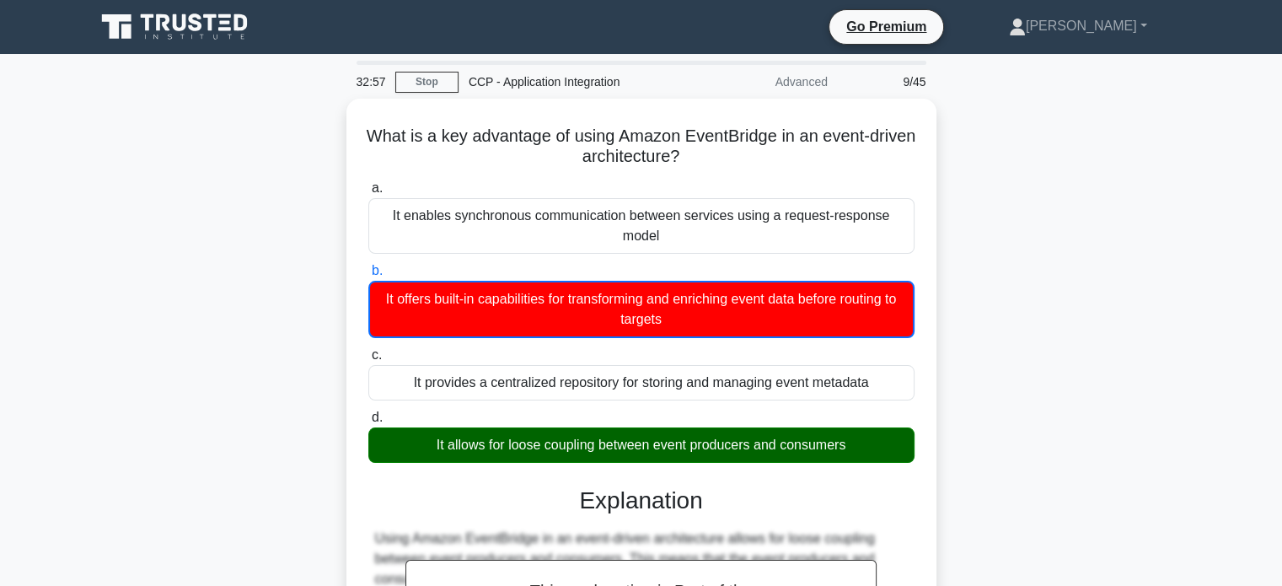
drag, startPoint x: 742, startPoint y: 156, endPoint x: 324, endPoint y: 90, distance: 423.1
click at [324, 90] on div "32:57 Stop CCP - Application Integration Advanced 9/45 What is a key advantage …" at bounding box center [641, 482] width 1112 height 843
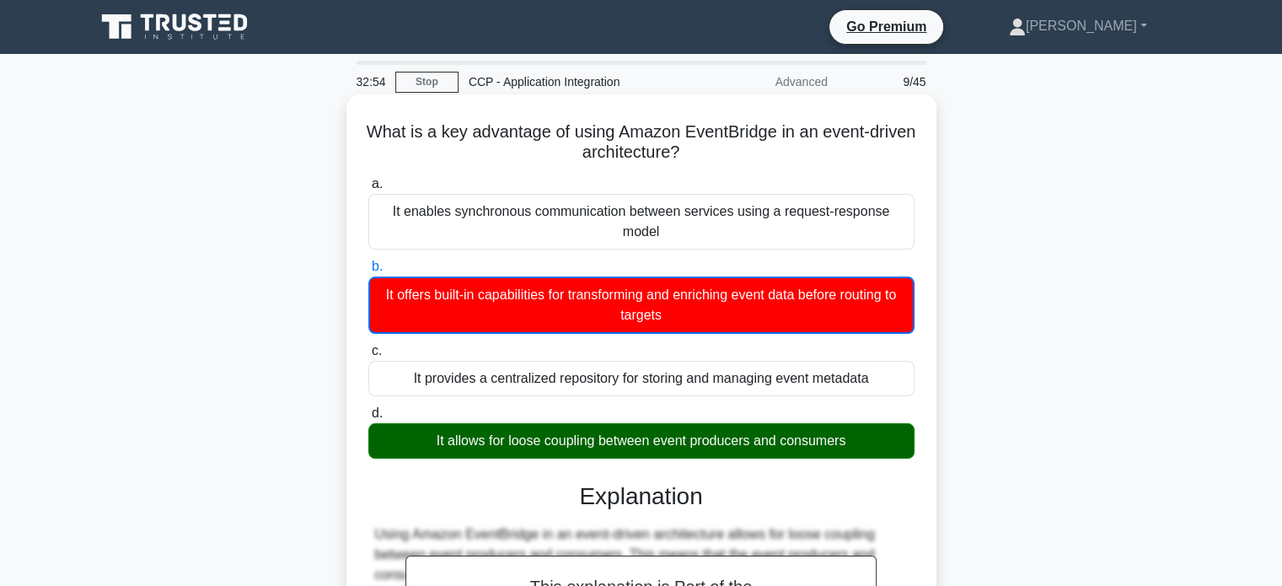
click at [754, 163] on h5 "What is a key advantage of using Amazon EventBridge in an event-driven architec…" at bounding box center [641, 142] width 549 height 42
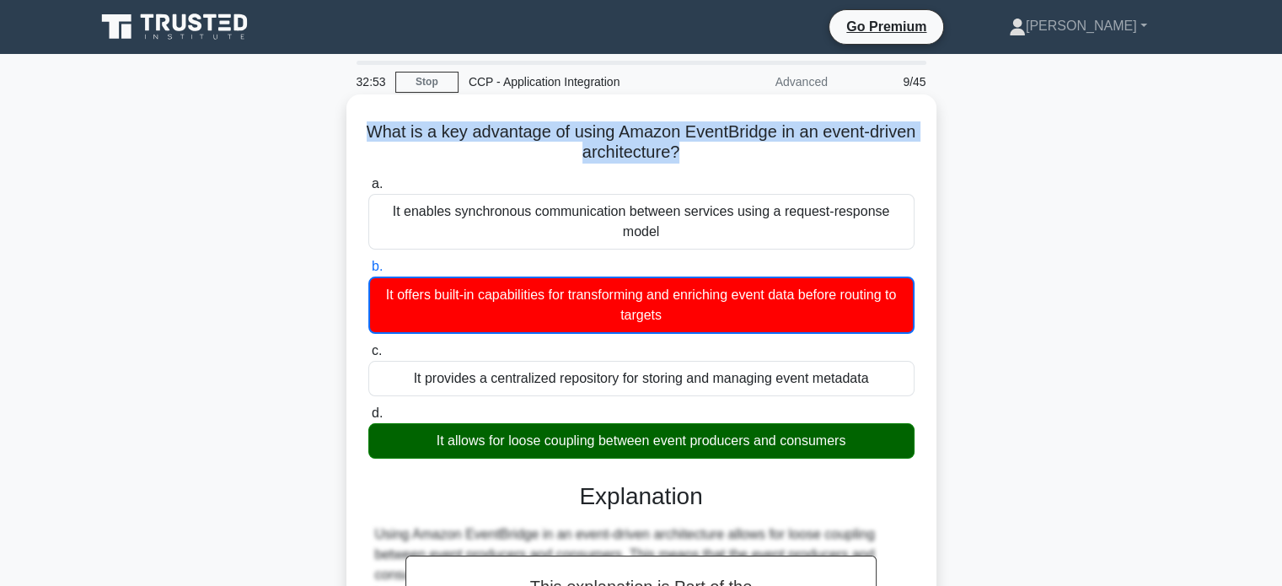
drag, startPoint x: 754, startPoint y: 163, endPoint x: 350, endPoint y: 113, distance: 407.6
click at [350, 113] on div "What is a key advantage of using Amazon EventBridge in an event-driven architec…" at bounding box center [641, 470] width 590 height 752
copy div "What is a key advantage of using Amazon EventBridge in an event-driven architec…"
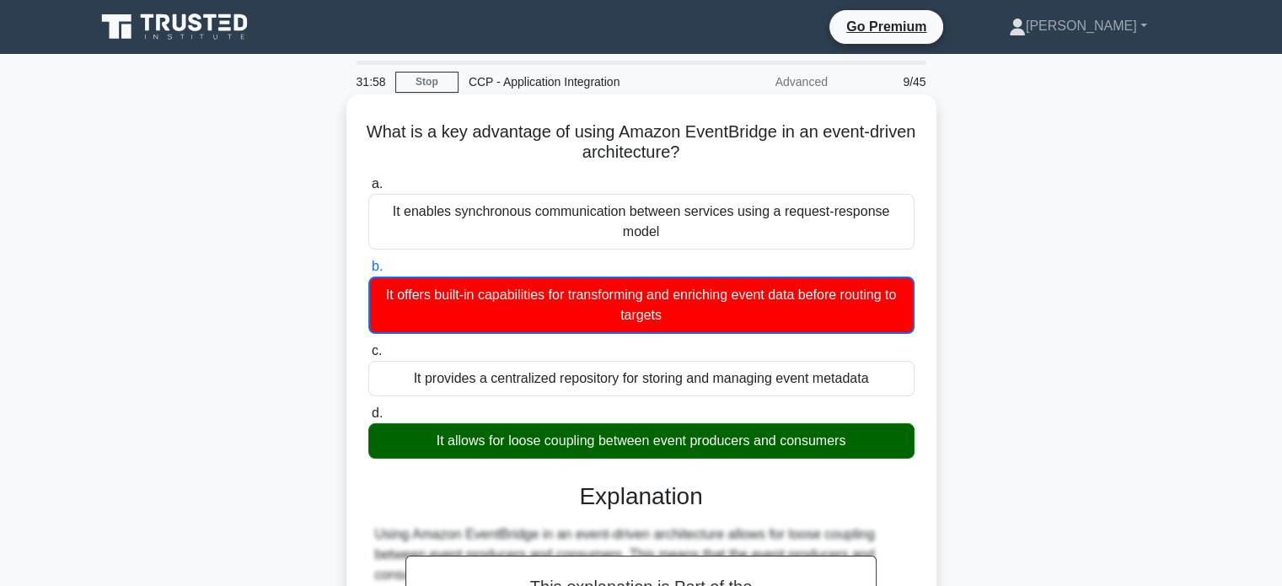
click at [858, 282] on div "It offers built-in capabilities for transforming and enriching event data befor…" at bounding box center [641, 304] width 546 height 57
click at [368, 272] on input "b. It offers built-in capabilities for transforming and enriching event data be…" at bounding box center [368, 266] width 0 height 11
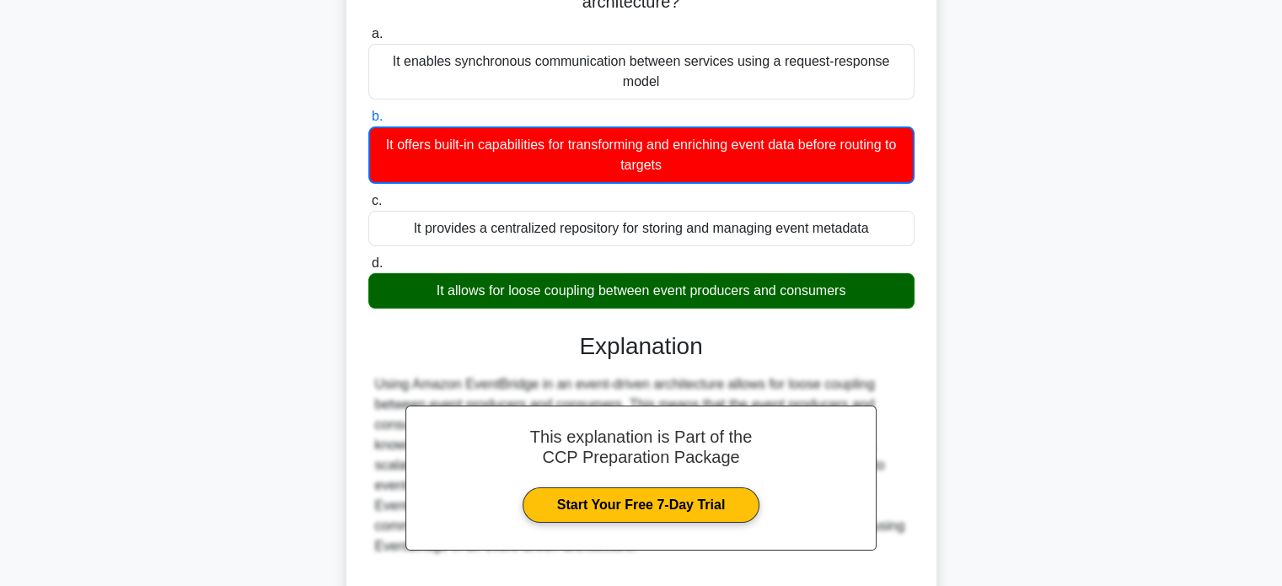
scroll to position [324, 0]
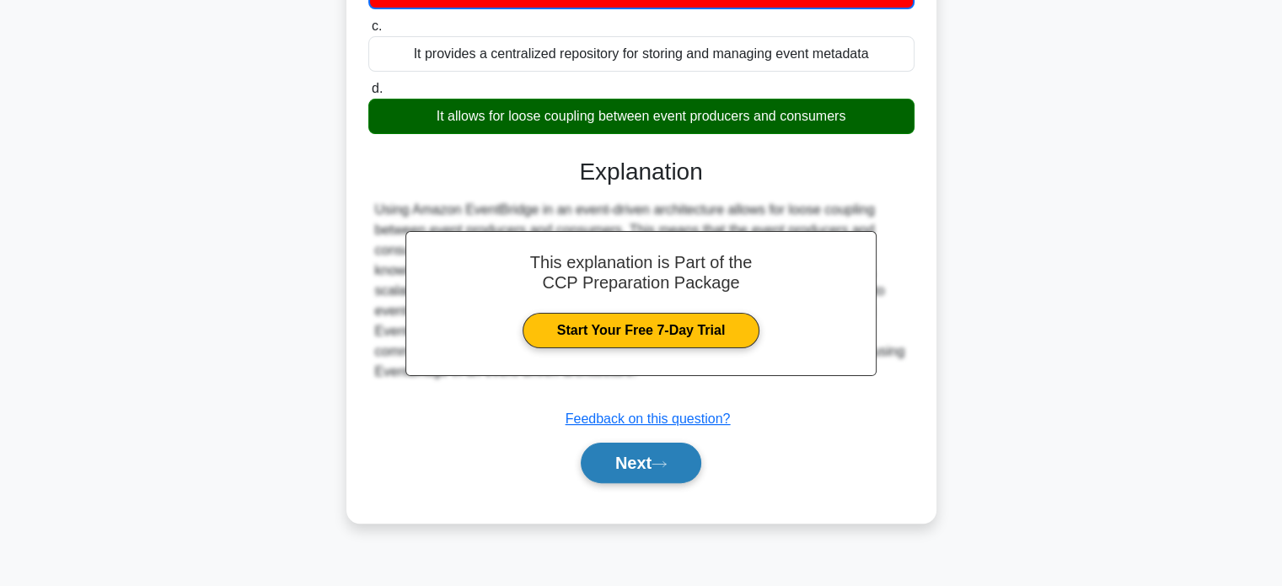
click at [683, 465] on button "Next" at bounding box center [641, 462] width 120 height 40
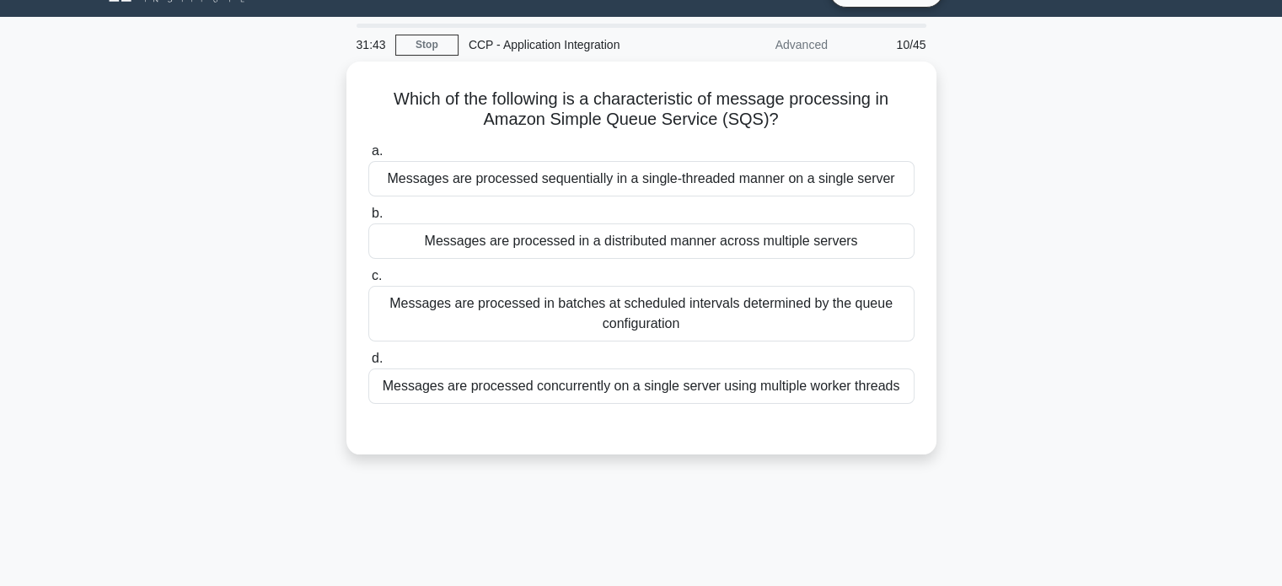
scroll to position [0, 0]
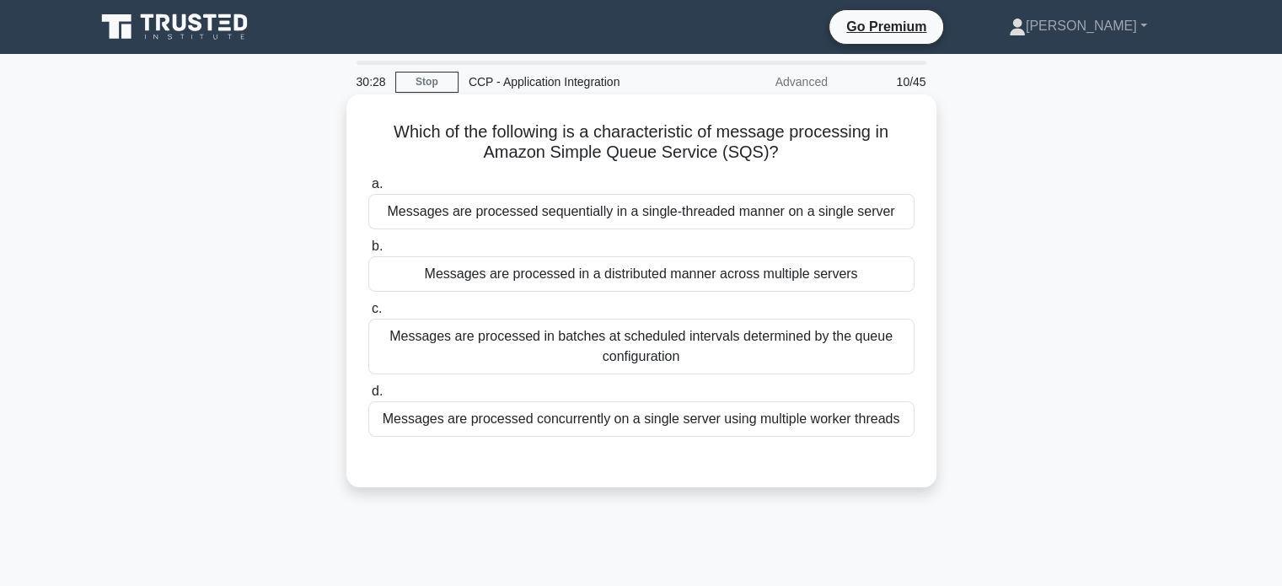
click at [795, 340] on div "Messages are processed in batches at scheduled intervals determined by the queu…" at bounding box center [641, 347] width 546 height 56
click at [368, 314] on input "c. Messages are processed in batches at scheduled intervals determined by the q…" at bounding box center [368, 308] width 0 height 11
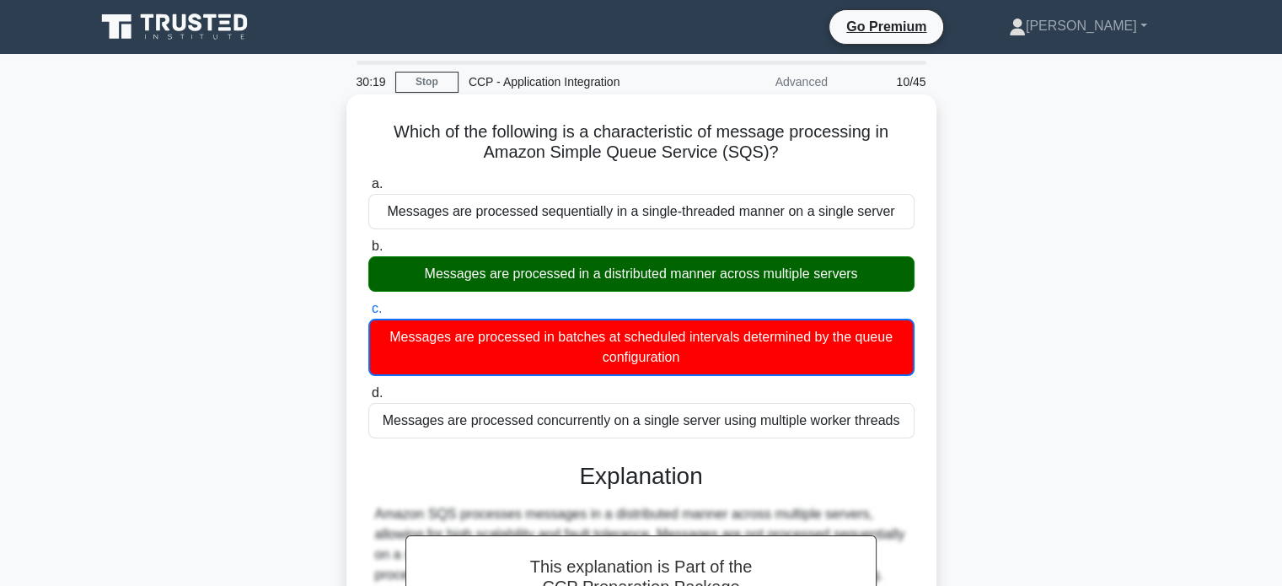
drag, startPoint x: 789, startPoint y: 157, endPoint x: 392, endPoint y: 115, distance: 399.0
click at [392, 115] on div "Which of the following is a characteristic of message processing in Amazon Simp…" at bounding box center [641, 460] width 576 height 719
copy h5 "Which of the following is a characteristic of message processing in Amazon Simp…"
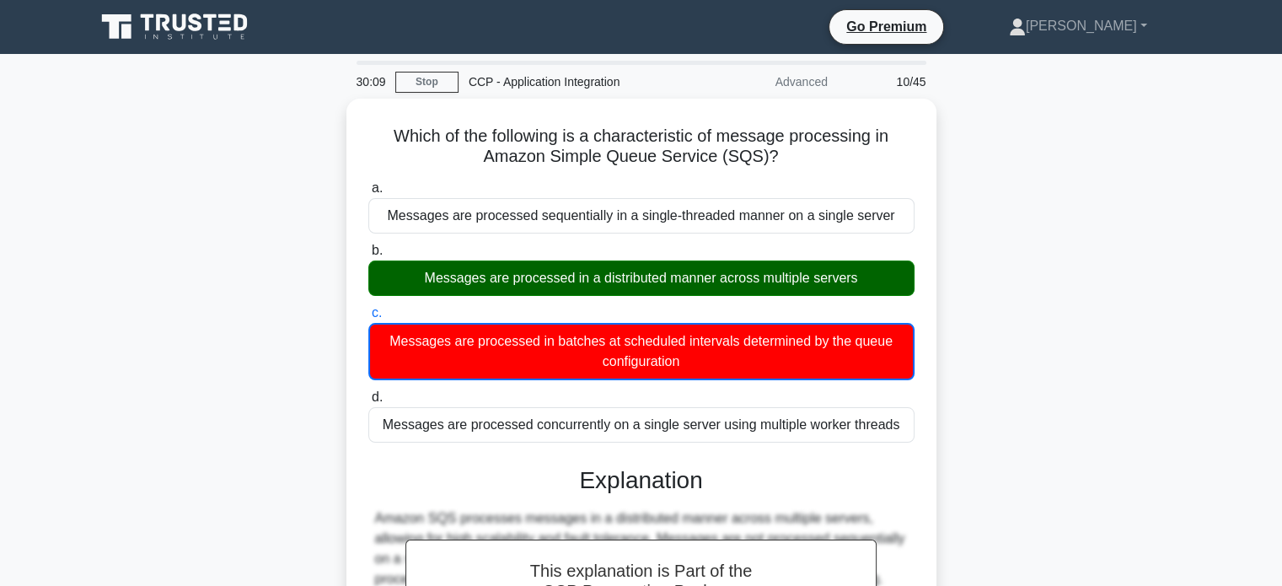
click at [1018, 153] on div "Which of the following is a characteristic of message processing in Amazon Simp…" at bounding box center [641, 475] width 1112 height 752
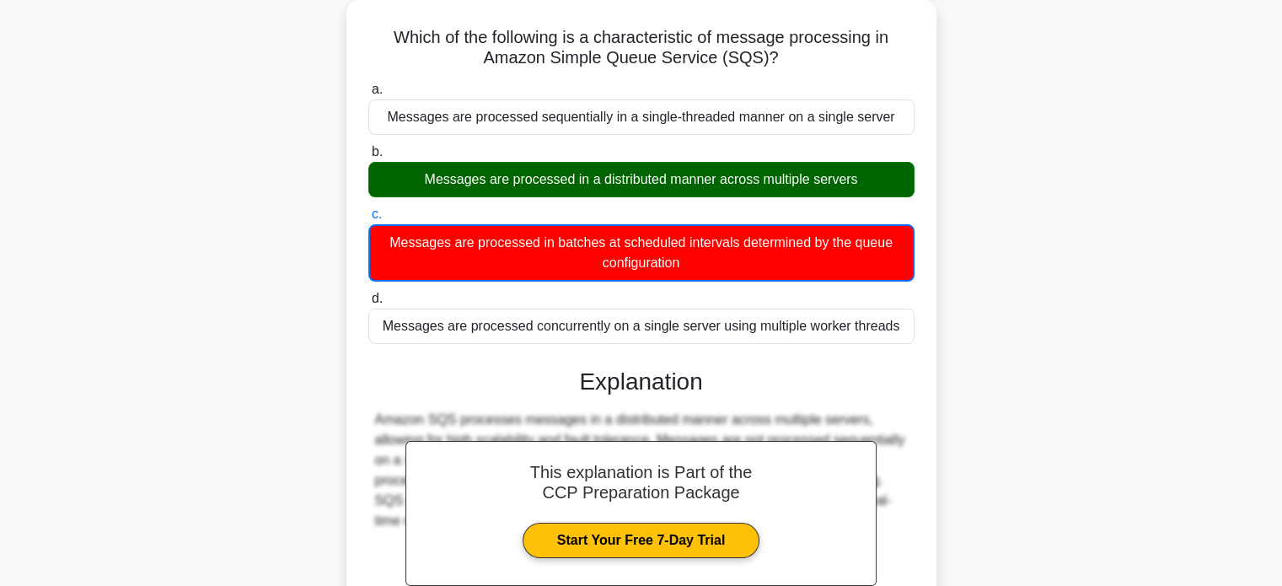
scroll to position [324, 0]
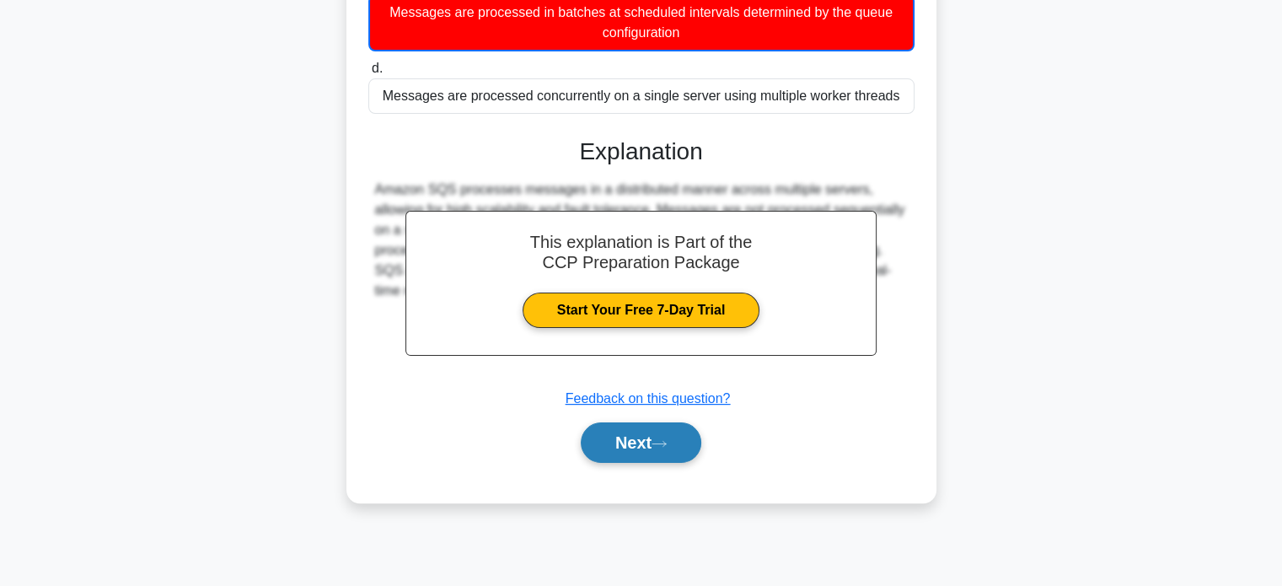
click at [654, 422] on button "Next" at bounding box center [641, 442] width 120 height 40
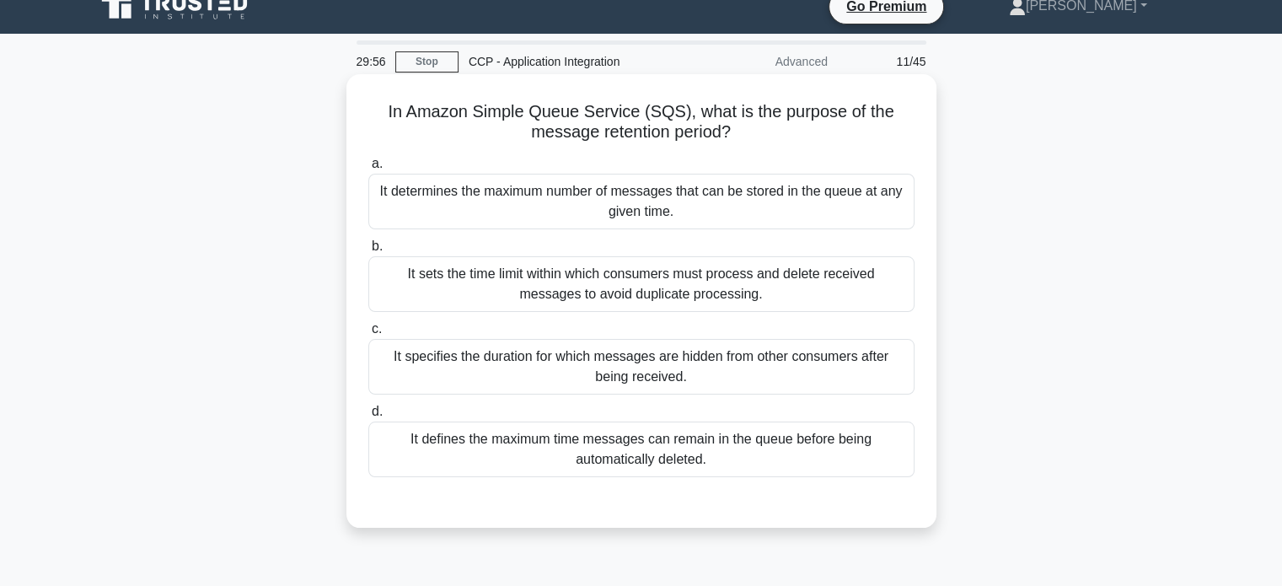
scroll to position [0, 0]
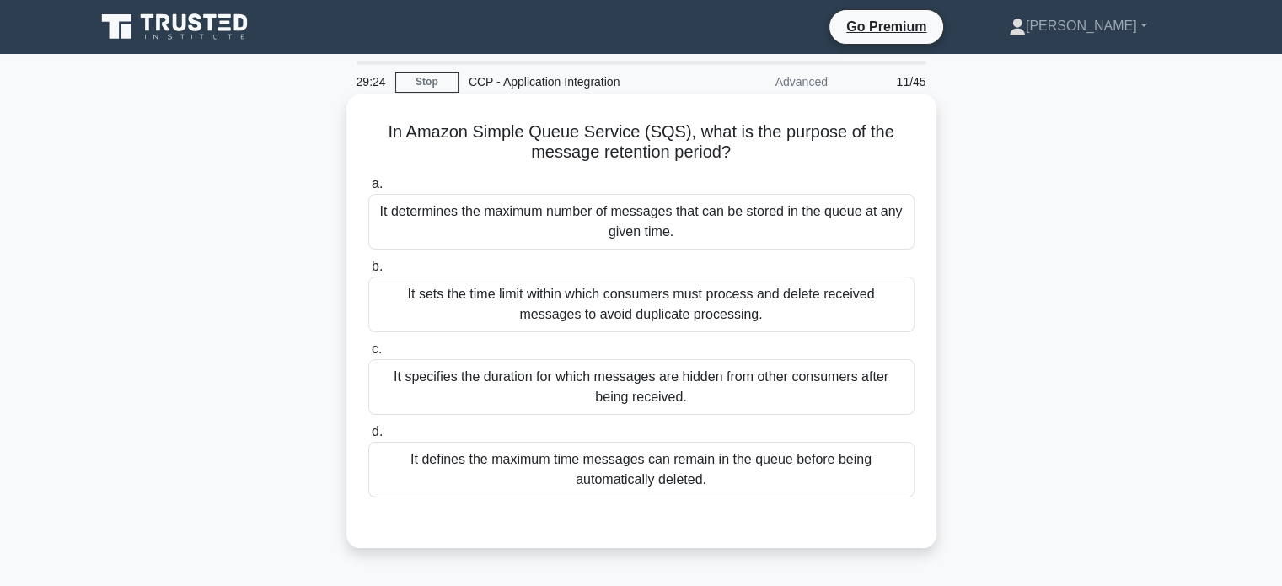
click at [705, 389] on div "It specifies the duration for which messages are hidden from other consumers af…" at bounding box center [641, 387] width 546 height 56
click at [368, 355] on input "c. It specifies the duration for which messages are hidden from other consumers…" at bounding box center [368, 349] width 0 height 11
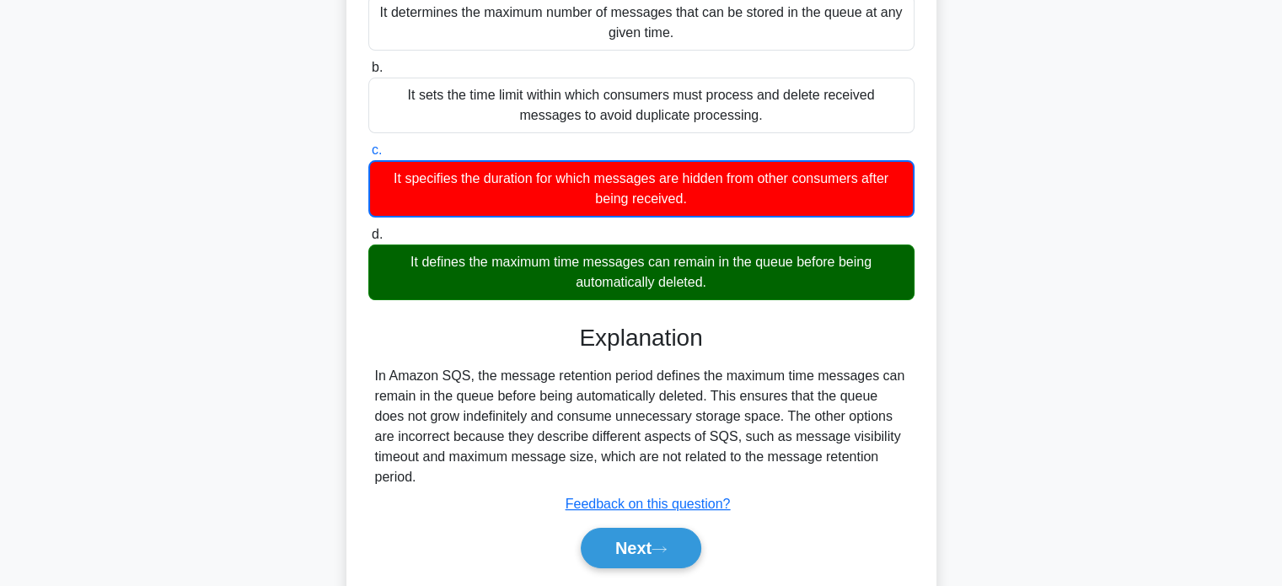
scroll to position [324, 0]
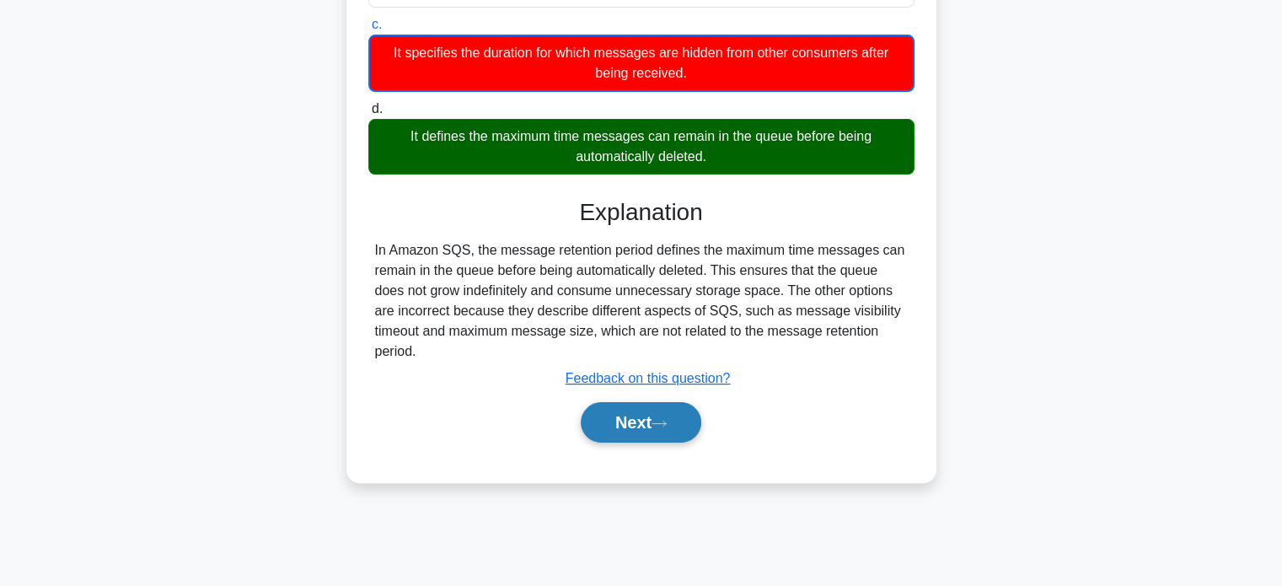
click at [648, 412] on button "Next" at bounding box center [641, 422] width 120 height 40
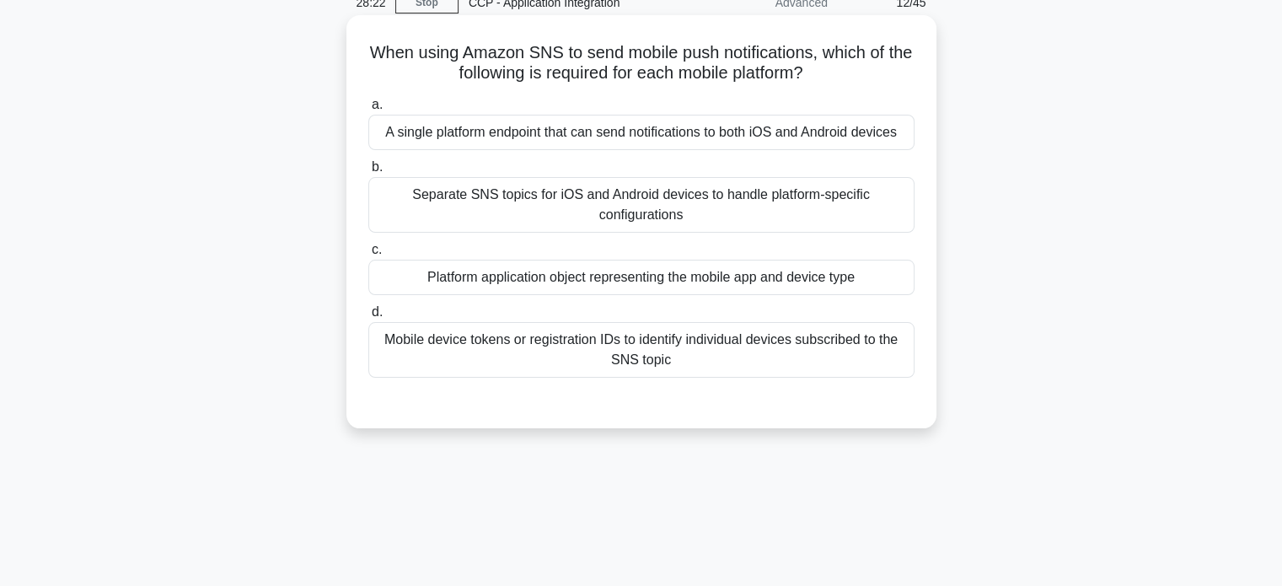
scroll to position [0, 0]
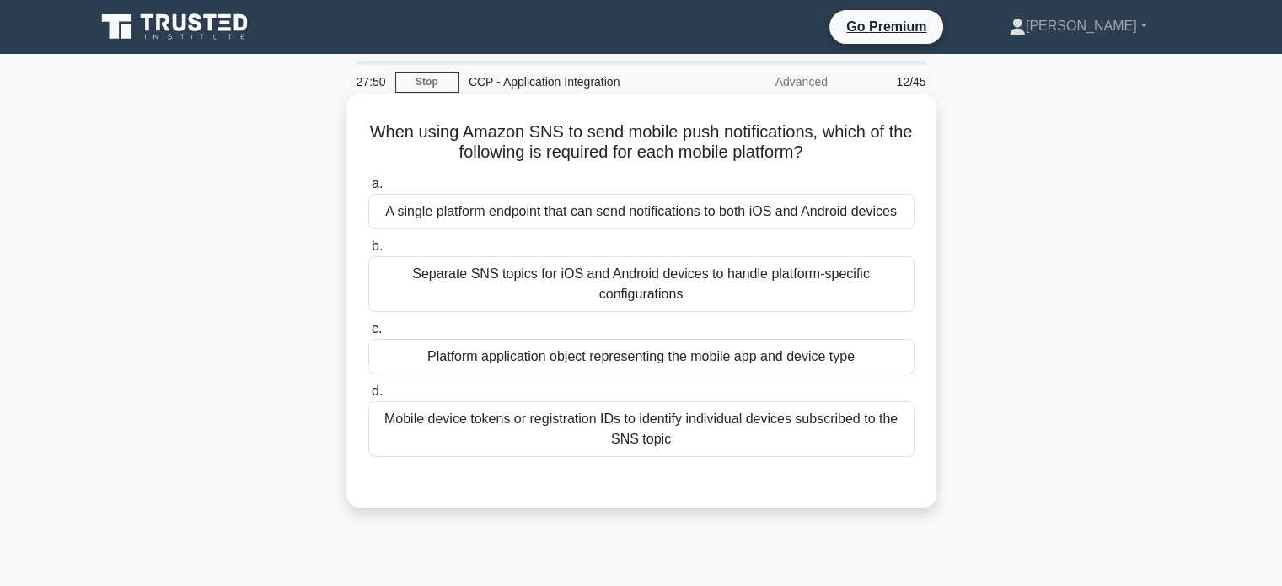
click at [720, 418] on div "Mobile device tokens or registration IDs to identify individual devices subscri…" at bounding box center [641, 429] width 546 height 56
click at [368, 397] on input "d. Mobile device tokens or registration IDs to identify individual devices subs…" at bounding box center [368, 391] width 0 height 11
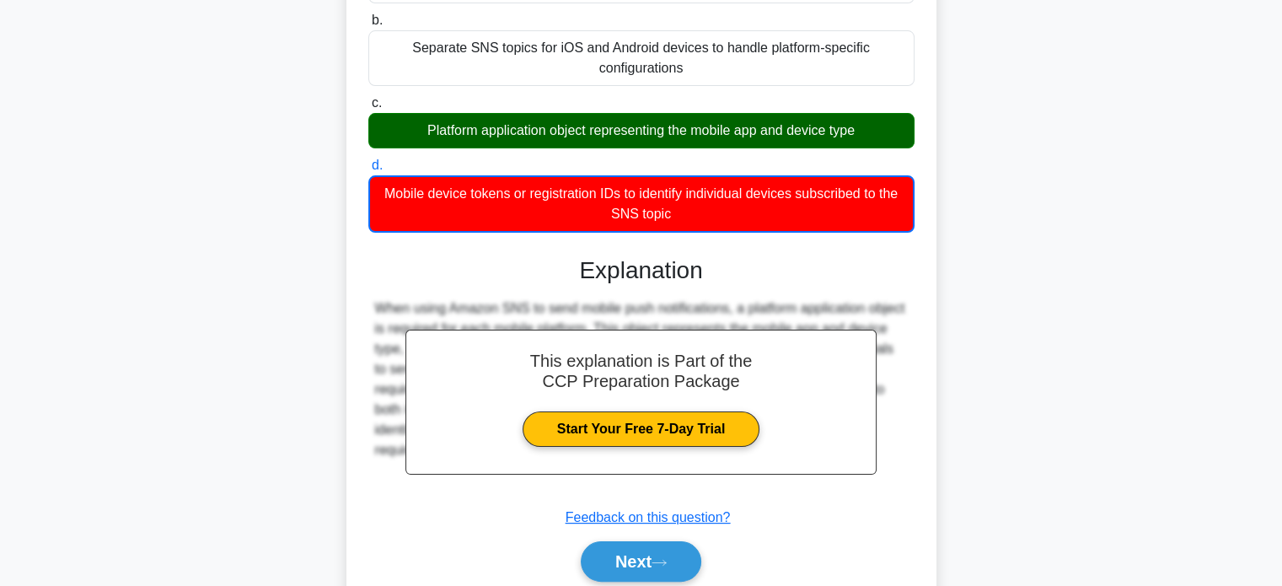
scroll to position [324, 0]
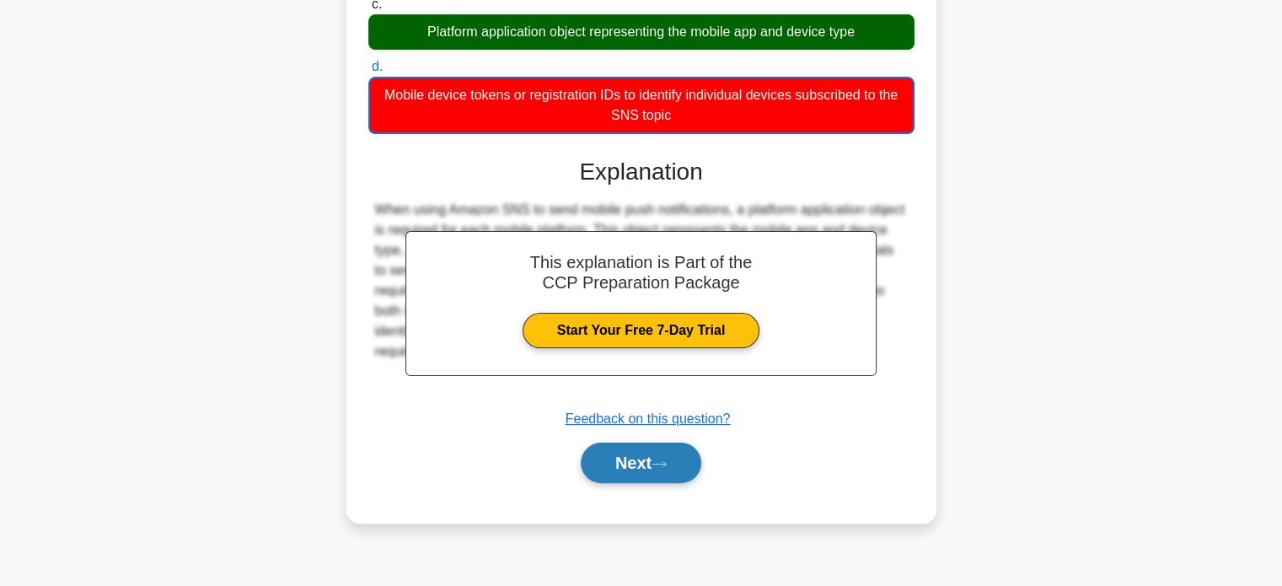
click at [685, 464] on button "Next" at bounding box center [641, 462] width 120 height 40
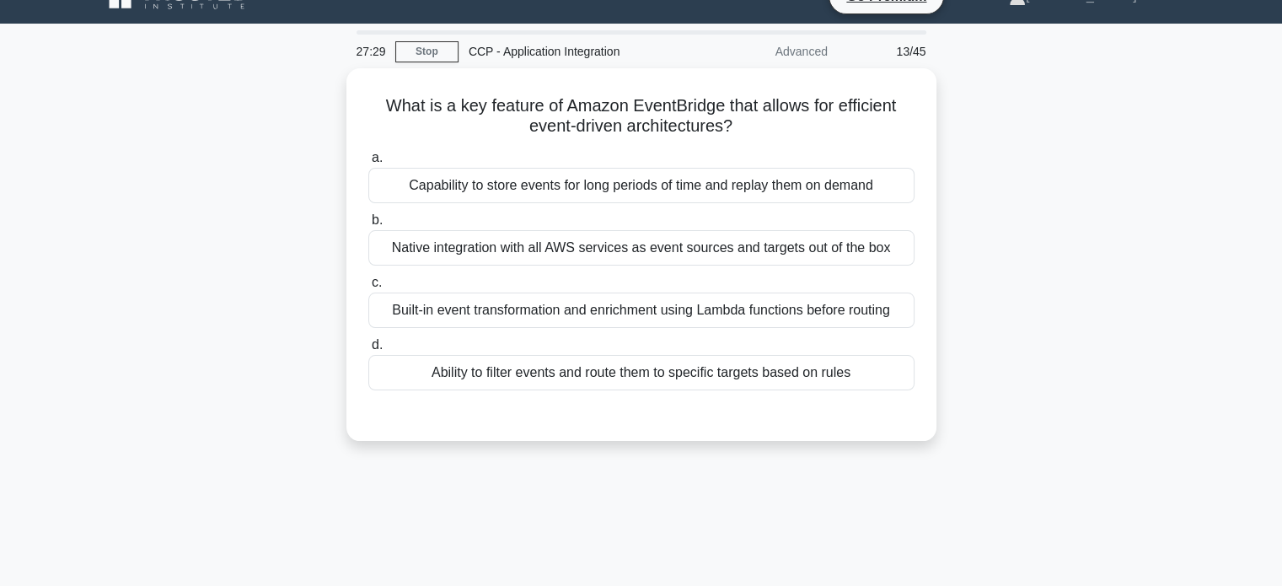
scroll to position [0, 0]
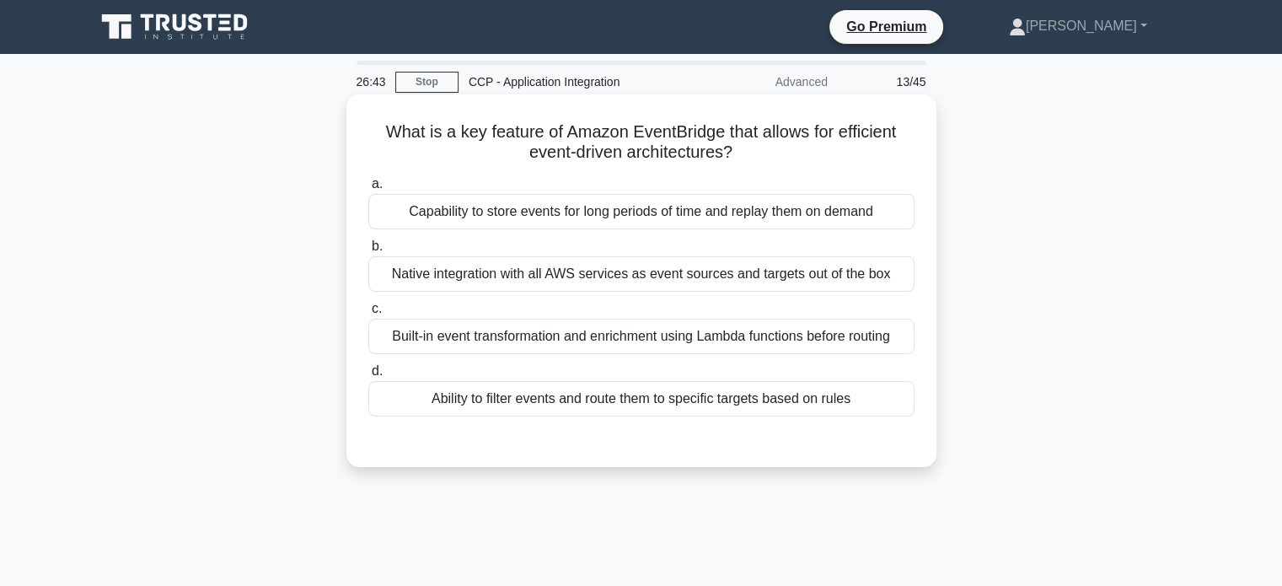
click at [747, 393] on div "Ability to filter events and route them to specific targets based on rules" at bounding box center [641, 398] width 546 height 35
click at [368, 377] on input "d. Ability to filter events and route them to specific targets based on rules" at bounding box center [368, 371] width 0 height 11
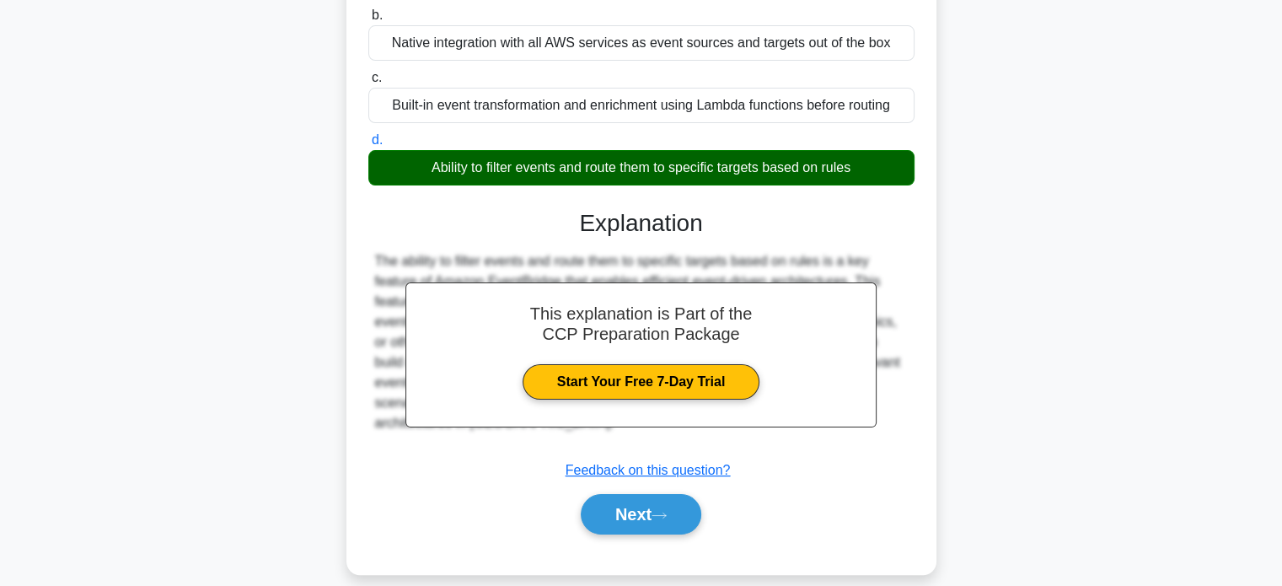
scroll to position [324, 0]
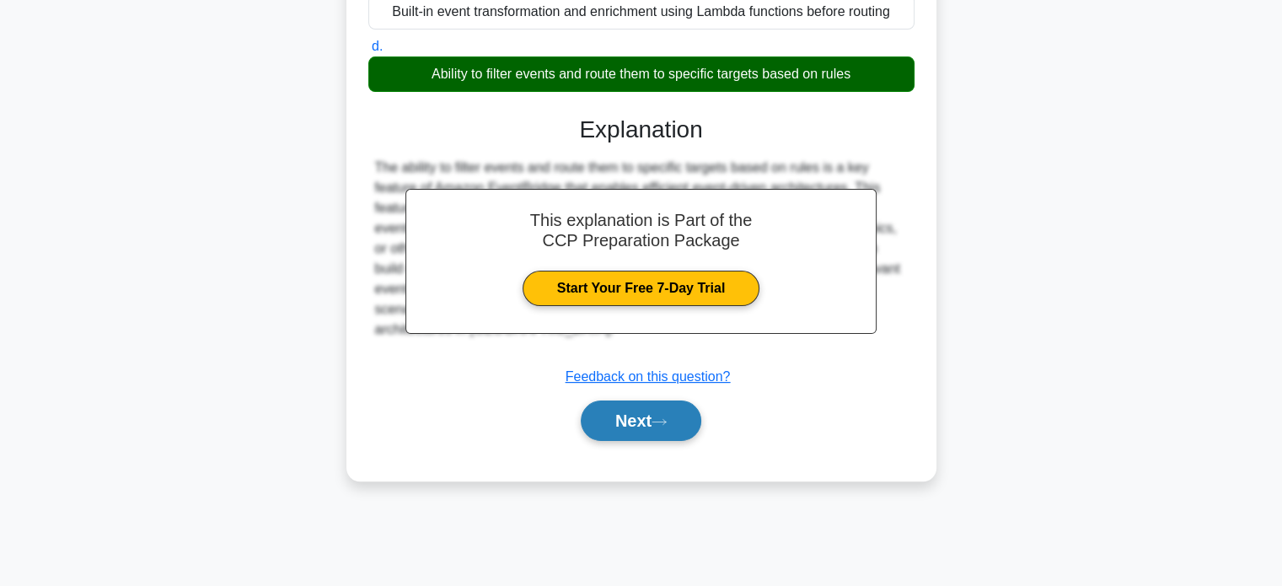
click at [628, 410] on button "Next" at bounding box center [641, 420] width 120 height 40
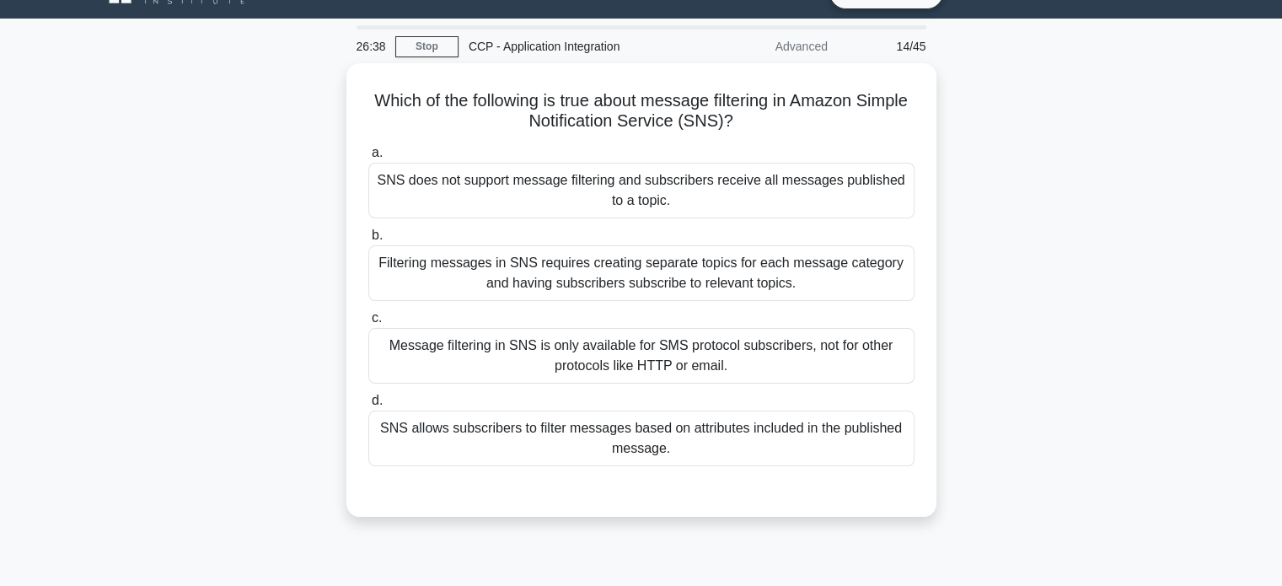
scroll to position [35, 0]
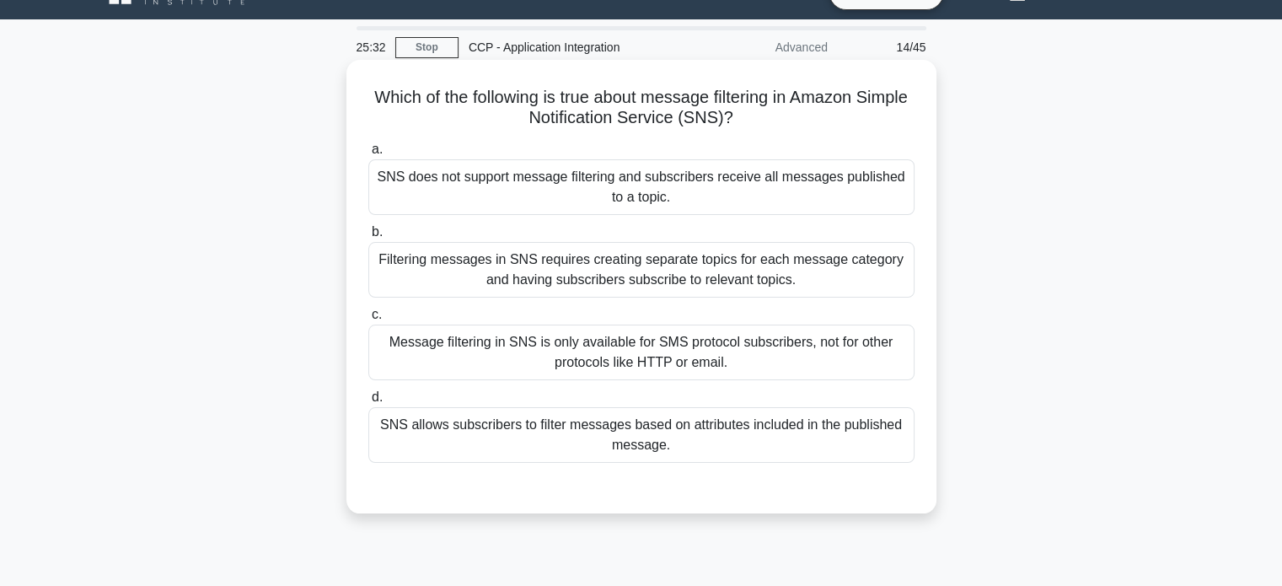
click at [739, 422] on div "SNS allows subscribers to filter messages based on attributes included in the p…" at bounding box center [641, 435] width 546 height 56
click at [368, 403] on input "d. SNS allows subscribers to filter messages based on attributes included in th…" at bounding box center [368, 397] width 0 height 11
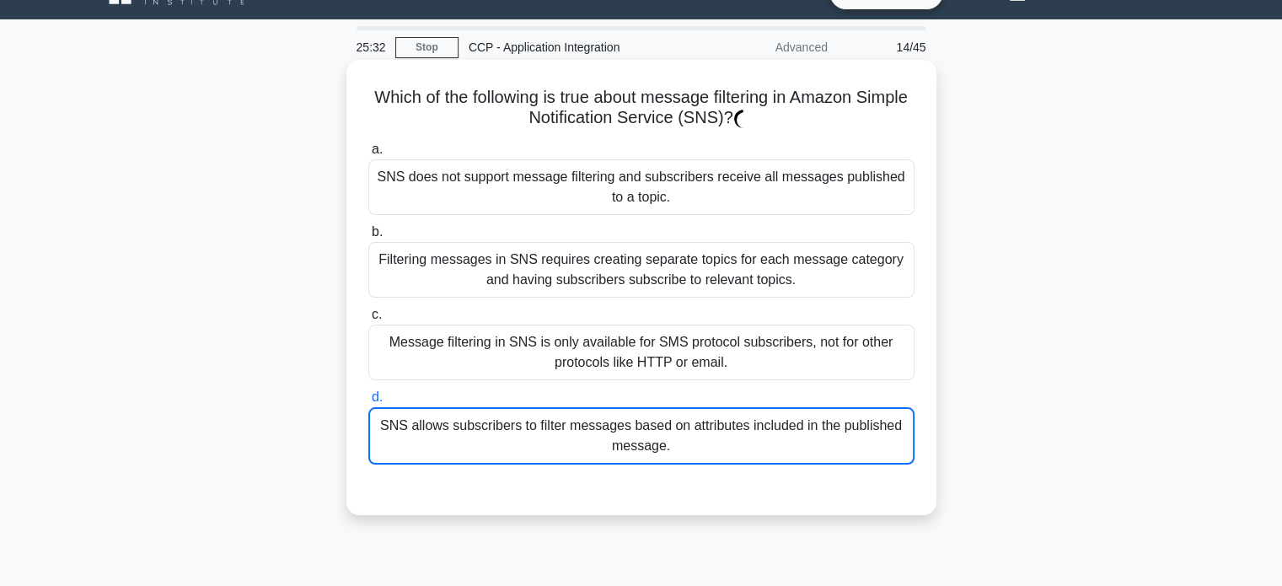
click at [739, 422] on div "SNS allows subscribers to filter messages based on attributes included in the p…" at bounding box center [641, 435] width 546 height 57
click at [368, 403] on input "d. SNS allows subscribers to filter messages based on attributes included in th…" at bounding box center [368, 397] width 0 height 11
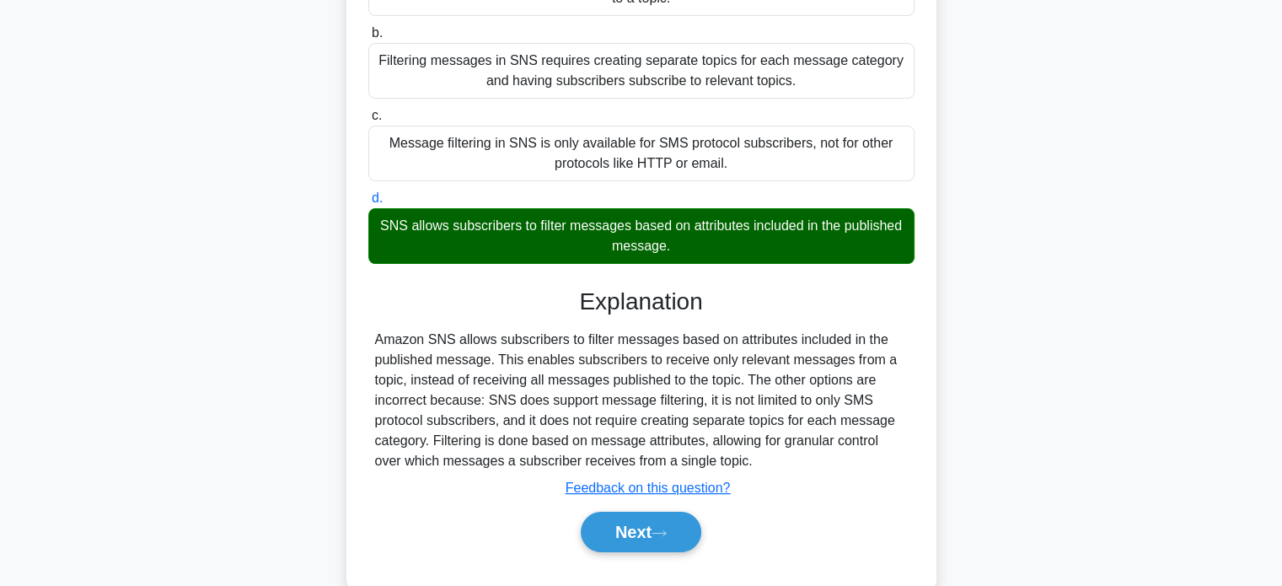
scroll to position [240, 0]
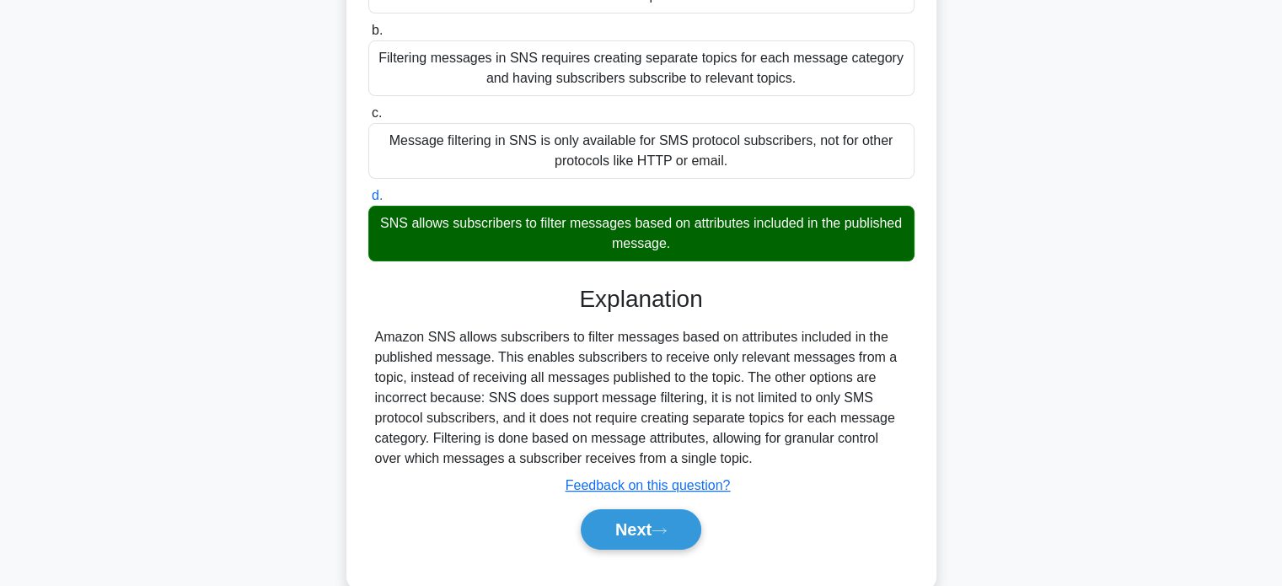
click at [943, 279] on div "Which of the following is true about message filtering in Amazon Simple Notific…" at bounding box center [641, 233] width 1112 height 751
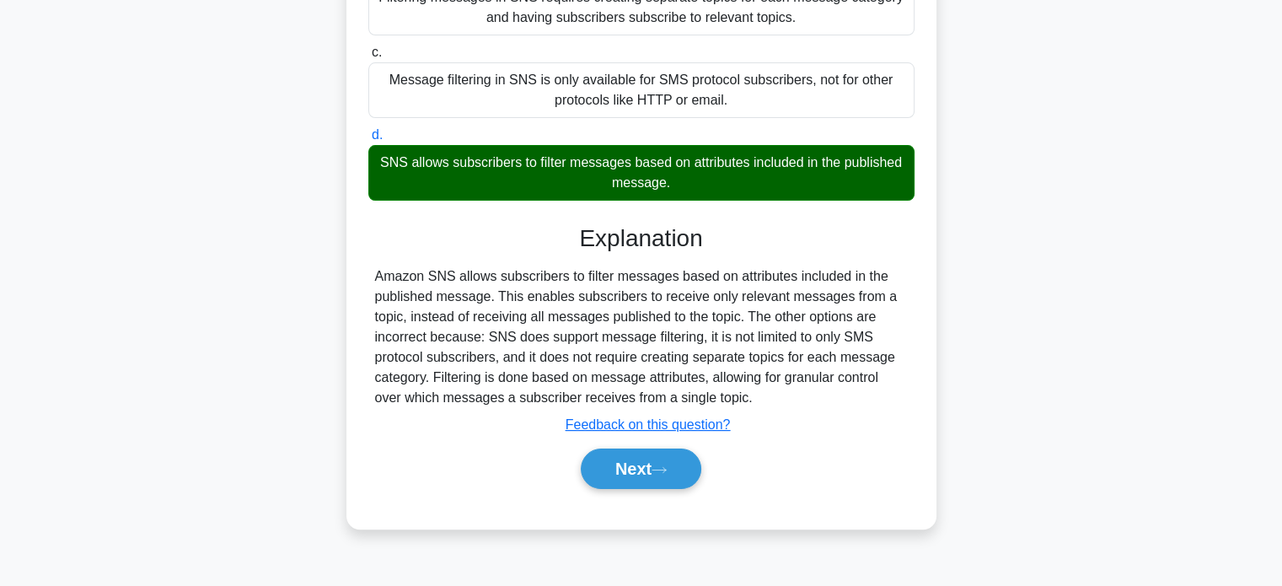
scroll to position [300, 0]
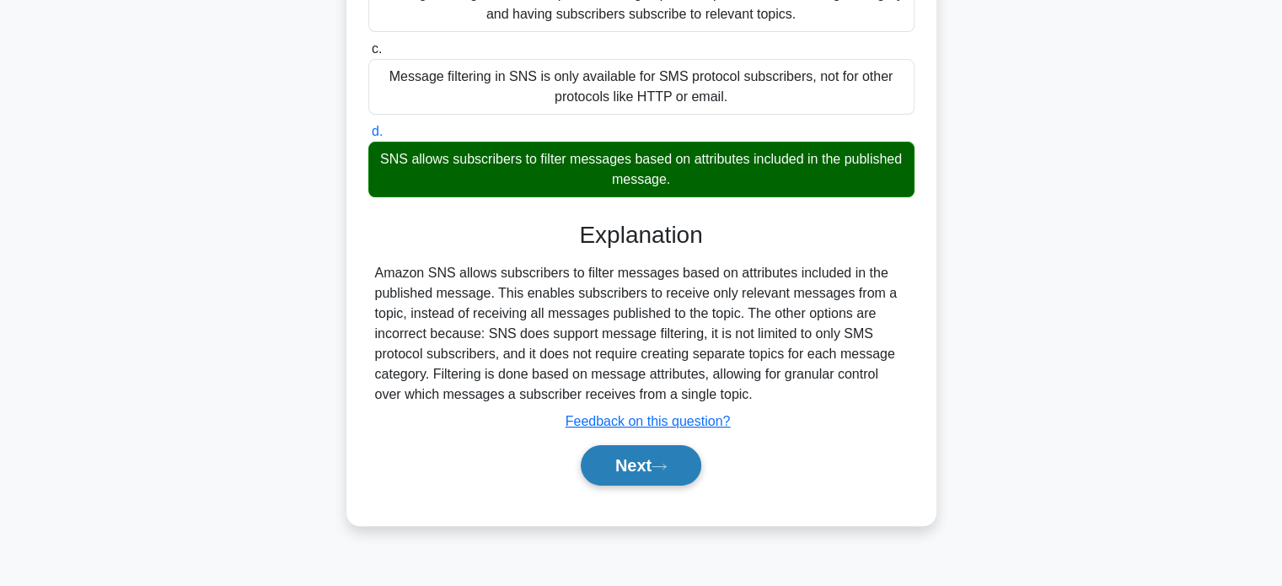
click at [671, 472] on button "Next" at bounding box center [641, 465] width 120 height 40
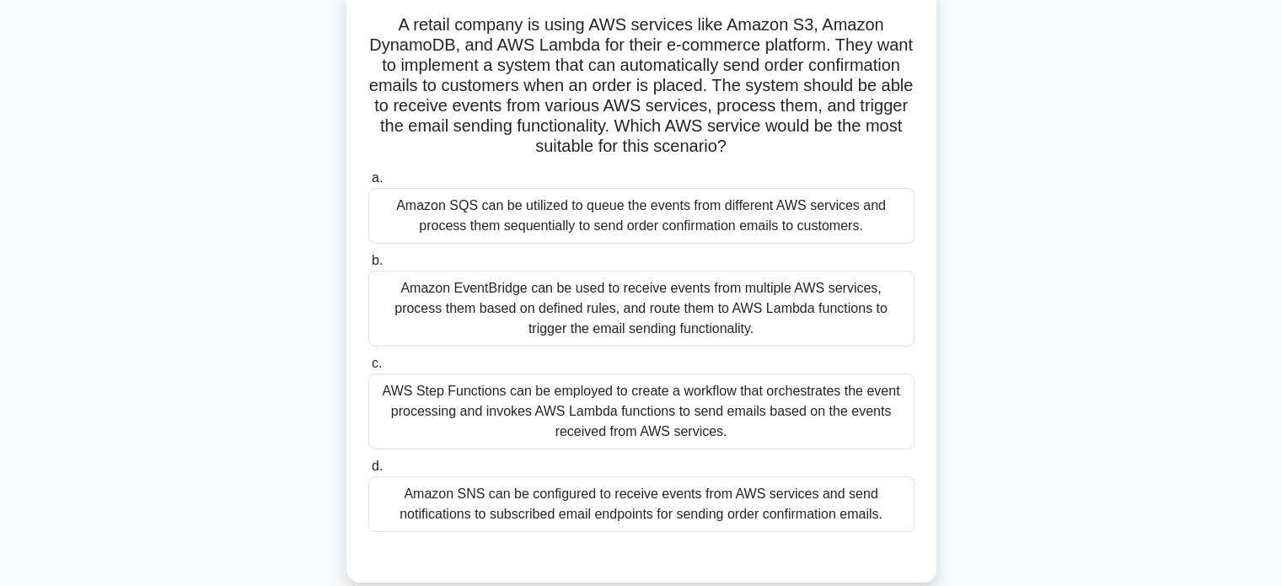
scroll to position [128, 0]
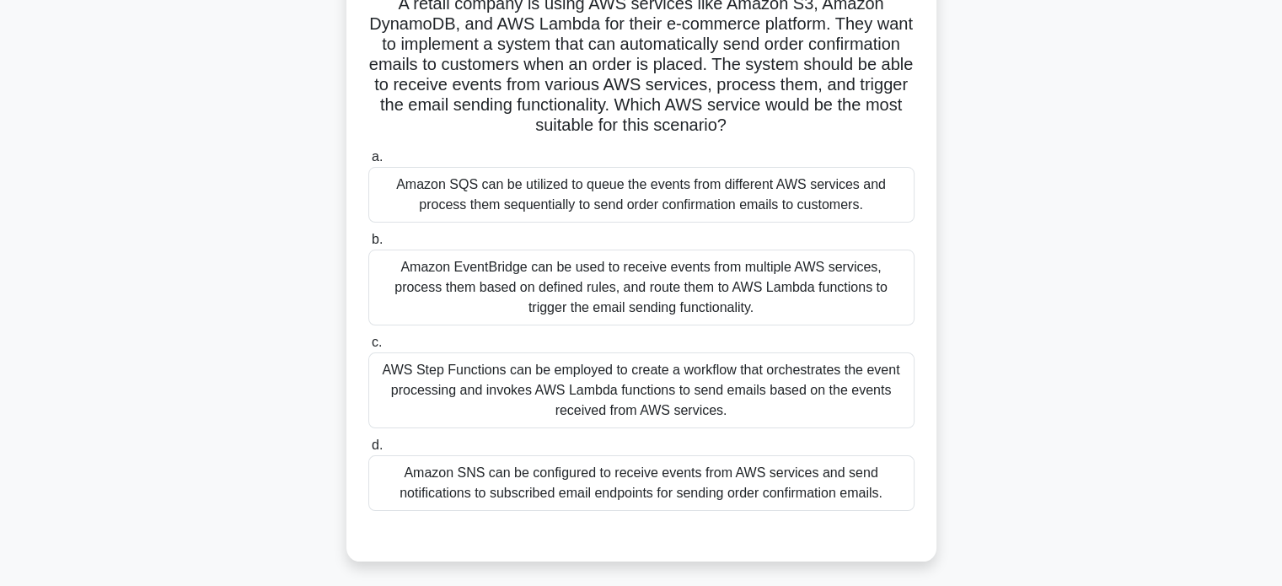
click at [802, 265] on div "Amazon EventBridge can be used to receive events from multiple AWS services, pr…" at bounding box center [641, 287] width 546 height 76
click at [368, 245] on input "b. Amazon EventBridge can be used to receive events from multiple AWS services,…" at bounding box center [368, 239] width 0 height 11
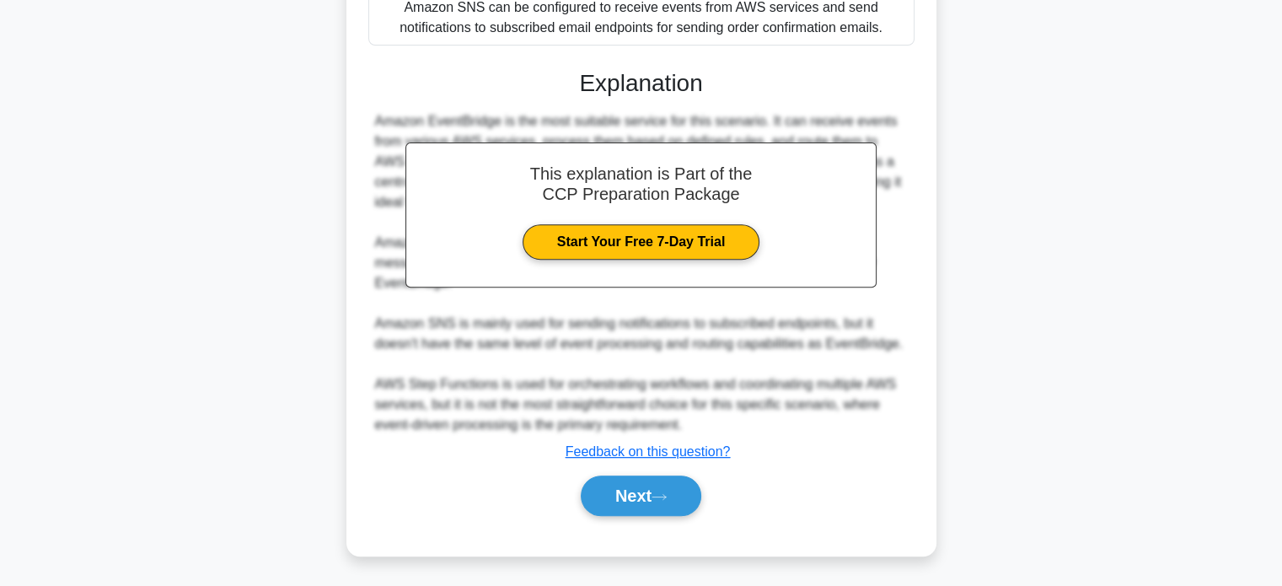
scroll to position [593, 0]
click at [675, 517] on div "Next" at bounding box center [641, 495] width 546 height 54
click at [678, 511] on button "Next" at bounding box center [641, 495] width 120 height 40
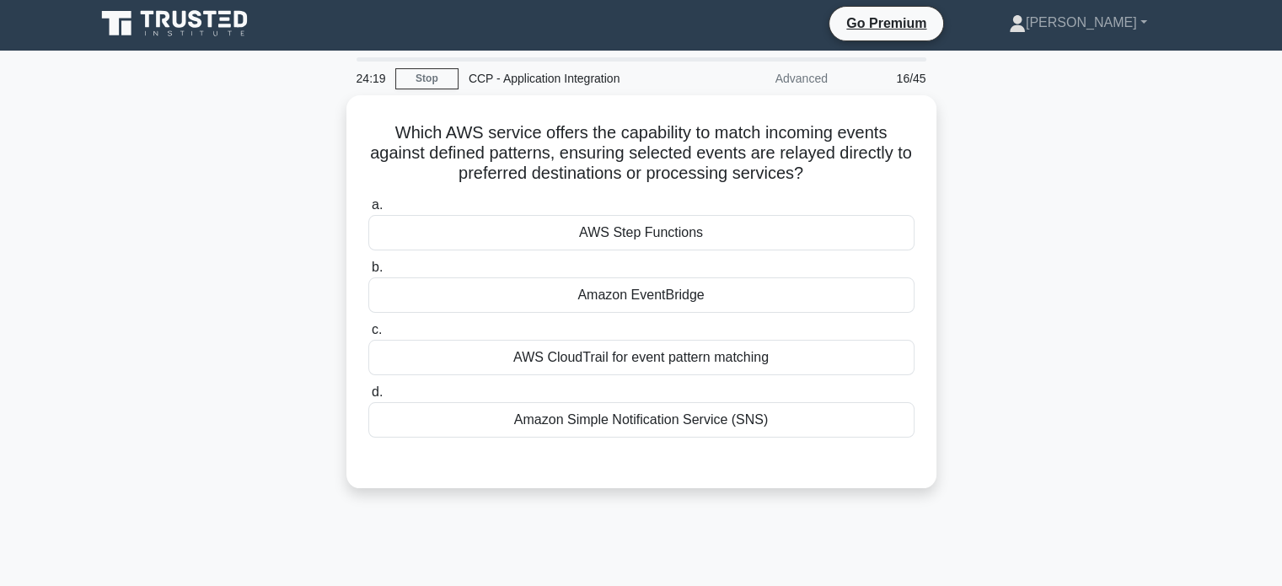
scroll to position [0, 0]
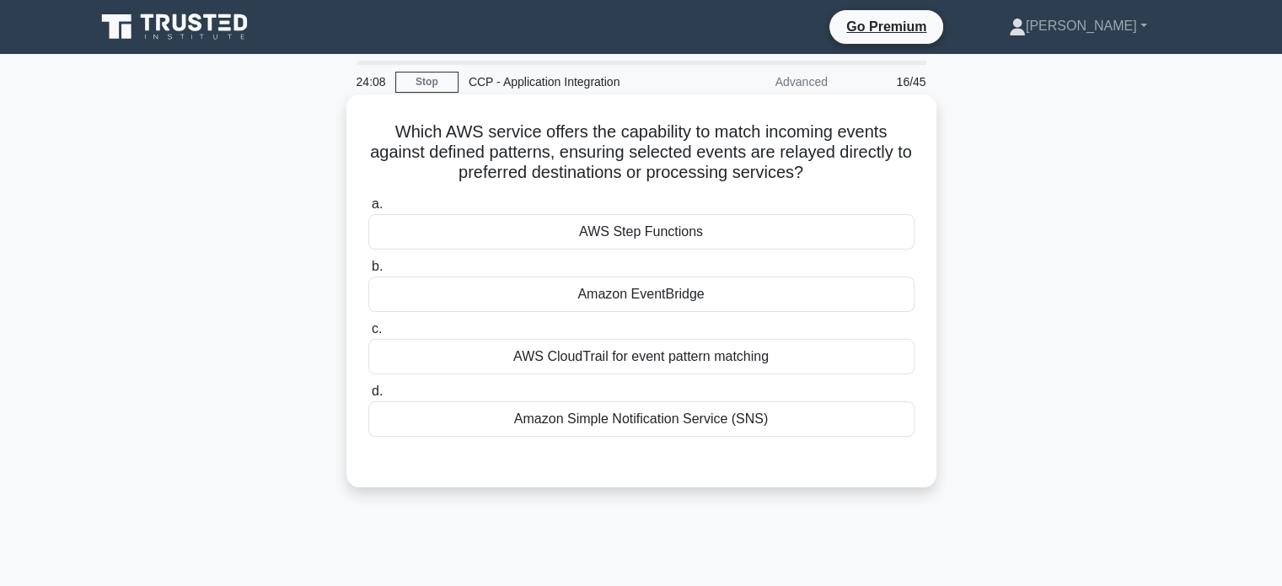
click at [838, 292] on div "Amazon EventBridge" at bounding box center [641, 293] width 546 height 35
click at [368, 272] on input "b. Amazon EventBridge" at bounding box center [368, 266] width 0 height 11
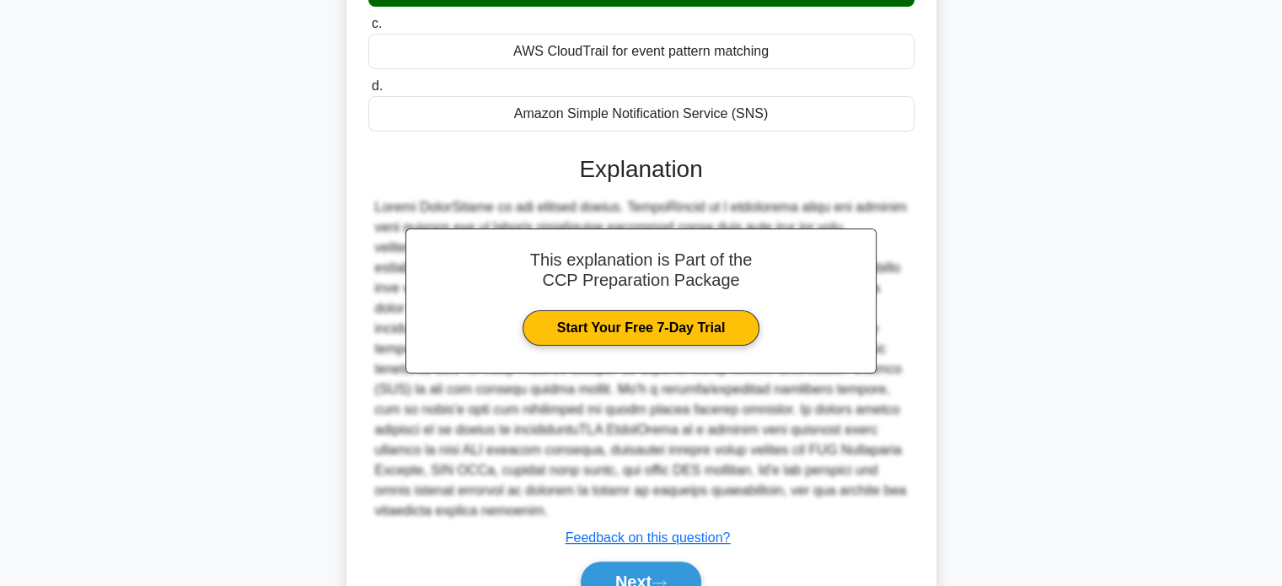
scroll to position [371, 0]
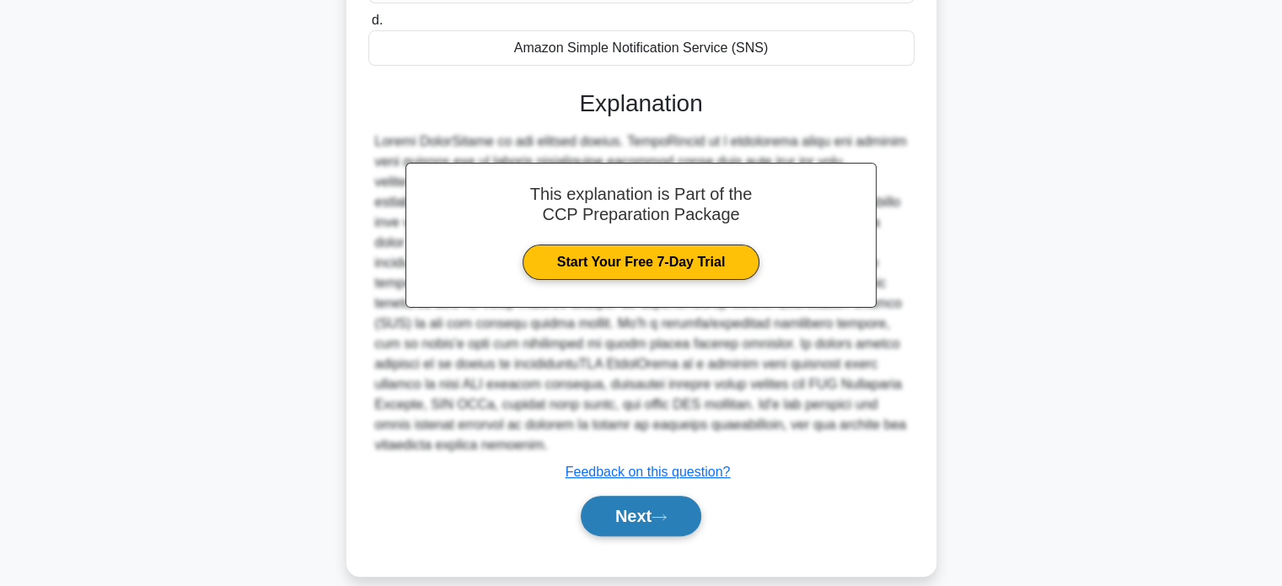
click at [664, 501] on button "Next" at bounding box center [641, 515] width 120 height 40
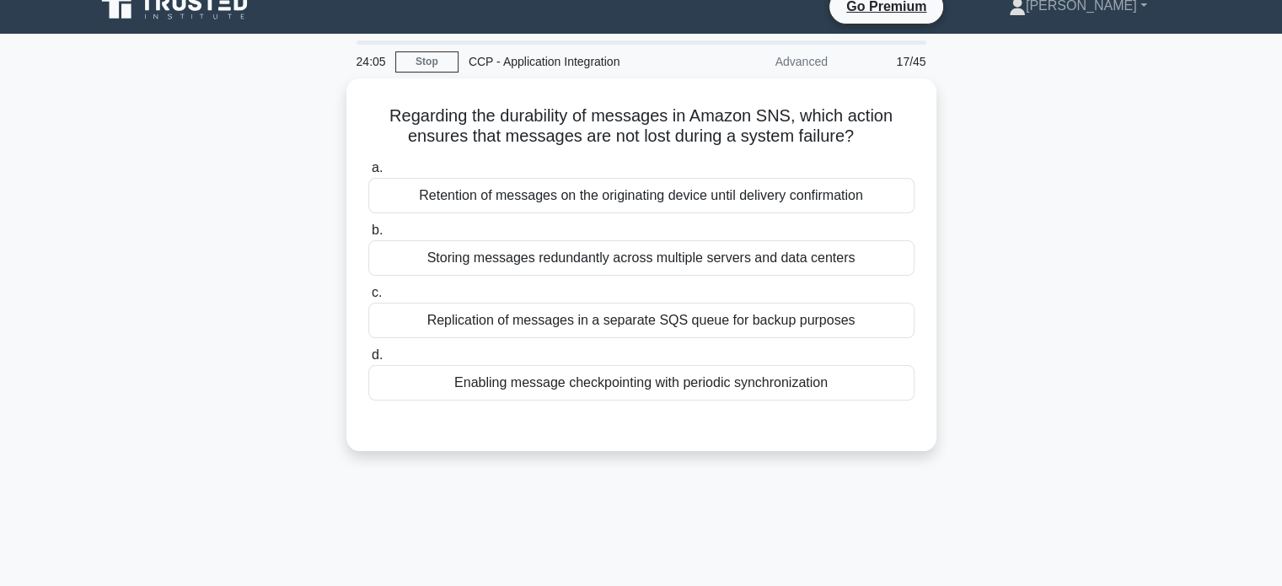
scroll to position [0, 0]
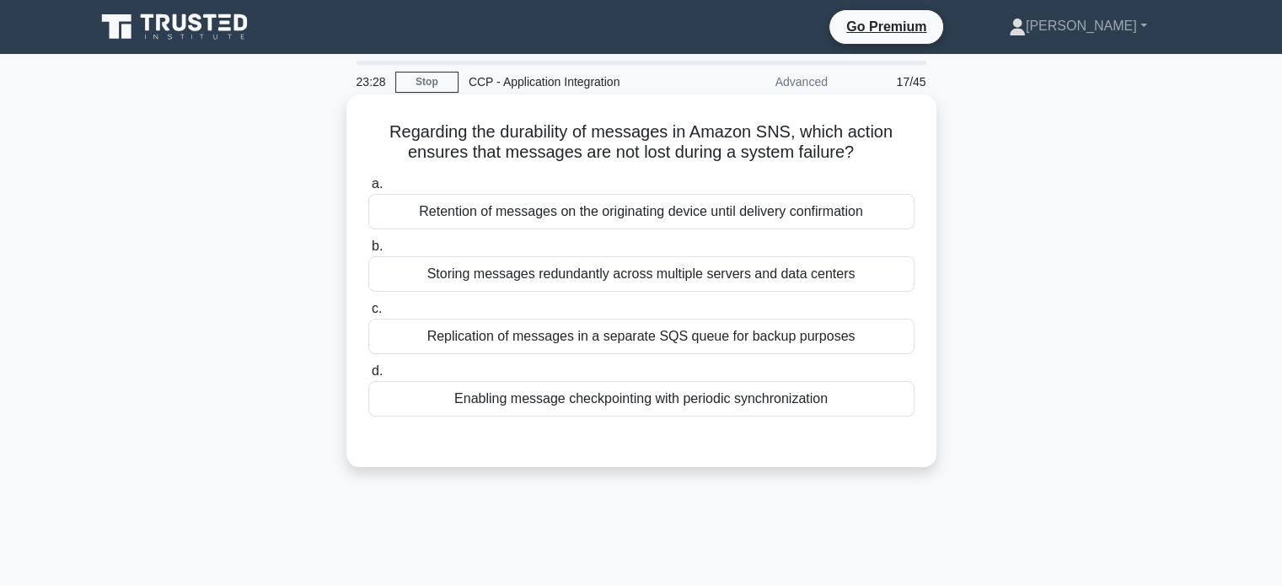
click at [867, 270] on div "Storing messages redundantly across multiple servers and data centers" at bounding box center [641, 273] width 546 height 35
click at [368, 252] on input "b. Storing messages redundantly across multiple servers and data centers" at bounding box center [368, 246] width 0 height 11
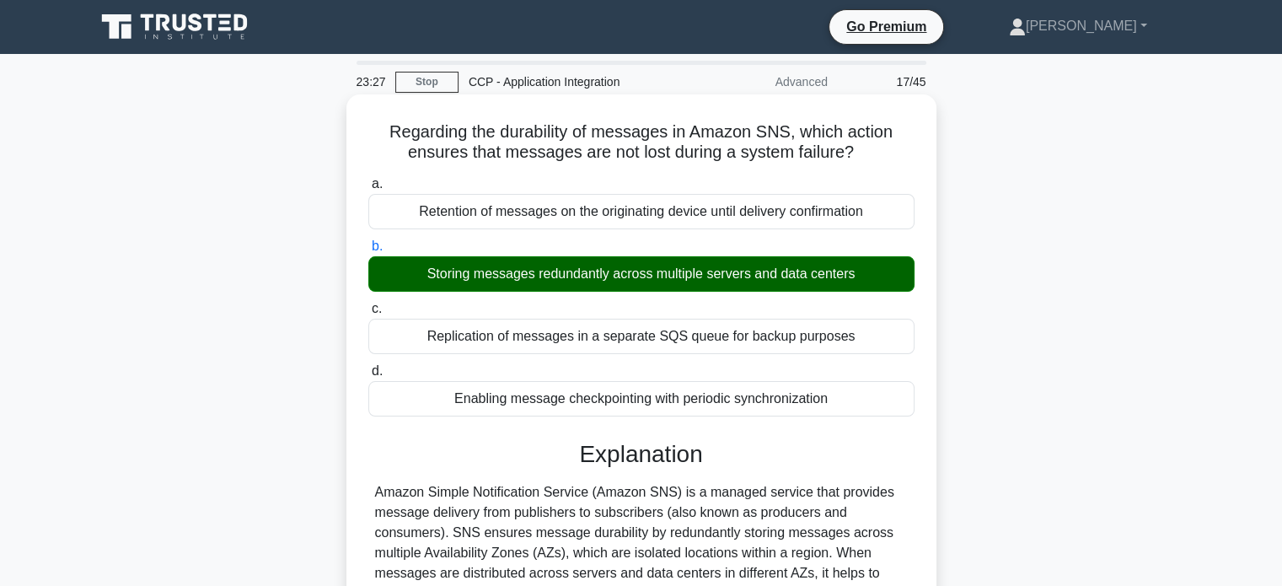
scroll to position [106, 0]
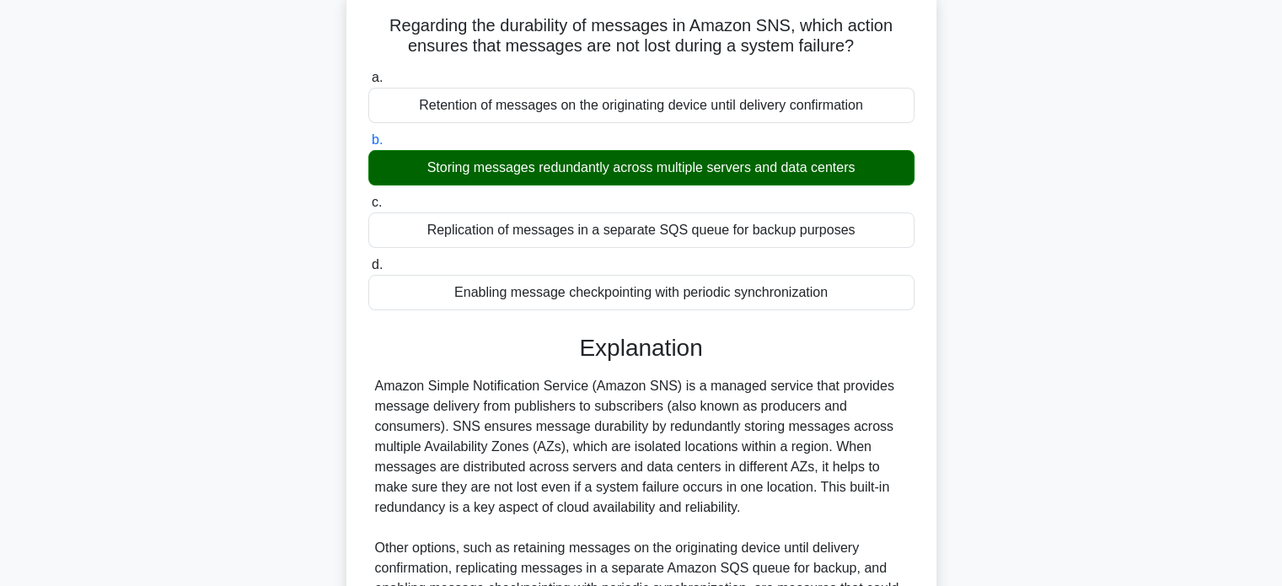
click at [816, 370] on div "Explanation Amazon Simple Notification Service (Amazon SNS) is a managed servic…" at bounding box center [641, 540] width 546 height 413
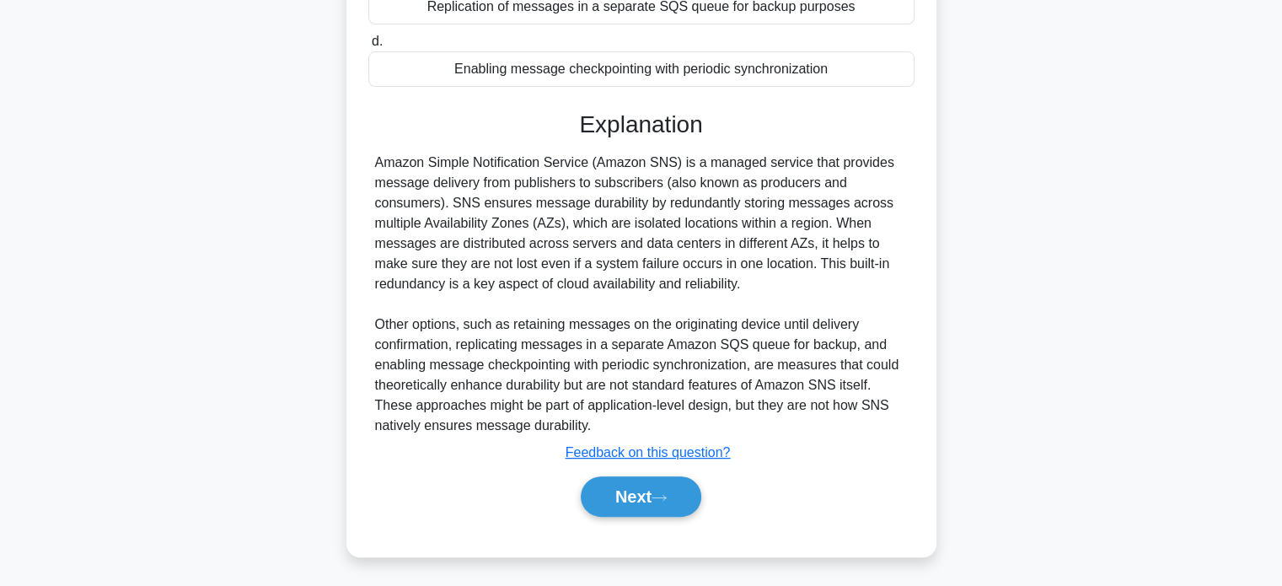
scroll to position [330, 0]
click at [691, 477] on button "Next" at bounding box center [641, 495] width 120 height 40
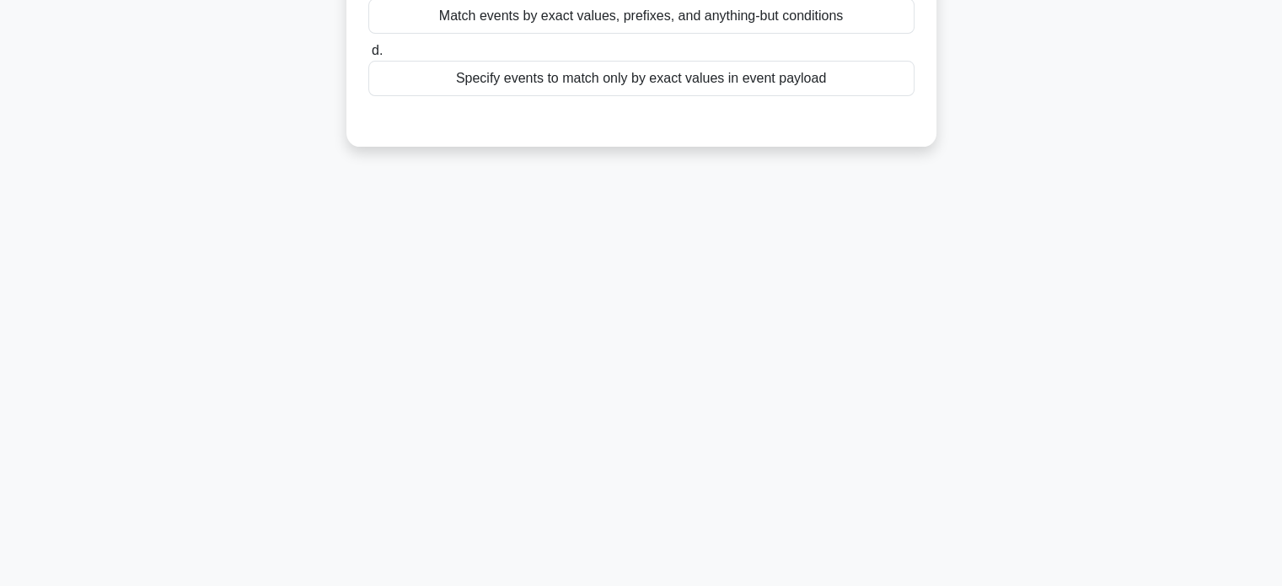
scroll to position [0, 0]
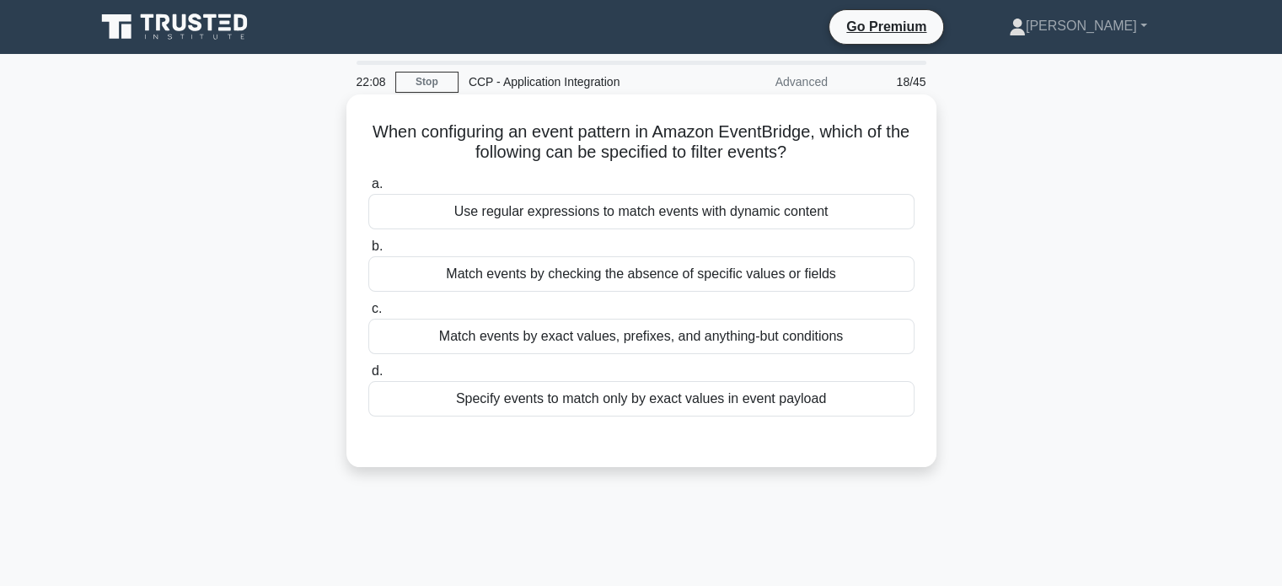
click at [802, 216] on div "Use regular expressions to match events with dynamic content" at bounding box center [641, 211] width 546 height 35
click at [368, 190] on input "a. Use regular expressions to match events with dynamic content" at bounding box center [368, 184] width 0 height 11
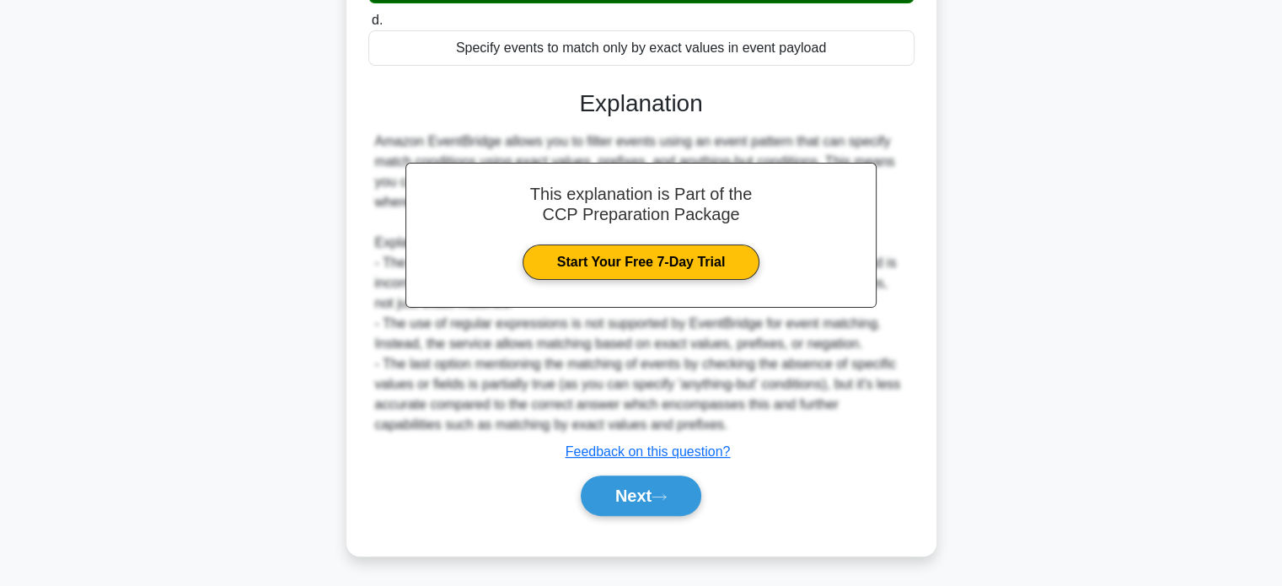
scroll to position [351, 0]
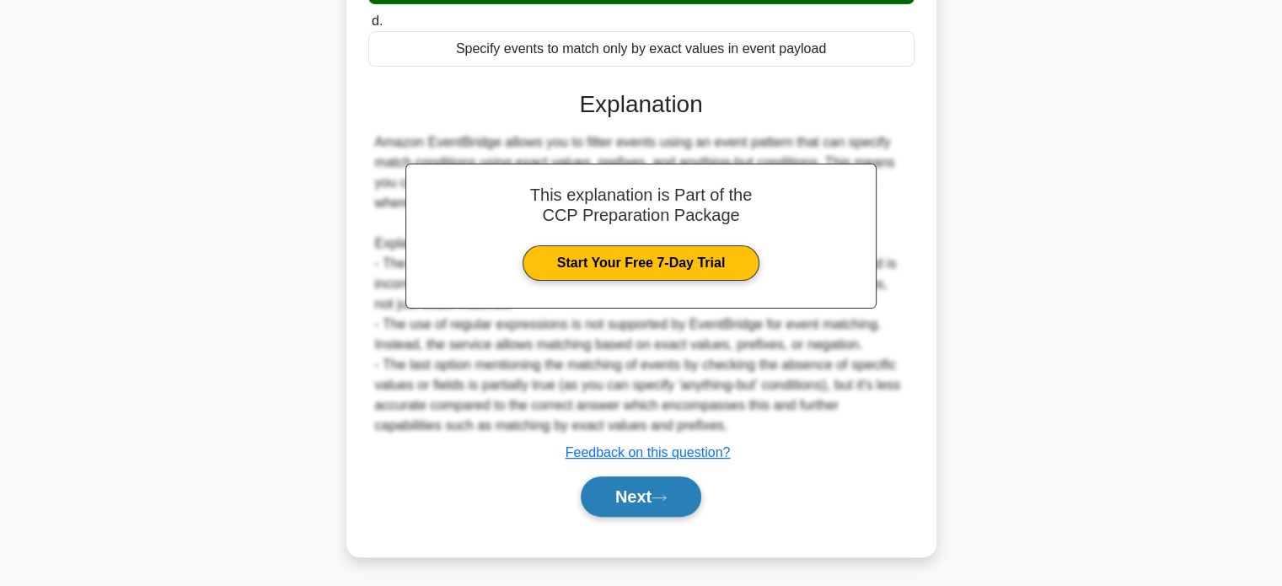
click at [670, 478] on button "Next" at bounding box center [641, 496] width 120 height 40
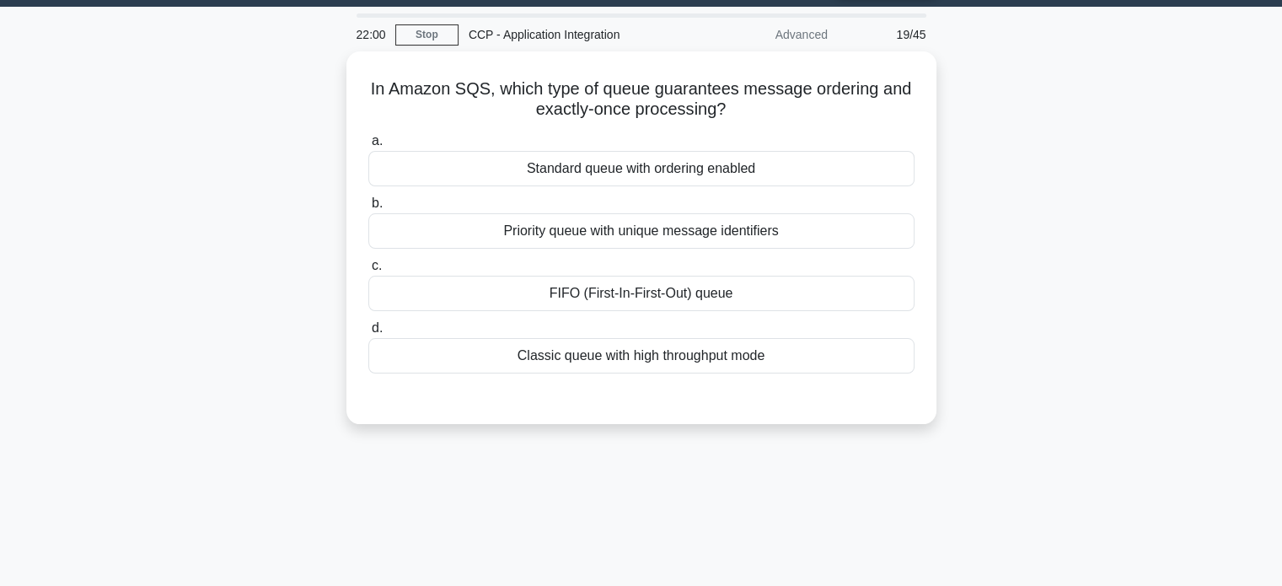
scroll to position [0, 0]
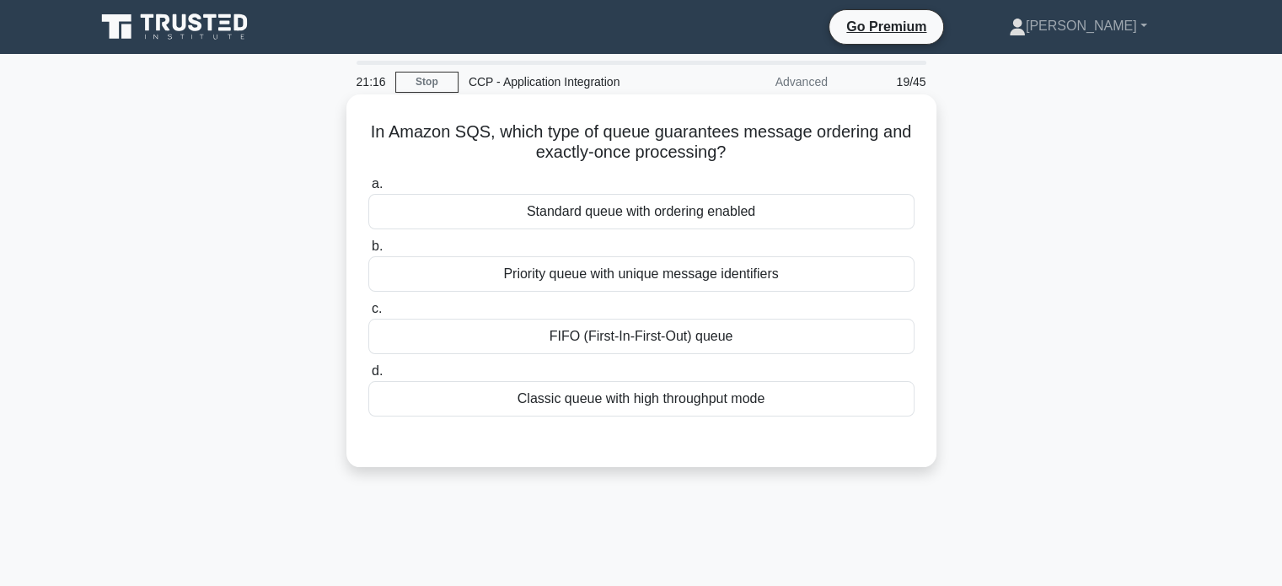
click at [797, 203] on div "Standard queue with ordering enabled" at bounding box center [641, 211] width 546 height 35
click at [368, 190] on input "a. Standard queue with ordering enabled" at bounding box center [368, 184] width 0 height 11
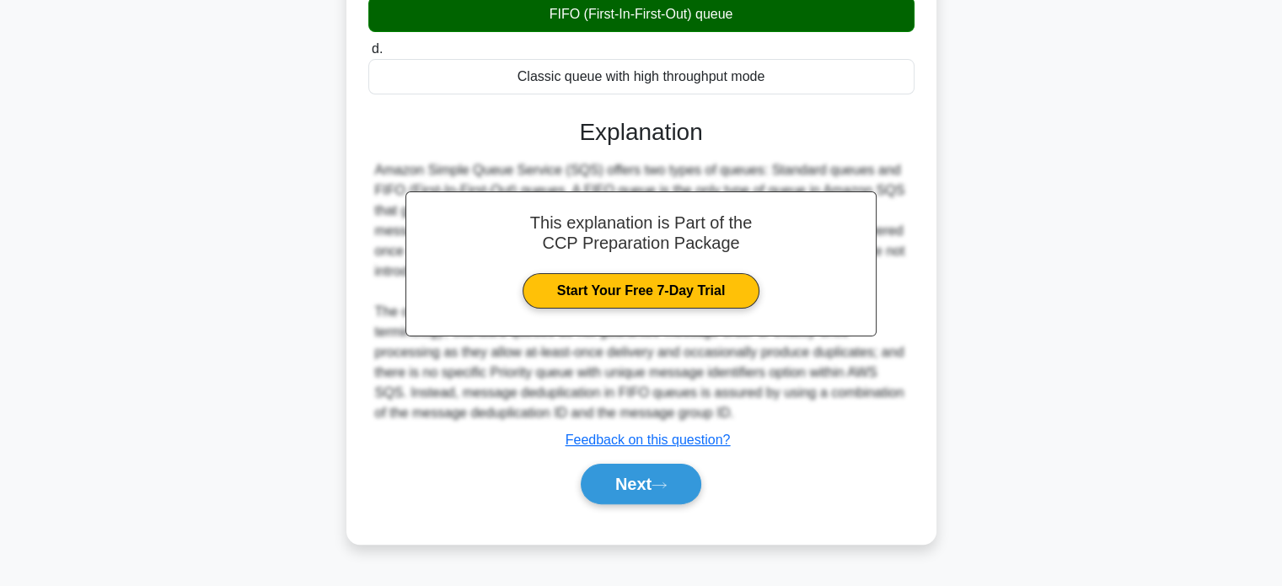
scroll to position [324, 0]
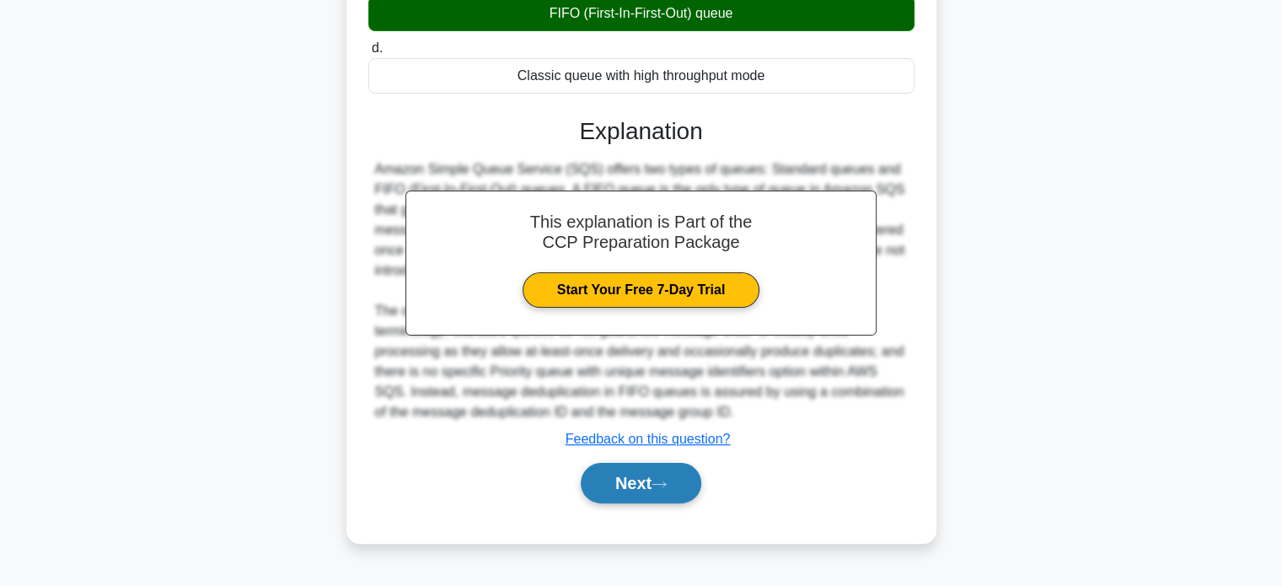
click at [651, 479] on button "Next" at bounding box center [641, 483] width 120 height 40
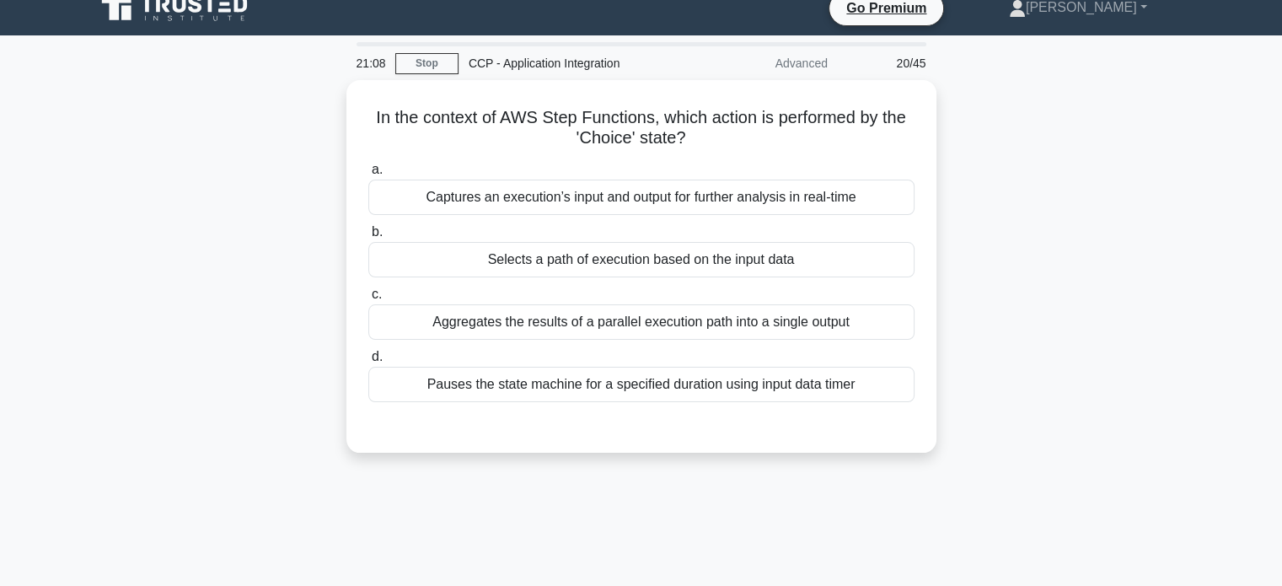
scroll to position [0, 0]
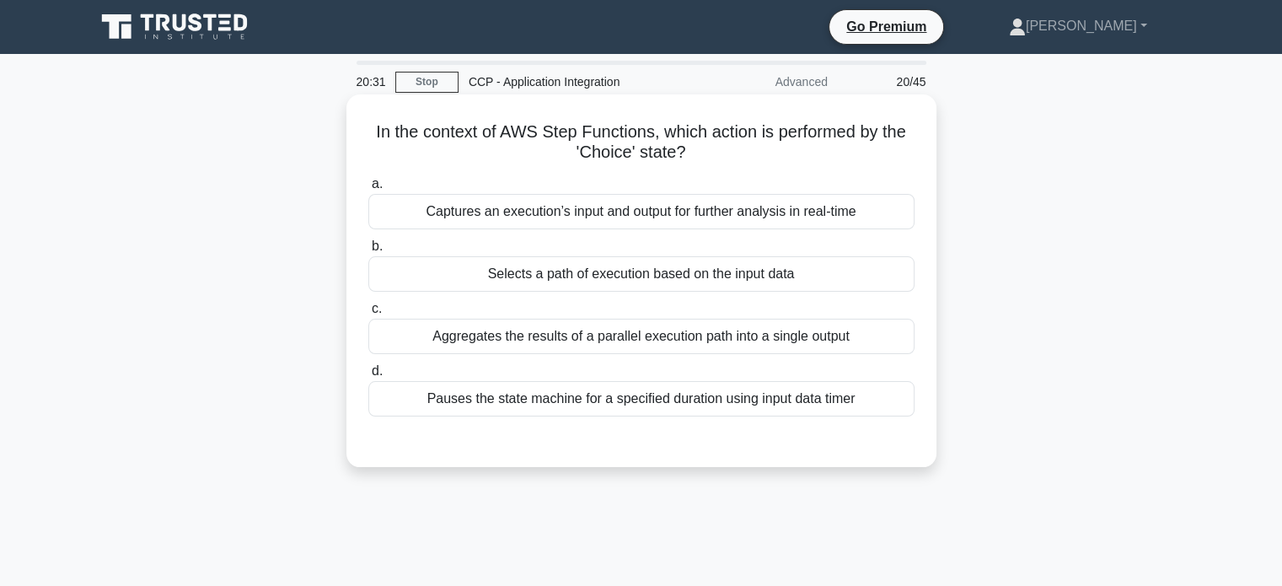
click at [704, 286] on div "Selects a path of execution based on the input data" at bounding box center [641, 273] width 546 height 35
click at [368, 252] on input "b. Selects a path of execution based on the input data" at bounding box center [368, 246] width 0 height 11
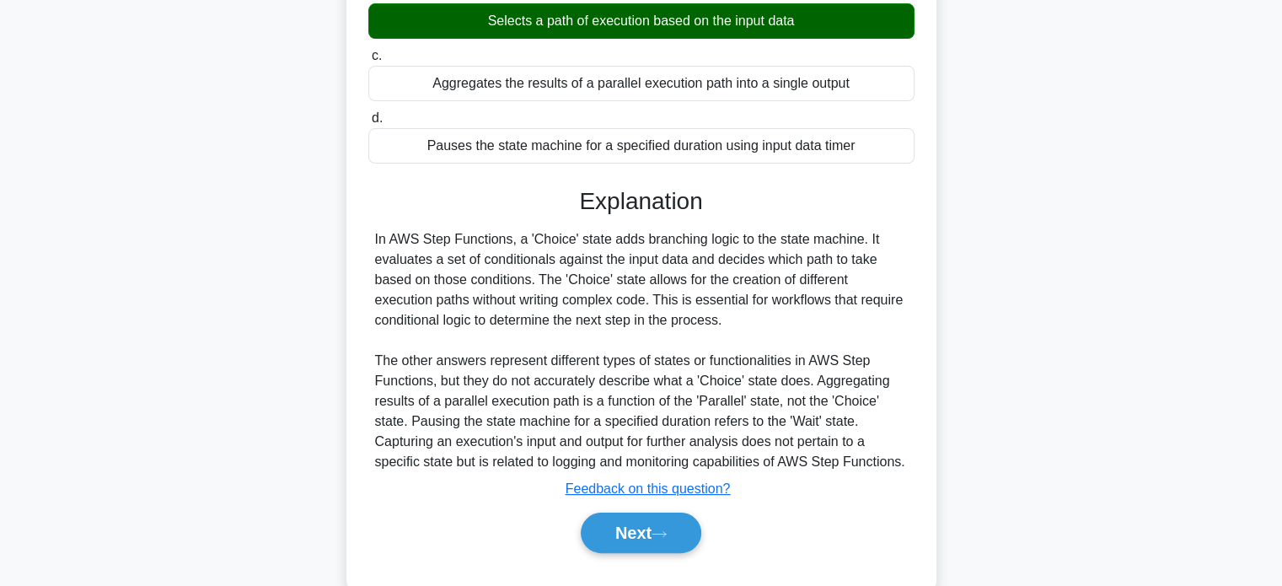
scroll to position [256, 0]
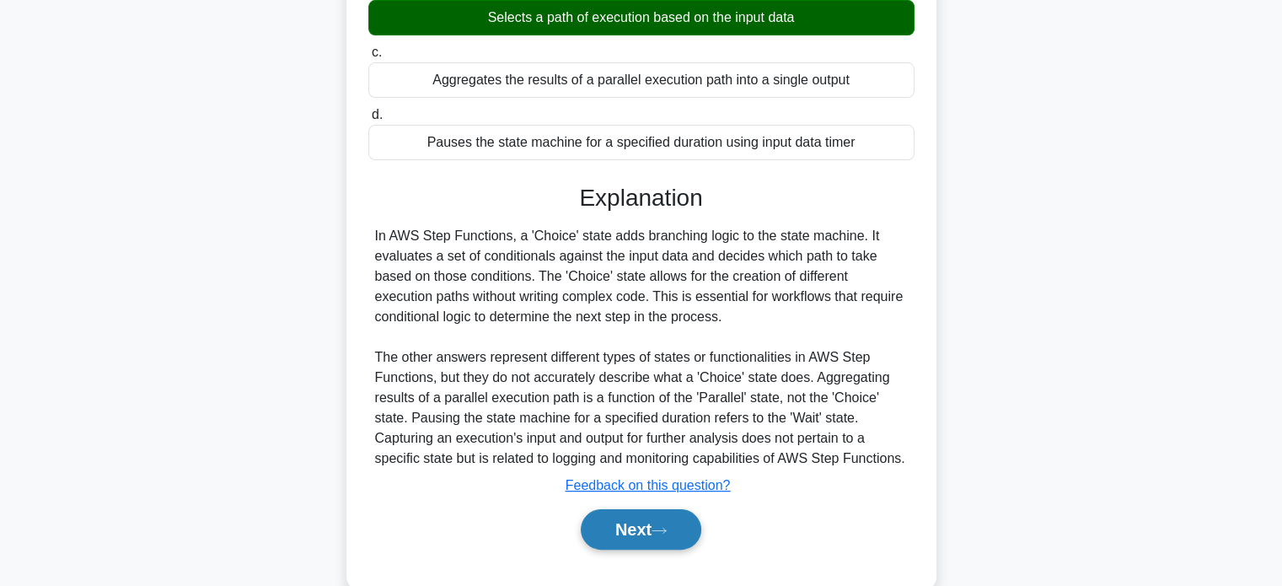
click at [606, 527] on button "Next" at bounding box center [641, 529] width 120 height 40
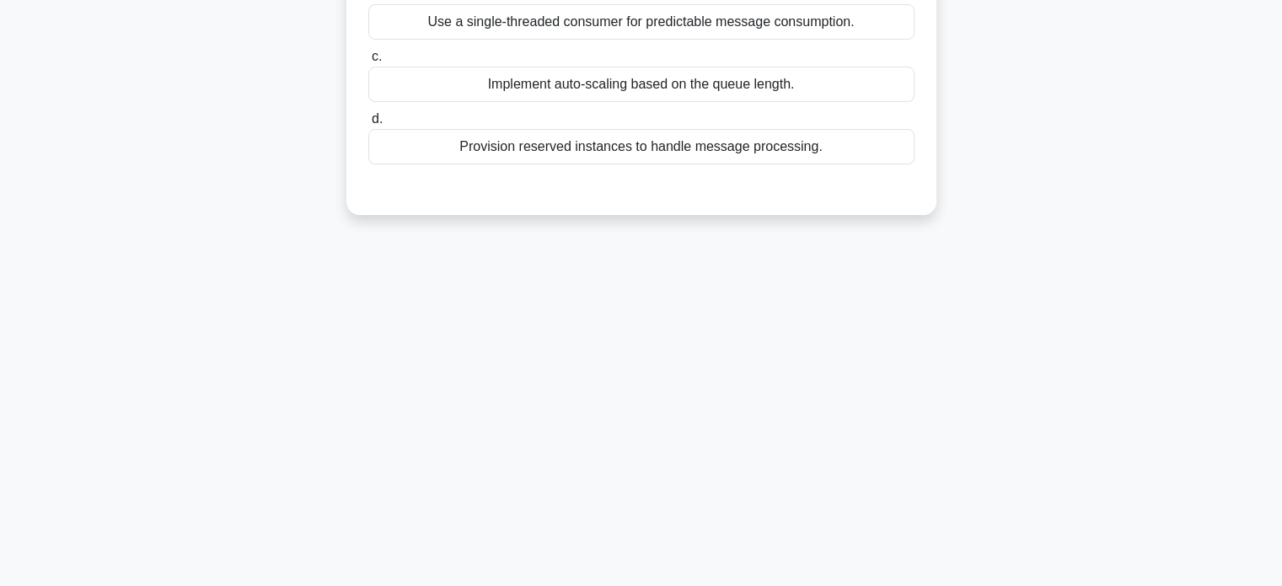
scroll to position [0, 0]
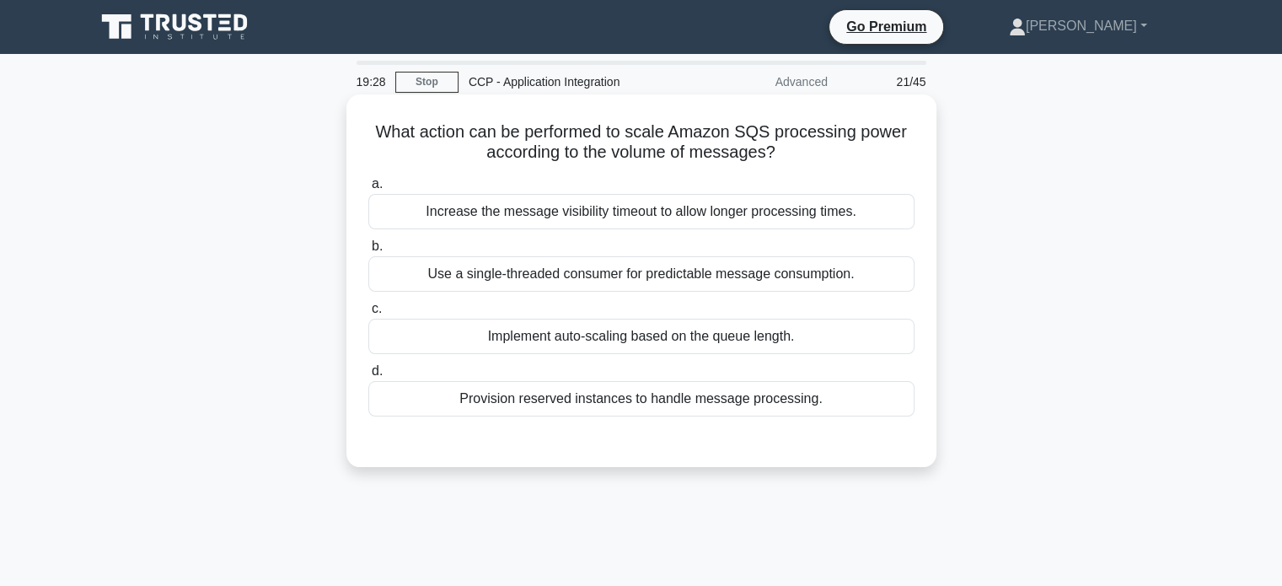
click at [747, 343] on div "Implement auto-scaling based on the queue length." at bounding box center [641, 336] width 546 height 35
click at [368, 314] on input "c. Implement auto-scaling based on the queue length." at bounding box center [368, 308] width 0 height 11
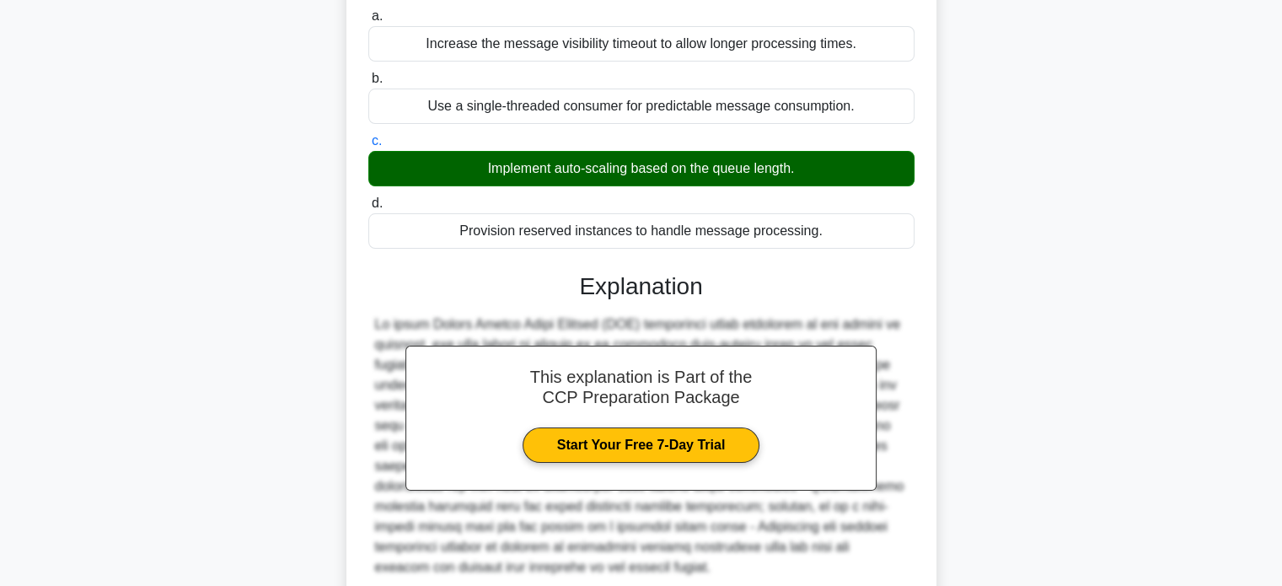
scroll to position [324, 0]
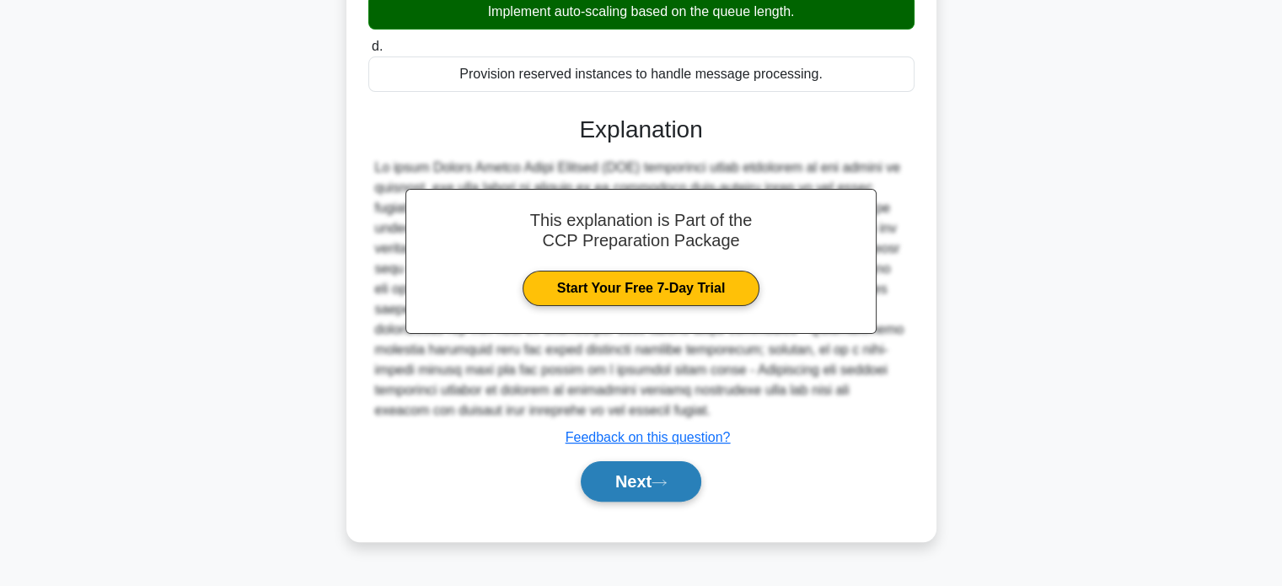
click at [668, 487] on button "Next" at bounding box center [641, 481] width 120 height 40
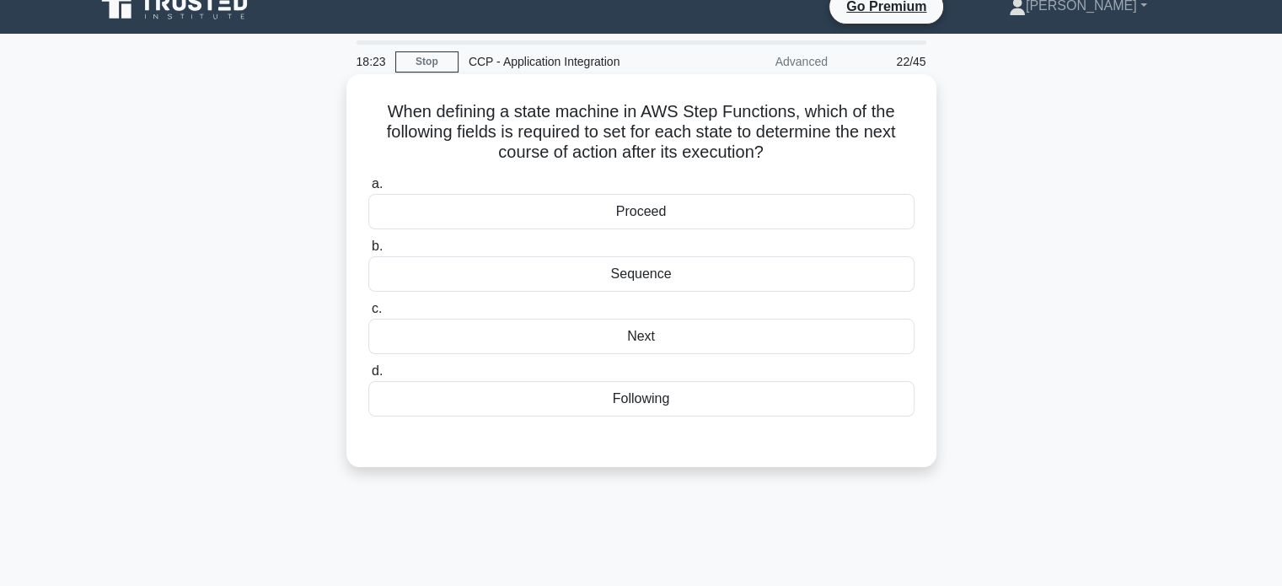
scroll to position [24, 0]
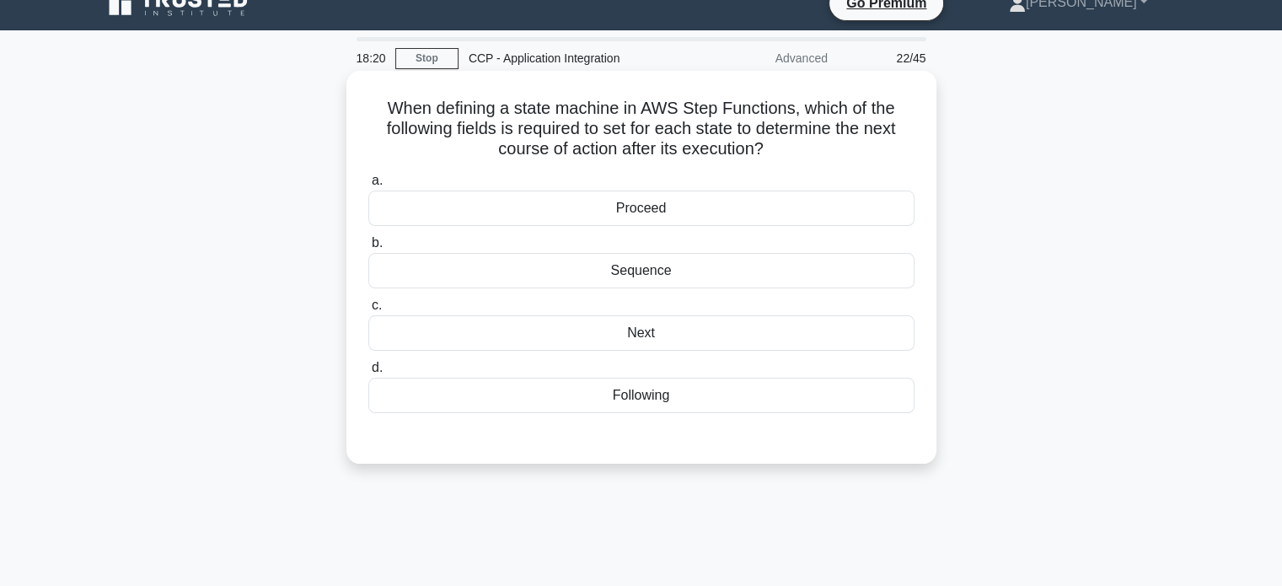
click at [682, 380] on div "Following" at bounding box center [641, 394] width 546 height 35
click at [368, 373] on input "d. Following" at bounding box center [368, 367] width 0 height 11
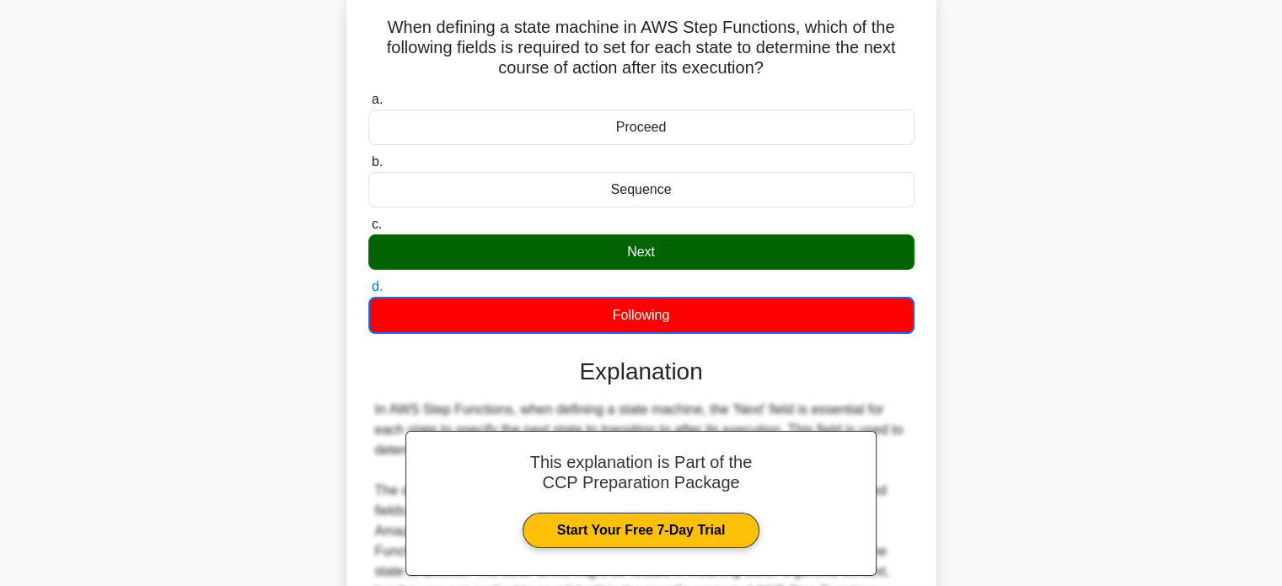
scroll to position [324, 0]
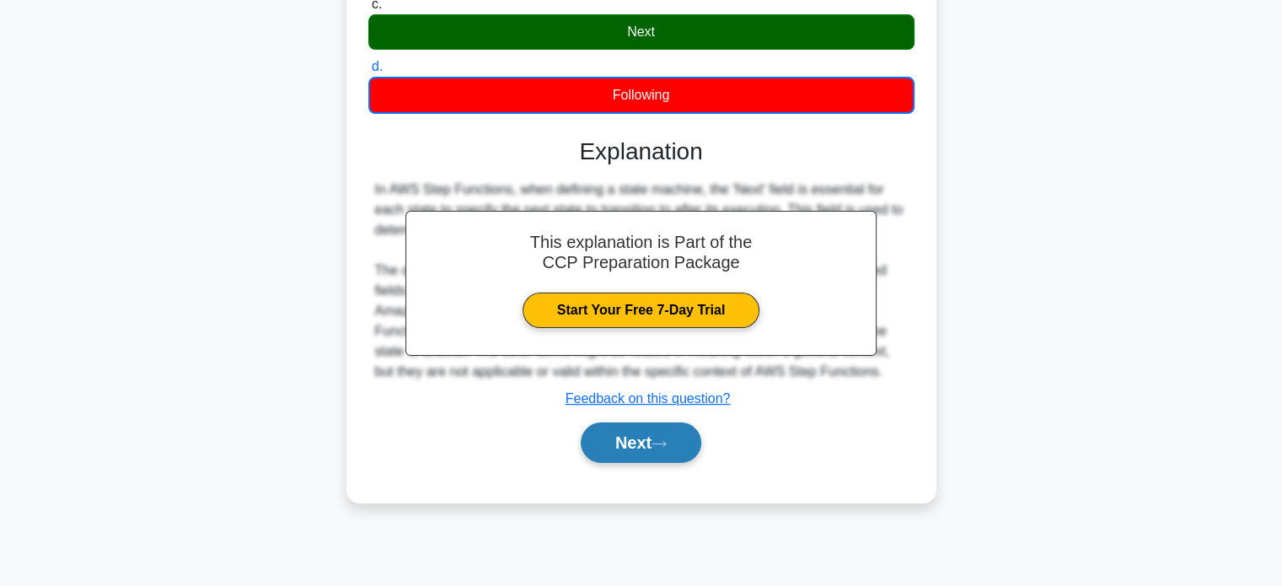
click at [637, 441] on button "Next" at bounding box center [641, 442] width 120 height 40
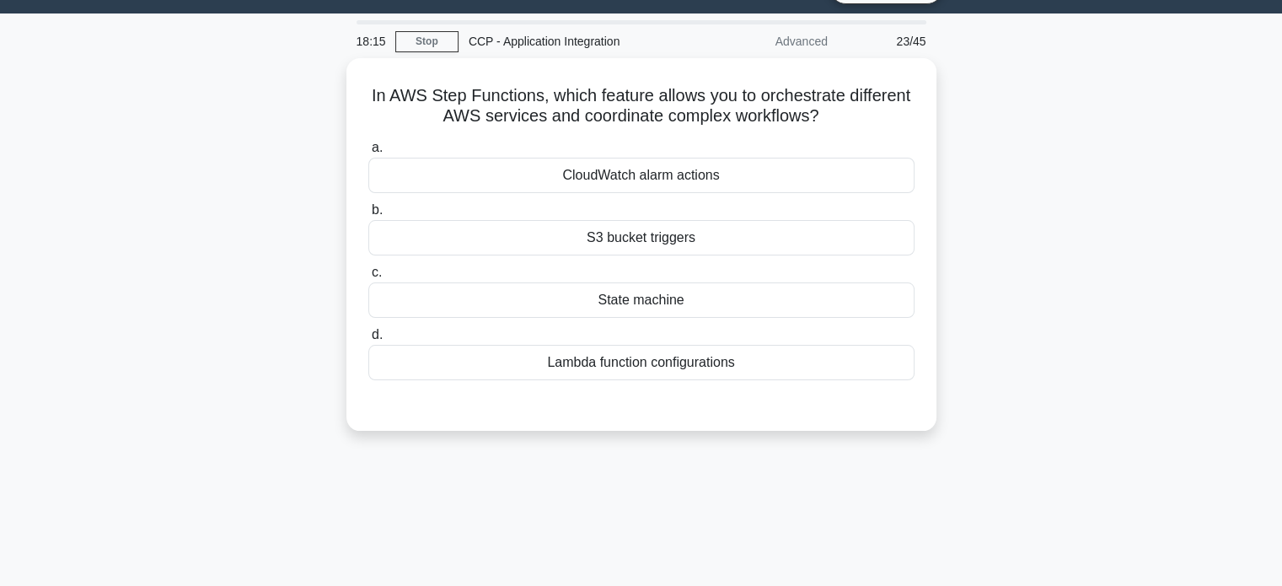
scroll to position [0, 0]
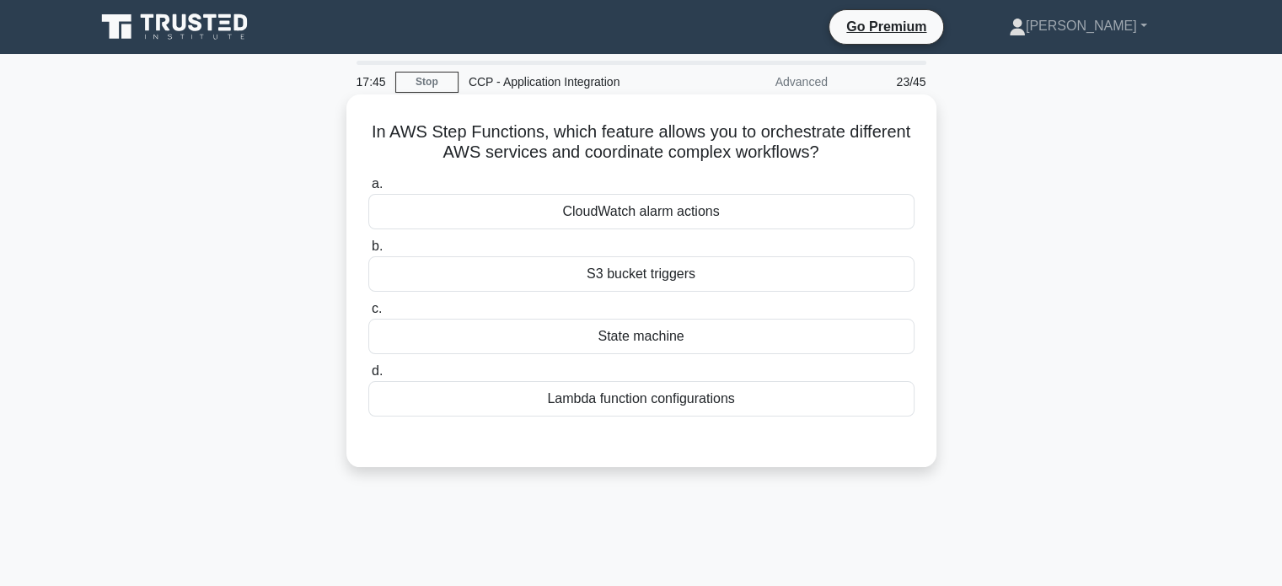
click at [691, 341] on div "State machine" at bounding box center [641, 336] width 546 height 35
click at [368, 314] on input "c. State machine" at bounding box center [368, 308] width 0 height 11
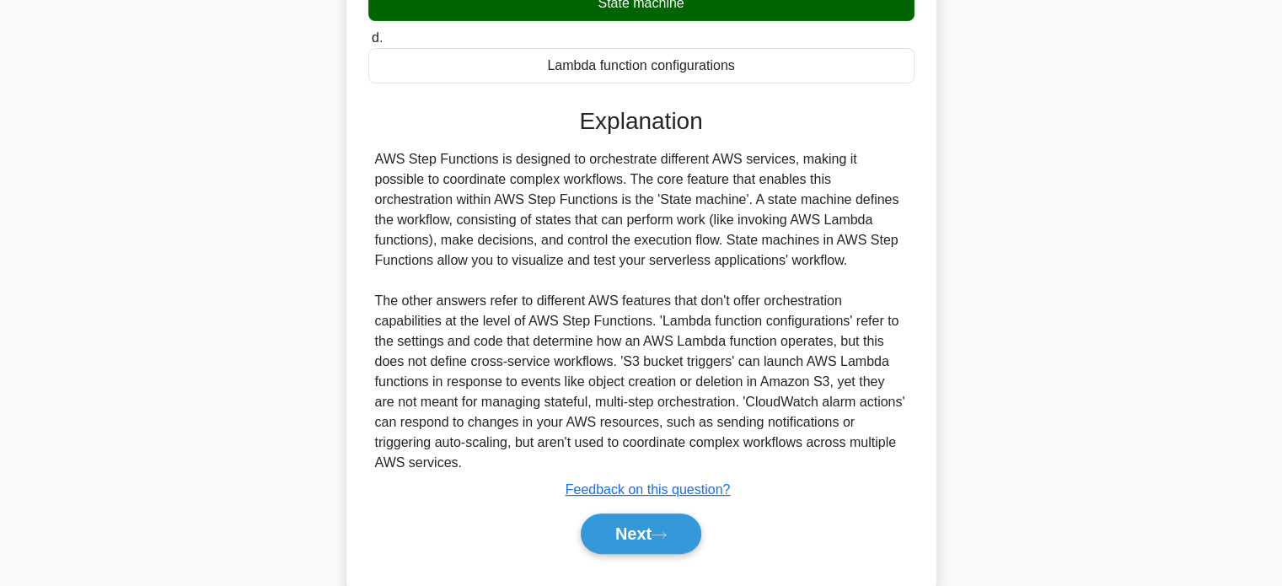
scroll to position [371, 0]
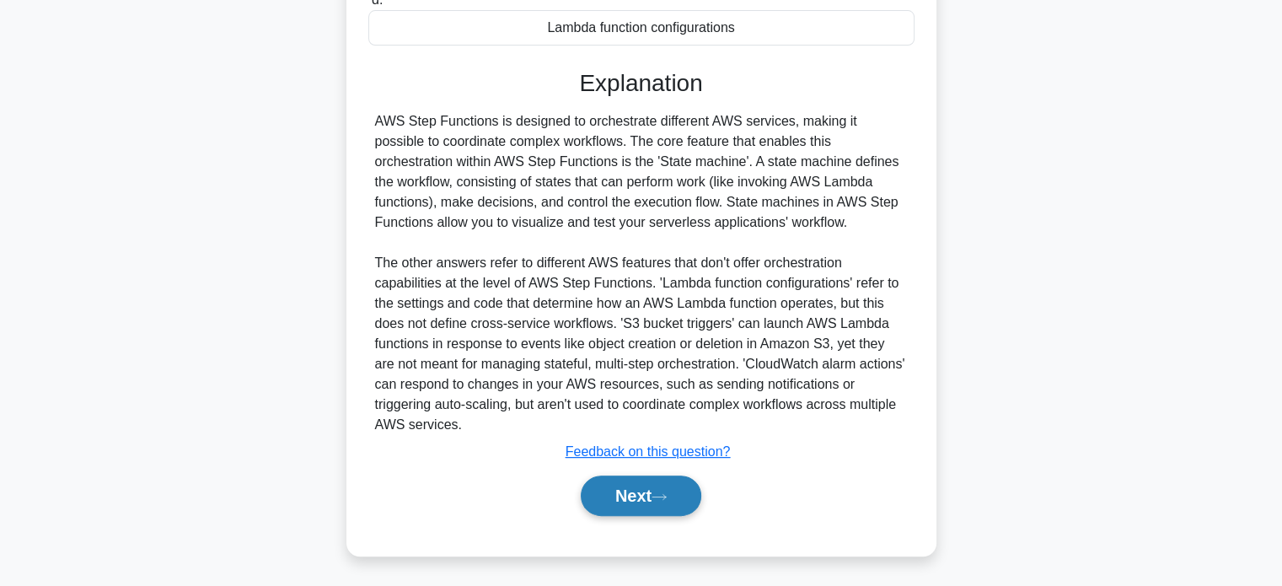
click at [656, 497] on button "Next" at bounding box center [641, 495] width 120 height 40
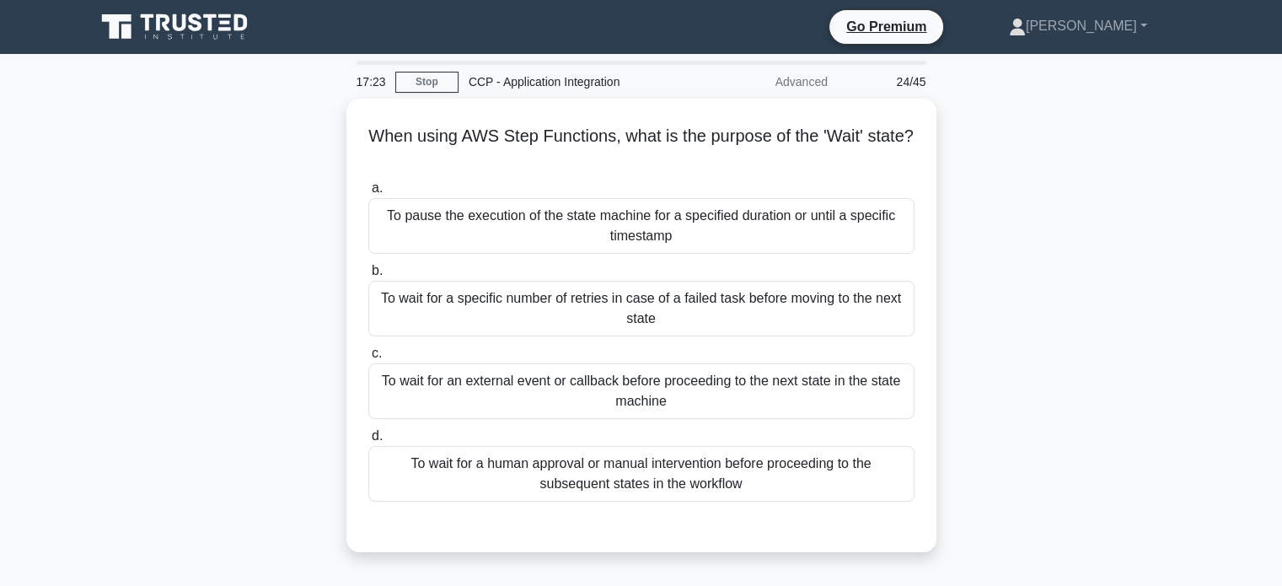
scroll to position [2, 0]
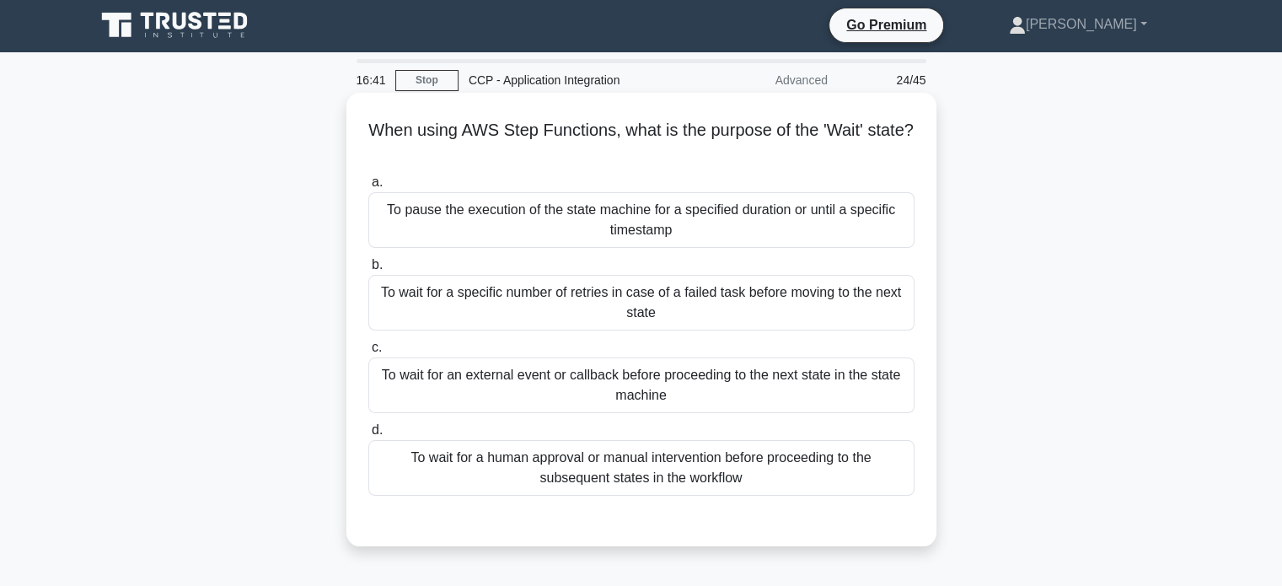
click at [681, 470] on div "To wait for a human approval or manual intervention before proceeding to the su…" at bounding box center [641, 468] width 546 height 56
click at [368, 436] on input "d. To wait for a human approval or manual intervention before proceeding to the…" at bounding box center [368, 430] width 0 height 11
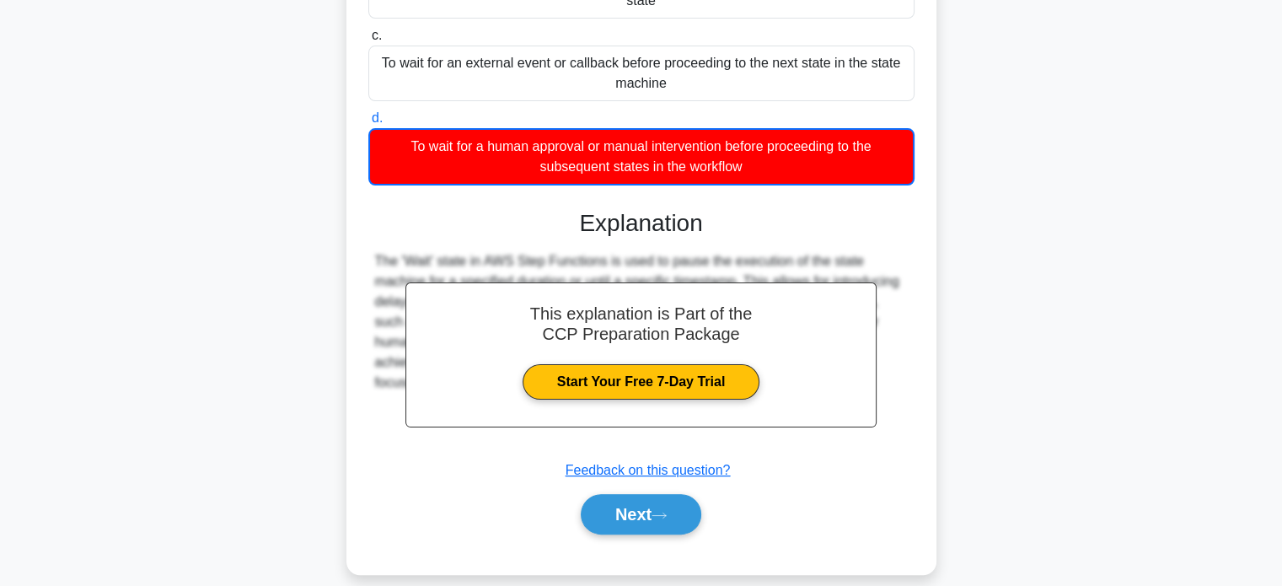
scroll to position [332, 0]
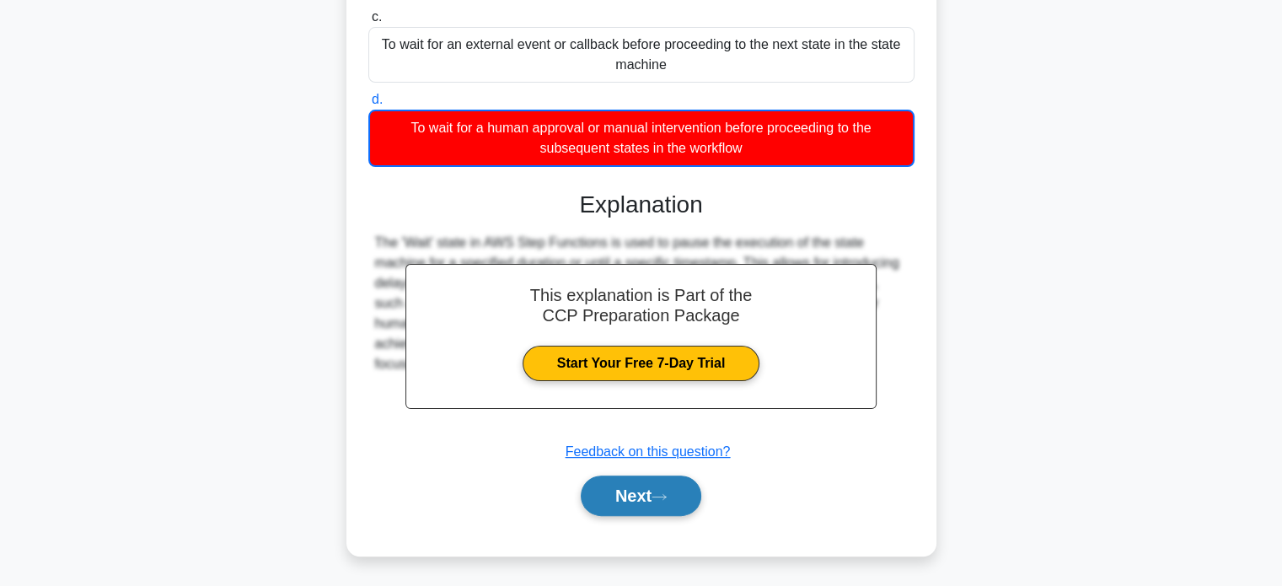
click at [667, 502] on button "Next" at bounding box center [641, 495] width 120 height 40
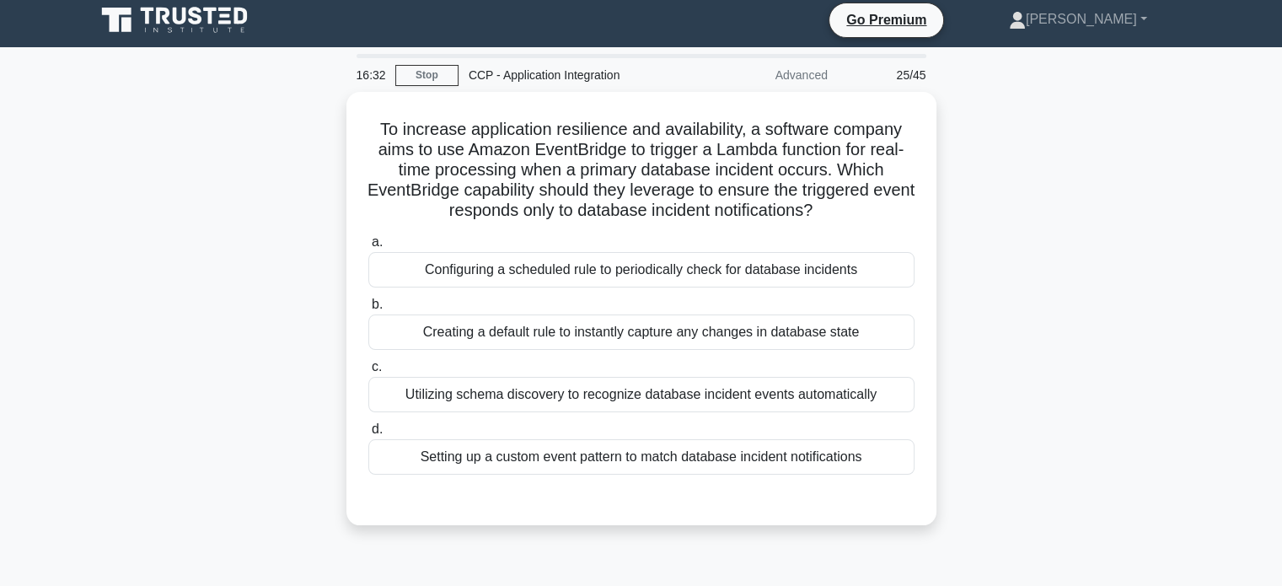
scroll to position [0, 0]
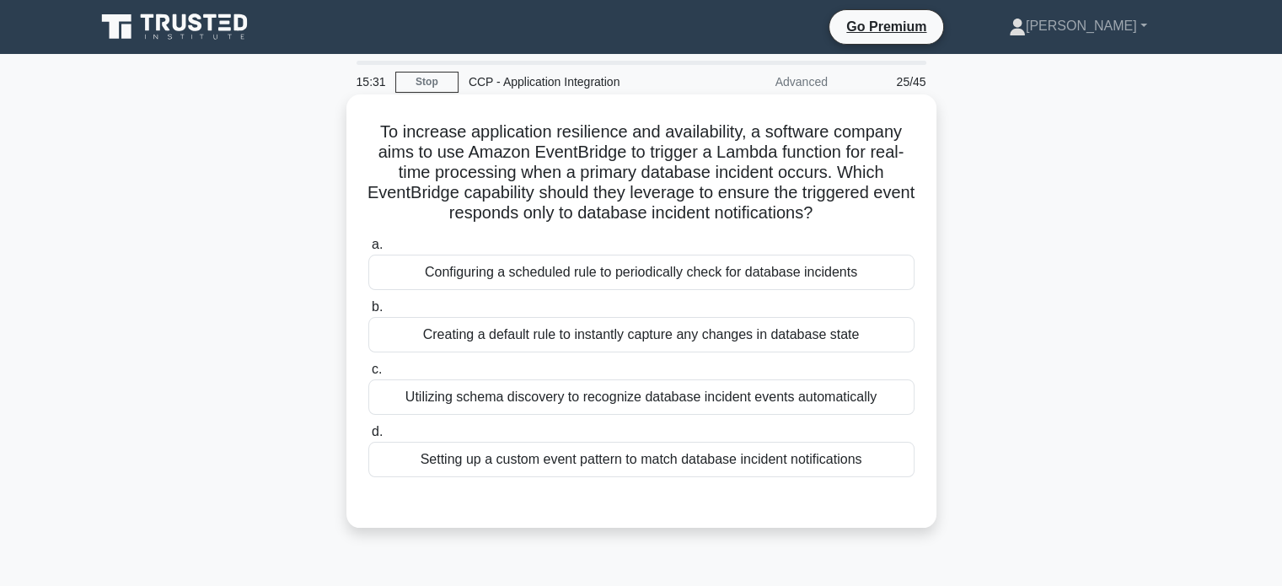
click at [691, 466] on div "Setting up a custom event pattern to match database incident notifications" at bounding box center [641, 459] width 546 height 35
click at [368, 437] on input "d. Setting up a custom event pattern to match database incident notifications" at bounding box center [368, 431] width 0 height 11
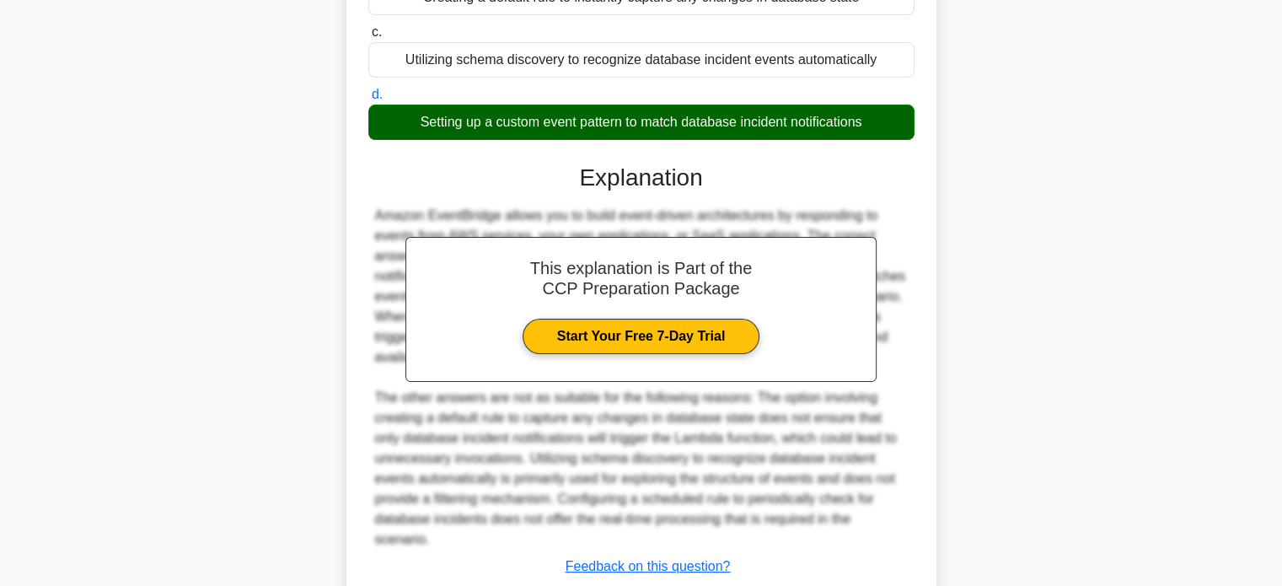
scroll to position [452, 0]
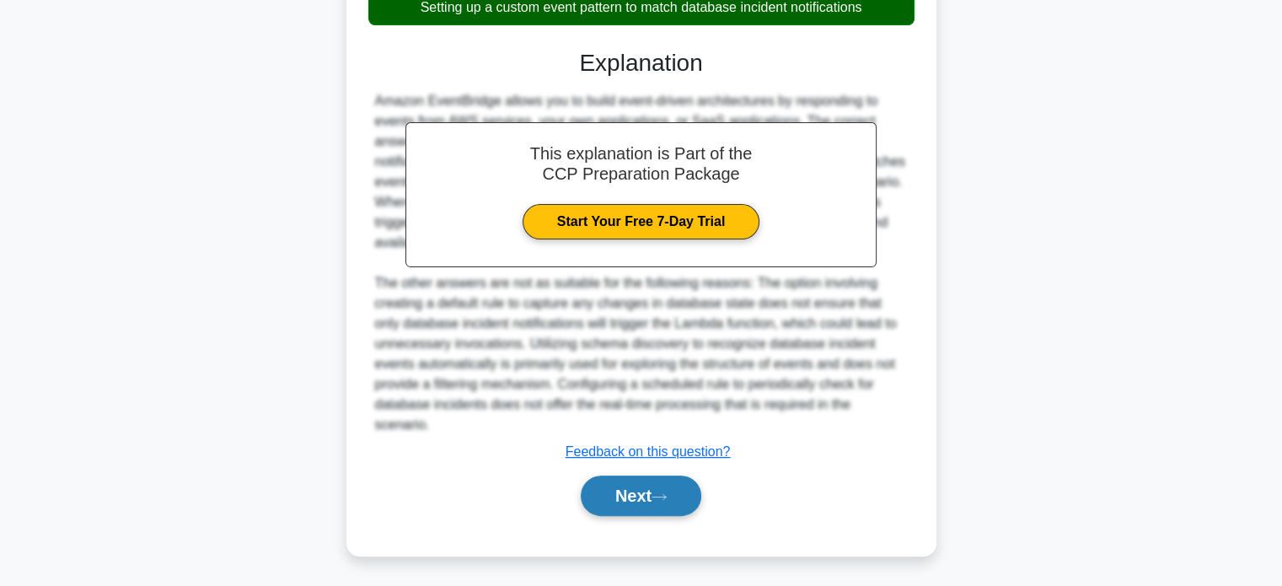
click at [683, 493] on button "Next" at bounding box center [641, 495] width 120 height 40
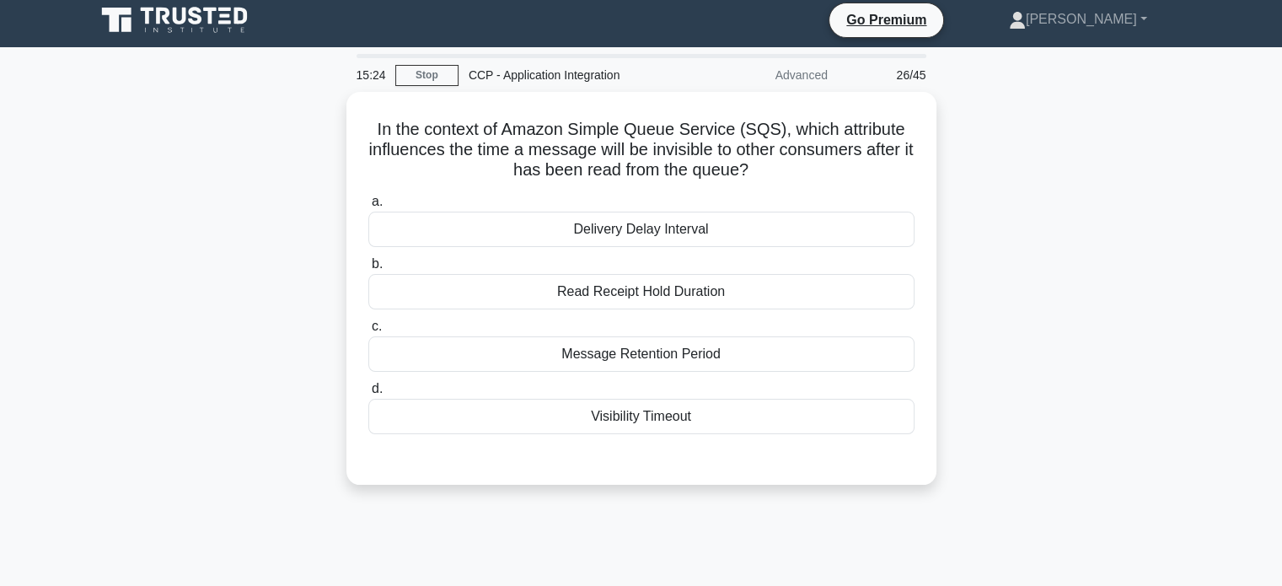
scroll to position [0, 0]
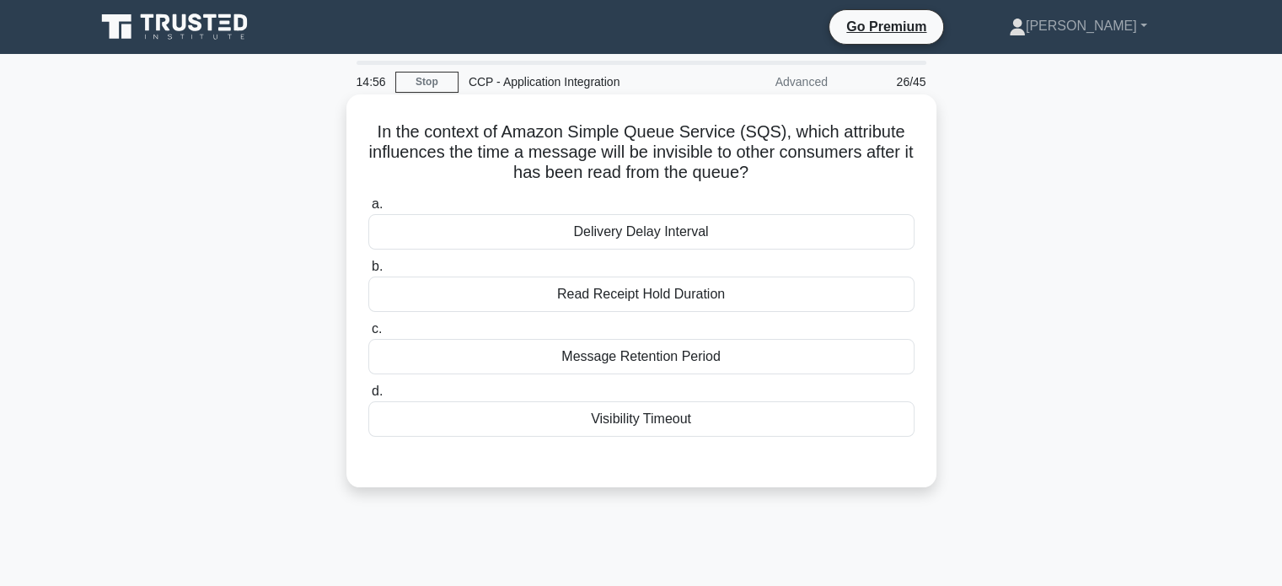
click at [691, 420] on div "Visibility Timeout" at bounding box center [641, 418] width 546 height 35
click at [368, 397] on input "d. Visibility Timeout" at bounding box center [368, 391] width 0 height 11
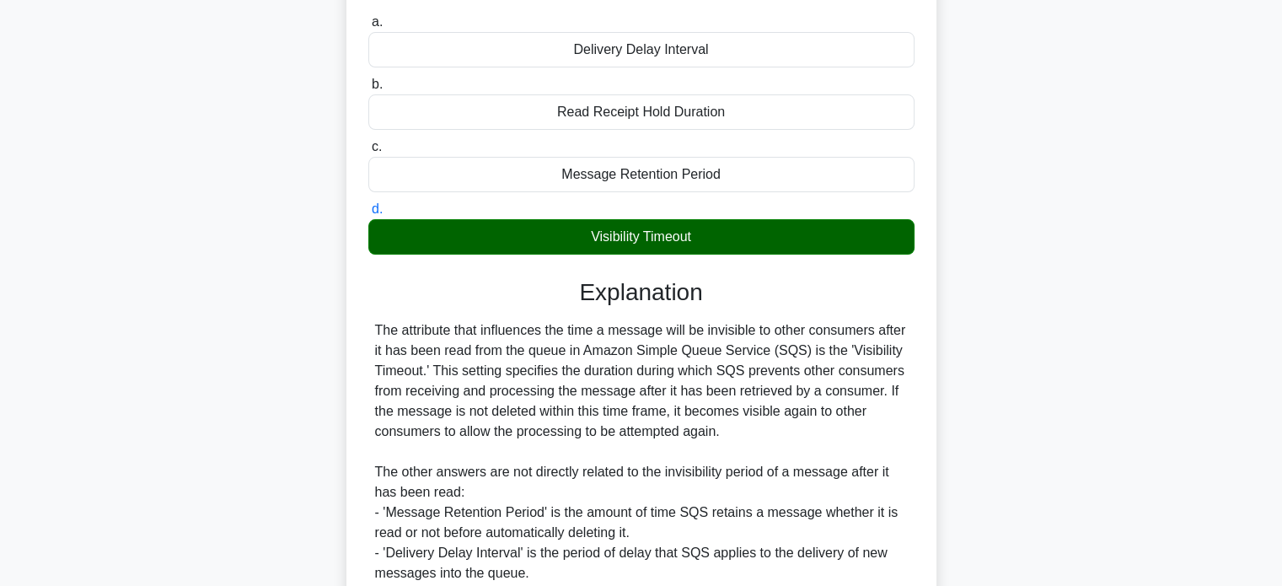
scroll to position [371, 0]
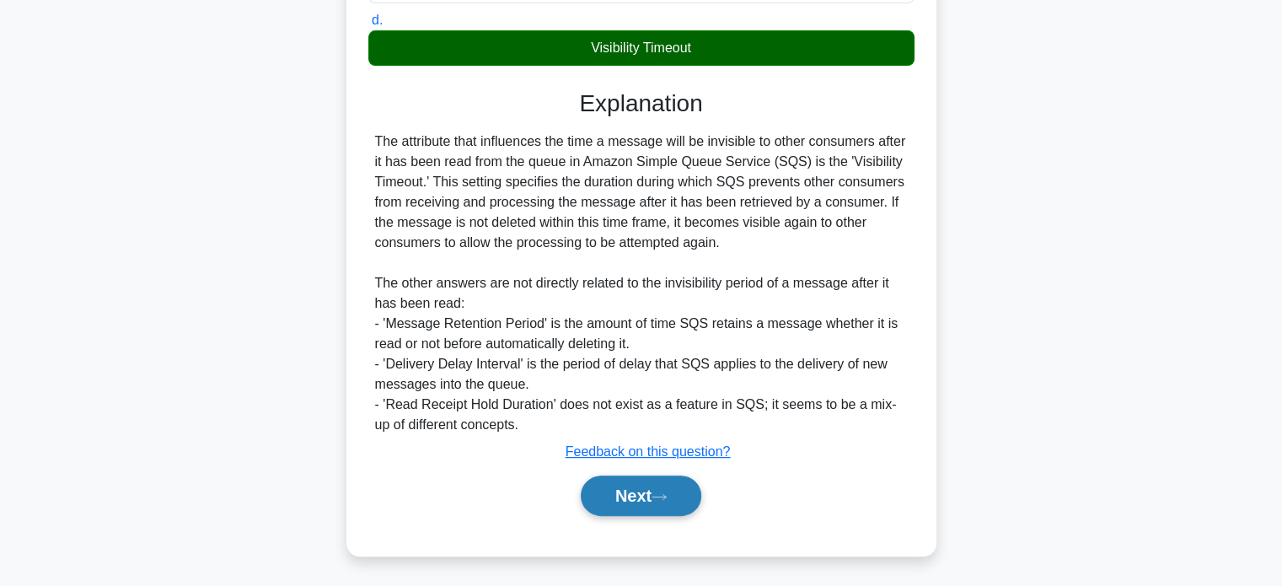
click at [675, 502] on button "Next" at bounding box center [641, 495] width 120 height 40
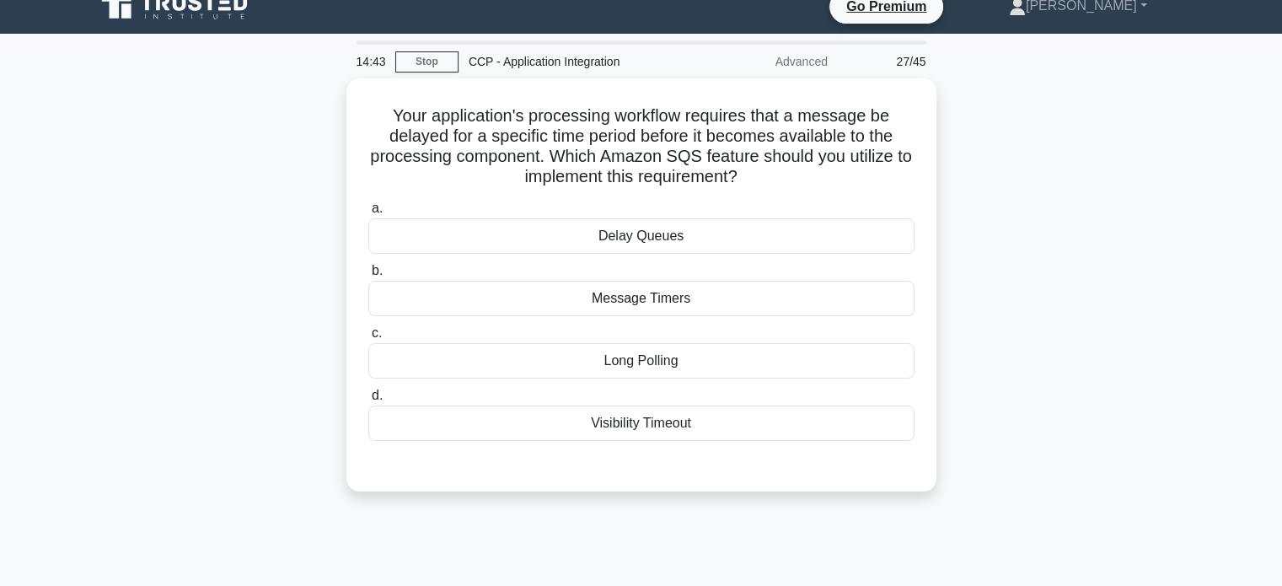
scroll to position [0, 0]
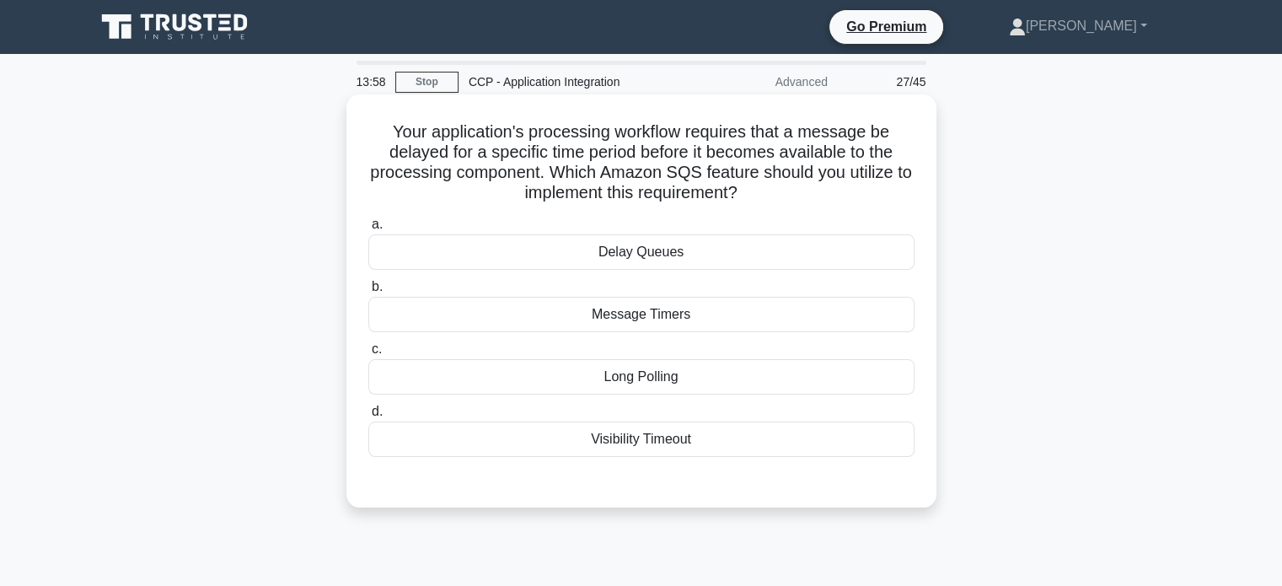
click at [688, 308] on div "Message Timers" at bounding box center [641, 314] width 546 height 35
click at [368, 292] on input "b. Message Timers" at bounding box center [368, 286] width 0 height 11
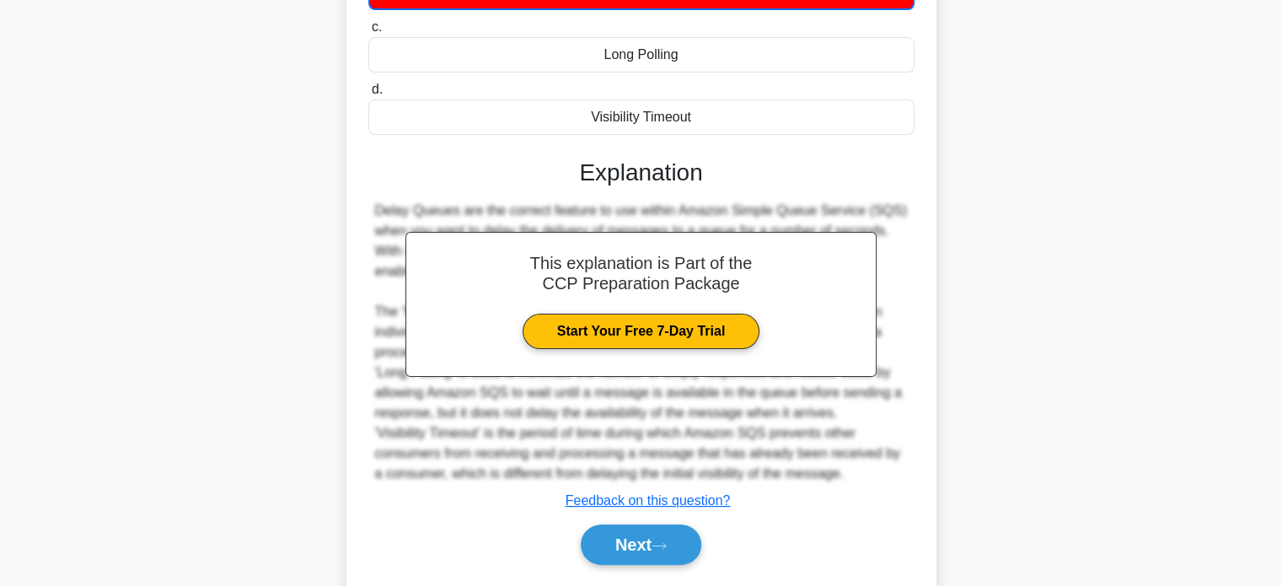
scroll to position [372, 0]
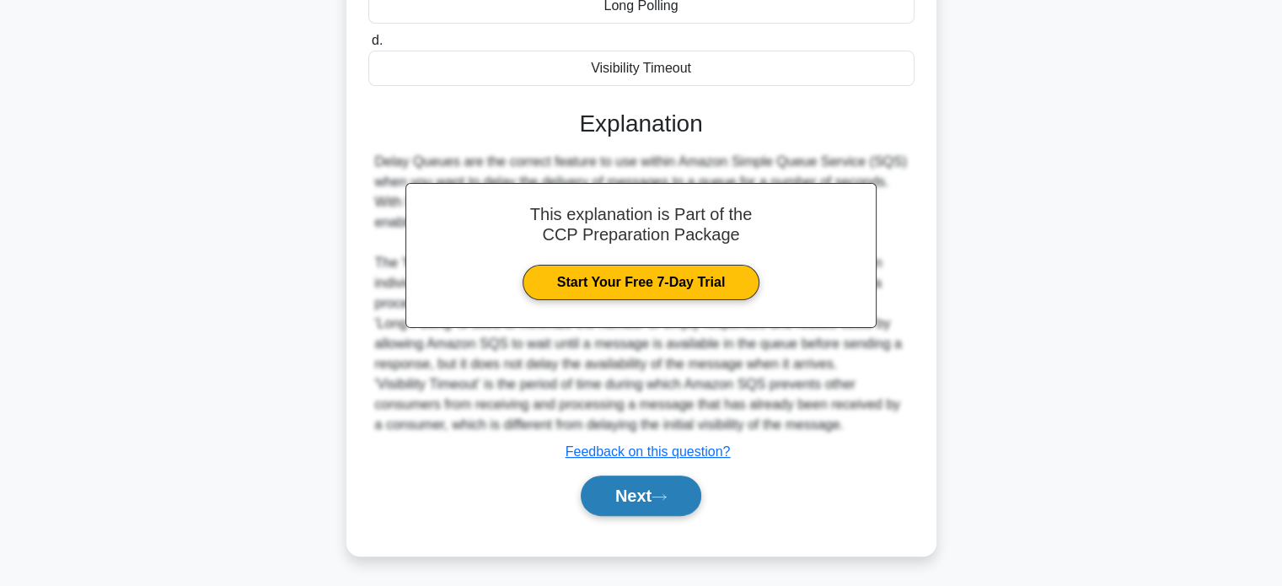
click at [640, 507] on button "Next" at bounding box center [641, 495] width 120 height 40
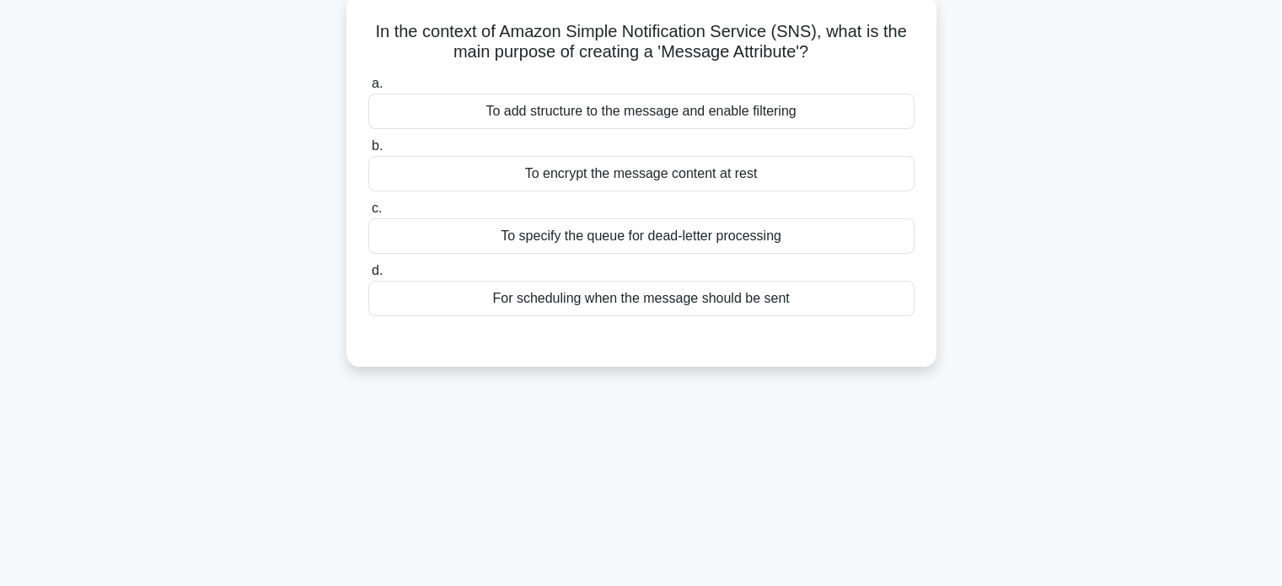
scroll to position [0, 0]
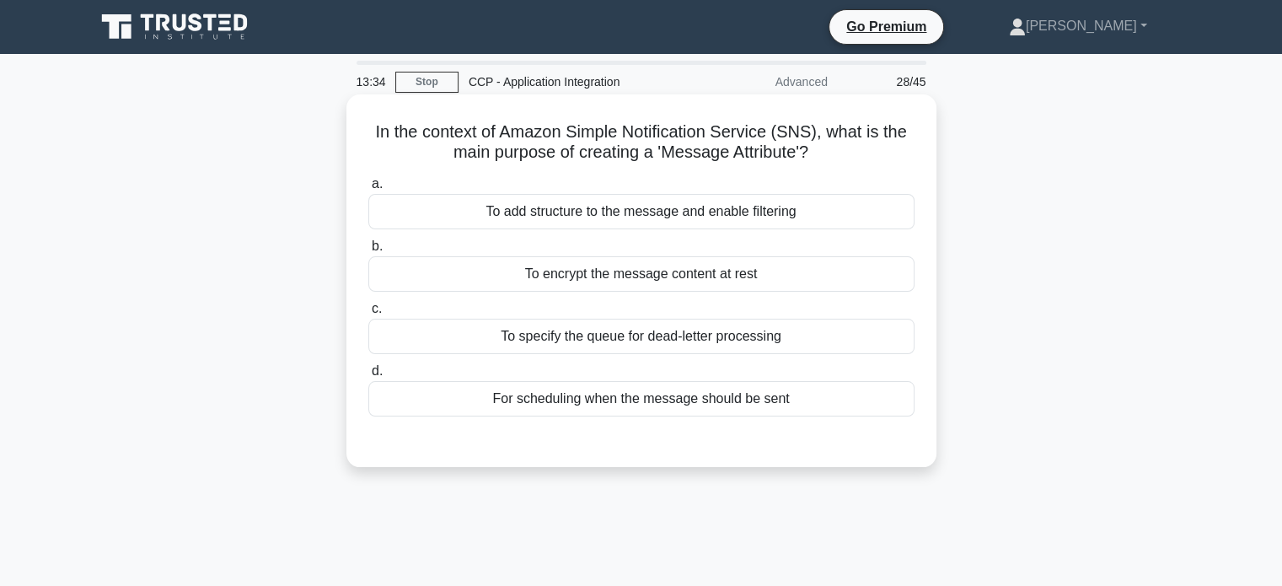
click at [735, 225] on div "To add structure to the message and enable filtering" at bounding box center [641, 211] width 546 height 35
click at [368, 190] on input "a. To add structure to the message and enable filtering" at bounding box center [368, 184] width 0 height 11
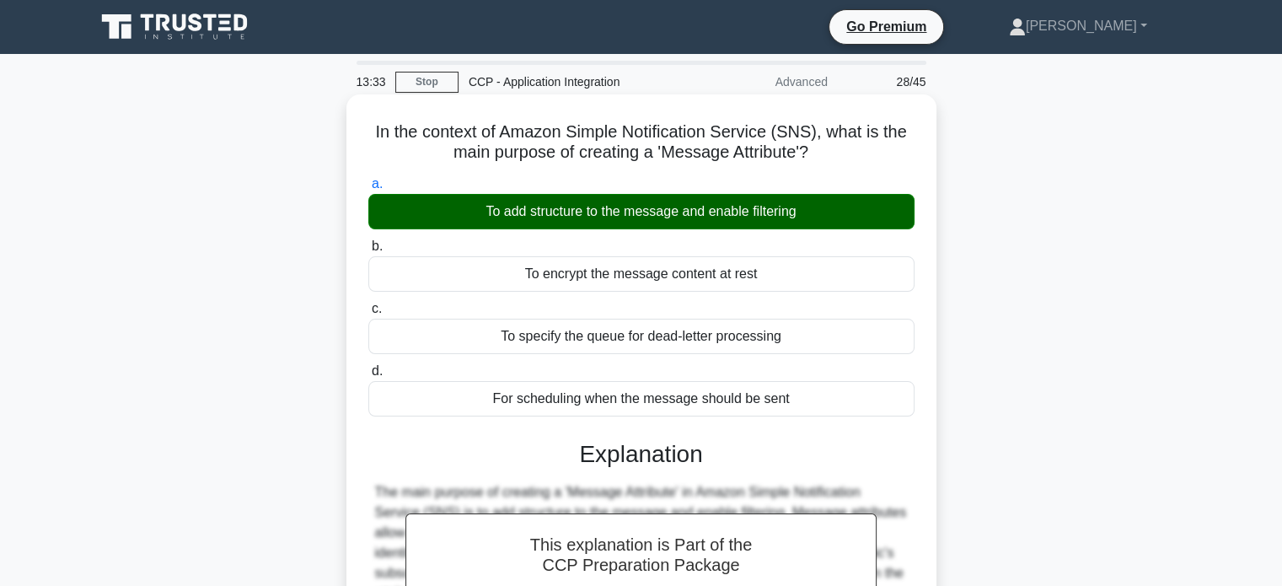
scroll to position [411, 0]
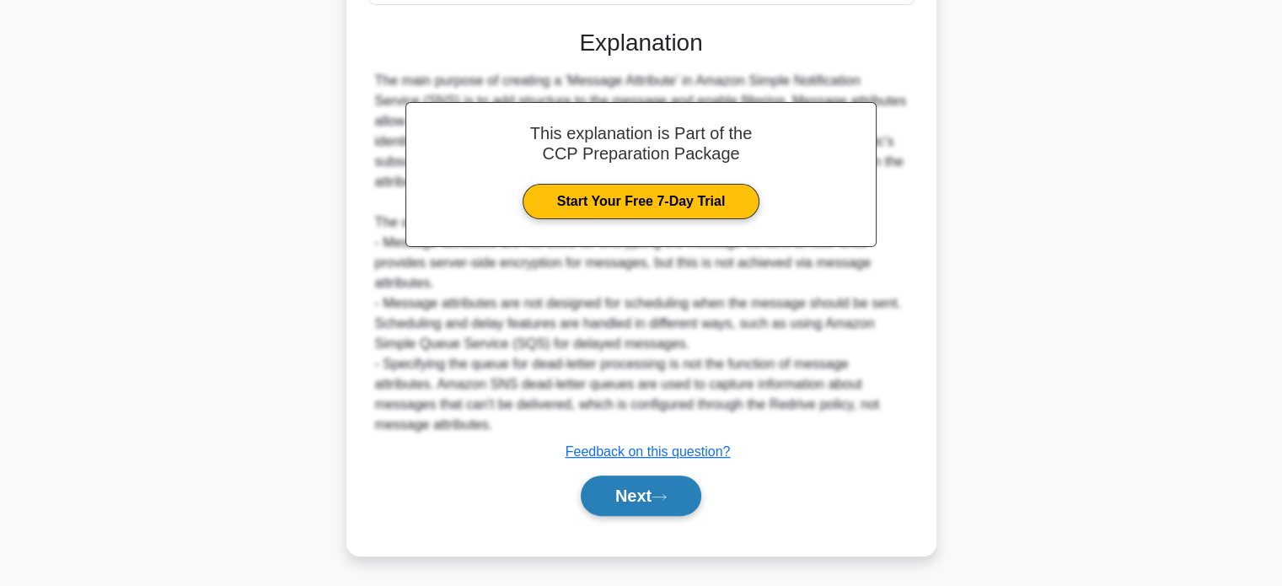
click at [637, 488] on button "Next" at bounding box center [641, 495] width 120 height 40
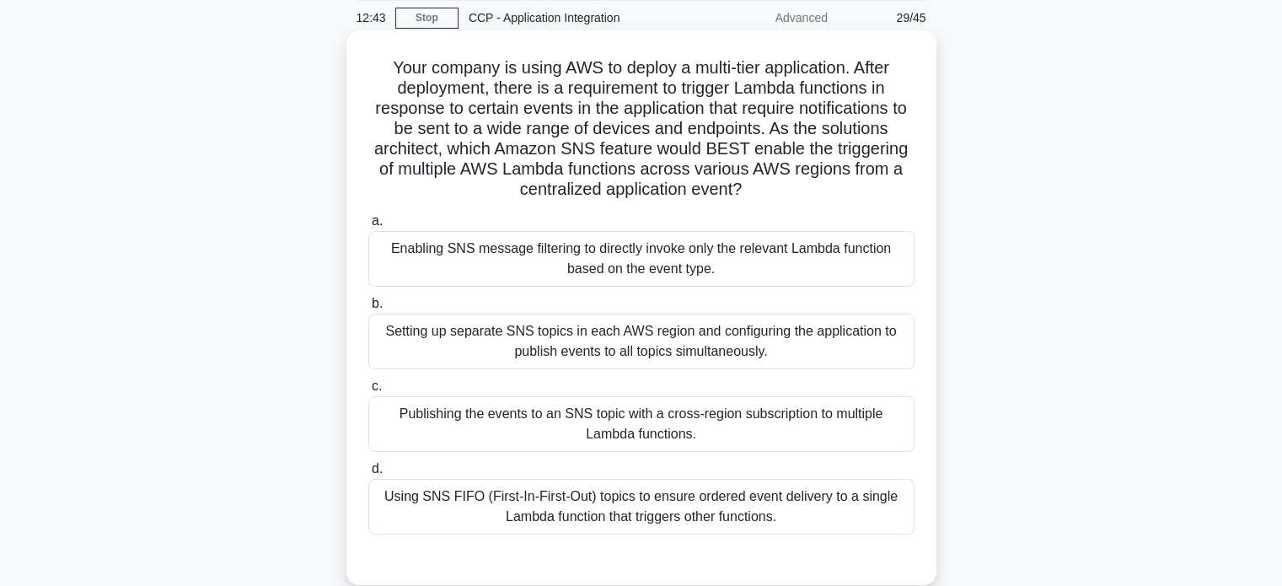
scroll to position [61, 0]
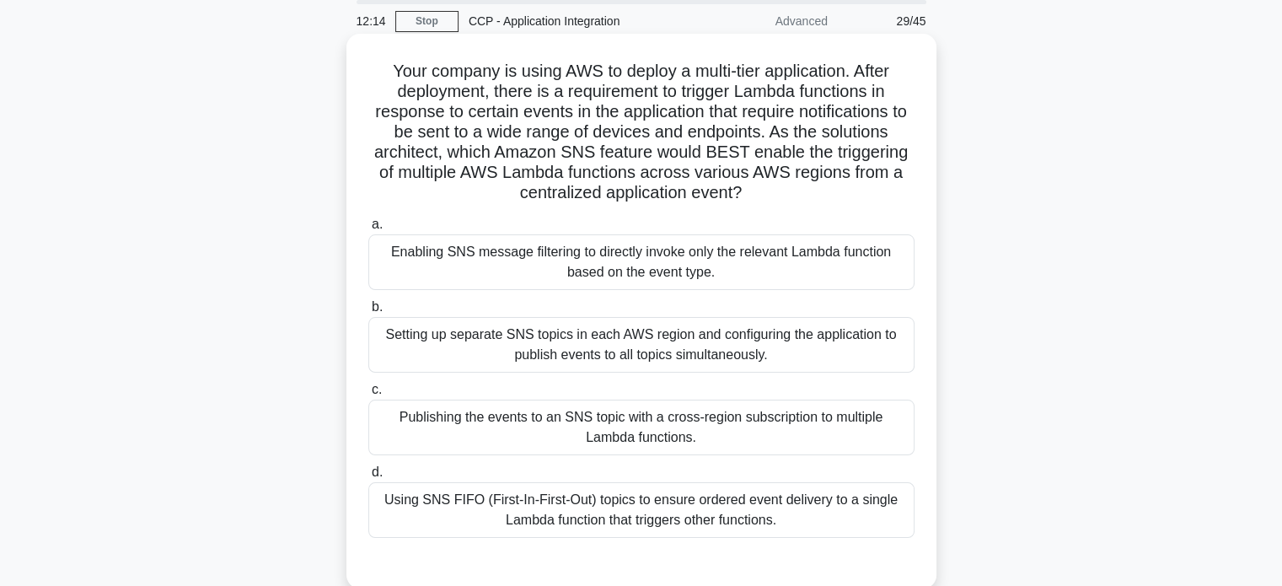
click at [853, 272] on div "Enabling SNS message filtering to directly invoke only the relevant Lambda func…" at bounding box center [641, 262] width 546 height 56
click at [368, 230] on input "a. Enabling SNS message filtering to directly invoke only the relevant Lambda f…" at bounding box center [368, 224] width 0 height 11
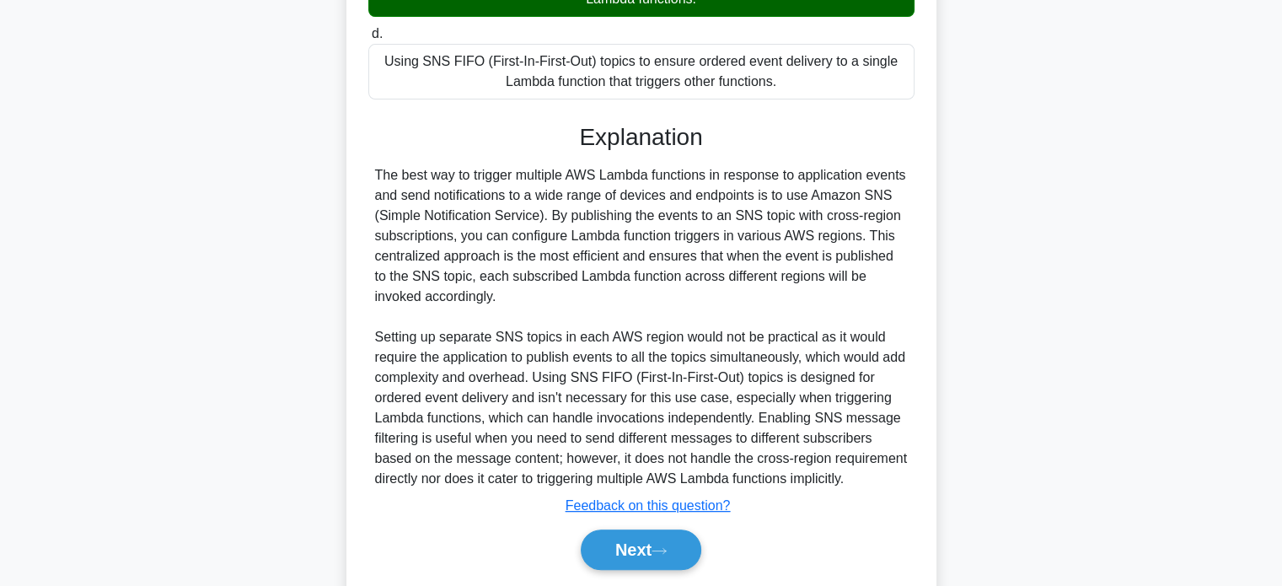
scroll to position [554, 0]
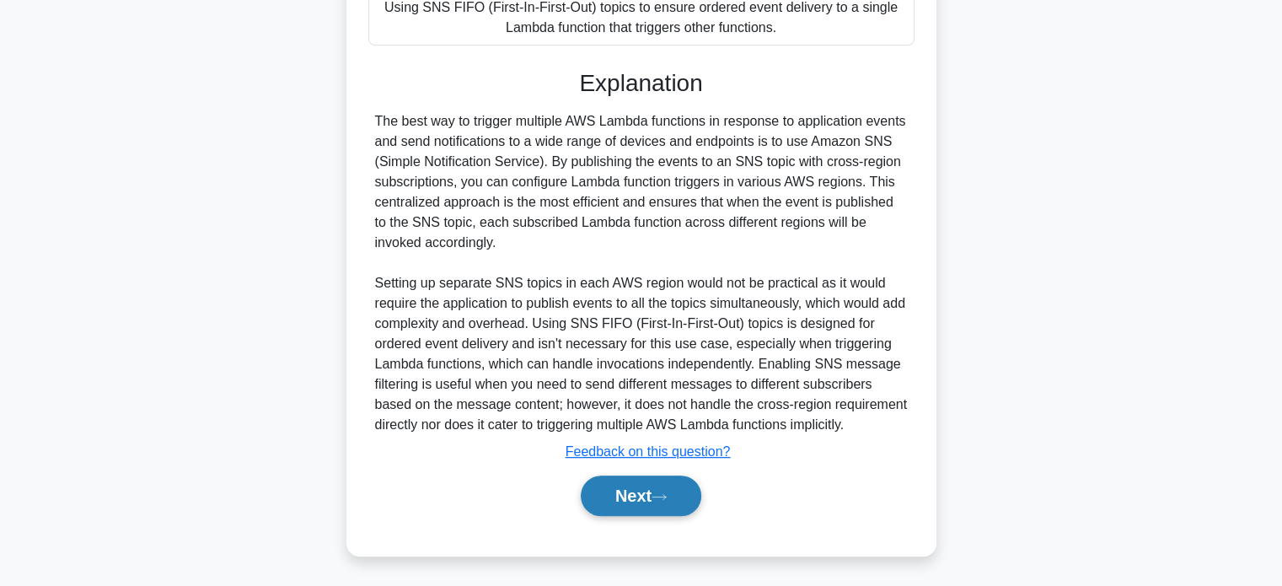
click at [662, 498] on icon at bounding box center [658, 496] width 15 height 9
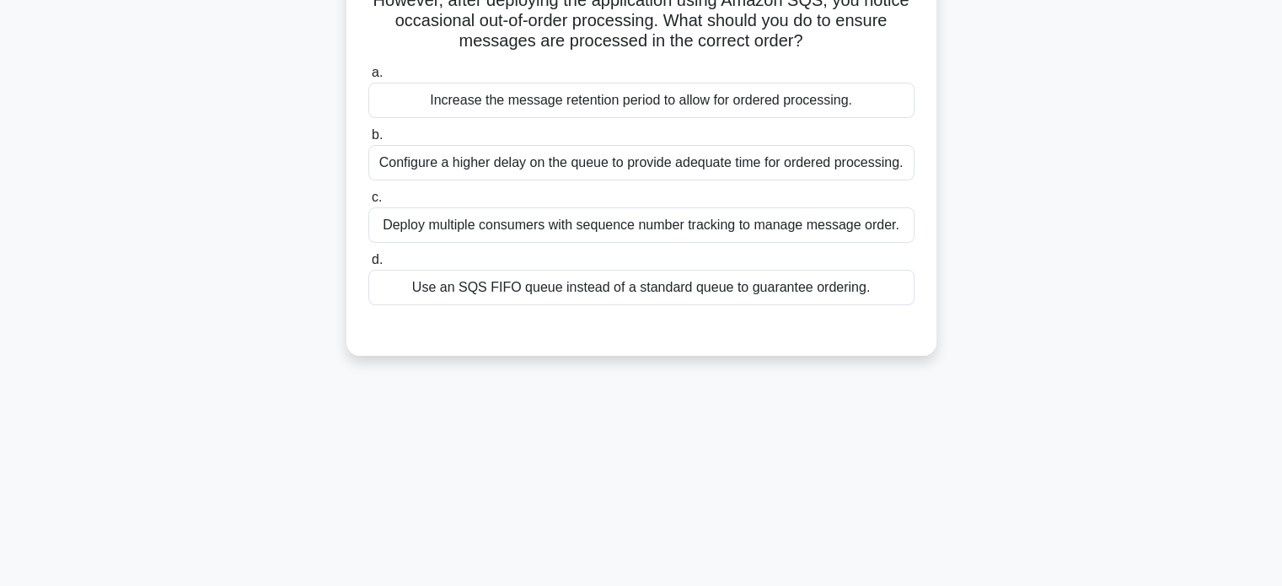
scroll to position [0, 0]
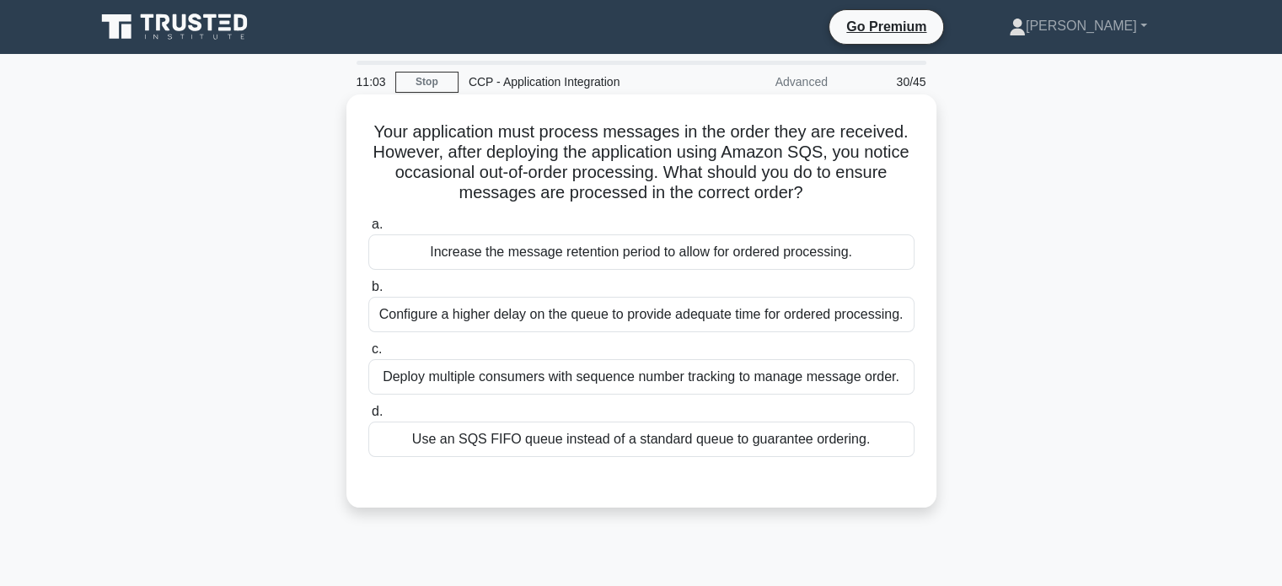
click at [591, 451] on div "Use an SQS FIFO queue instead of a standard queue to guarantee ordering." at bounding box center [641, 438] width 546 height 35
click at [368, 417] on input "d. Use an SQS FIFO queue instead of a standard queue to guarantee ordering." at bounding box center [368, 411] width 0 height 11
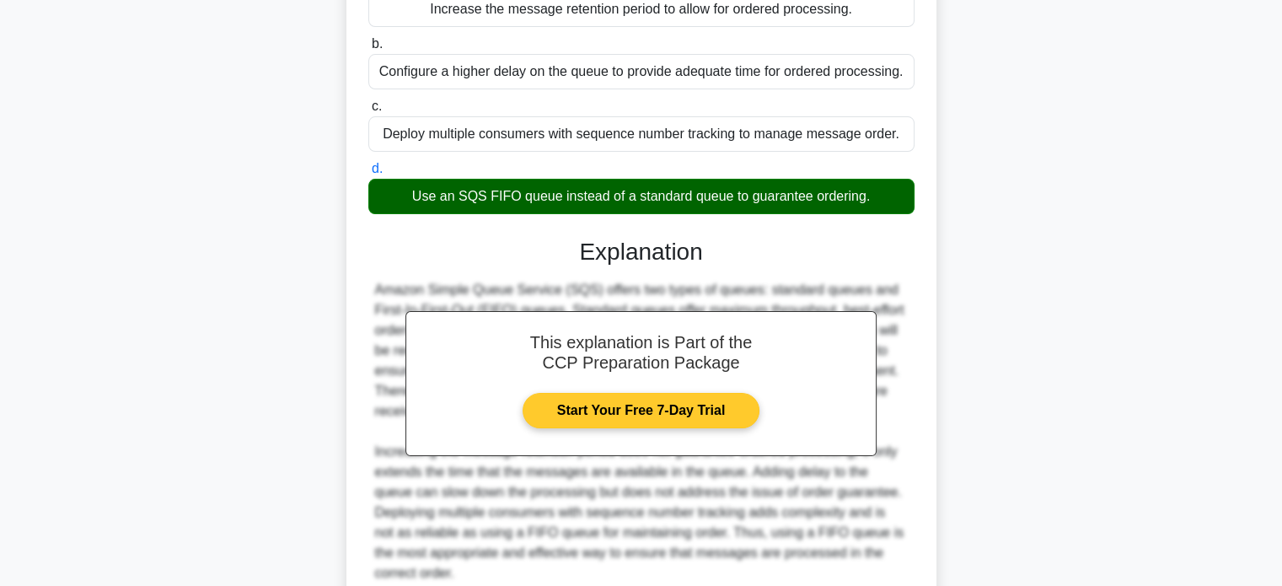
scroll to position [391, 0]
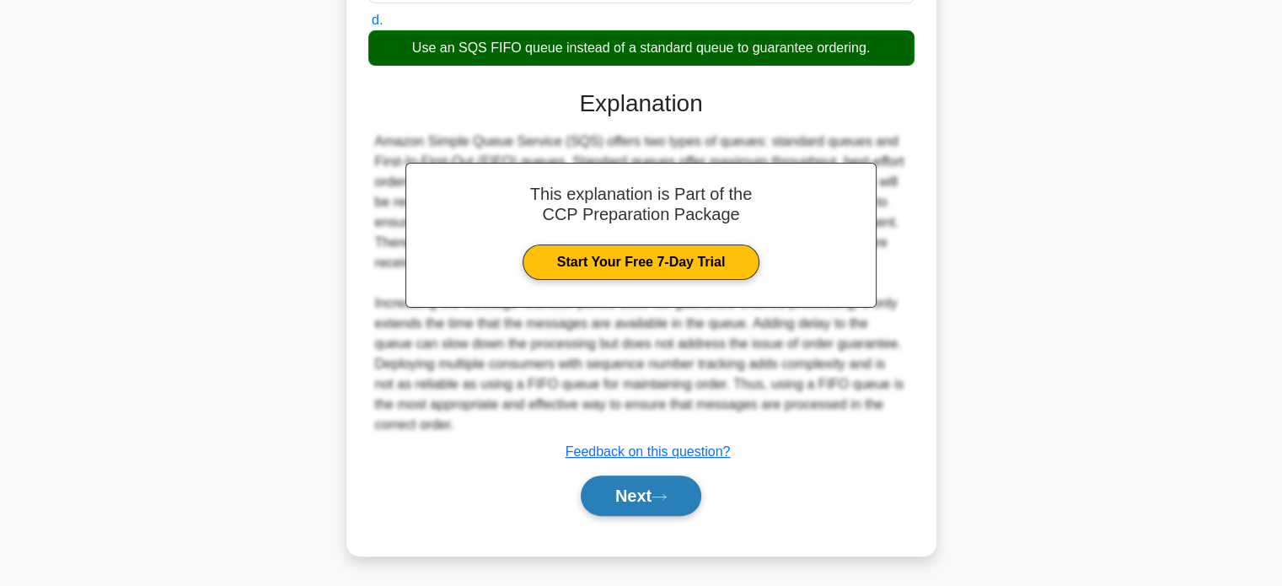
click at [649, 500] on button "Next" at bounding box center [641, 495] width 120 height 40
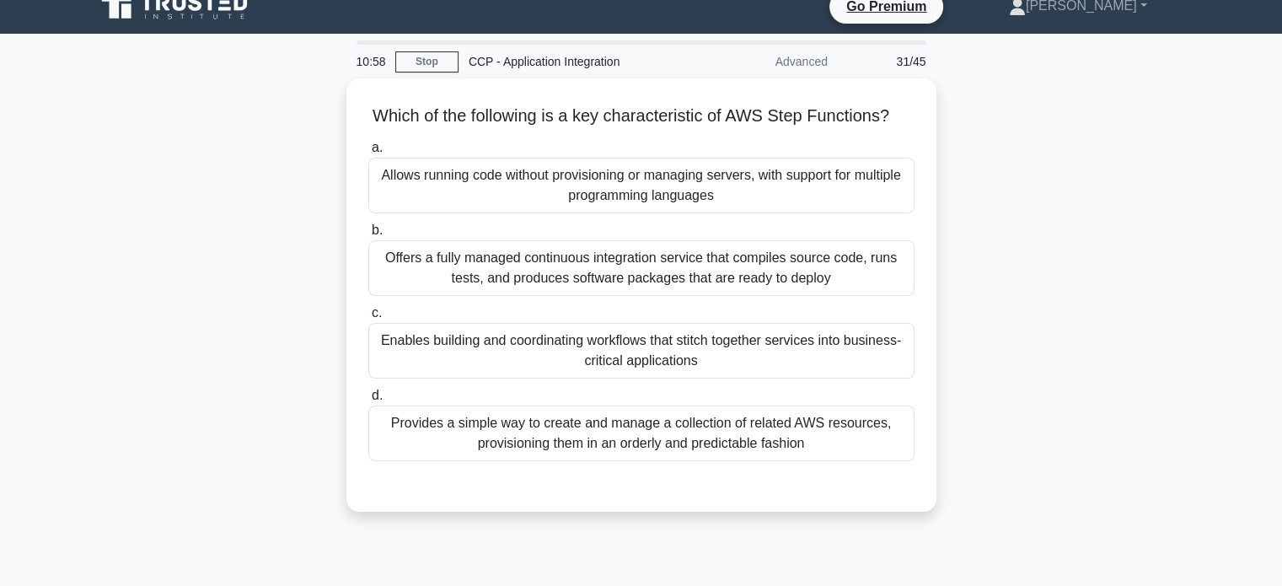
scroll to position [20, 0]
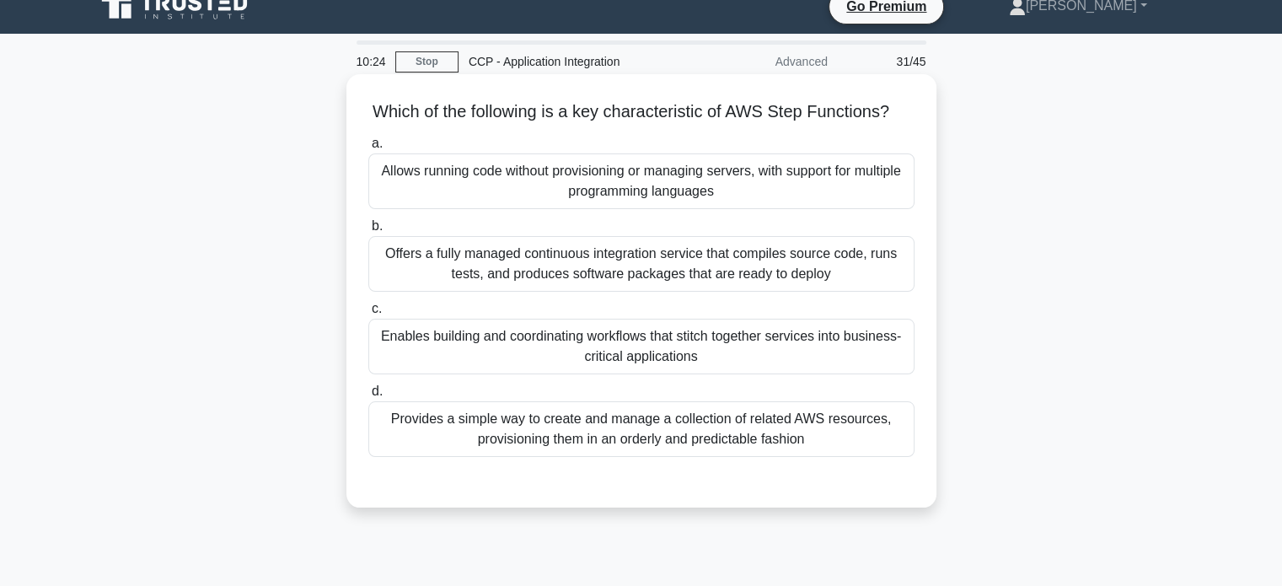
click at [681, 367] on div "Enables building and coordinating workflows that stitch together services into …" at bounding box center [641, 347] width 546 height 56
click at [368, 314] on input "c. Enables building and coordinating workflows that stitch together services in…" at bounding box center [368, 308] width 0 height 11
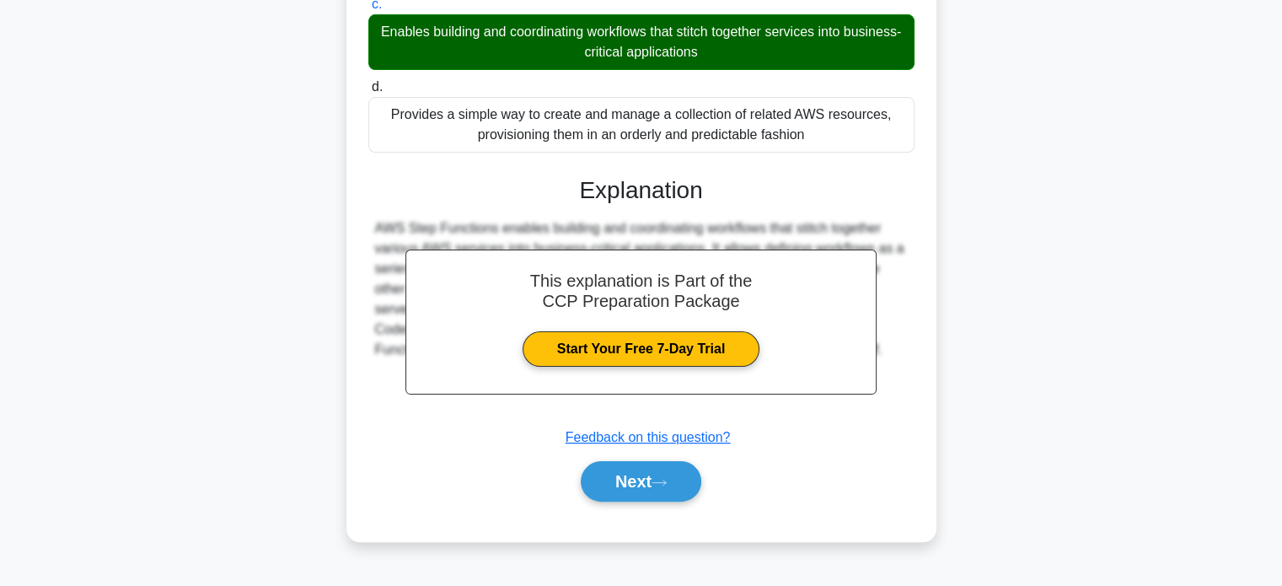
scroll to position [291, 0]
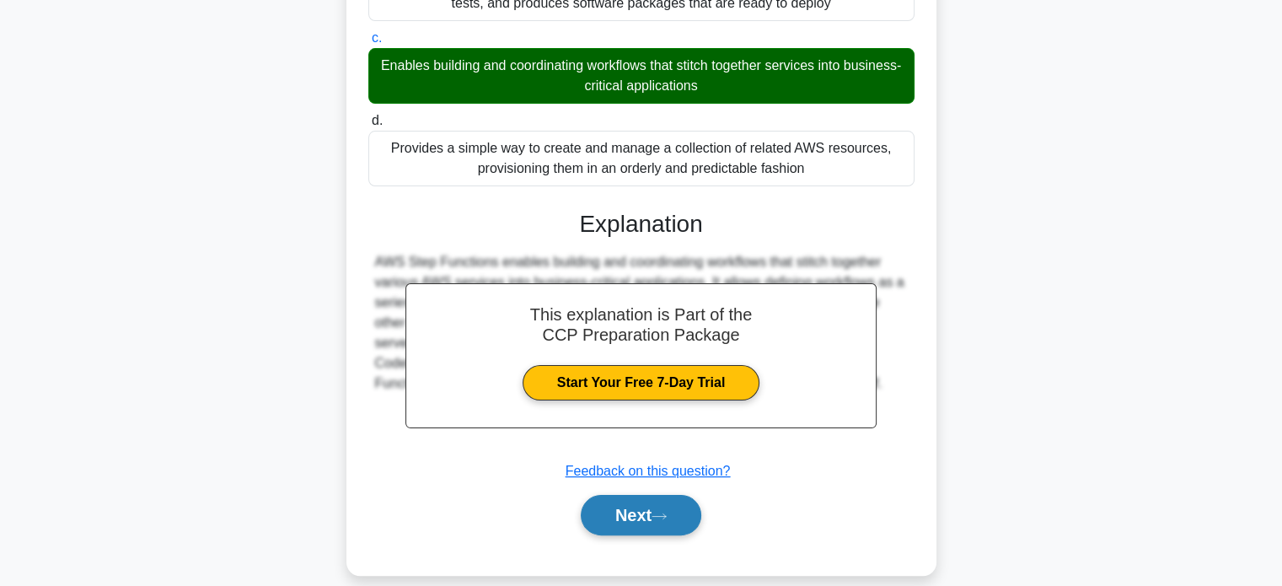
click at [624, 535] on button "Next" at bounding box center [641, 515] width 120 height 40
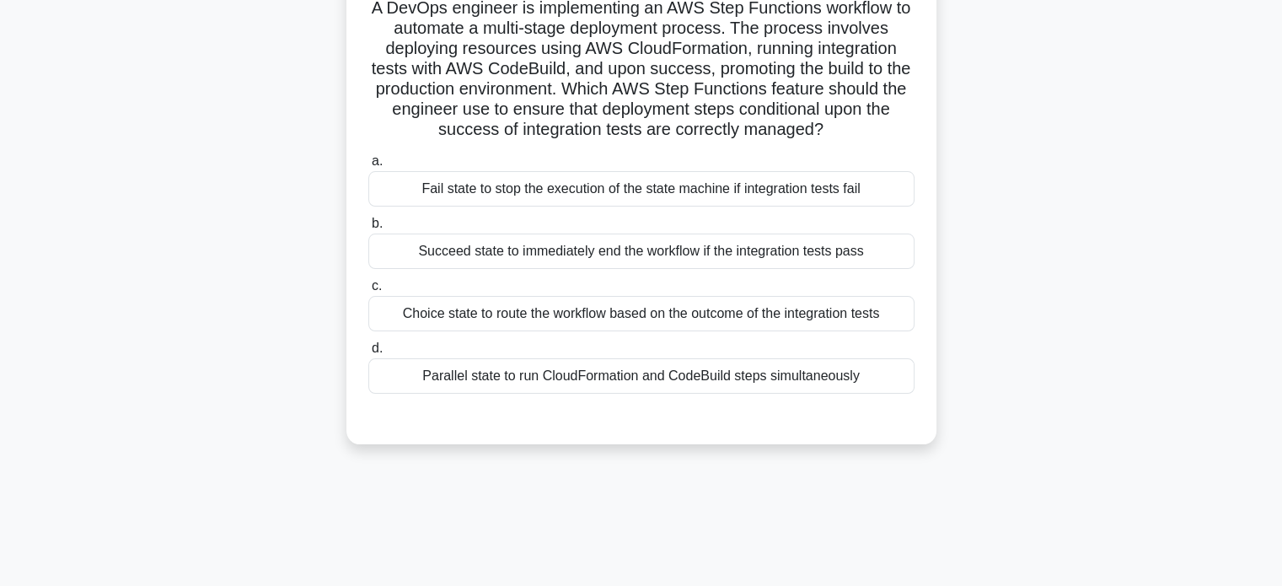
scroll to position [0, 0]
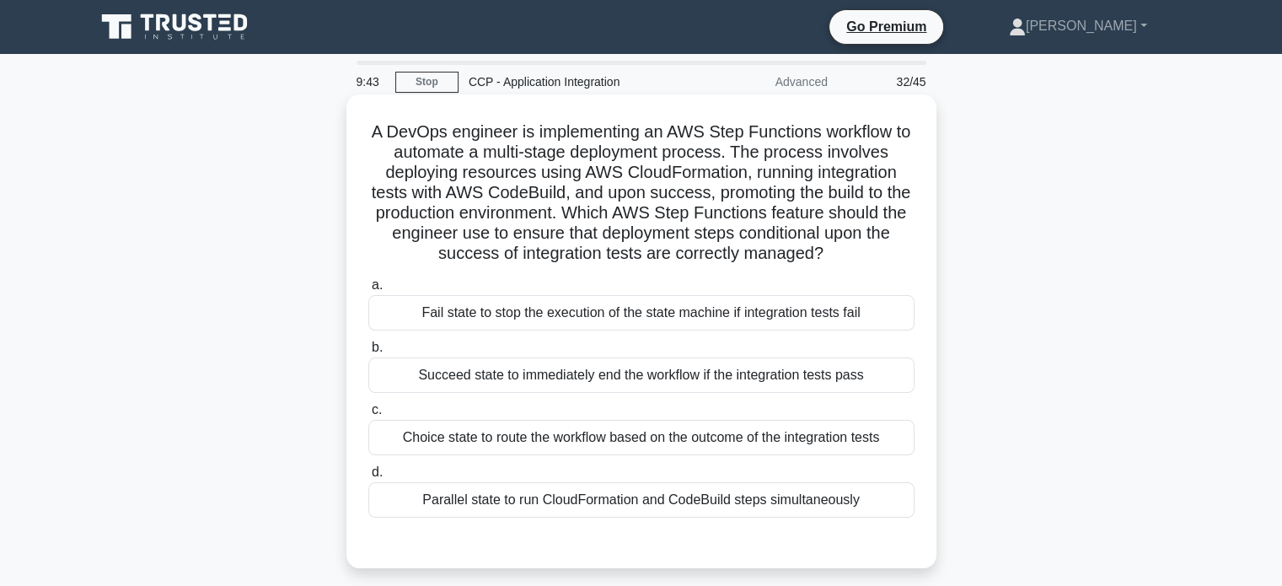
click at [747, 289] on label "a. Fail state to stop the execution of the state machine if integration tests f…" at bounding box center [641, 303] width 546 height 56
click at [368, 289] on input "a. Fail state to stop the execution of the state machine if integration tests f…" at bounding box center [368, 285] width 0 height 11
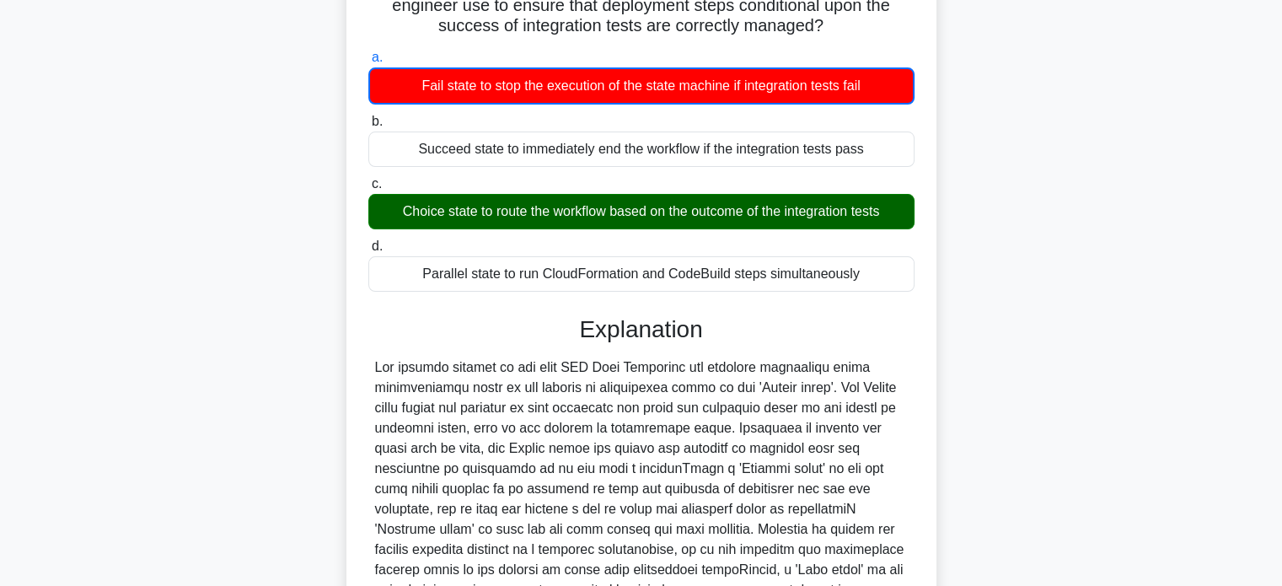
scroll to position [433, 0]
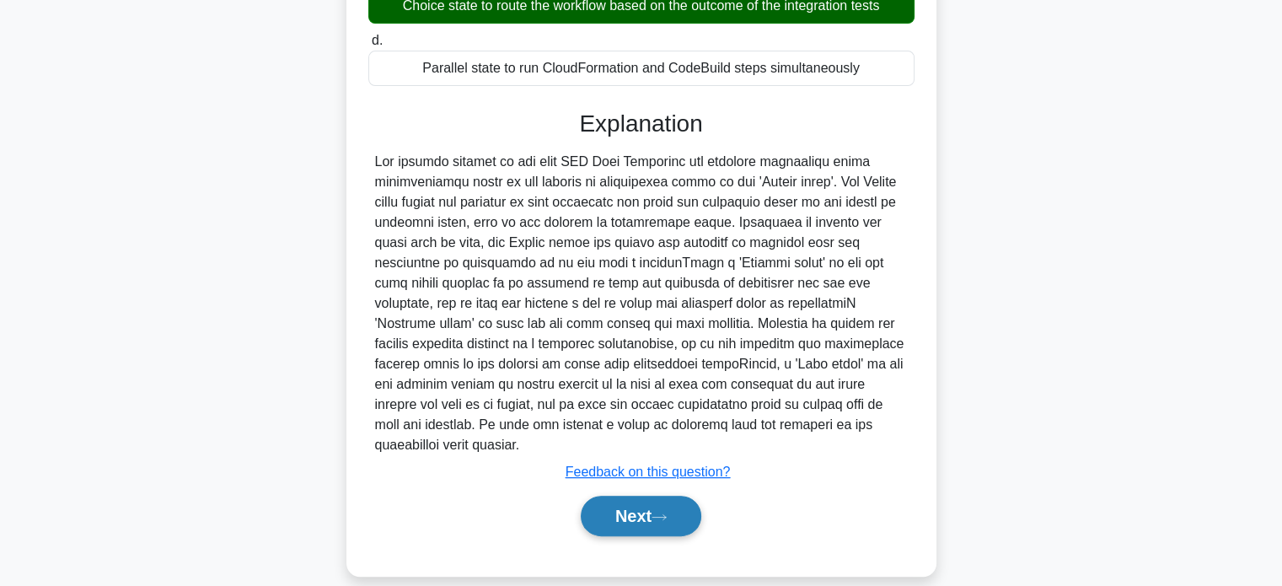
click at [671, 495] on button "Next" at bounding box center [641, 515] width 120 height 40
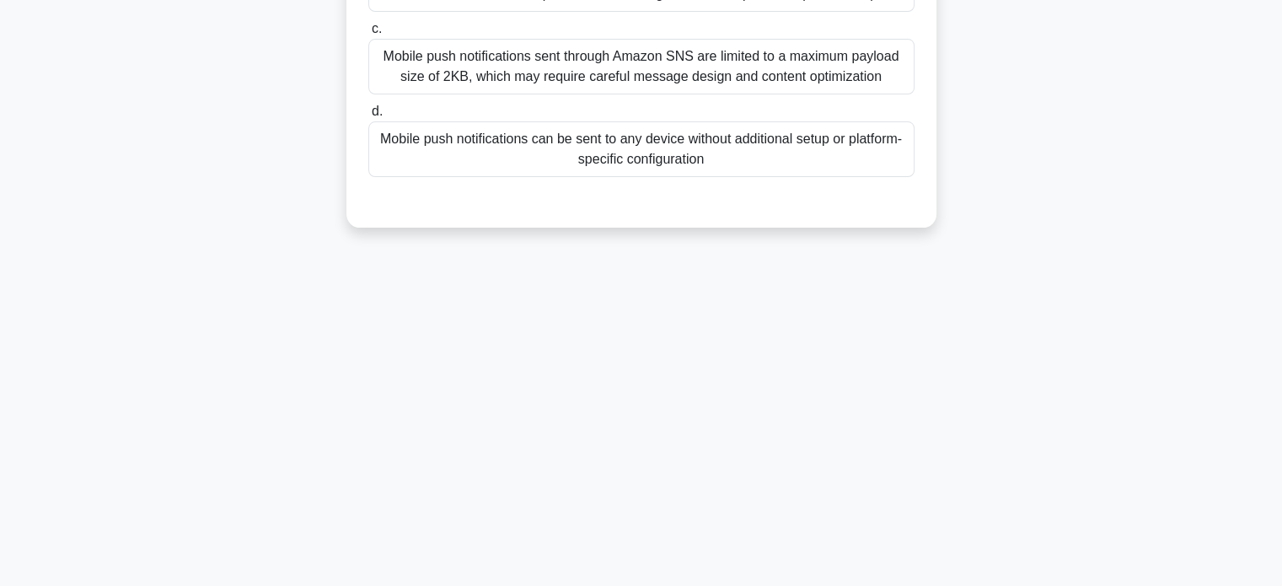
scroll to position [0, 0]
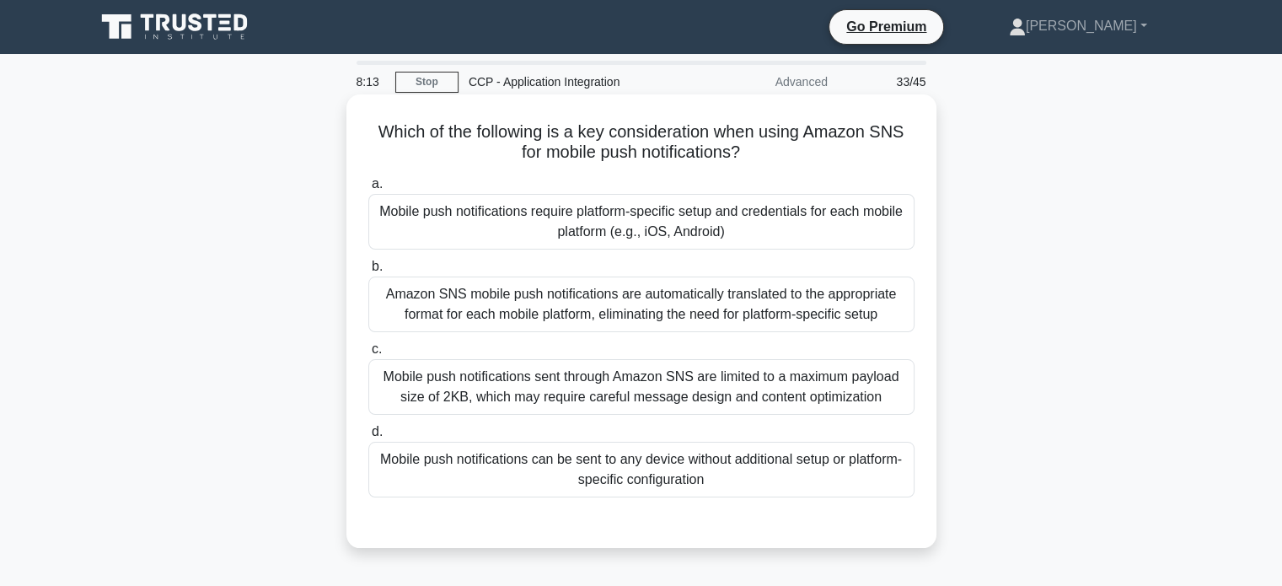
click at [734, 373] on div "Mobile push notifications sent through Amazon SNS are limited to a maximum payl…" at bounding box center [641, 387] width 546 height 56
click at [368, 355] on input "c. Mobile push notifications sent through Amazon SNS are limited to a maximum p…" at bounding box center [368, 349] width 0 height 11
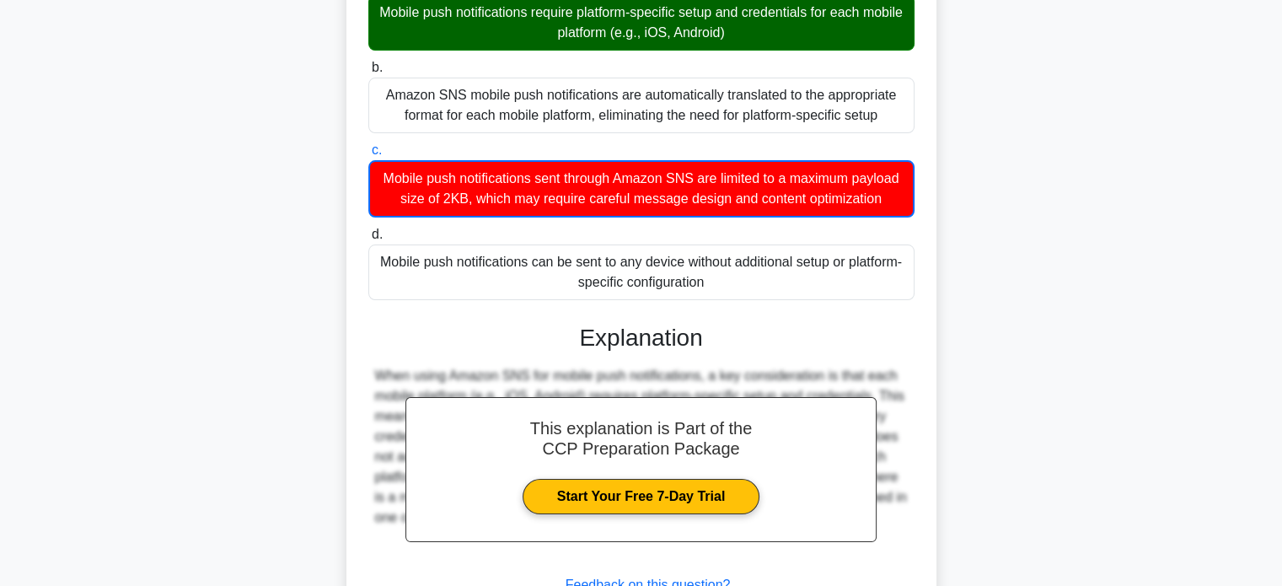
scroll to position [352, 0]
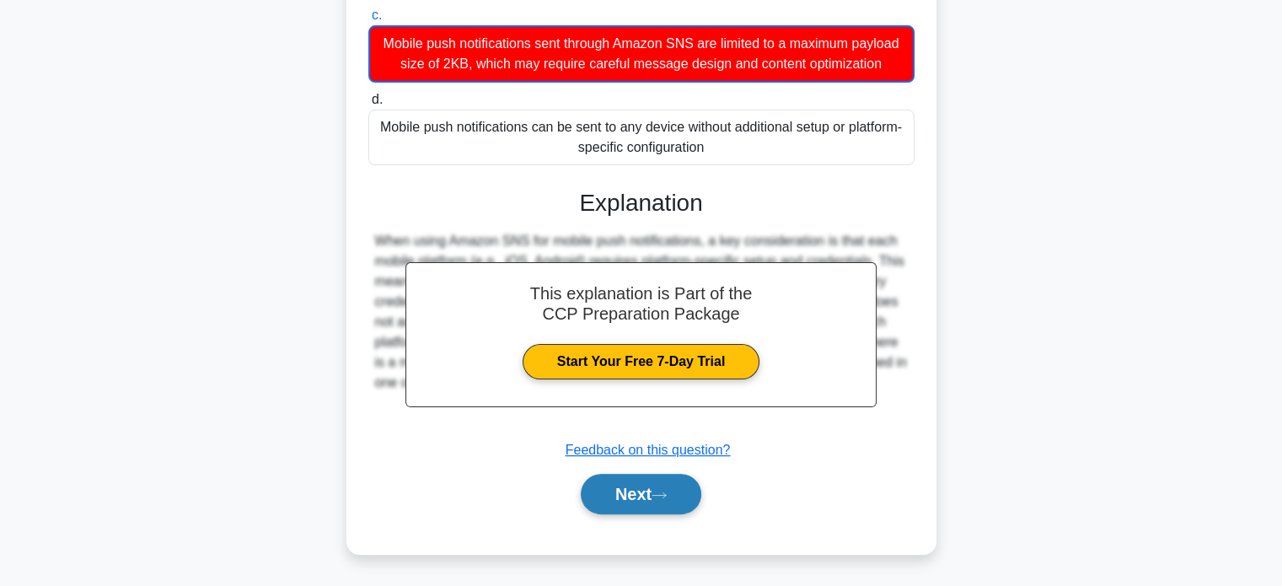
click at [686, 505] on button "Next" at bounding box center [641, 494] width 120 height 40
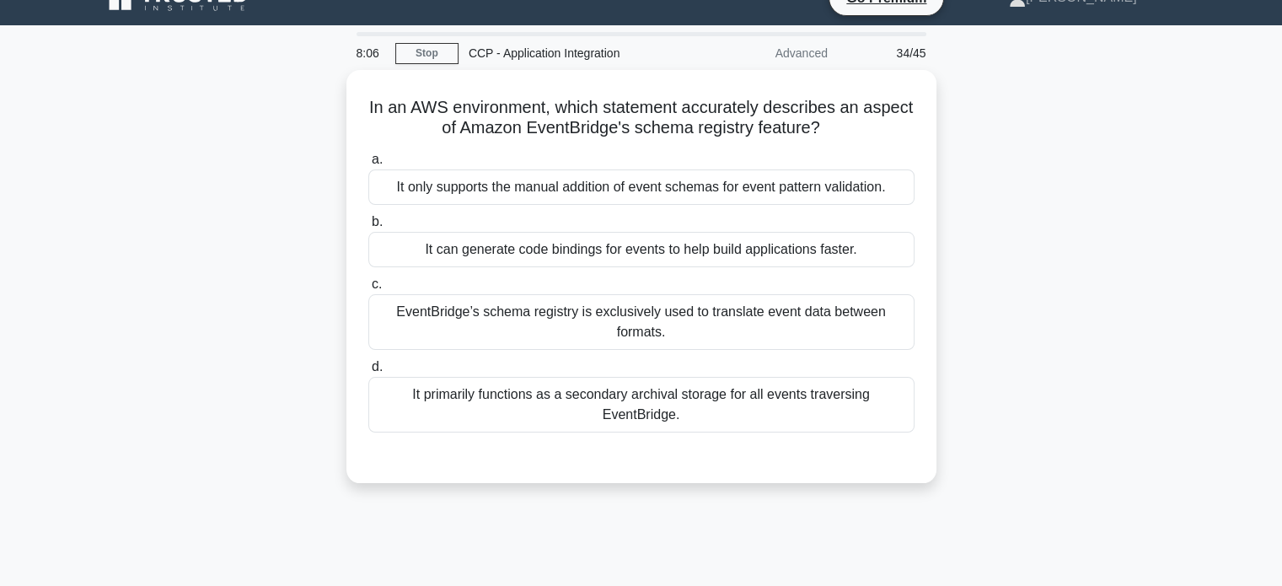
scroll to position [0, 0]
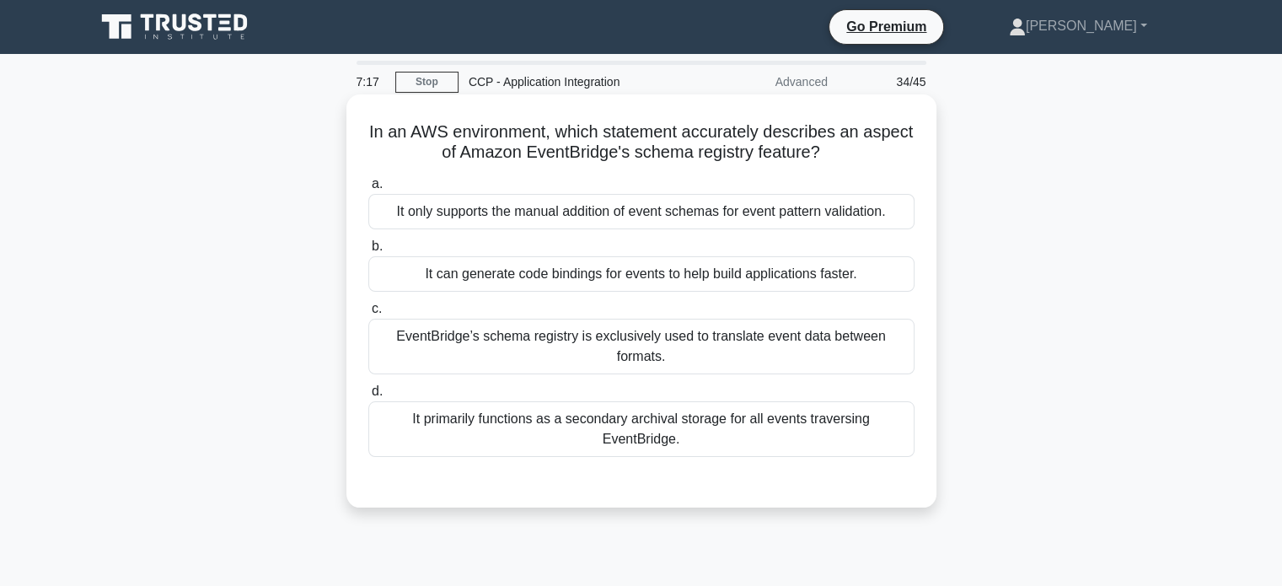
click at [742, 359] on div "EventBridge’s schema registry is exclusively used to translate event data betwe…" at bounding box center [641, 347] width 546 height 56
click at [368, 314] on input "c. EventBridge’s schema registry is exclusively used to translate event data be…" at bounding box center [368, 308] width 0 height 11
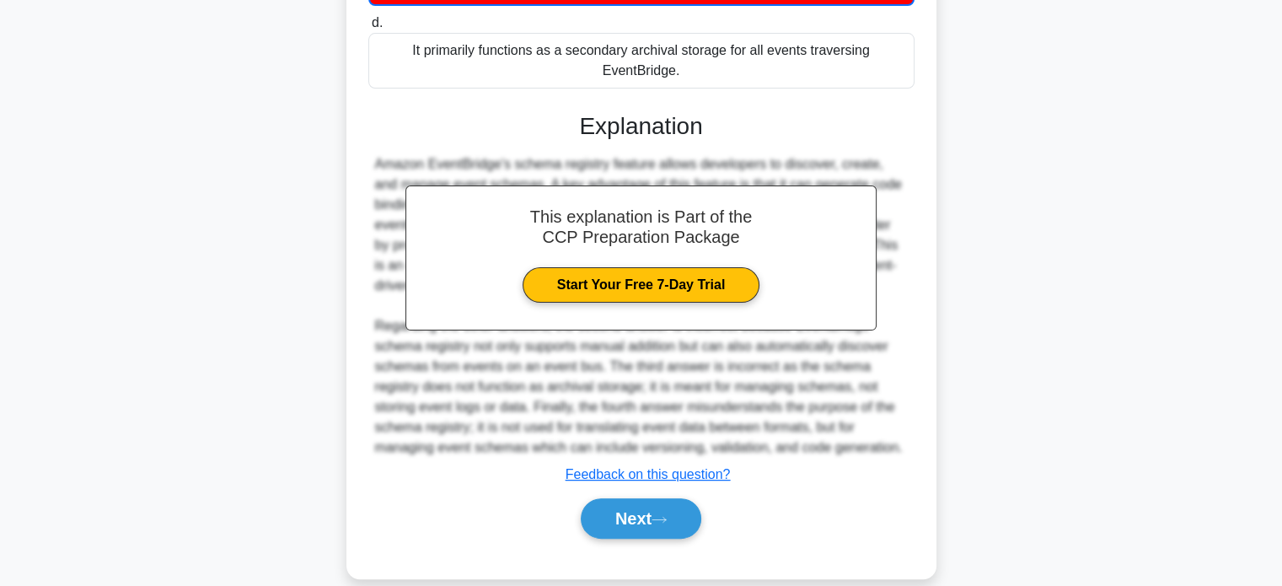
scroll to position [372, 0]
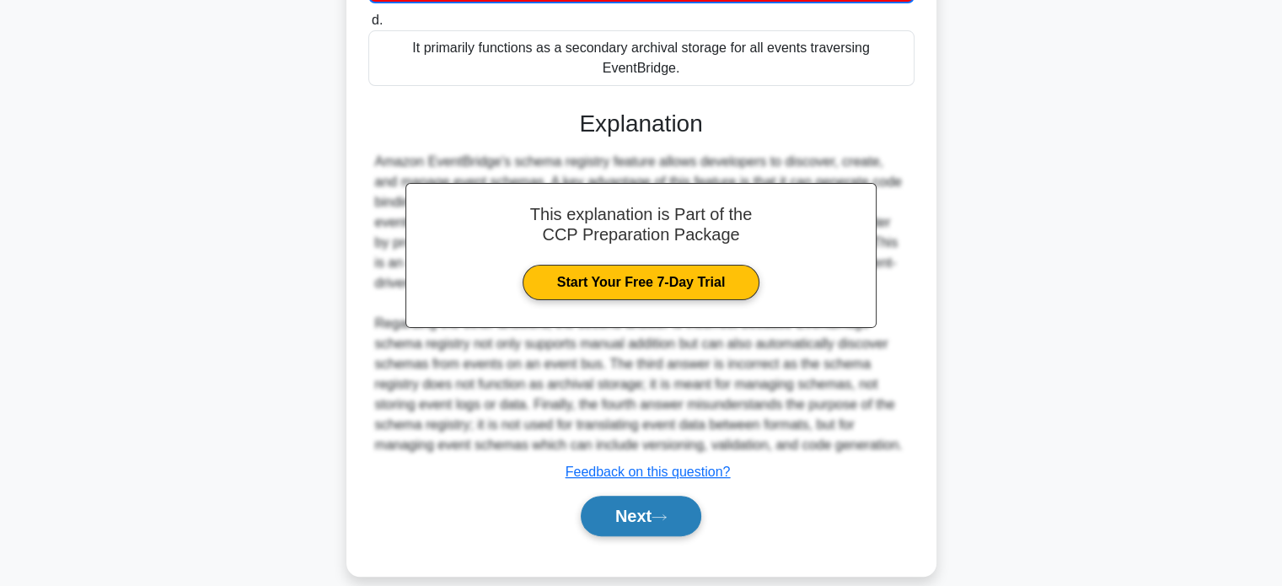
click at [645, 495] on button "Next" at bounding box center [641, 515] width 120 height 40
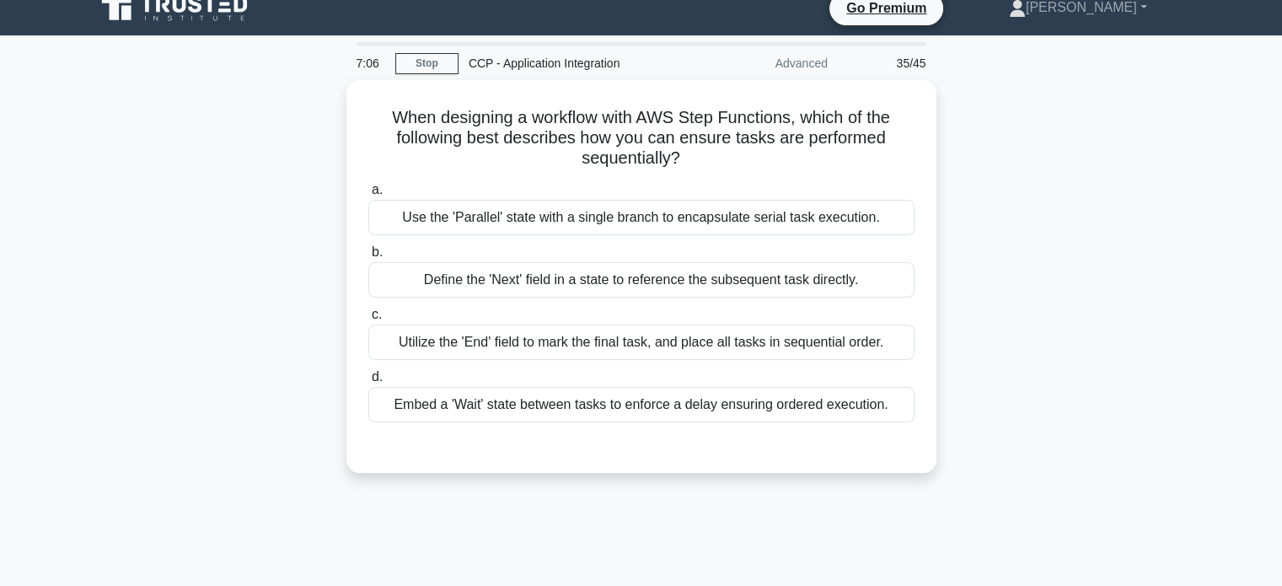
scroll to position [0, 0]
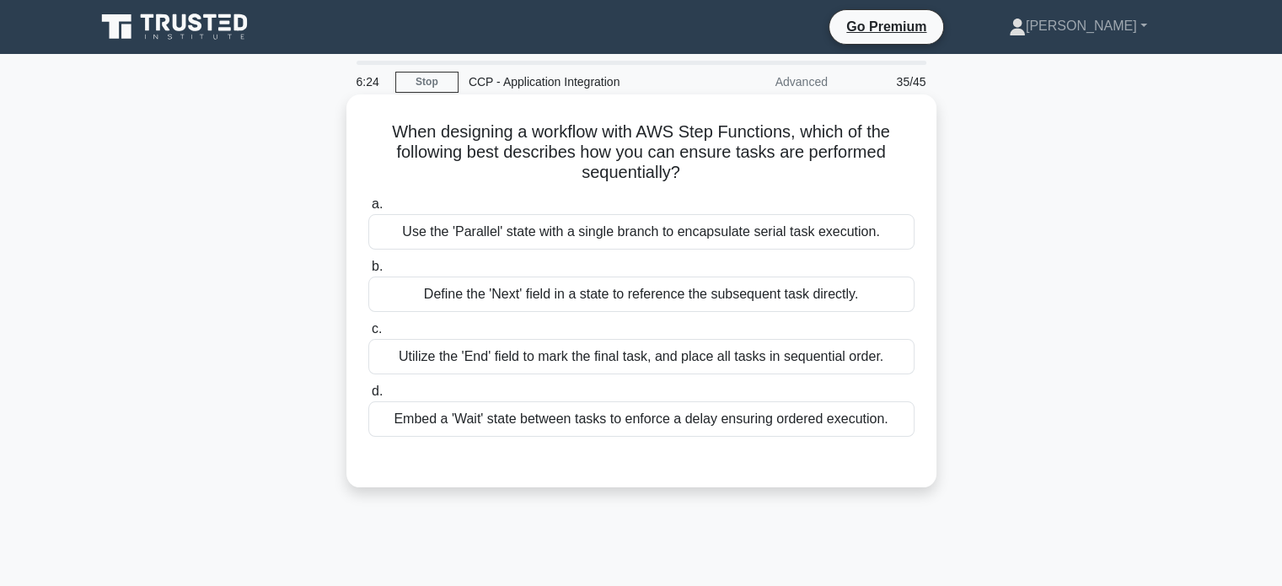
click at [662, 296] on div "Define the 'Next' field in a state to reference the subsequent task directly." at bounding box center [641, 293] width 546 height 35
click at [368, 272] on input "b. Define the 'Next' field in a state to reference the subsequent task directly." at bounding box center [368, 266] width 0 height 11
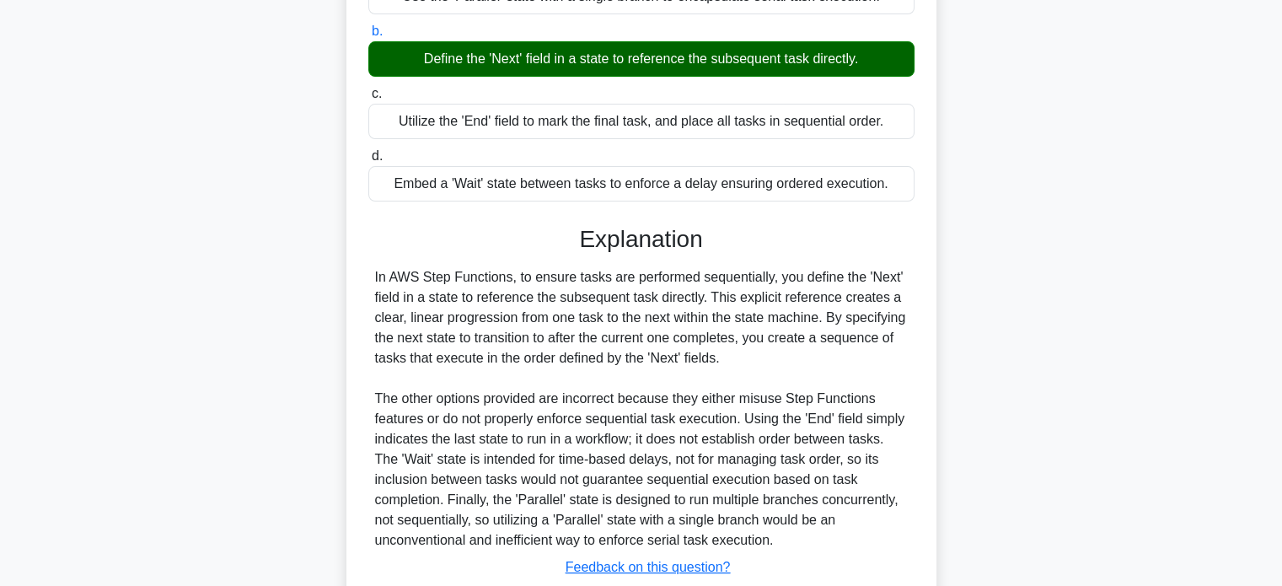
scroll to position [351, 0]
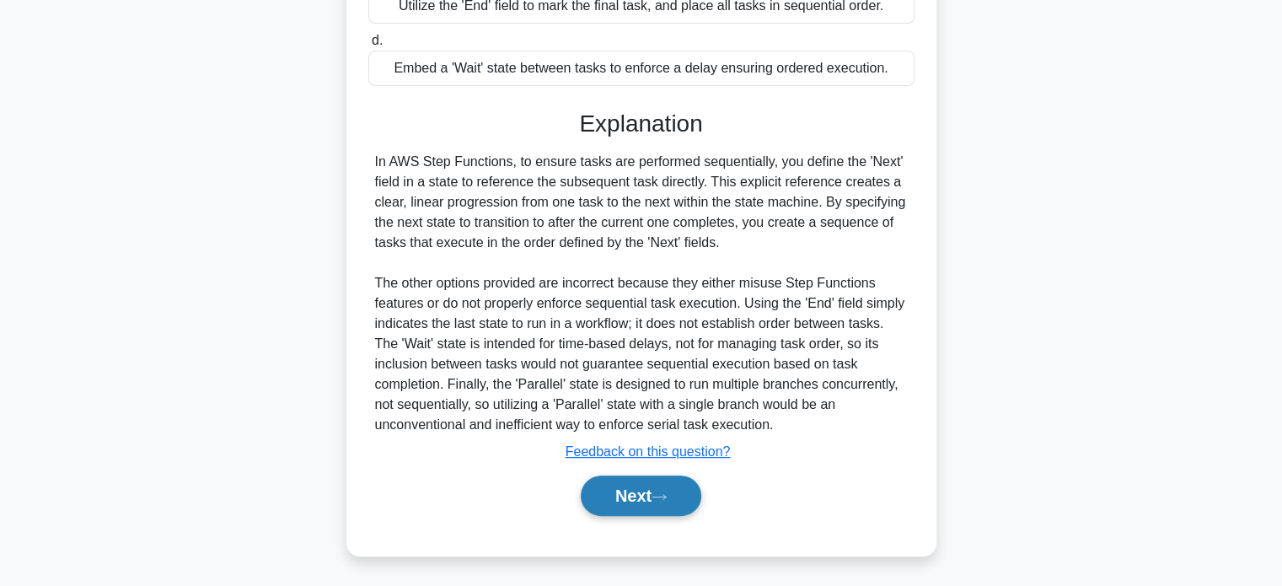
click at [608, 478] on button "Next" at bounding box center [641, 495] width 120 height 40
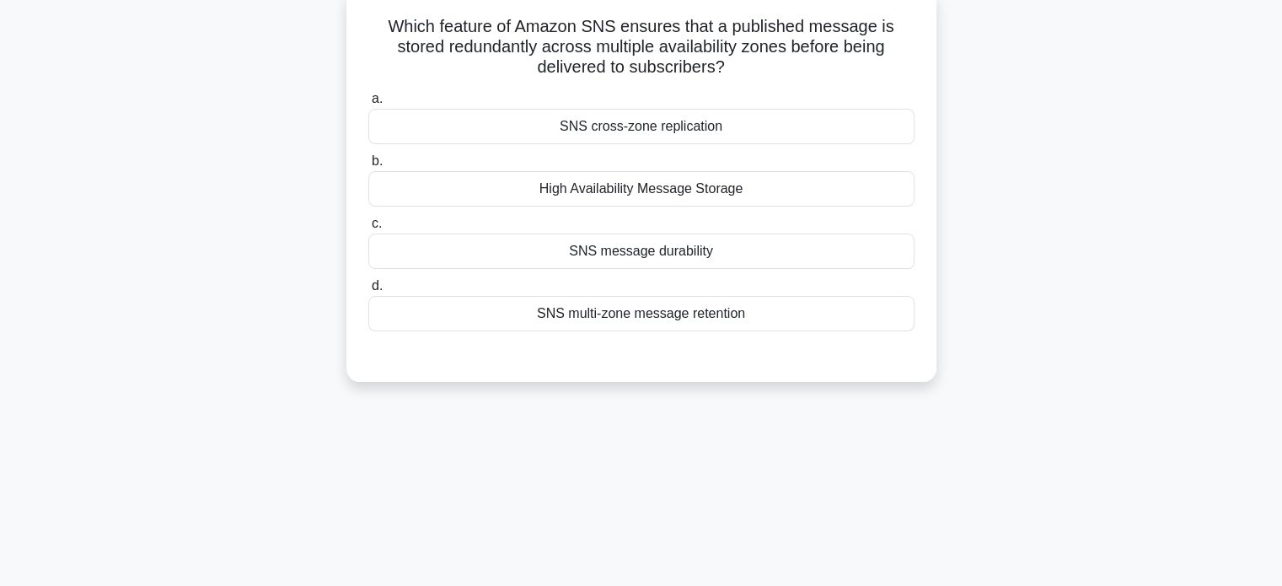
scroll to position [0, 0]
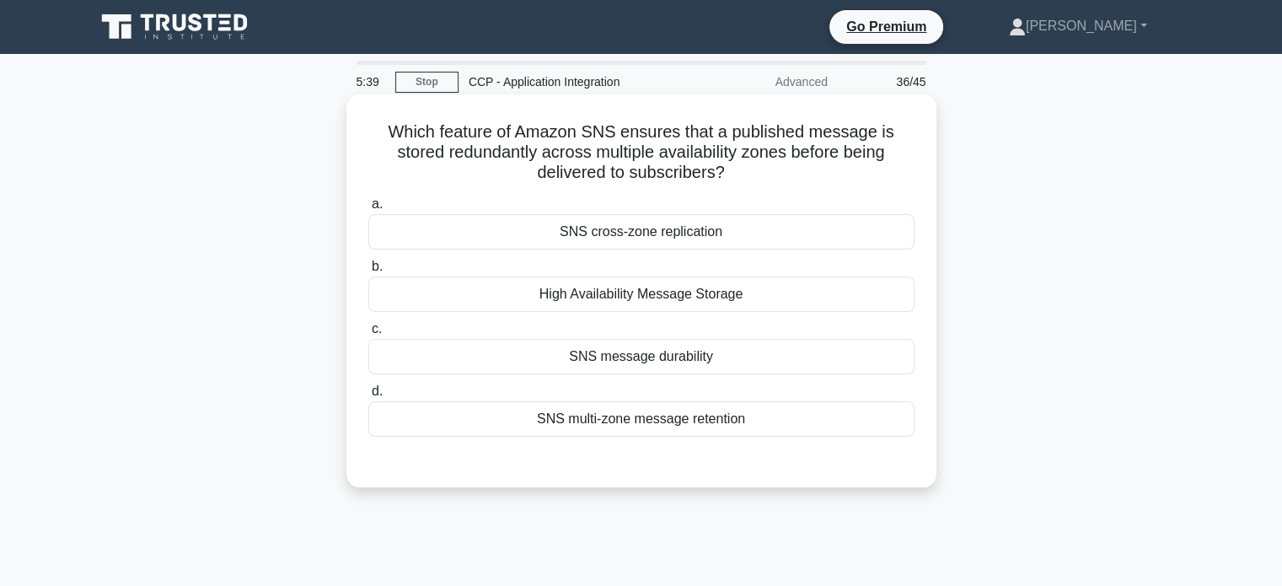
click at [641, 425] on div "SNS multi-zone message retention" at bounding box center [641, 418] width 546 height 35
click at [368, 397] on input "d. SNS multi-zone message retention" at bounding box center [368, 391] width 0 height 11
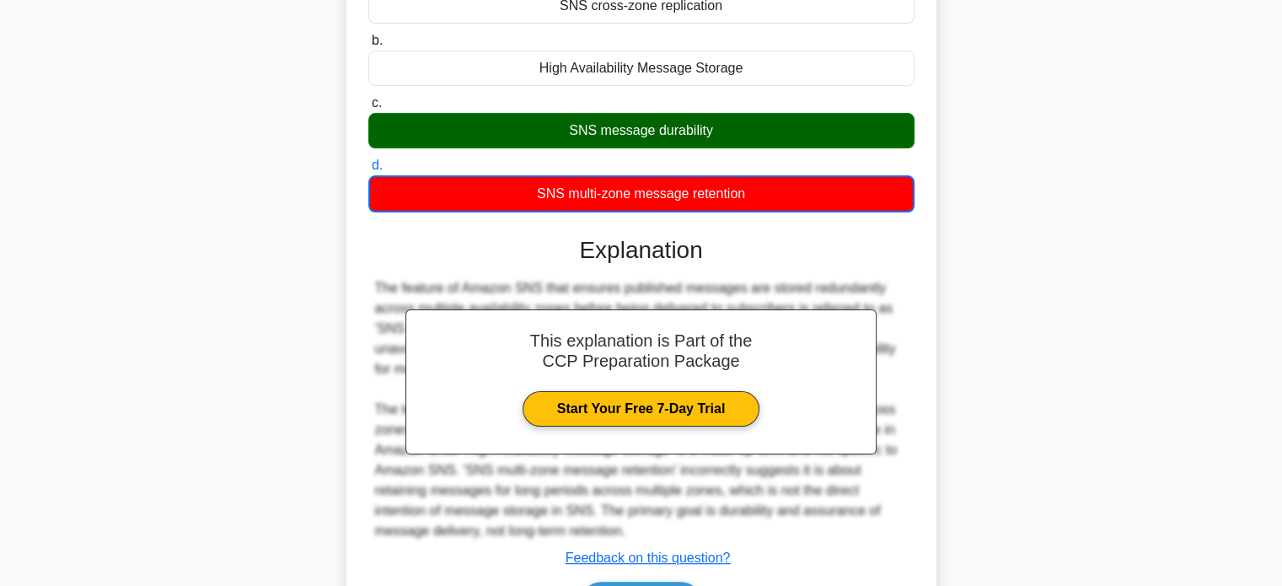
scroll to position [332, 0]
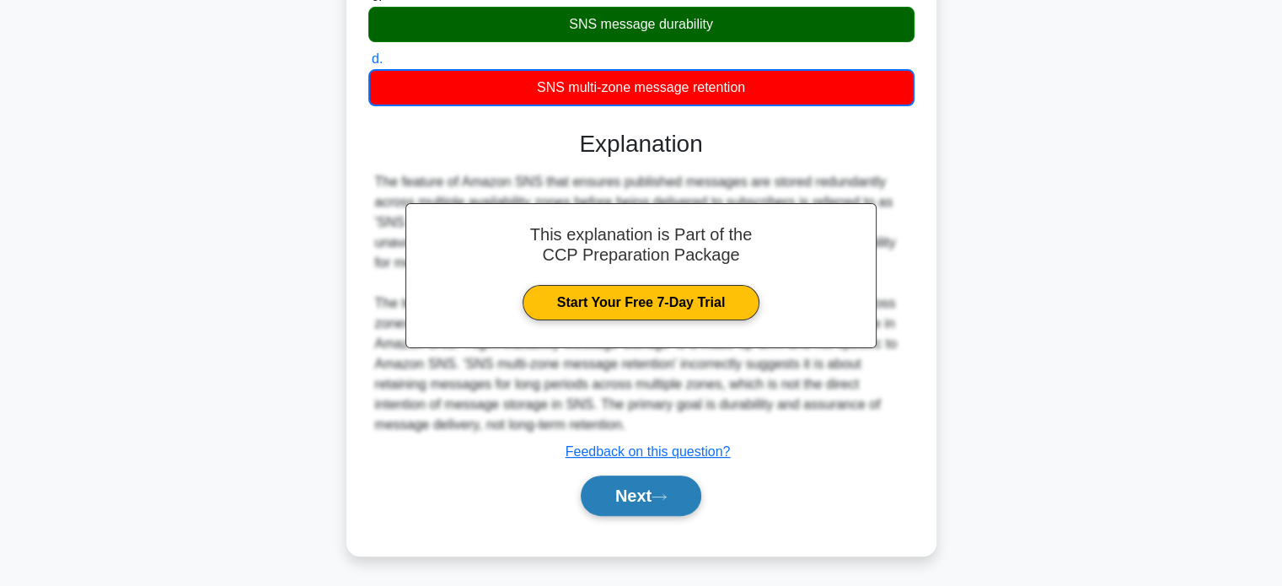
click at [636, 493] on button "Next" at bounding box center [641, 495] width 120 height 40
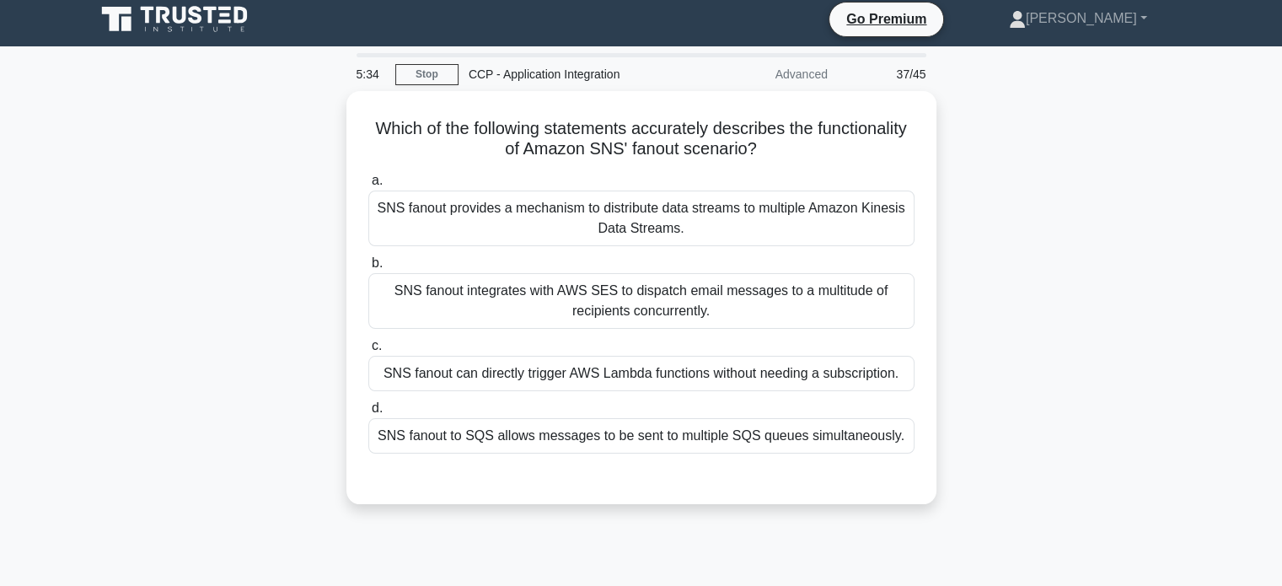
scroll to position [0, 0]
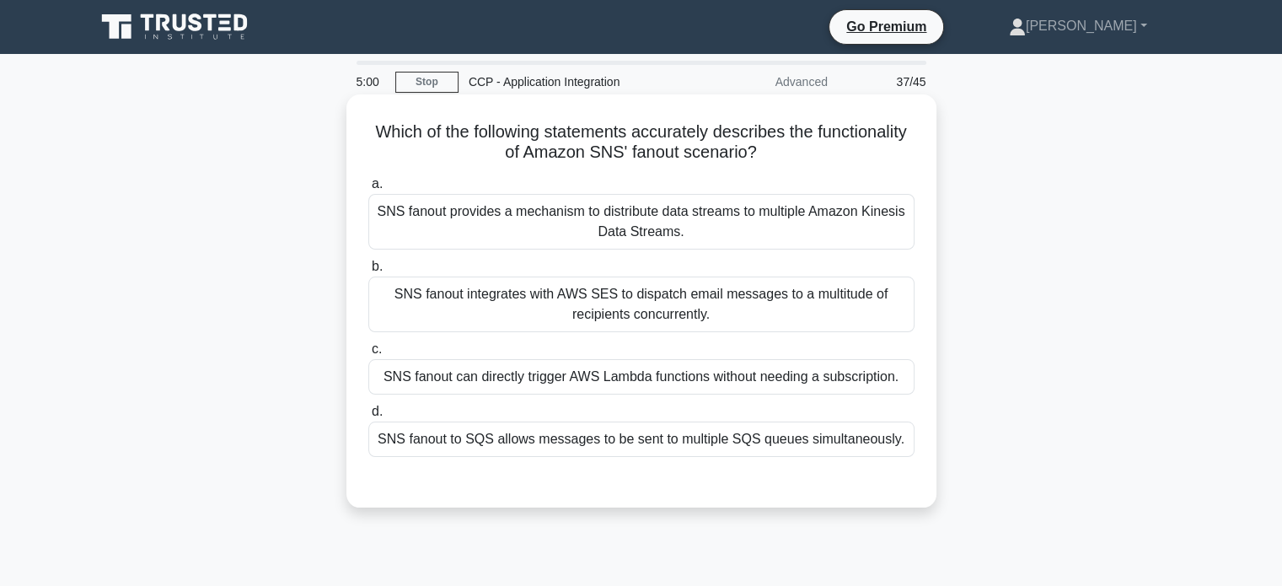
drag, startPoint x: 636, startPoint y: 493, endPoint x: 751, endPoint y: 291, distance: 232.4
click at [751, 291] on div "Which of the following statements accurately describes the functionality of Ama…" at bounding box center [641, 300] width 576 height 399
click at [826, 204] on div "SNS fanout provides a mechanism to distribute data streams to multiple Amazon K…" at bounding box center [641, 222] width 546 height 56
click at [368, 190] on input "a. SNS fanout provides a mechanism to distribute data streams to multiple Amazo…" at bounding box center [368, 184] width 0 height 11
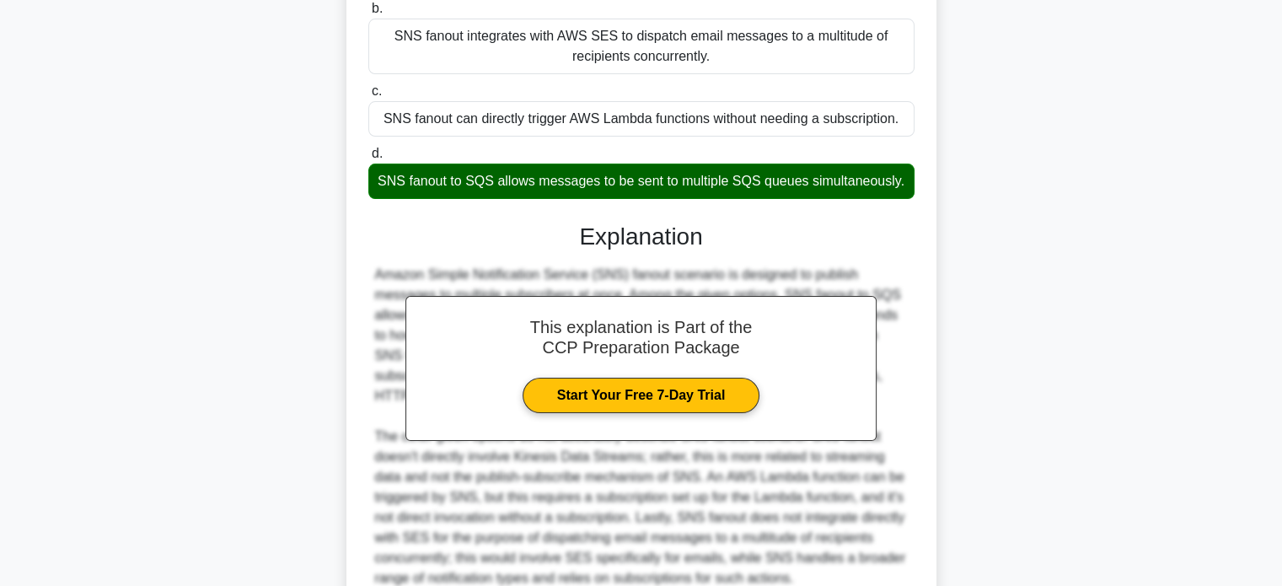
scroll to position [413, 0]
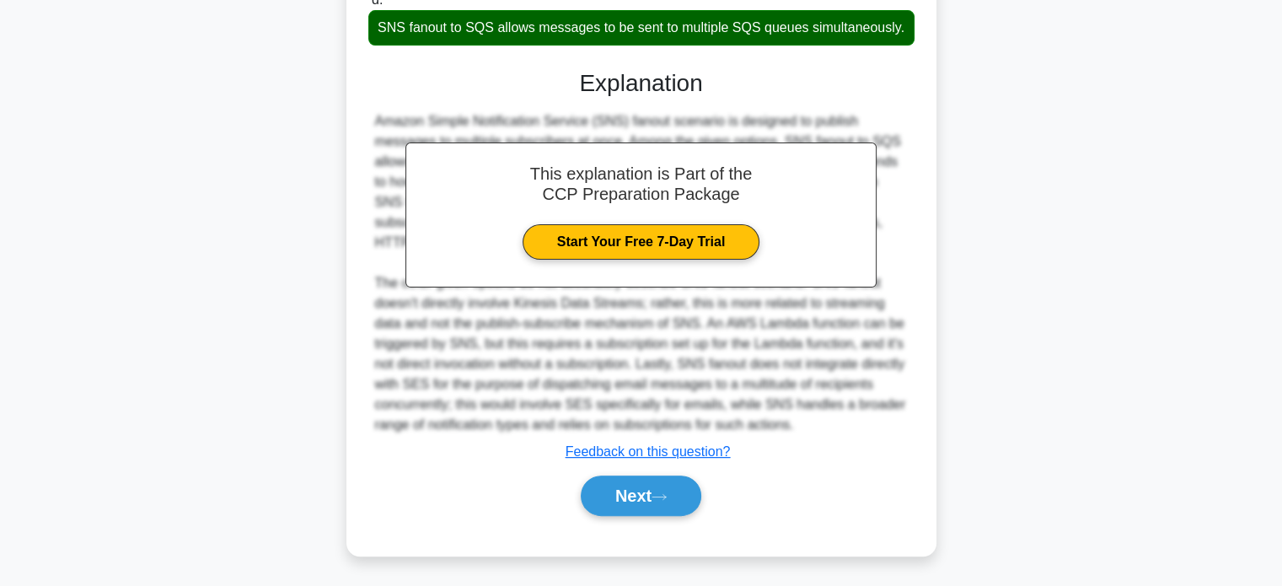
click at [692, 515] on div "Next" at bounding box center [641, 495] width 546 height 54
click at [676, 496] on button "Next" at bounding box center [641, 495] width 120 height 40
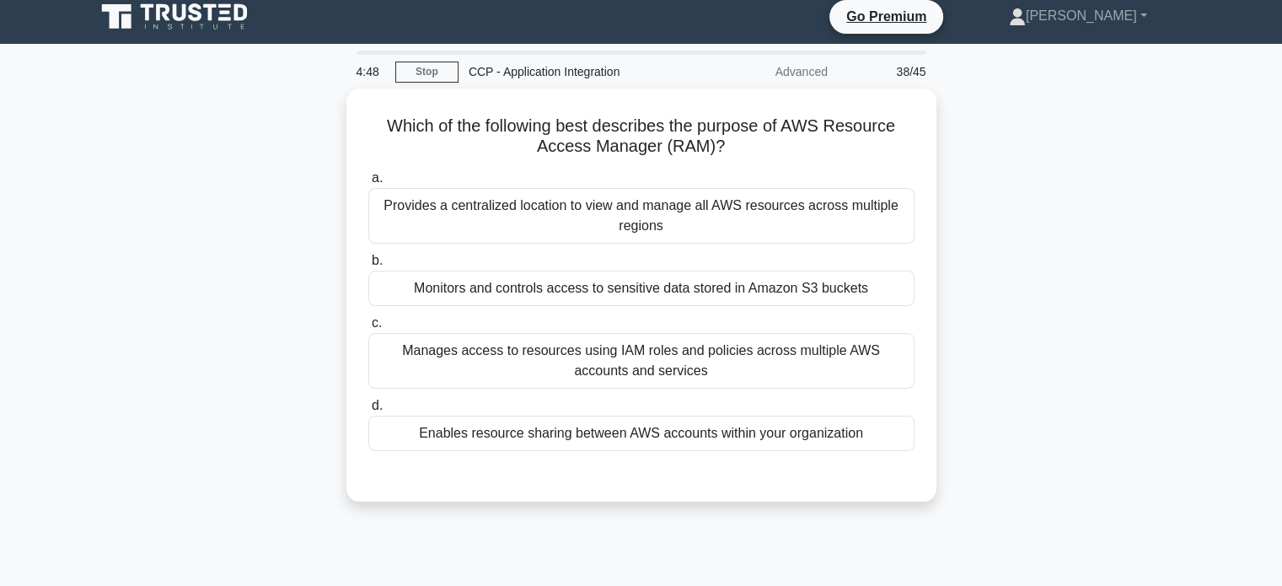
scroll to position [0, 0]
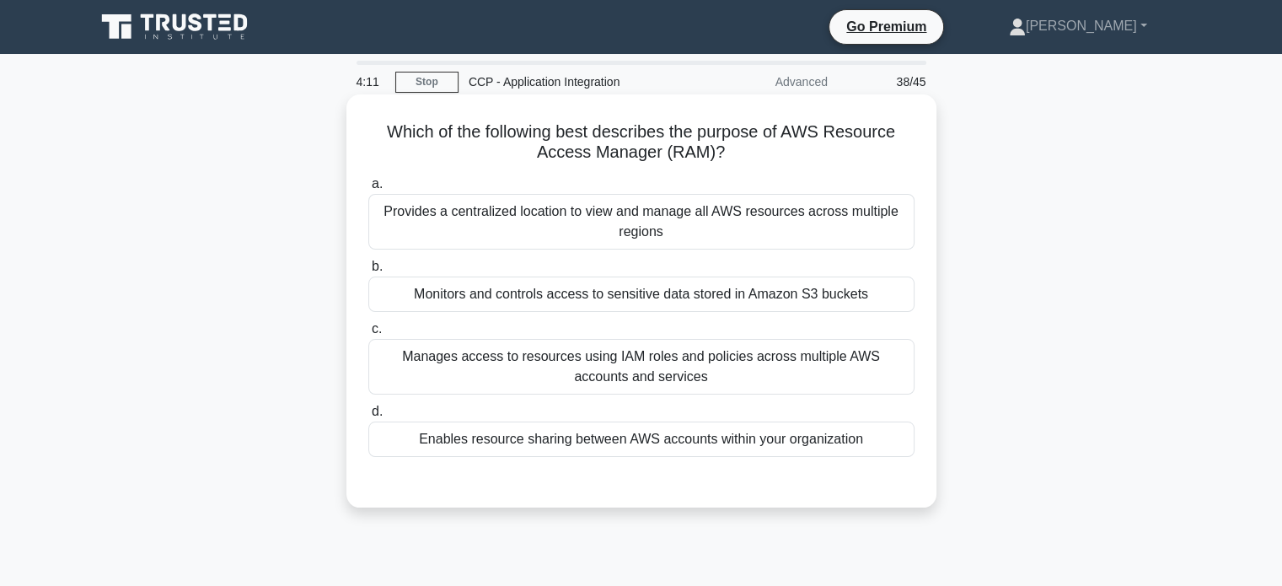
click at [756, 240] on div "Provides a centralized location to view and manage all AWS resources across mul…" at bounding box center [641, 222] width 546 height 56
click at [368, 190] on input "a. Provides a centralized location to view and manage all AWS resources across …" at bounding box center [368, 184] width 0 height 11
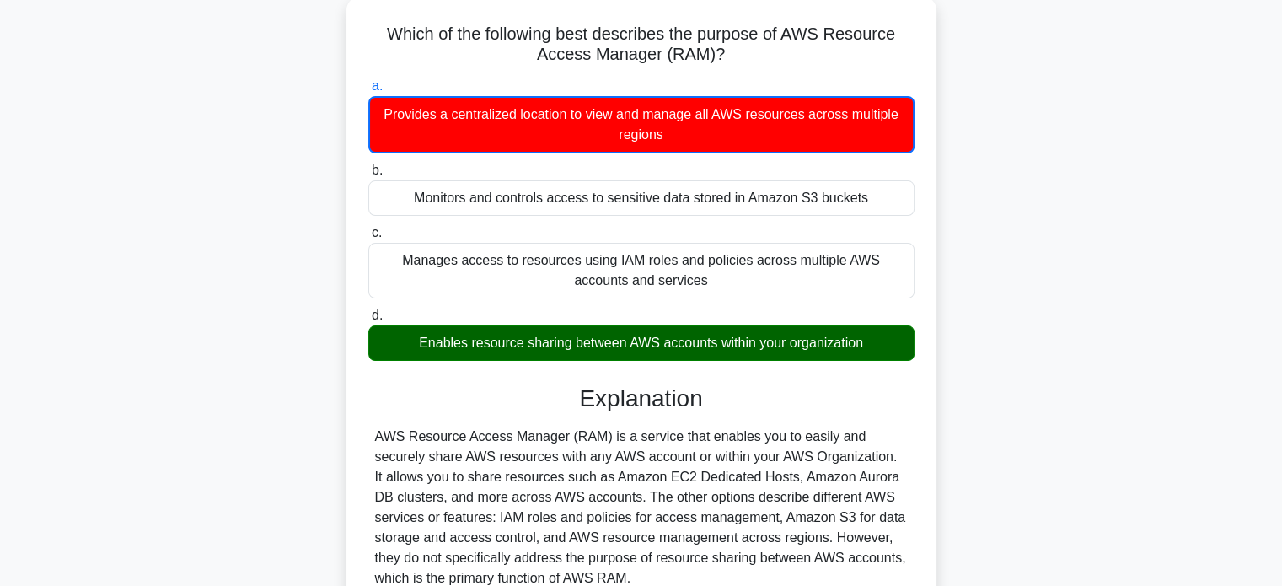
scroll to position [324, 0]
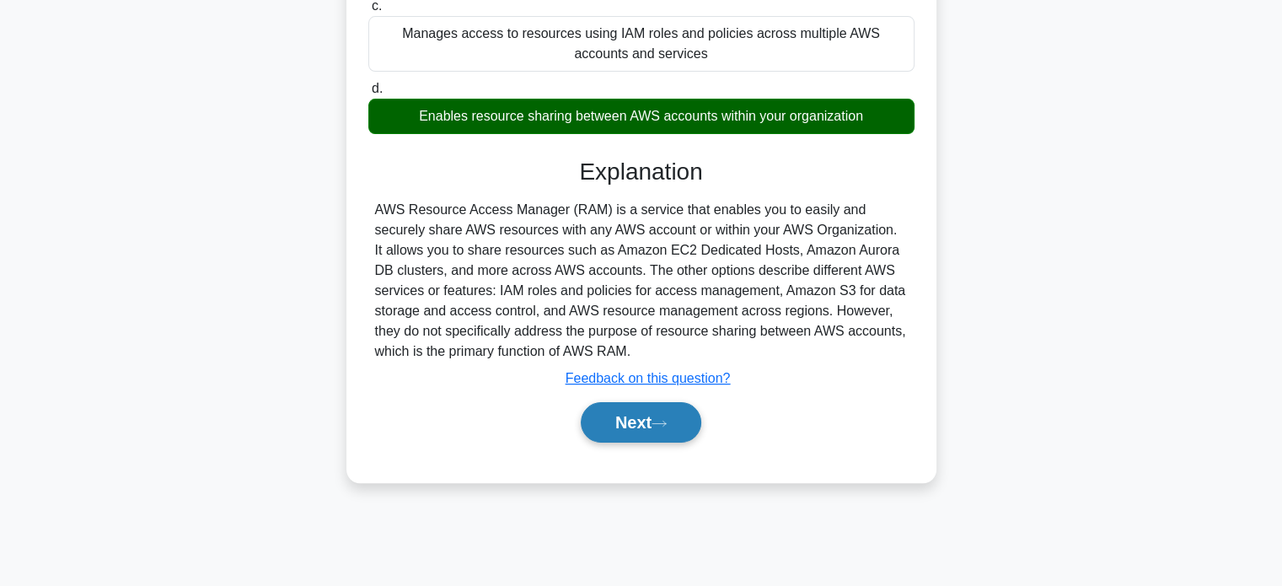
click at [656, 426] on button "Next" at bounding box center [641, 422] width 120 height 40
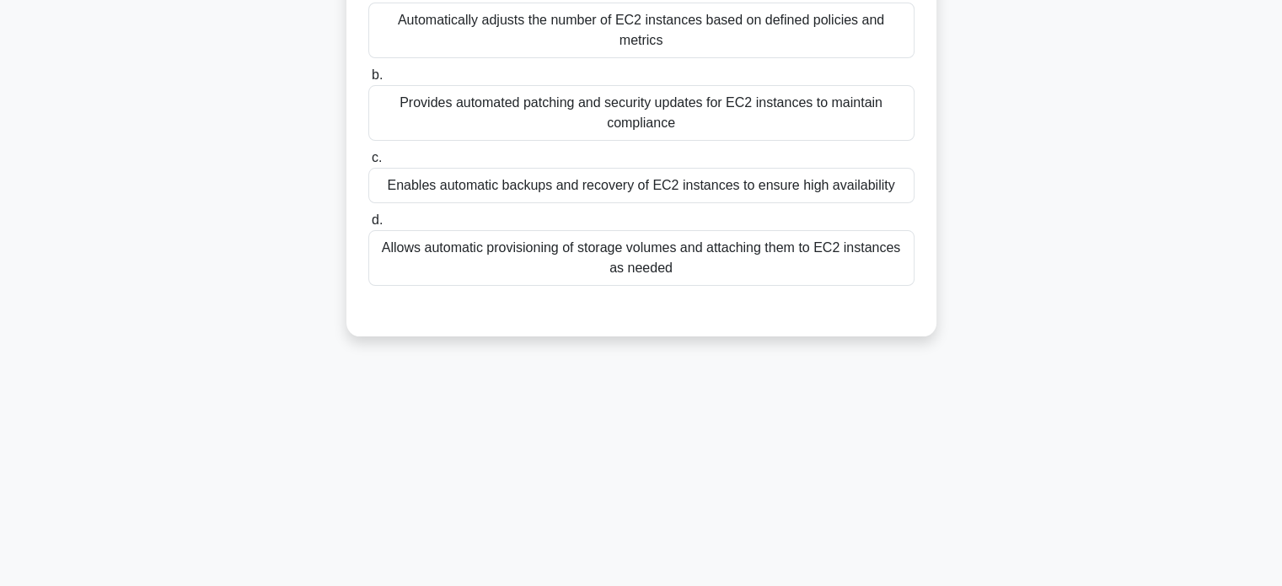
scroll to position [0, 0]
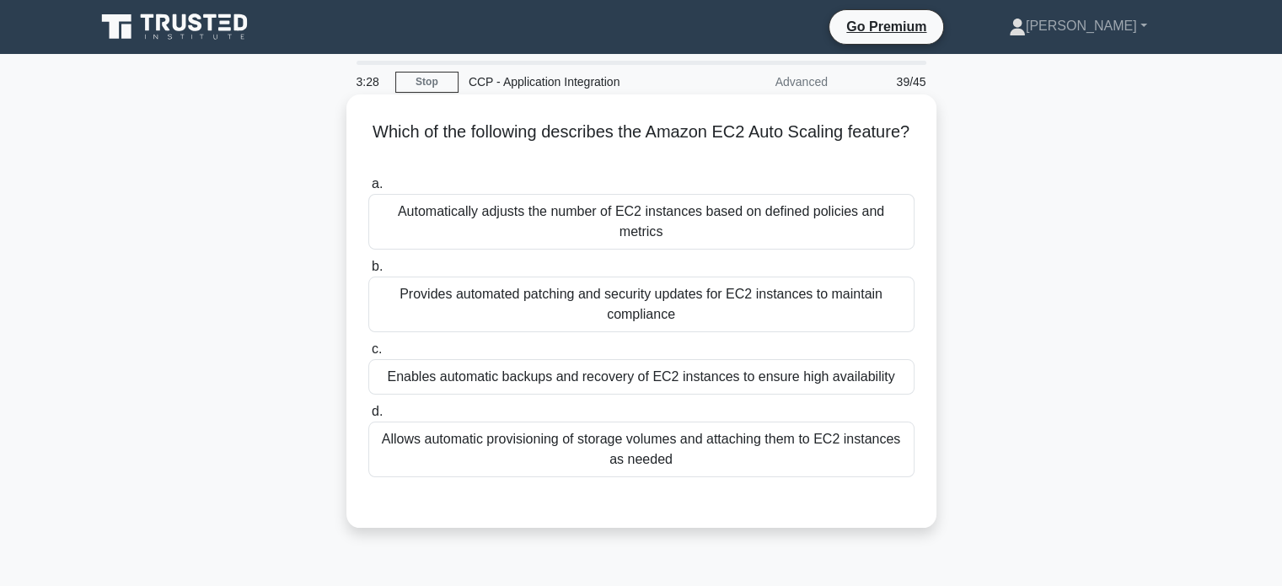
click at [779, 216] on div "Automatically adjusts the number of EC2 instances based on defined policies and…" at bounding box center [641, 222] width 546 height 56
click at [368, 190] on input "a. Automatically adjusts the number of EC2 instances based on defined policies …" at bounding box center [368, 184] width 0 height 11
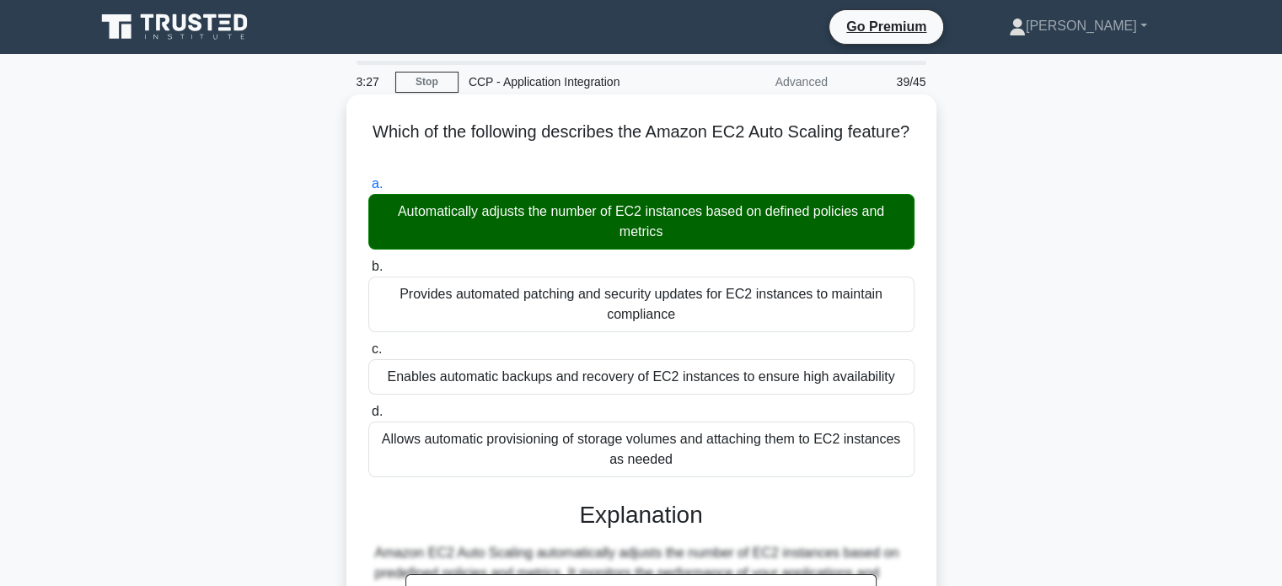
scroll to position [324, 0]
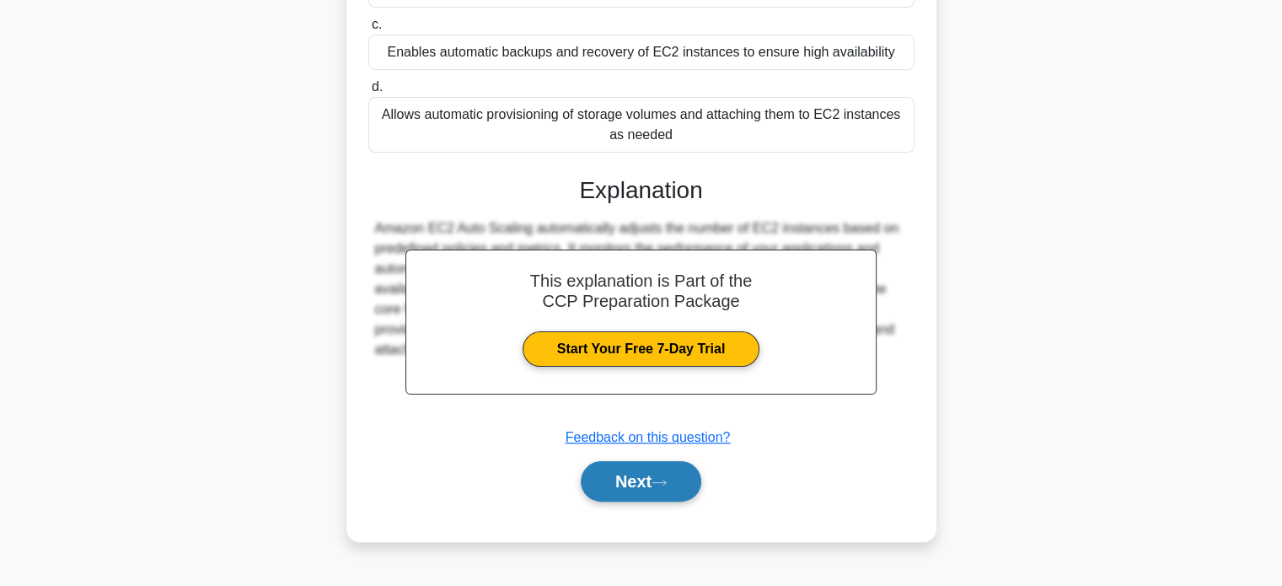
click at [656, 497] on button "Next" at bounding box center [641, 481] width 120 height 40
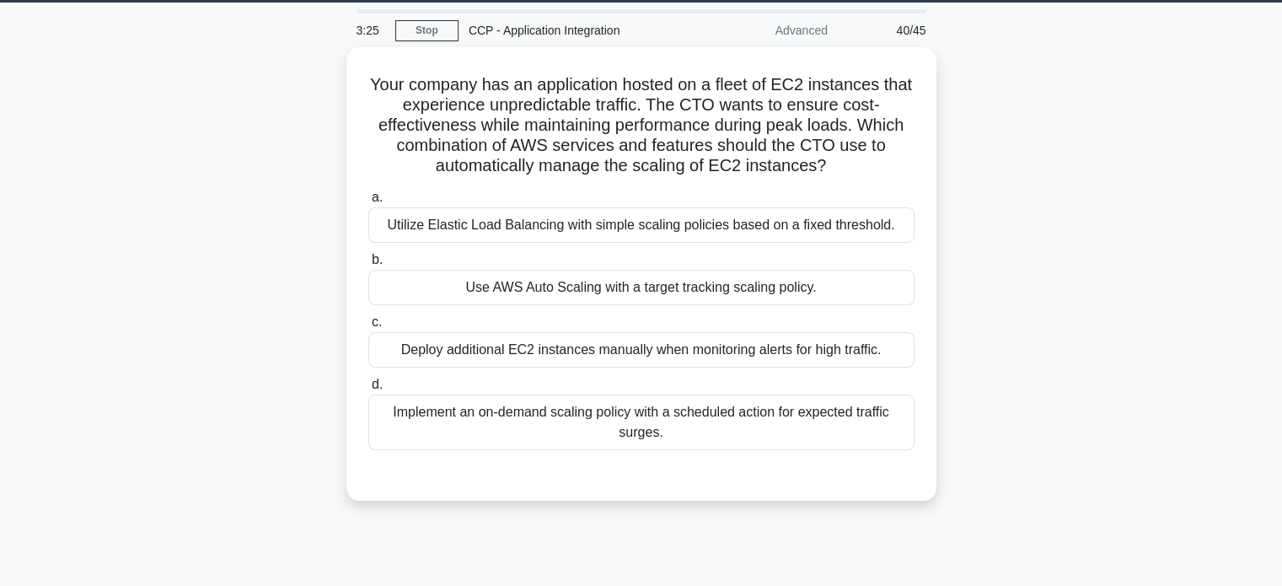
scroll to position [0, 0]
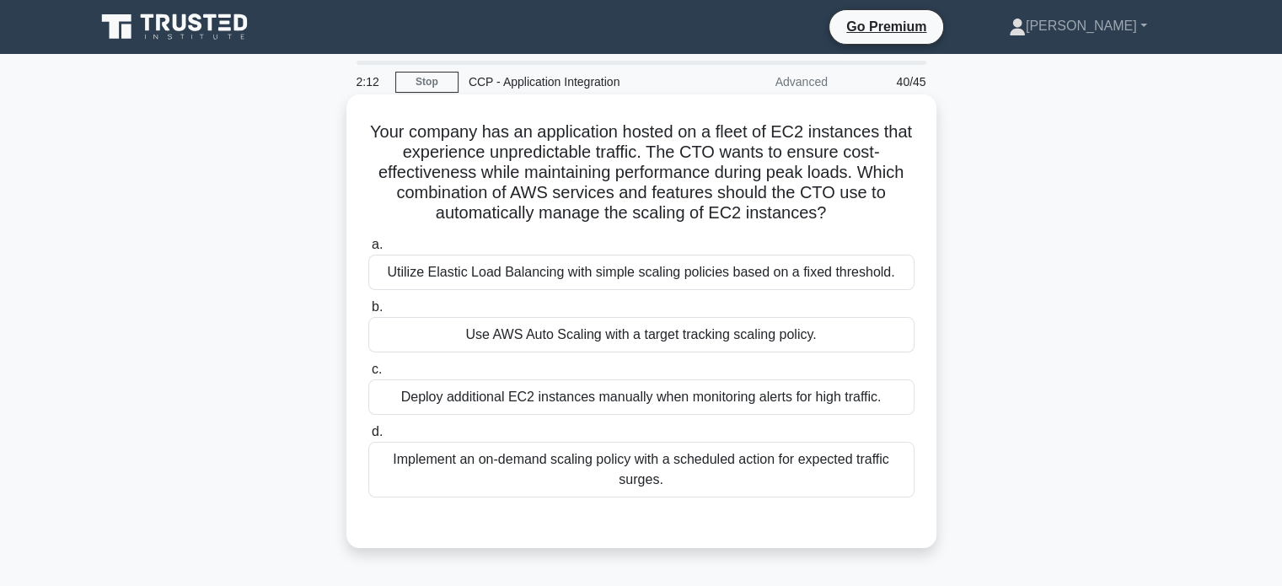
click at [770, 336] on div "Use AWS Auto Scaling with a target tracking scaling policy." at bounding box center [641, 334] width 546 height 35
click at [368, 313] on input "b. Use AWS Auto Scaling with a target tracking scaling policy." at bounding box center [368, 307] width 0 height 11
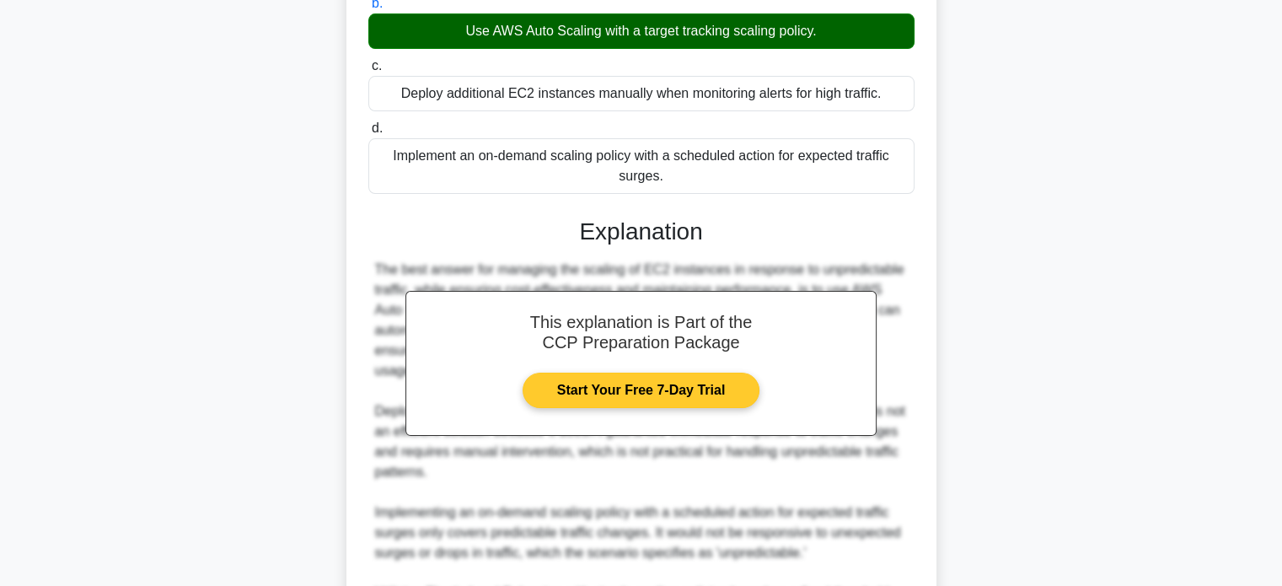
scroll to position [533, 0]
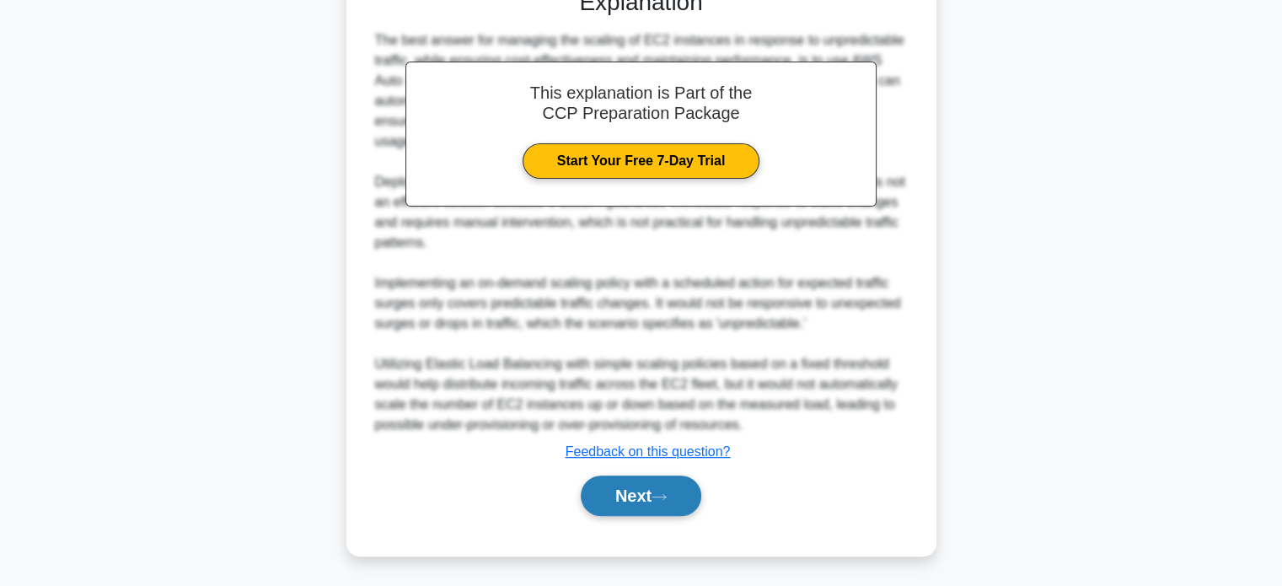
click at [658, 486] on button "Next" at bounding box center [641, 495] width 120 height 40
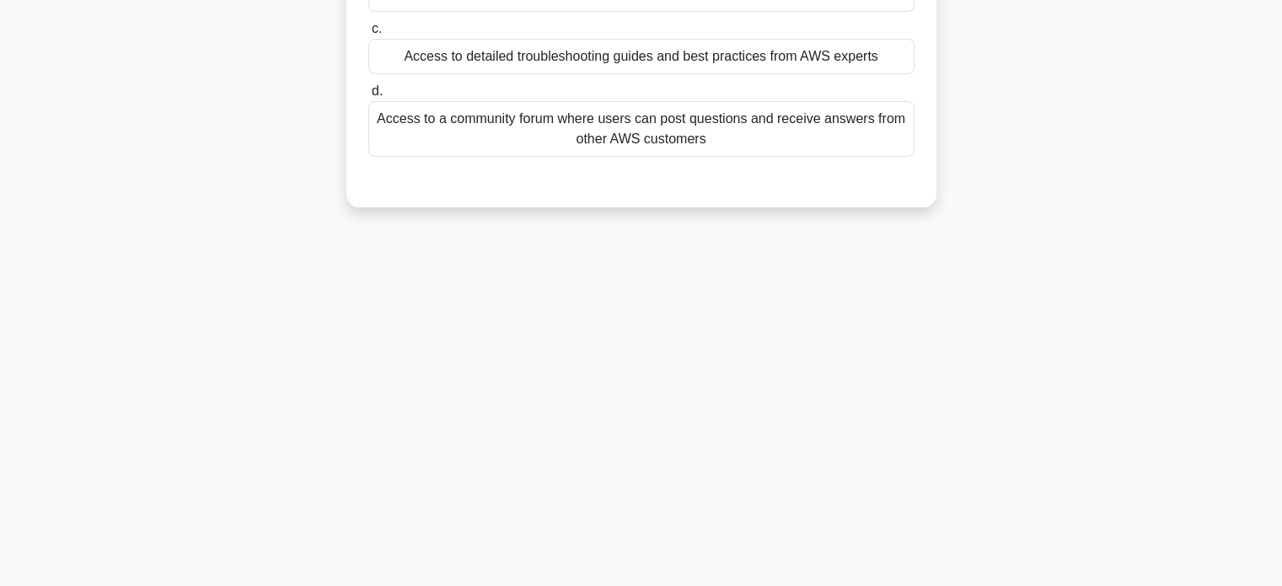
scroll to position [0, 0]
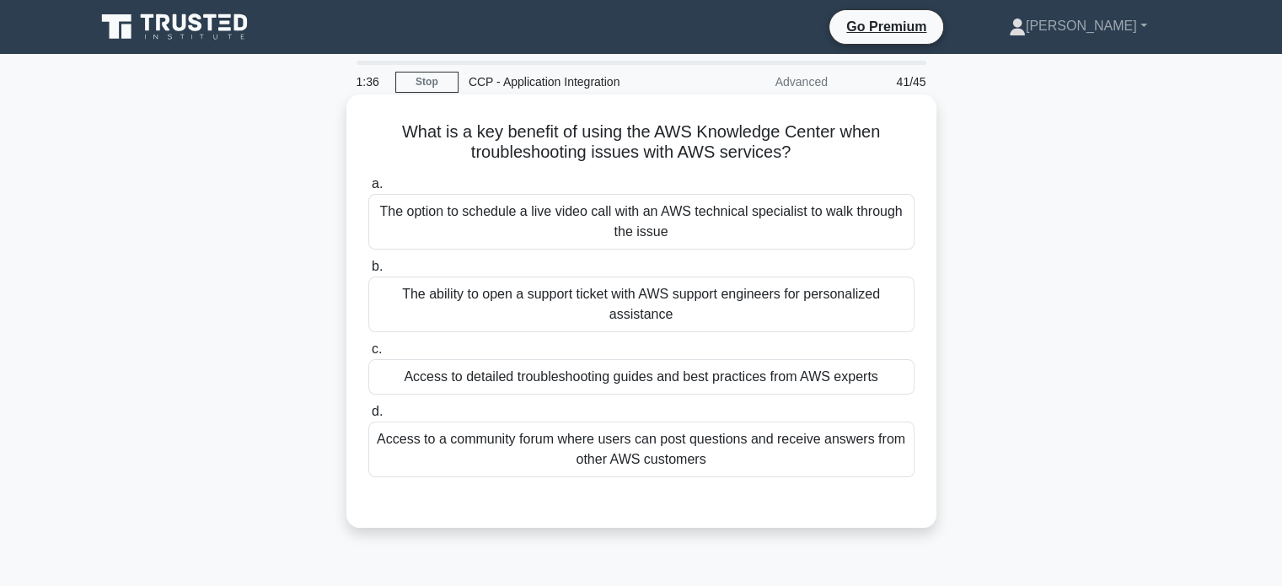
click at [755, 302] on div "The ability to open a support ticket with AWS support engineers for personalize…" at bounding box center [641, 304] width 546 height 56
click at [368, 272] on input "b. The ability to open a support ticket with AWS support engineers for personal…" at bounding box center [368, 266] width 0 height 11
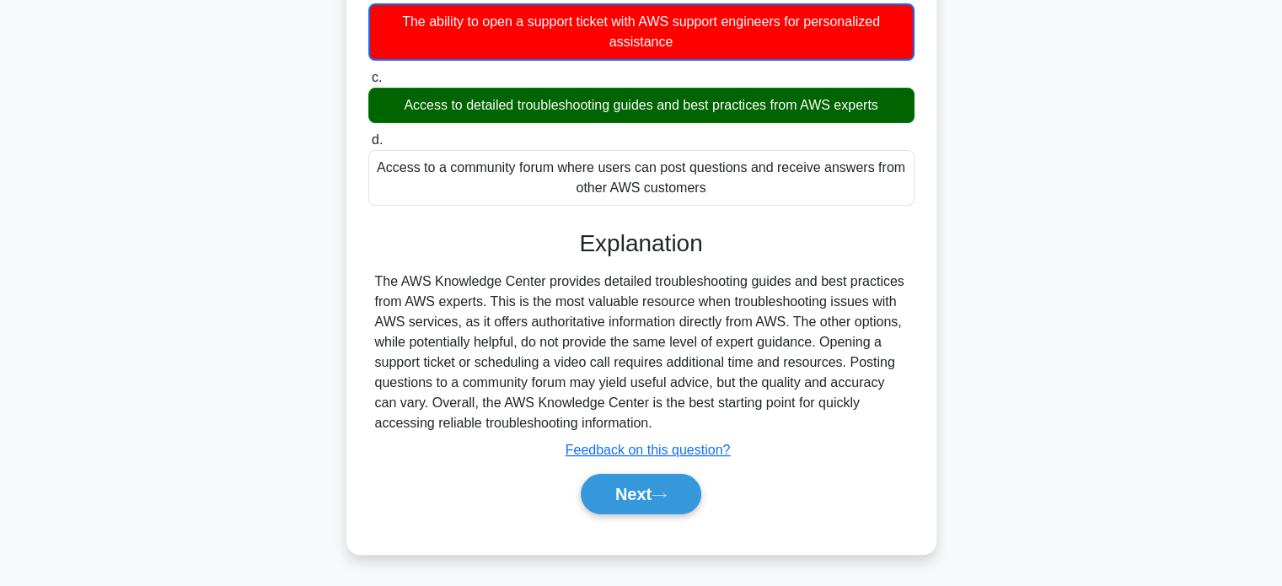
scroll to position [293, 0]
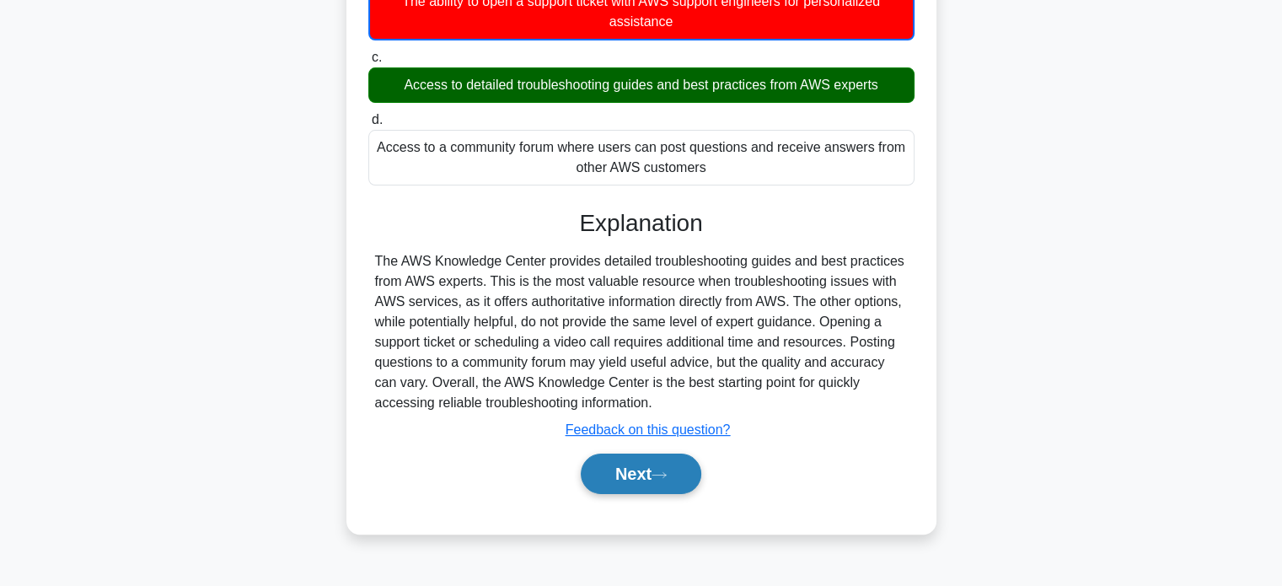
click at [645, 454] on button "Next" at bounding box center [641, 473] width 120 height 40
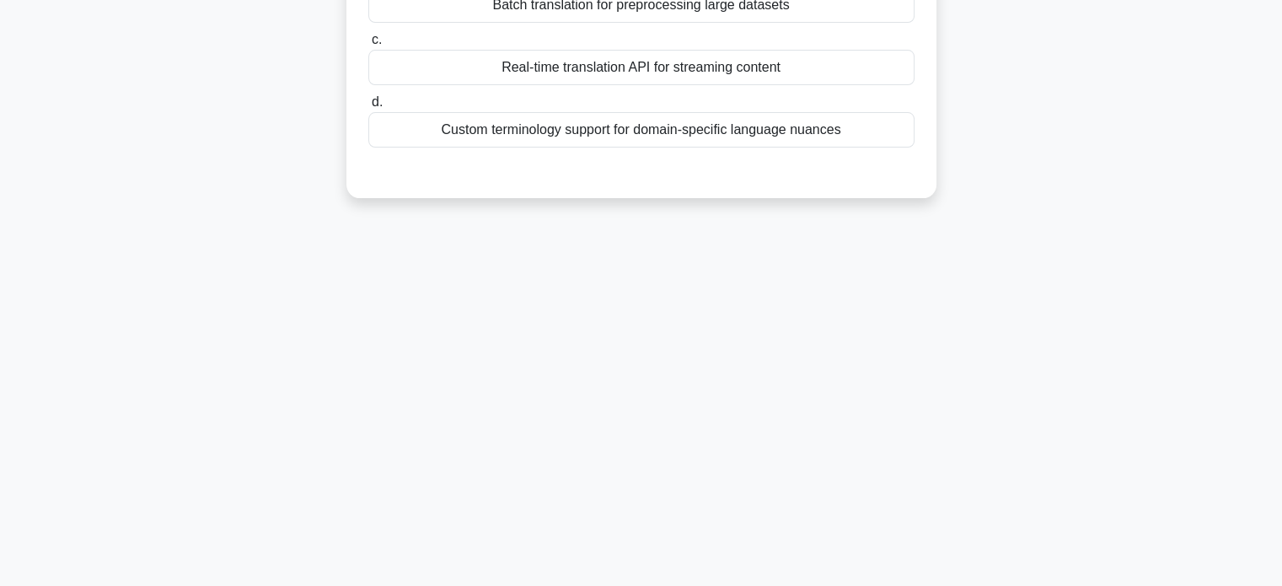
scroll to position [0, 0]
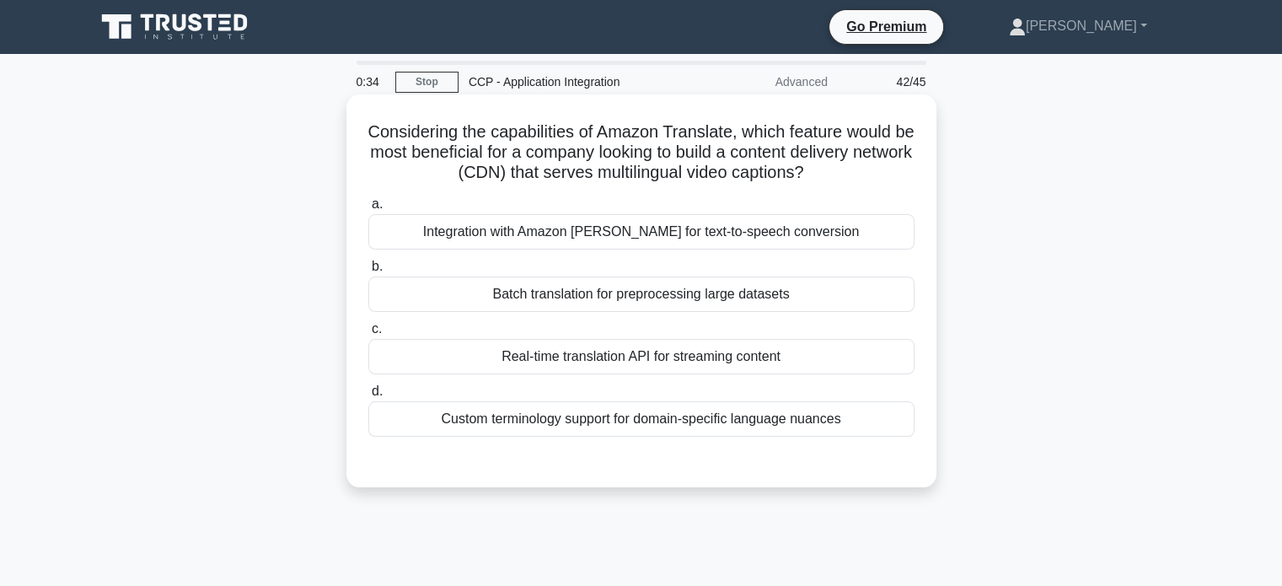
click at [701, 349] on div "Real-time translation API for streaming content" at bounding box center [641, 356] width 546 height 35
click at [368, 335] on input "c. Real-time translation API for streaming content" at bounding box center [368, 329] width 0 height 11
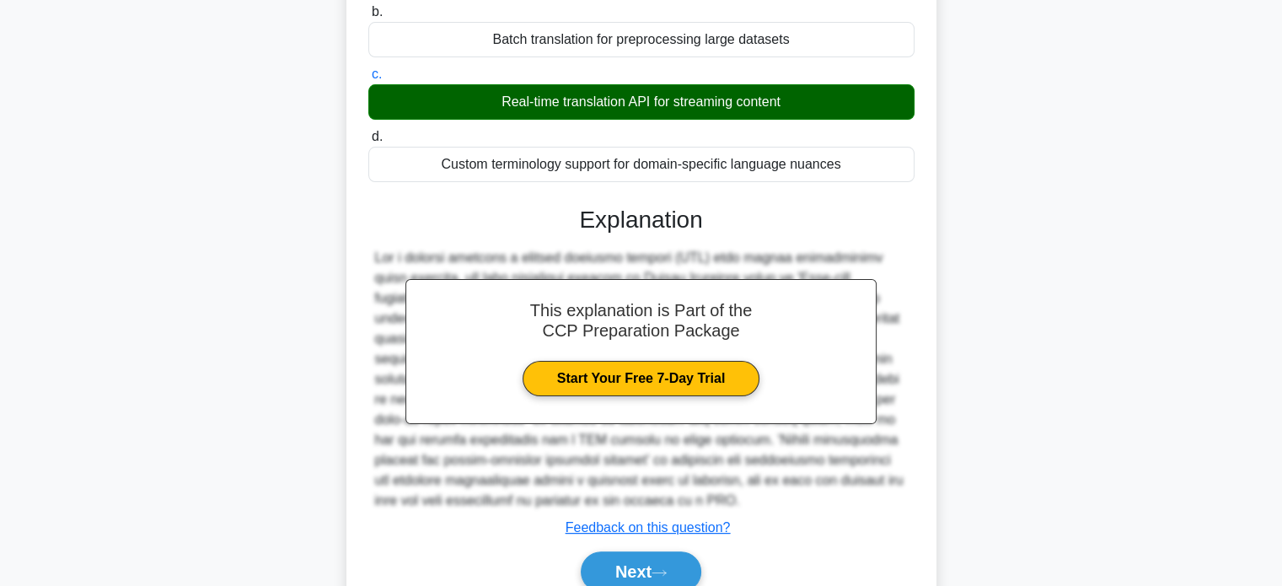
scroll to position [268, 0]
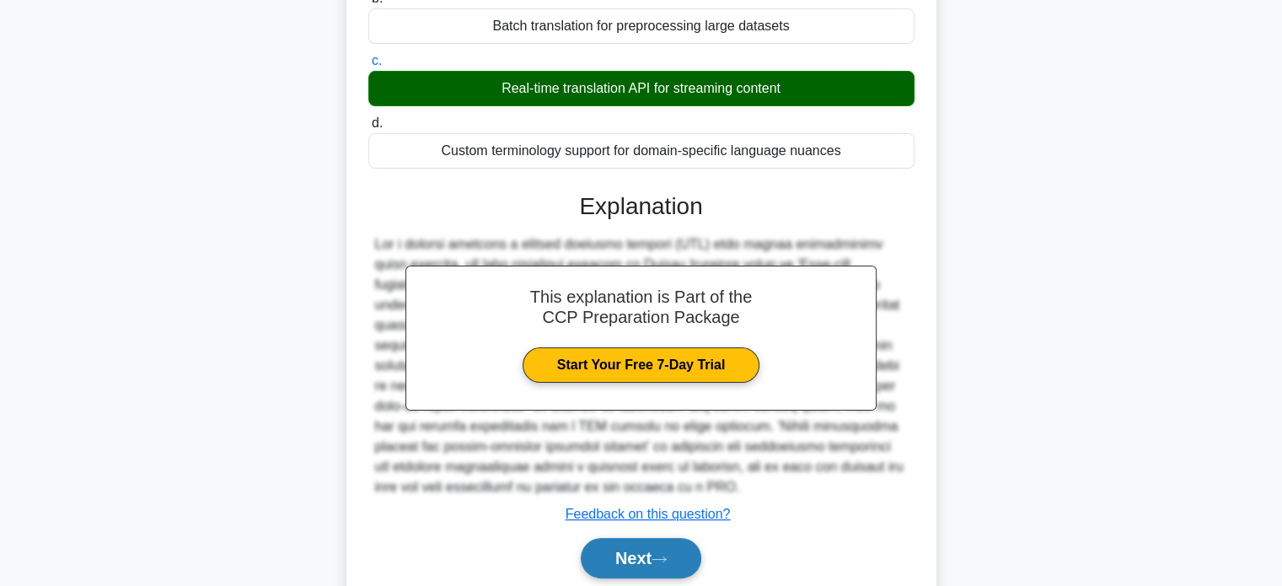
click at [638, 558] on button "Next" at bounding box center [641, 558] width 120 height 40
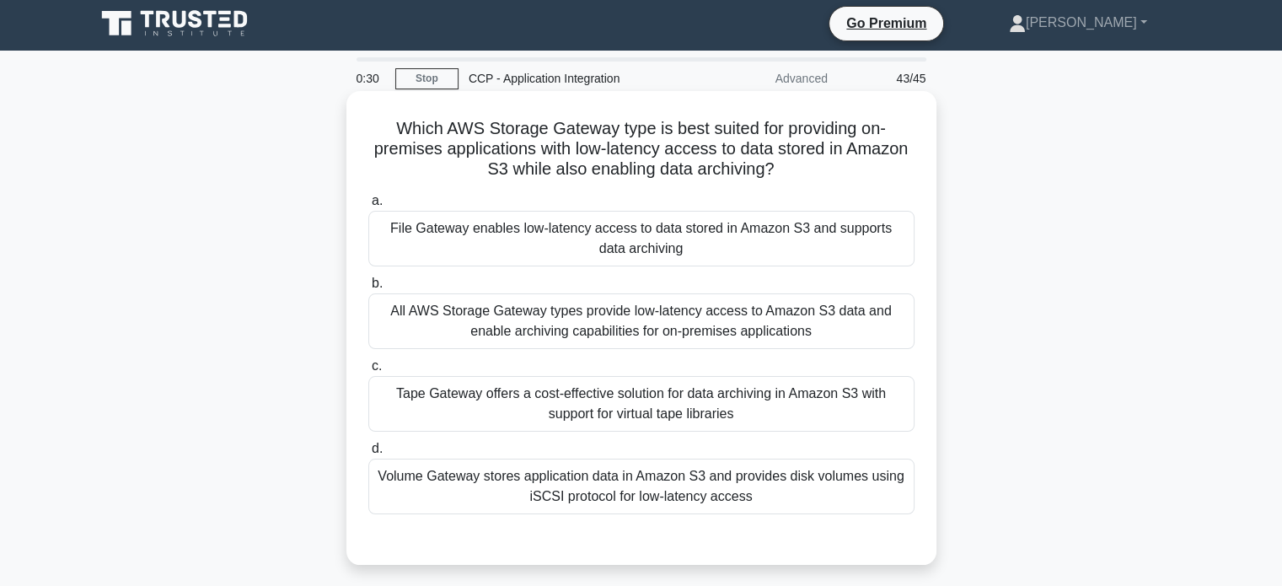
scroll to position [0, 0]
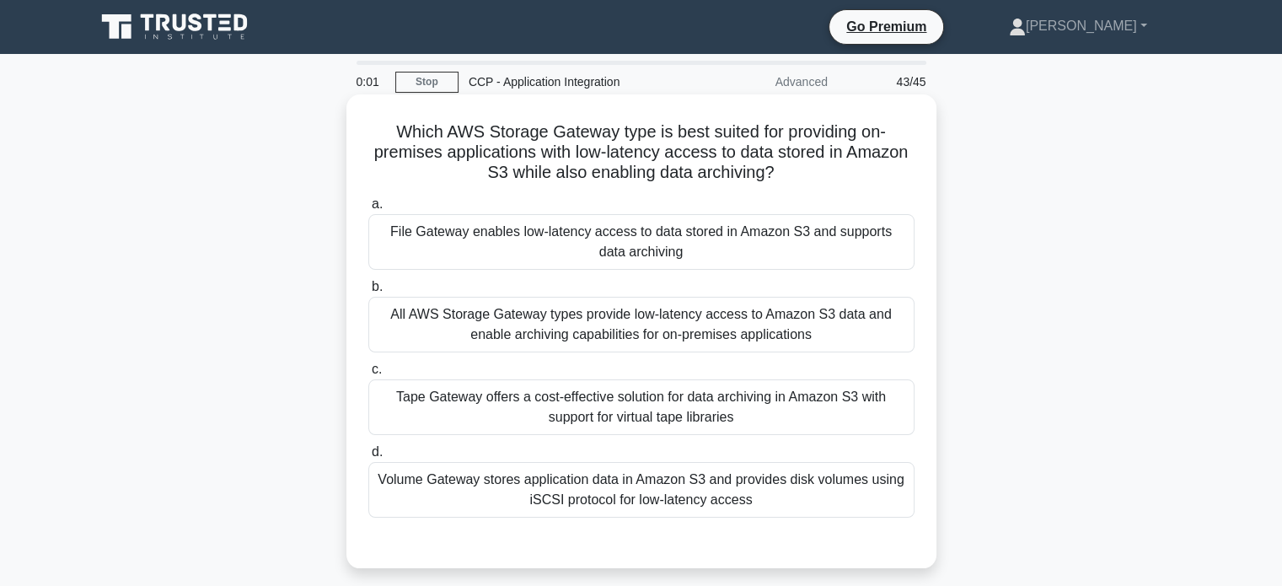
click at [694, 324] on div "All AWS Storage Gateway types provide low-latency access to Amazon S3 data and …" at bounding box center [641, 325] width 546 height 56
click at [368, 292] on input "b. All AWS Storage Gateway types provide low-latency access to Amazon S3 data a…" at bounding box center [368, 286] width 0 height 11
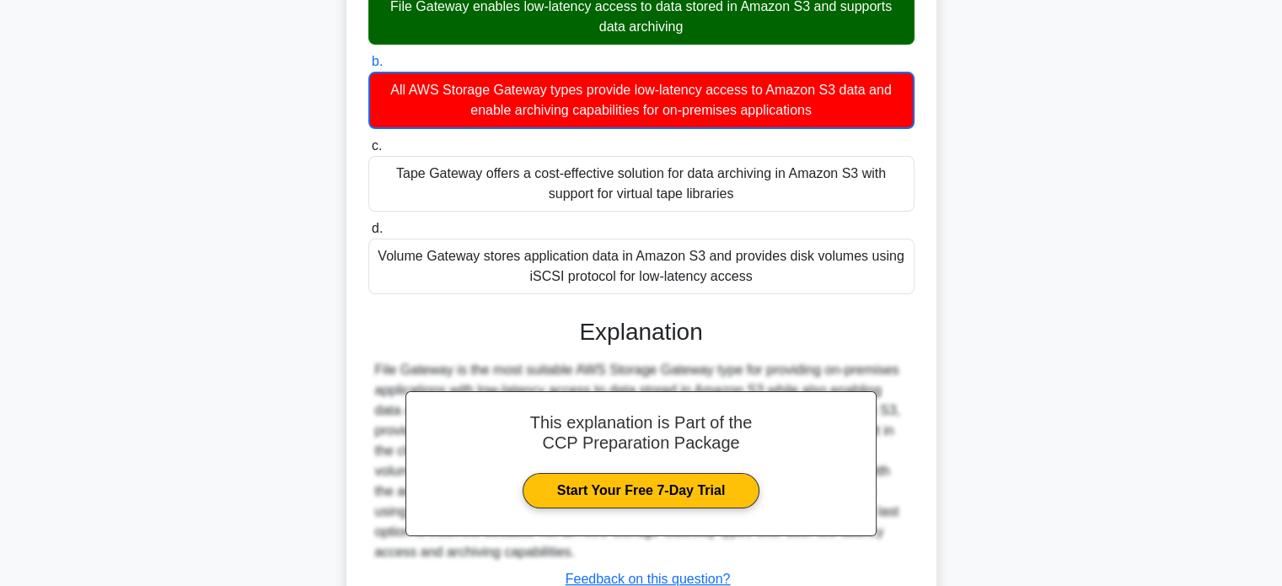
scroll to position [352, 0]
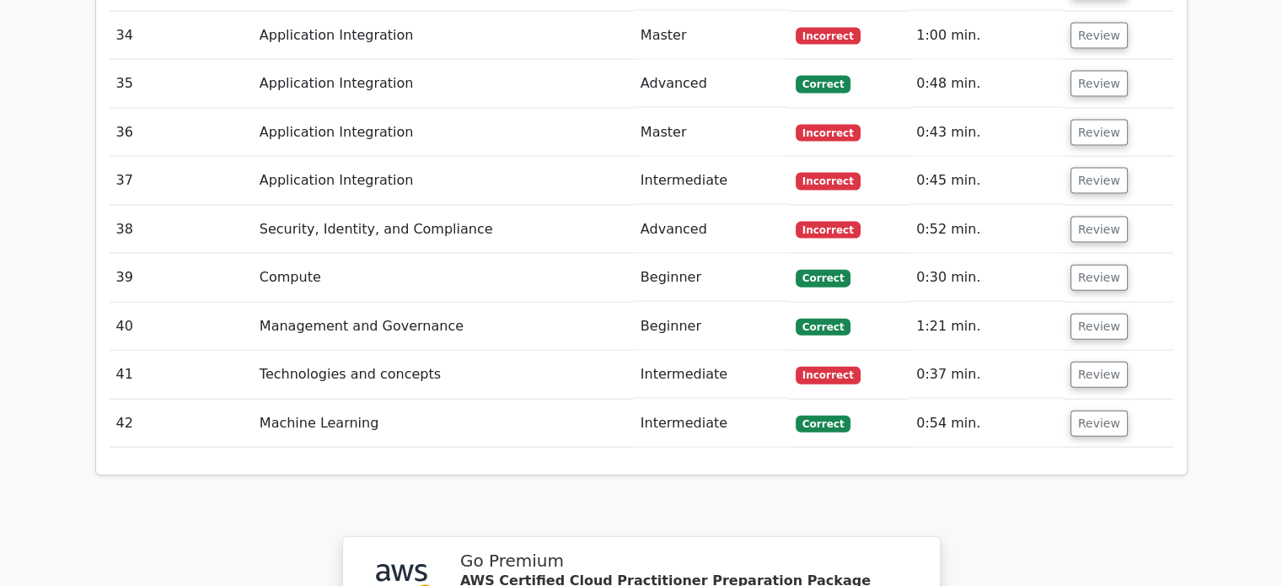
scroll to position [4296, 0]
